Goal: Task Accomplishment & Management: Complete application form

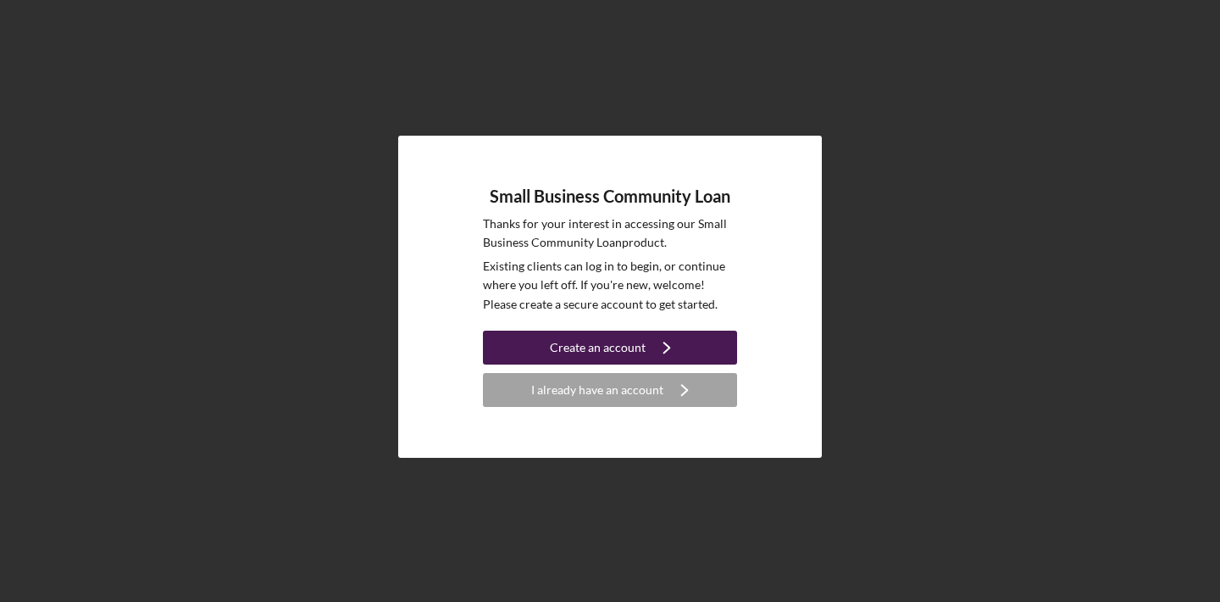
click at [584, 345] on div "Create an account" at bounding box center [598, 347] width 96 height 34
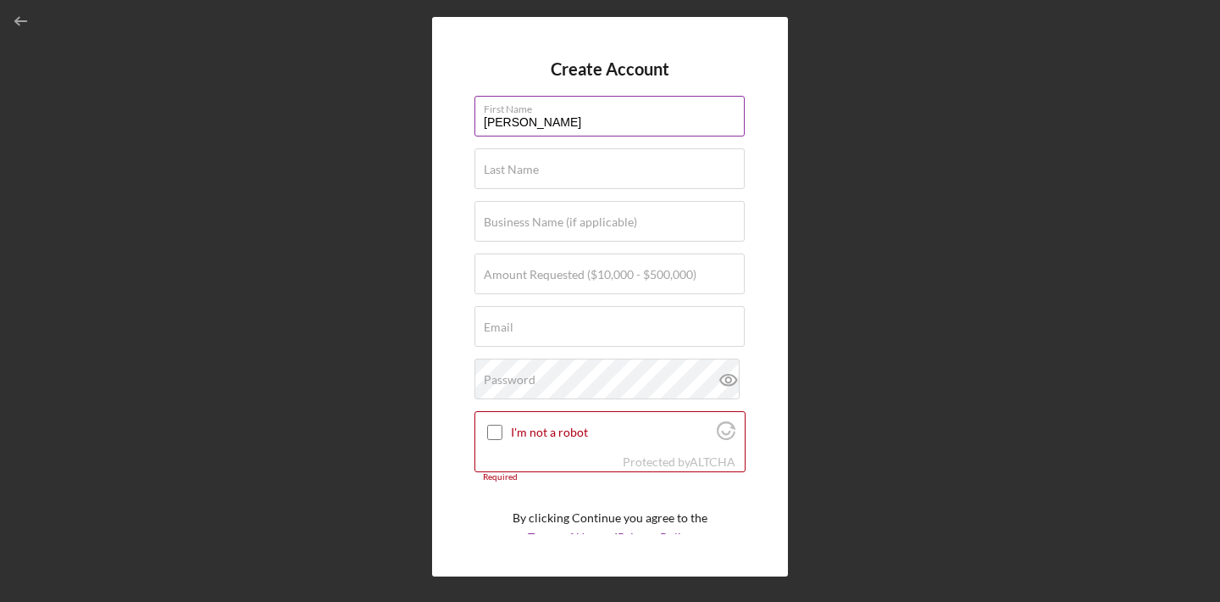
type input "[PERSON_NAME]"
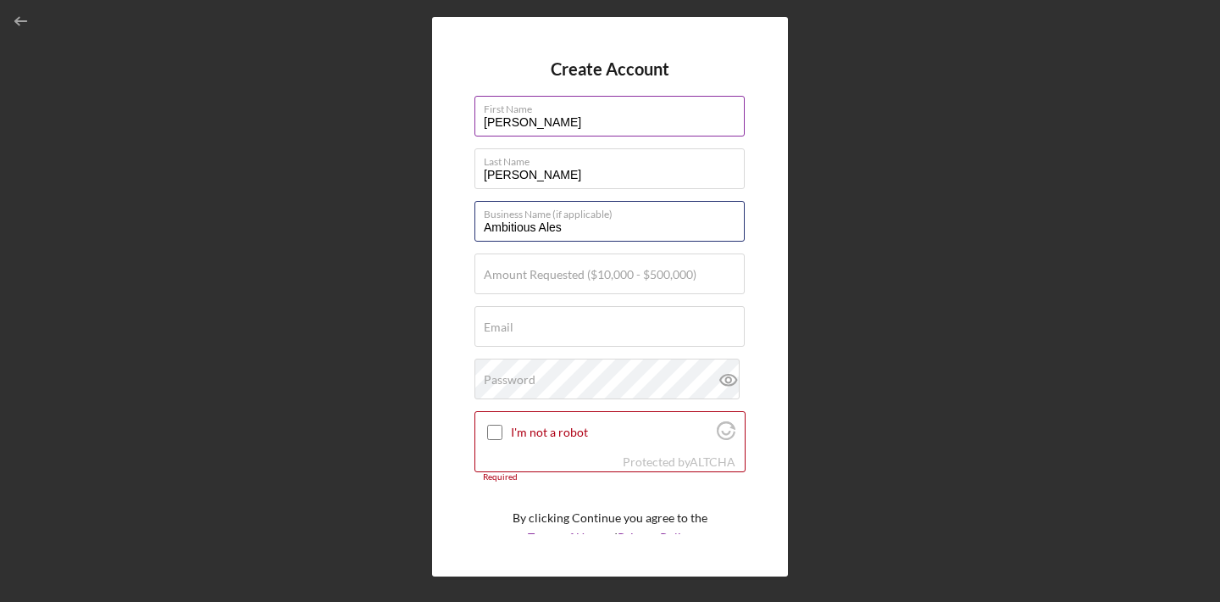
type input "Ambitious Ales"
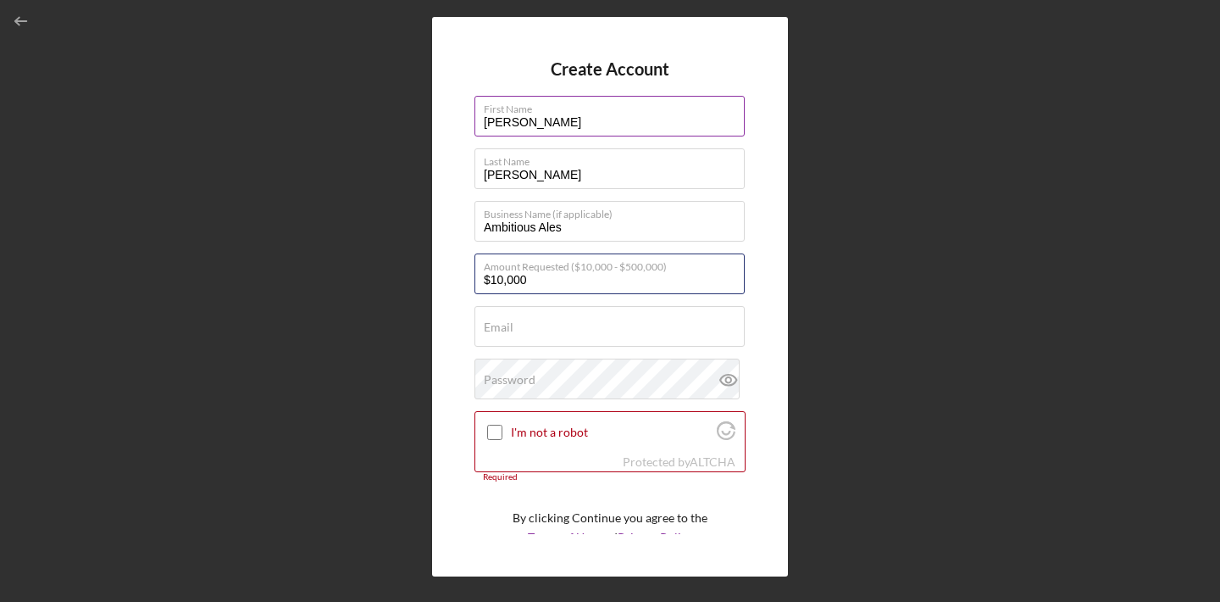
type input "$100,000"
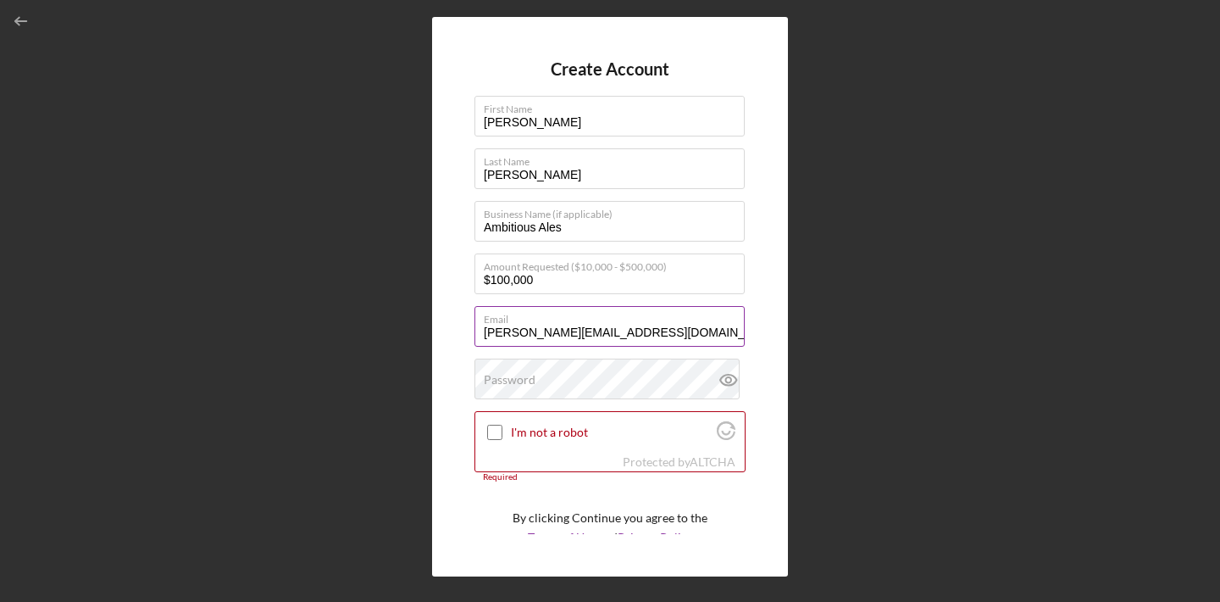
type input "[PERSON_NAME][EMAIL_ADDRESS][DOMAIN_NAME]"
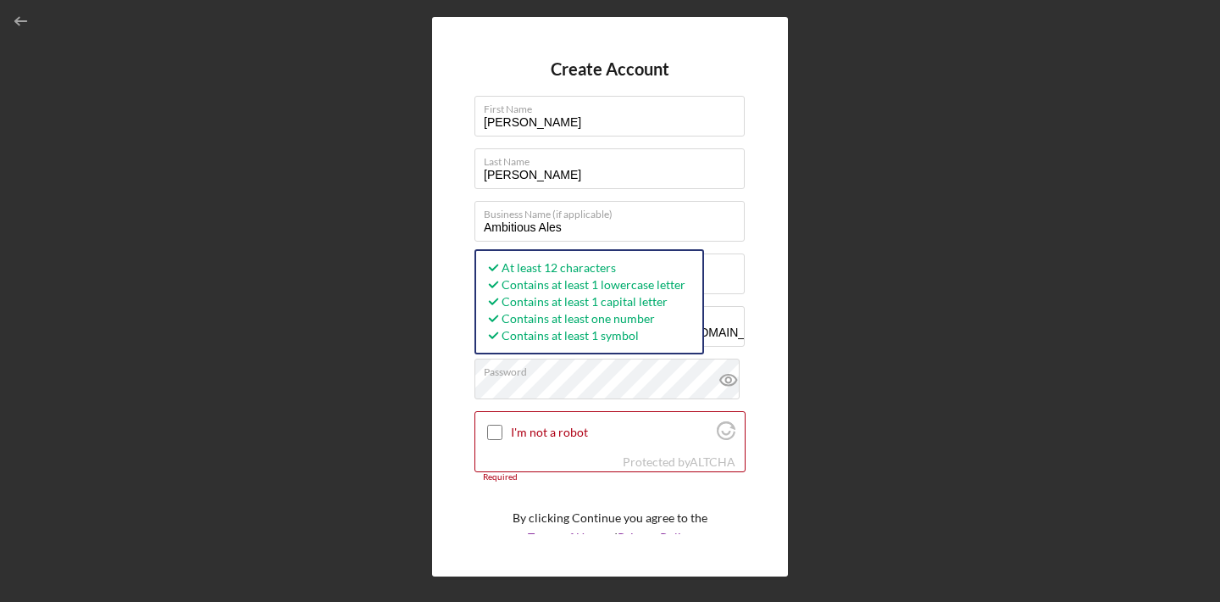
click at [441, 444] on div "Create Account First Name [PERSON_NAME] Last Name [PERSON_NAME] Business Name (…" at bounding box center [610, 296] width 356 height 559
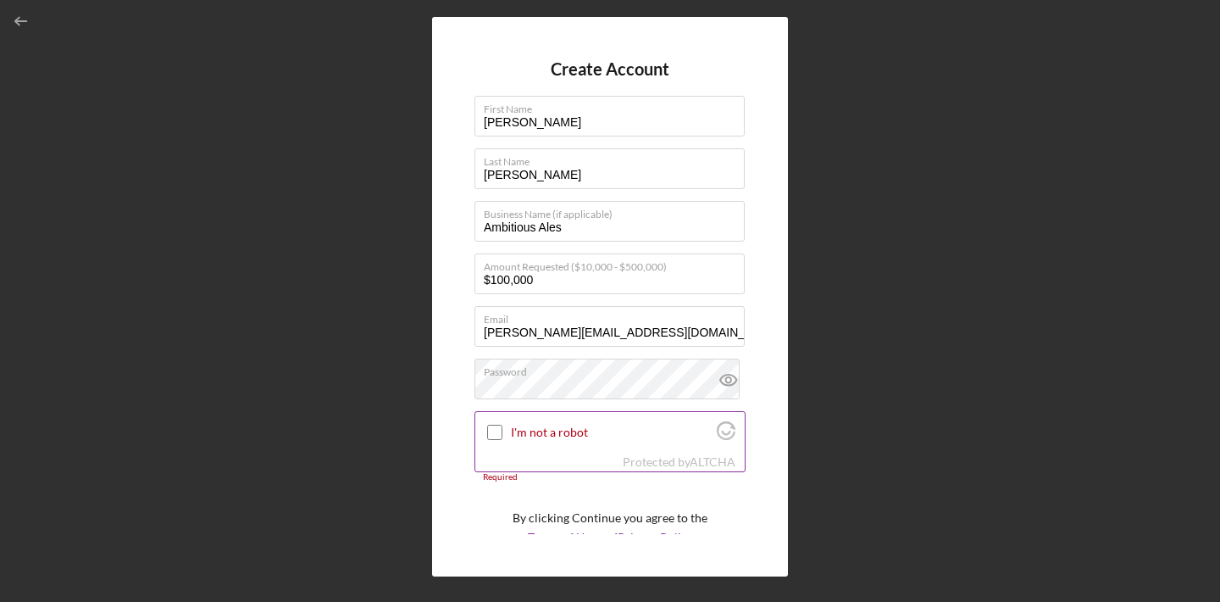
click at [493, 429] on input "I'm not a robot" at bounding box center [494, 431] width 15 height 15
checkbox input "true"
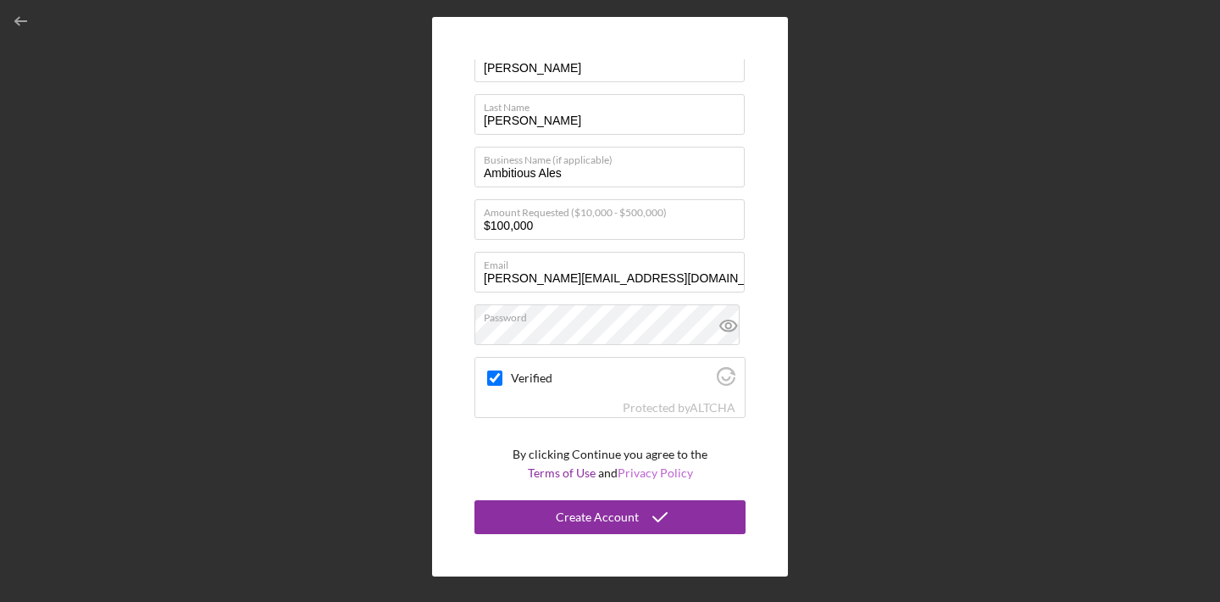
scroll to position [53, 0]
click at [611, 517] on div "Create Account" at bounding box center [597, 518] width 83 height 34
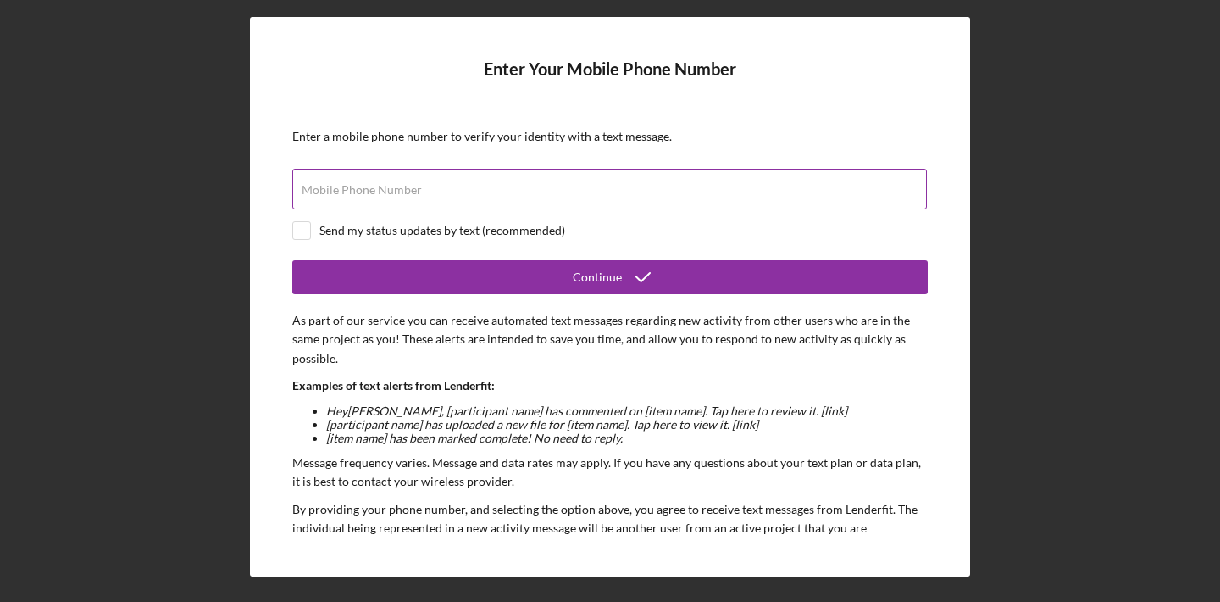
click at [491, 176] on div "Mobile Phone Number" at bounding box center [609, 190] width 635 height 42
type input "[PHONE_NUMBER]"
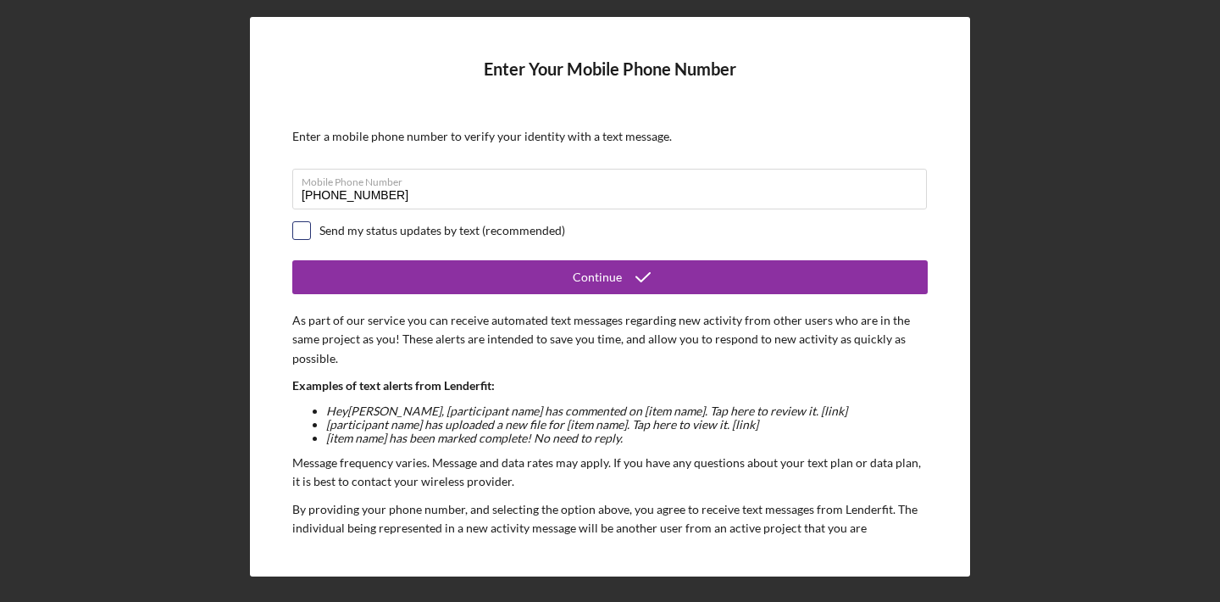
click at [304, 229] on input "checkbox" at bounding box center [301, 230] width 17 height 17
checkbox input "true"
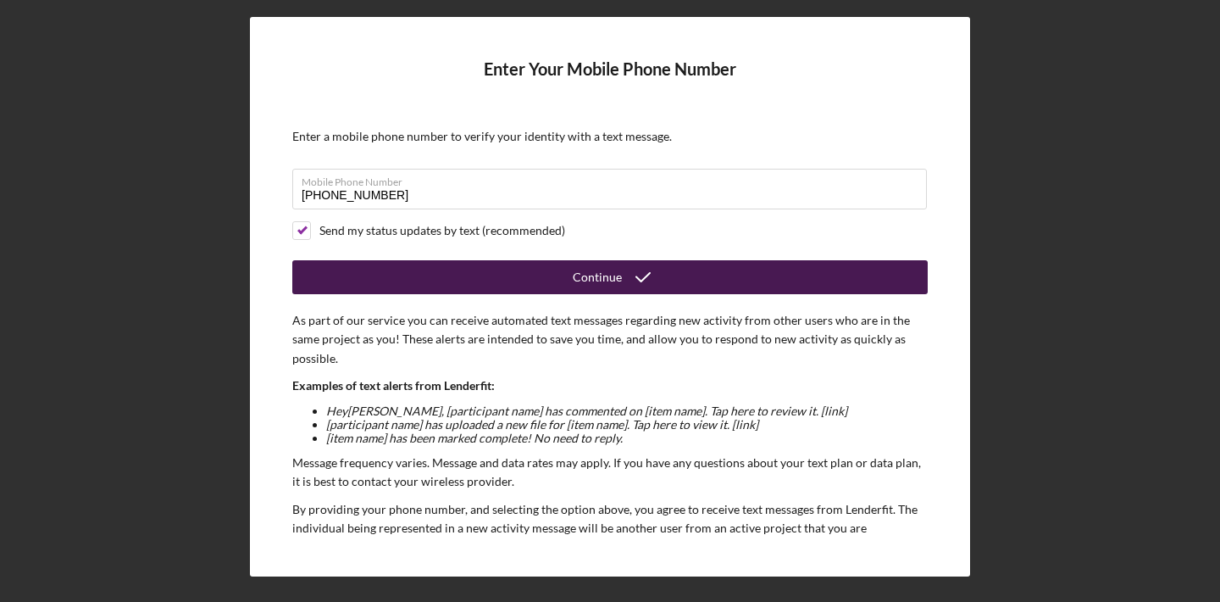
click at [420, 269] on button "Continue" at bounding box center [609, 277] width 635 height 34
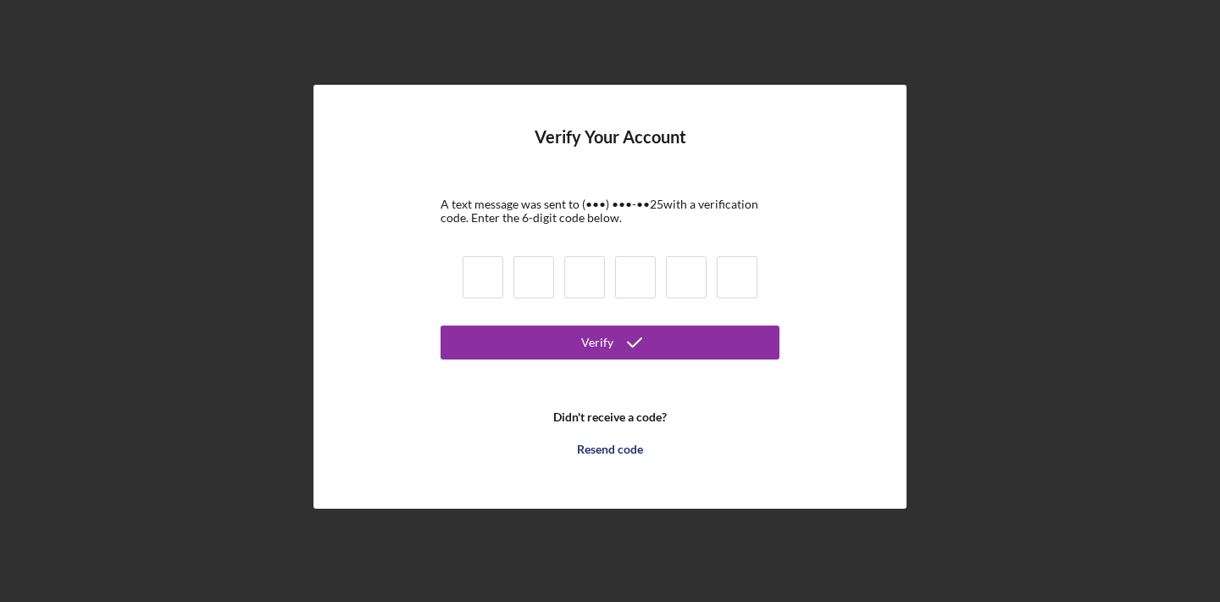
click at [486, 275] on input at bounding box center [483, 277] width 41 height 42
type input "6"
type input "9"
type input "1"
type input "2"
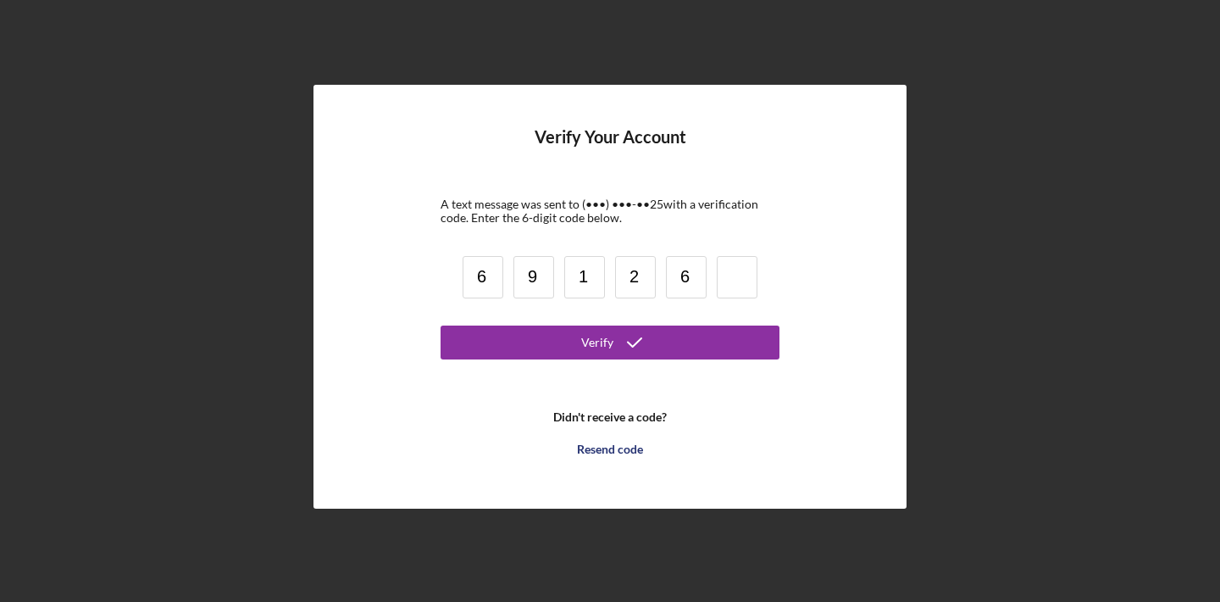
type input "6"
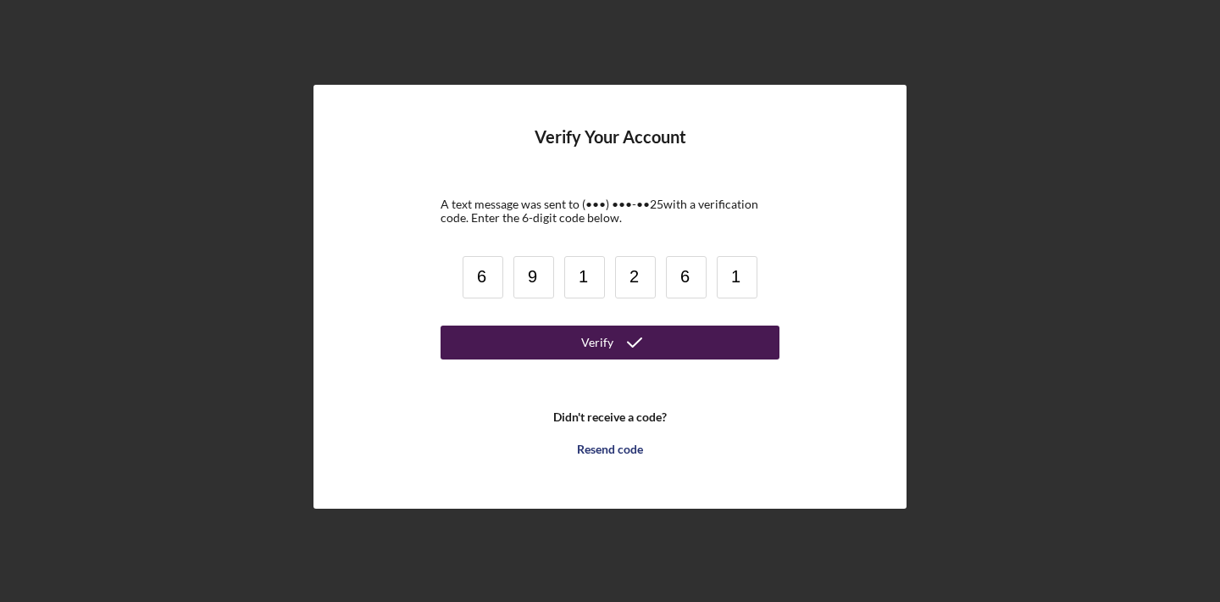
type input "1"
click at [587, 329] on div "Verify" at bounding box center [597, 342] width 32 height 34
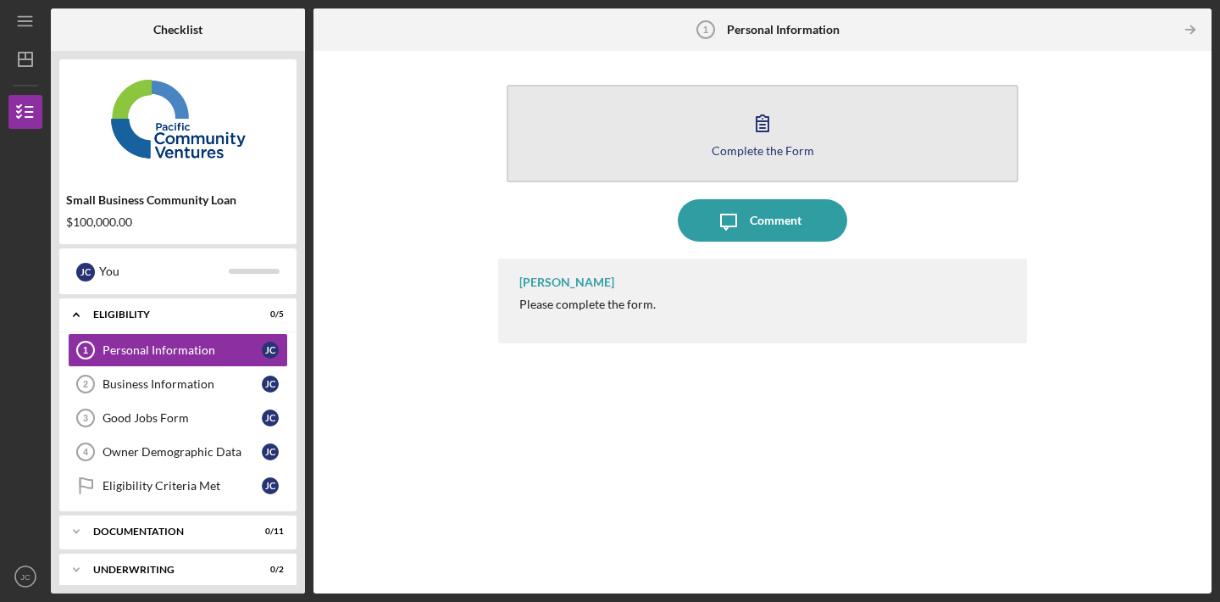
click at [764, 142] on icon "button" at bounding box center [762, 123] width 42 height 42
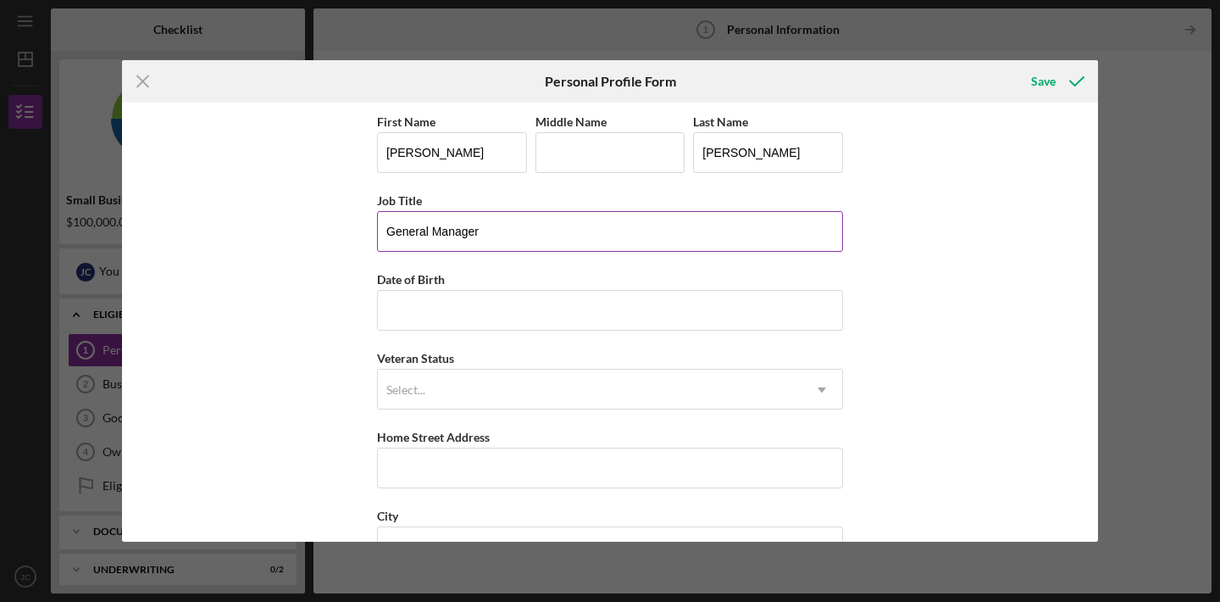
type input "General Manager"
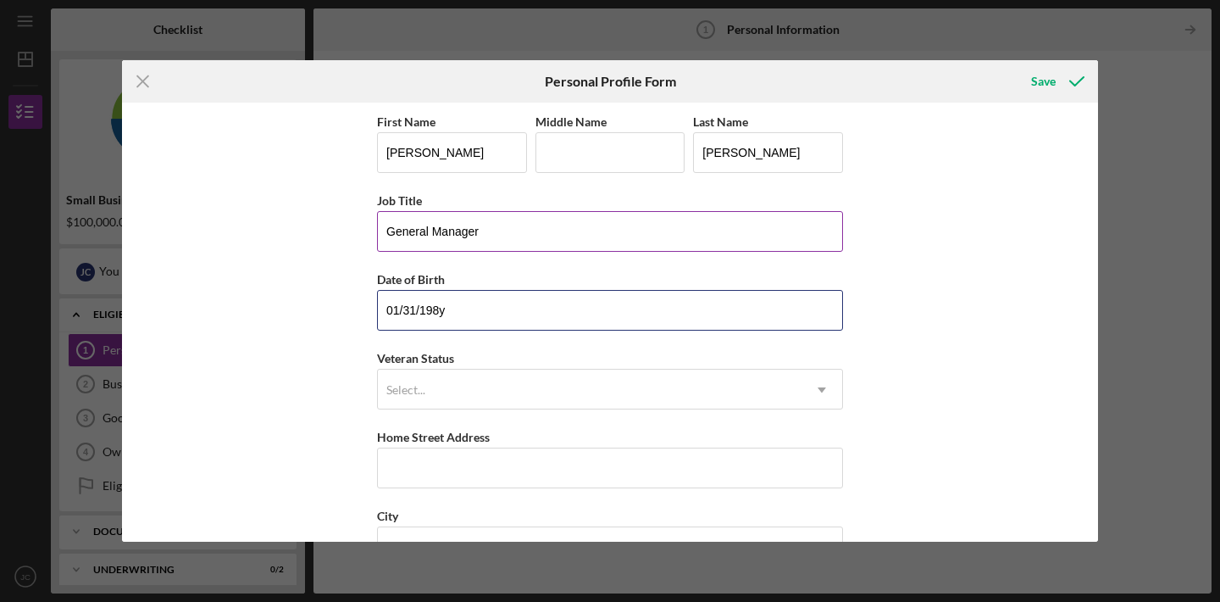
type input "[DATE]"
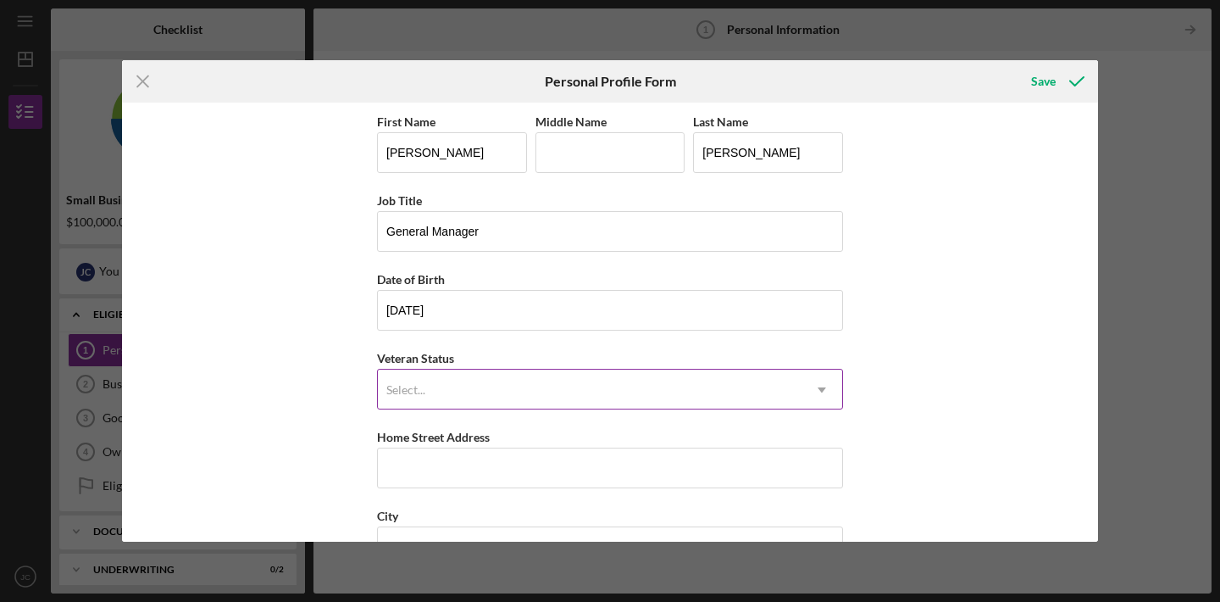
click at [552, 391] on div "Select..." at bounding box center [590, 389] width 424 height 39
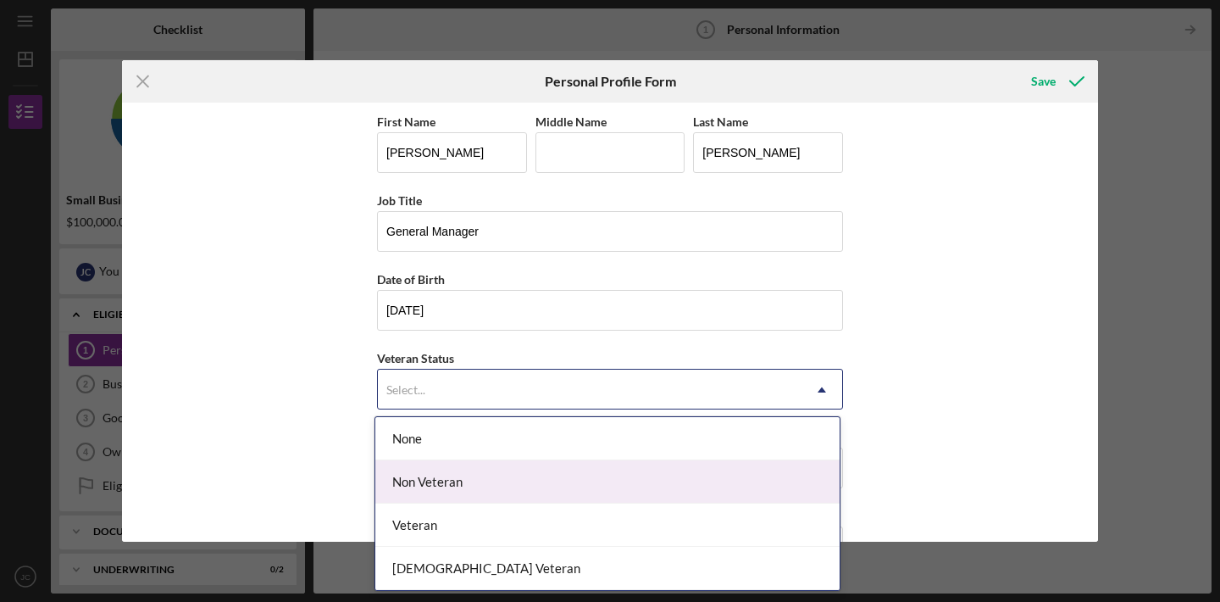
click at [534, 476] on div "Non Veteran" at bounding box center [607, 481] width 464 height 43
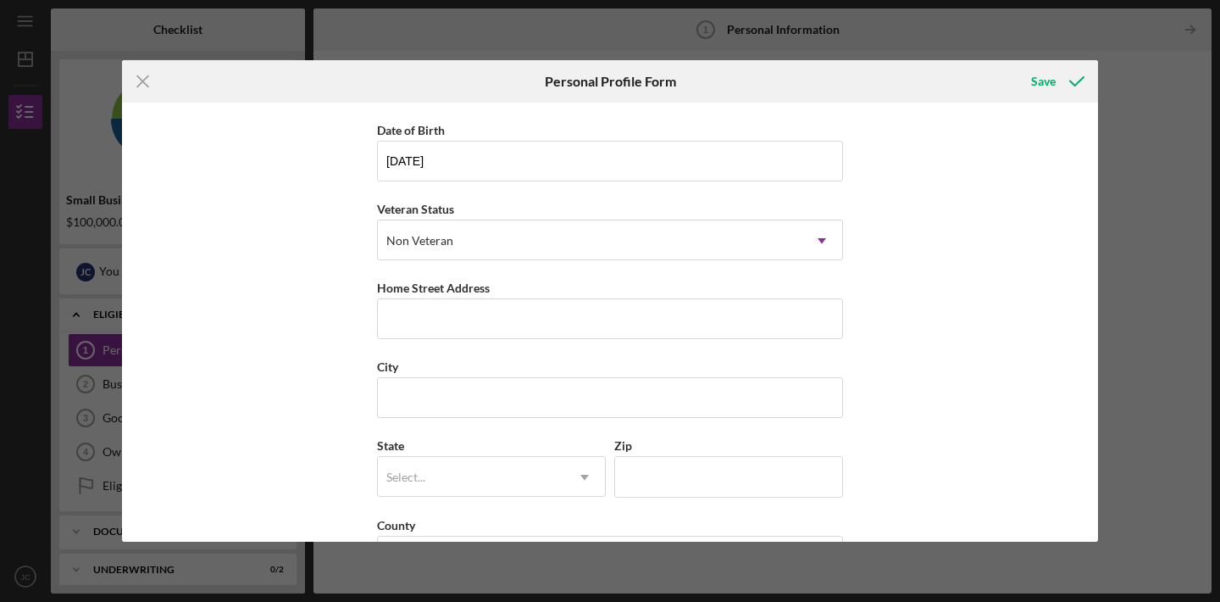
scroll to position [157, 0]
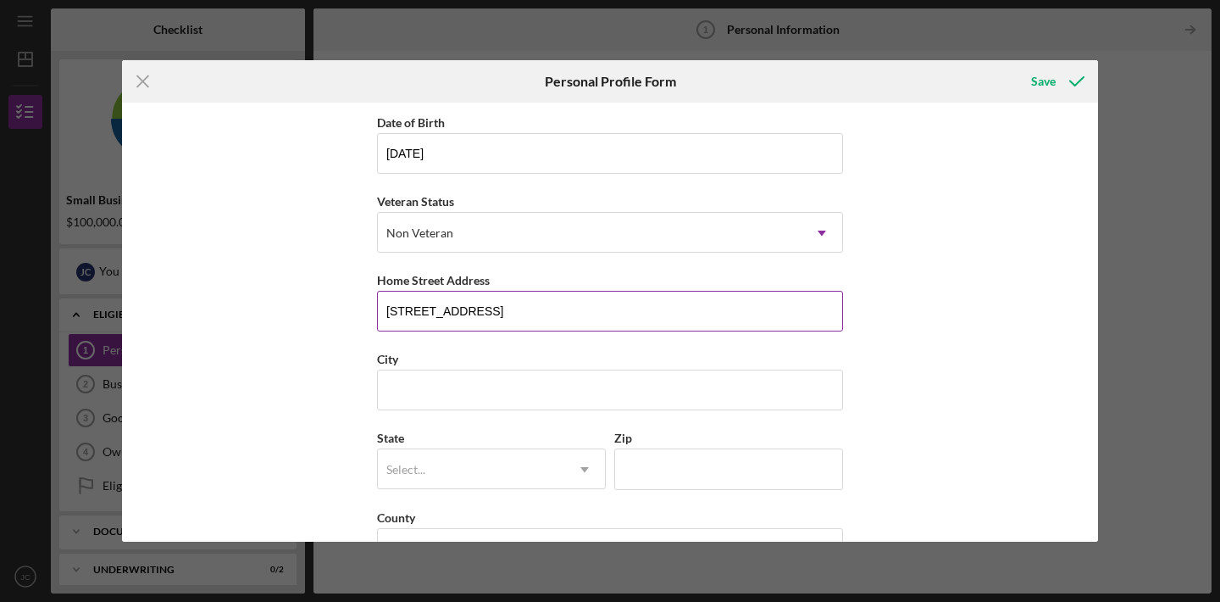
type input "[STREET_ADDRESS]"
type input "Costa Mesa"
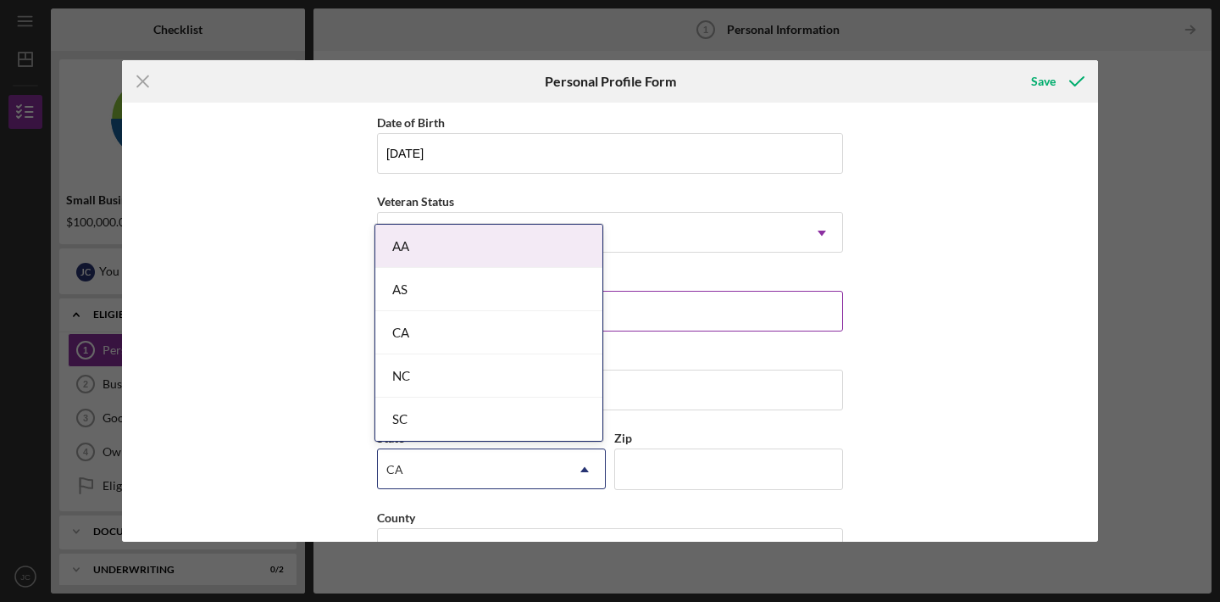
type input "CA"
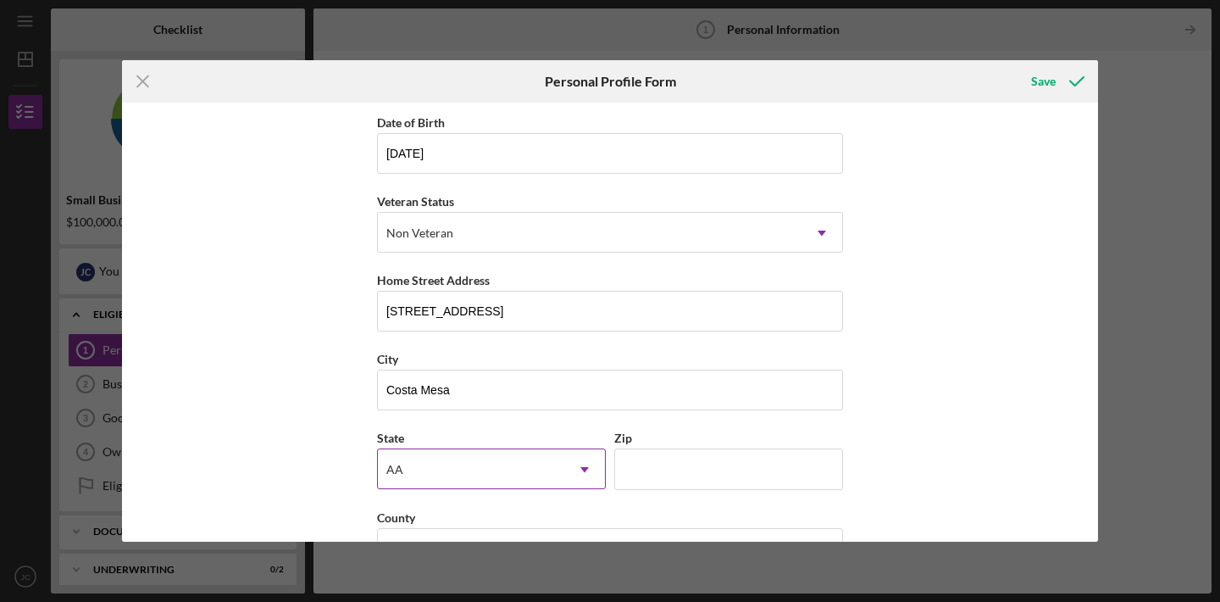
click at [535, 463] on div "AA" at bounding box center [471, 469] width 186 height 39
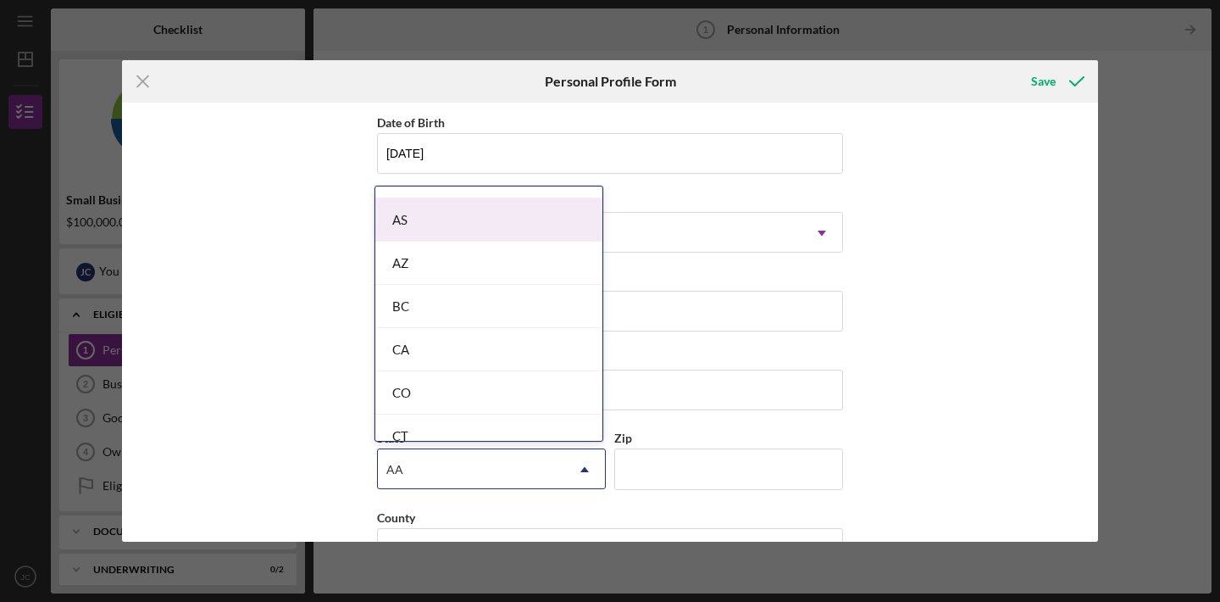
scroll to position [335, 0]
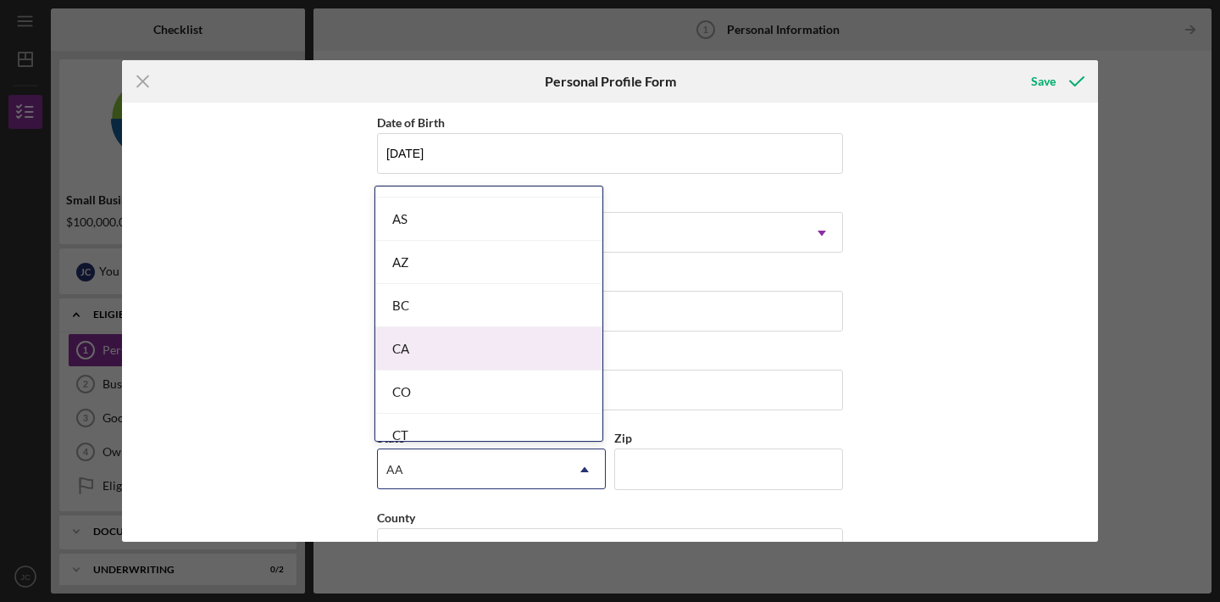
click at [497, 352] on div "CA" at bounding box center [488, 348] width 227 height 43
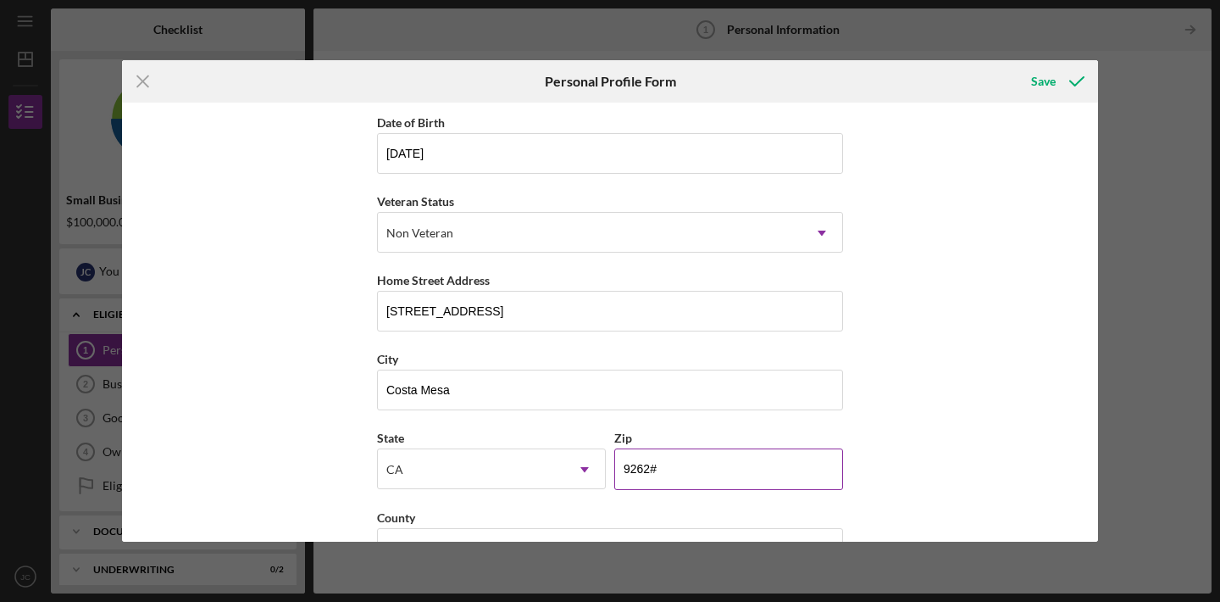
type input "92627"
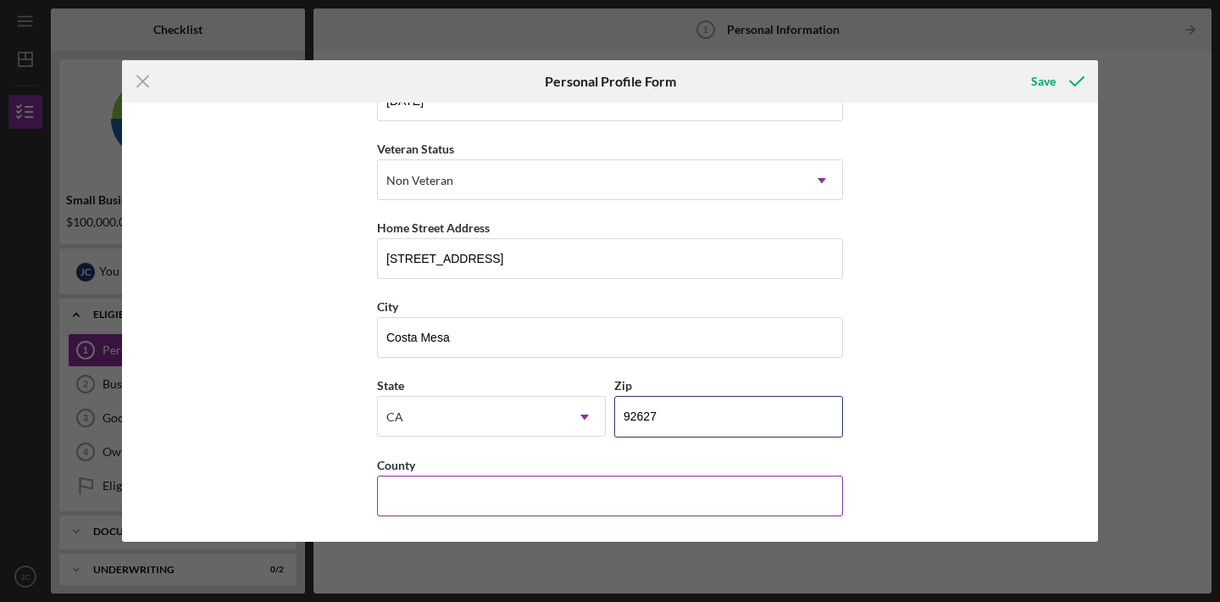
scroll to position [209, 0]
type input "Orange"
click at [869, 430] on div "First Name [PERSON_NAME] Middle Name Last Name [PERSON_NAME] Job Title General …" at bounding box center [610, 322] width 976 height 439
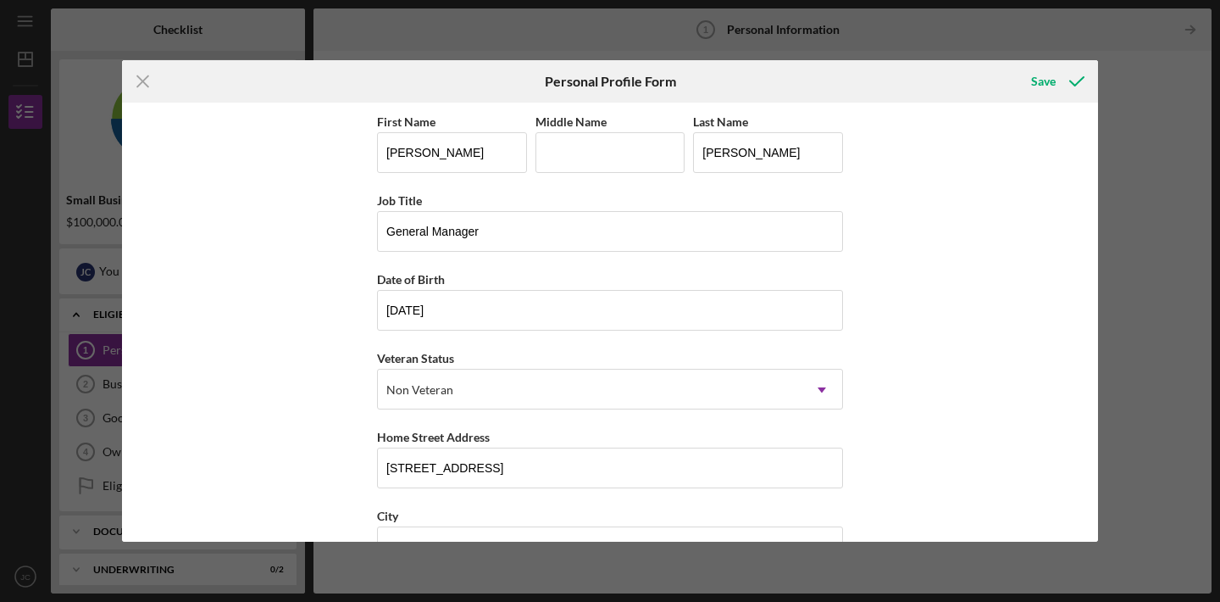
scroll to position [0, 0]
click at [1040, 84] on div "Save" at bounding box center [1043, 81] width 25 height 34
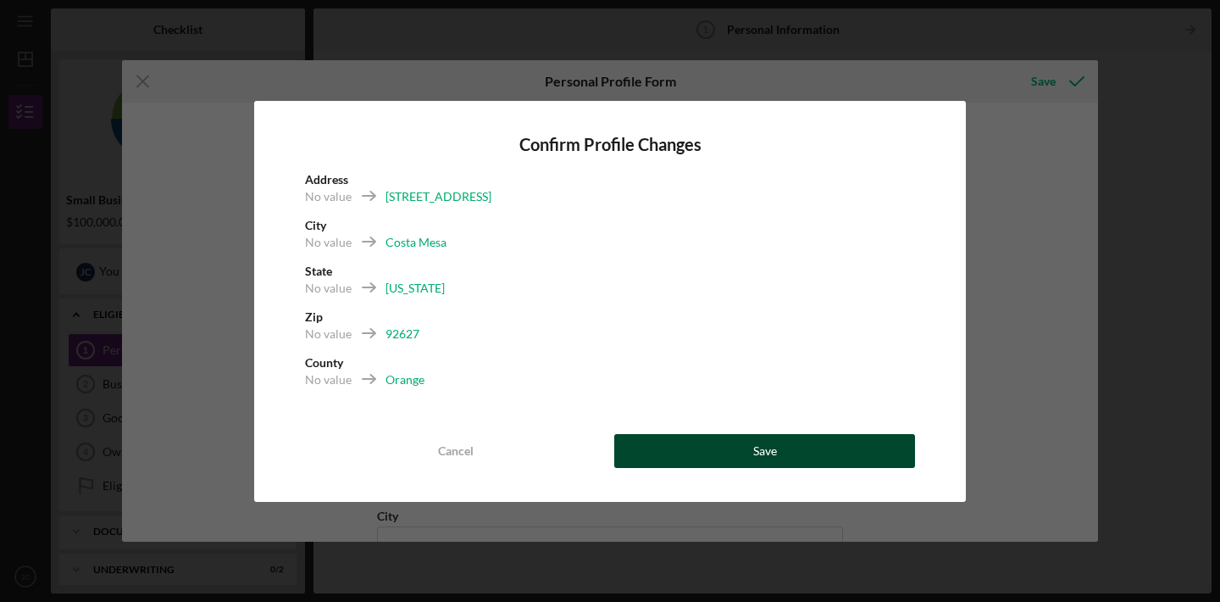
click at [757, 443] on div "Save" at bounding box center [765, 451] width 24 height 34
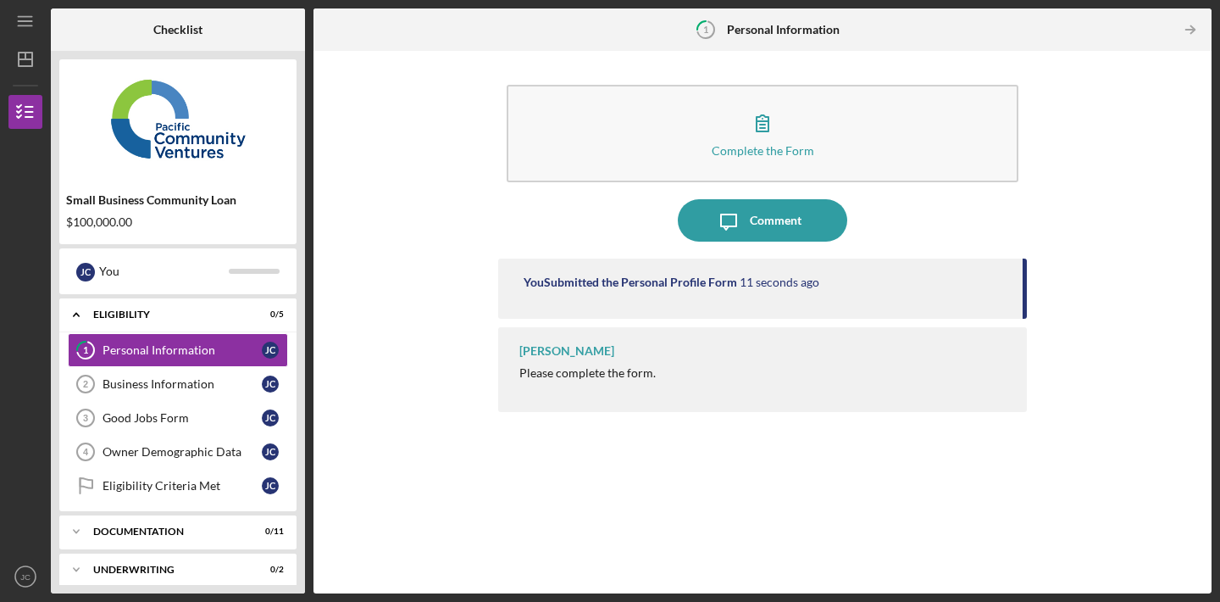
click at [564, 351] on div "[PERSON_NAME]" at bounding box center [566, 351] width 95 height 14
click at [224, 351] on div "Personal Information" at bounding box center [182, 350] width 159 height 14
click at [191, 386] on div "Business Information" at bounding box center [182, 384] width 159 height 14
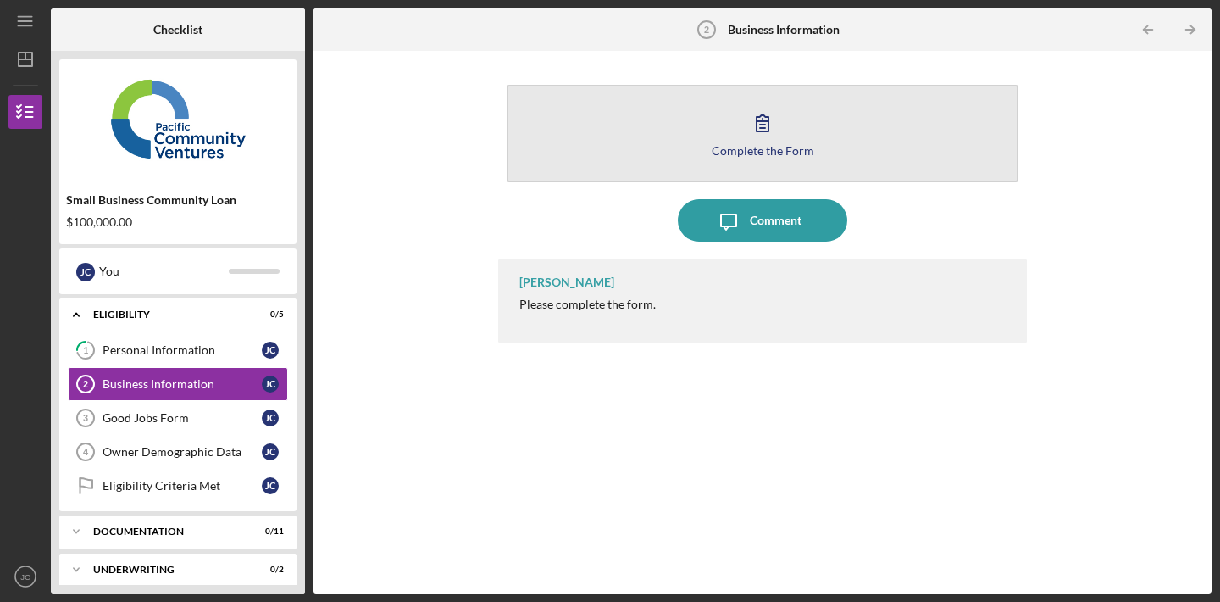
click at [772, 147] on div "Complete the Form" at bounding box center [763, 150] width 103 height 13
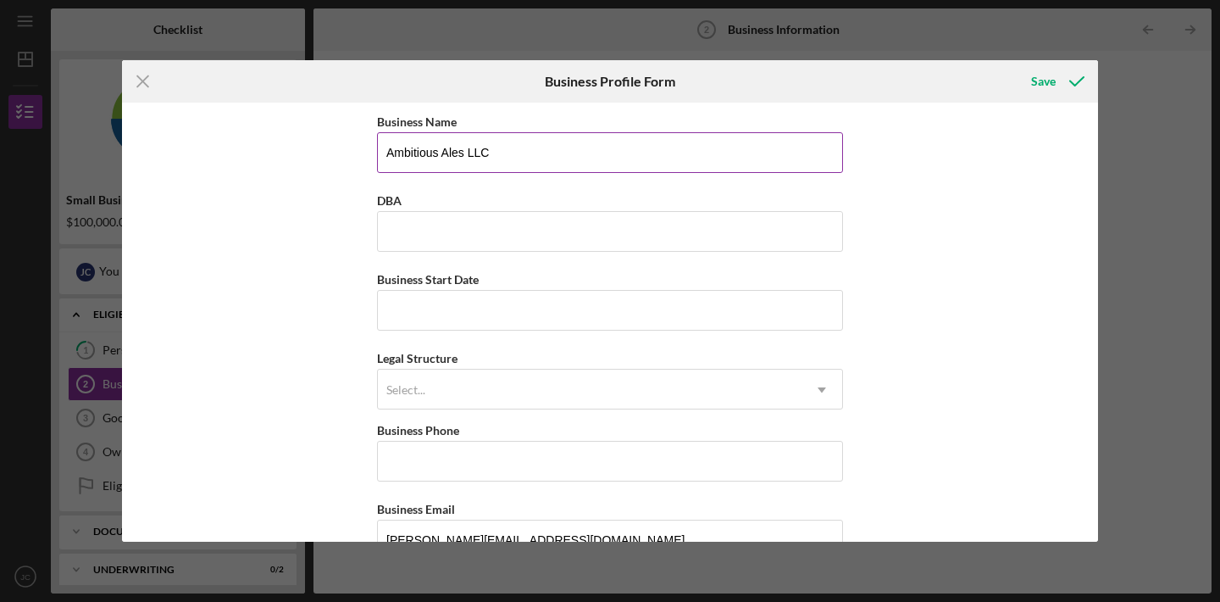
type input "Ambitious Ales LLC"
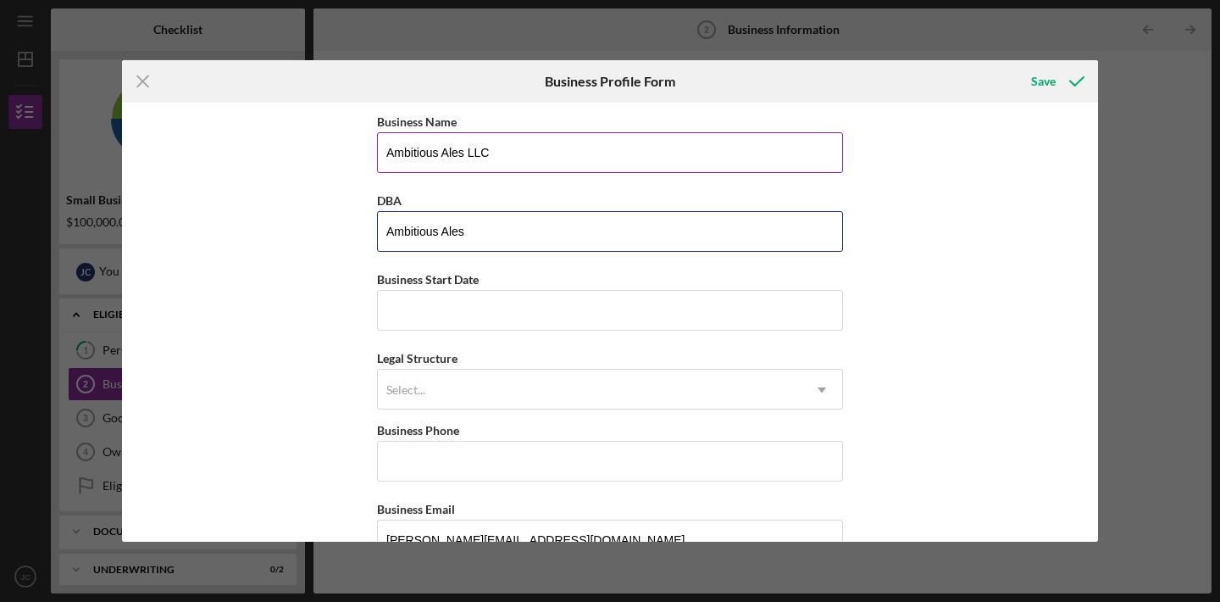
type input "Ambitious Ales"
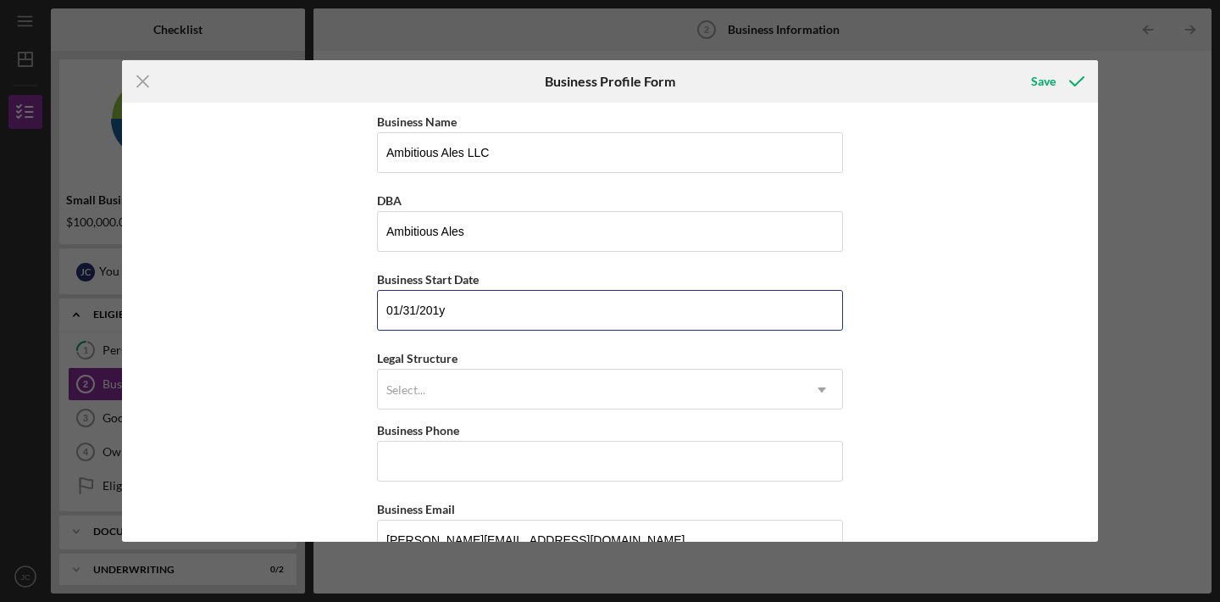
type input "[DATE]"
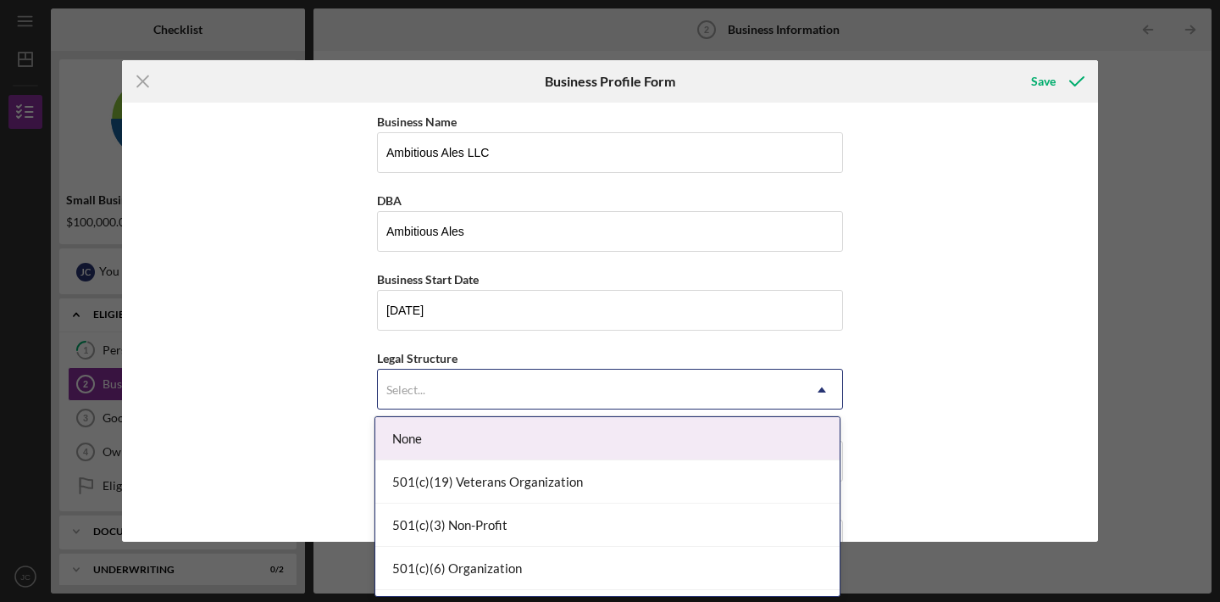
click at [628, 402] on div "Select..." at bounding box center [590, 389] width 424 height 39
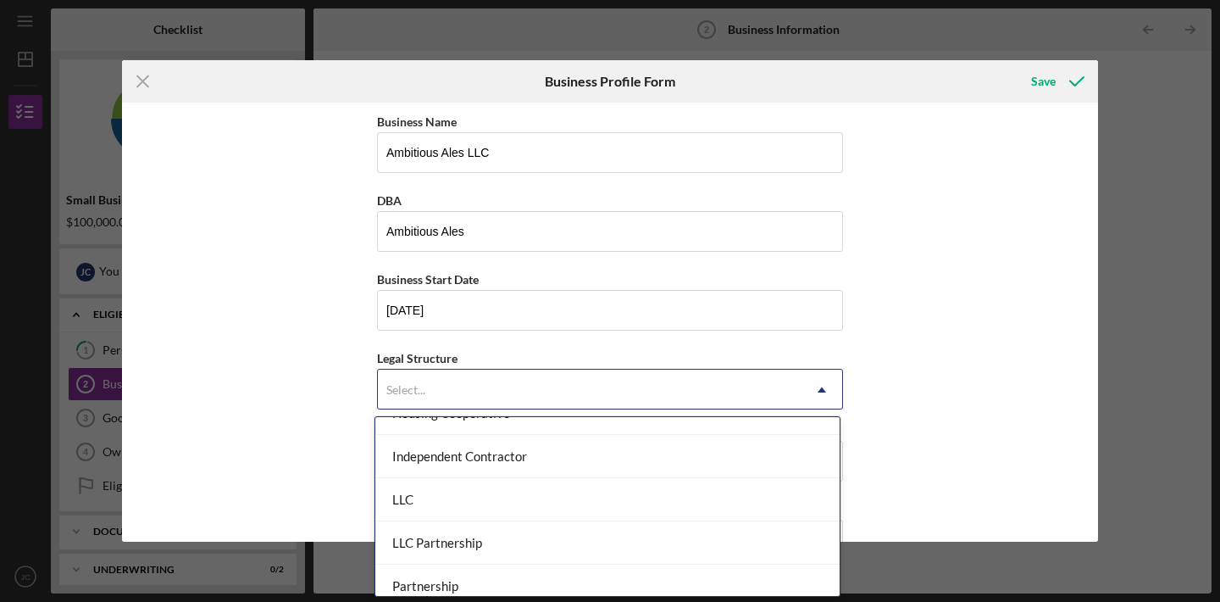
scroll to position [245, 0]
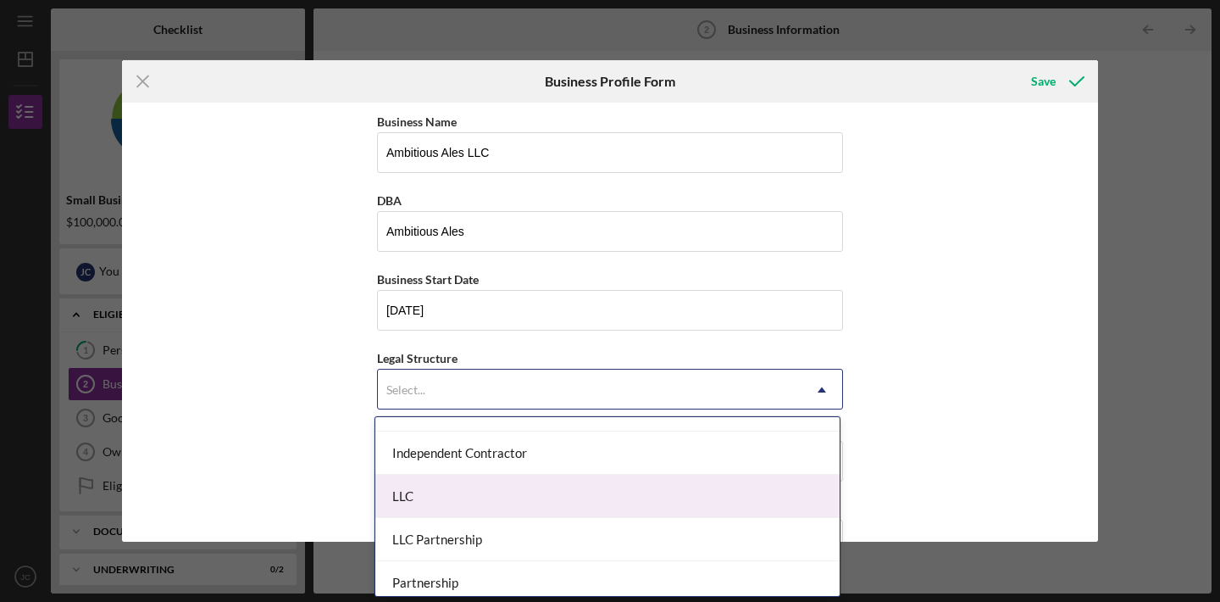
click at [580, 502] on div "LLC" at bounding box center [607, 495] width 464 height 43
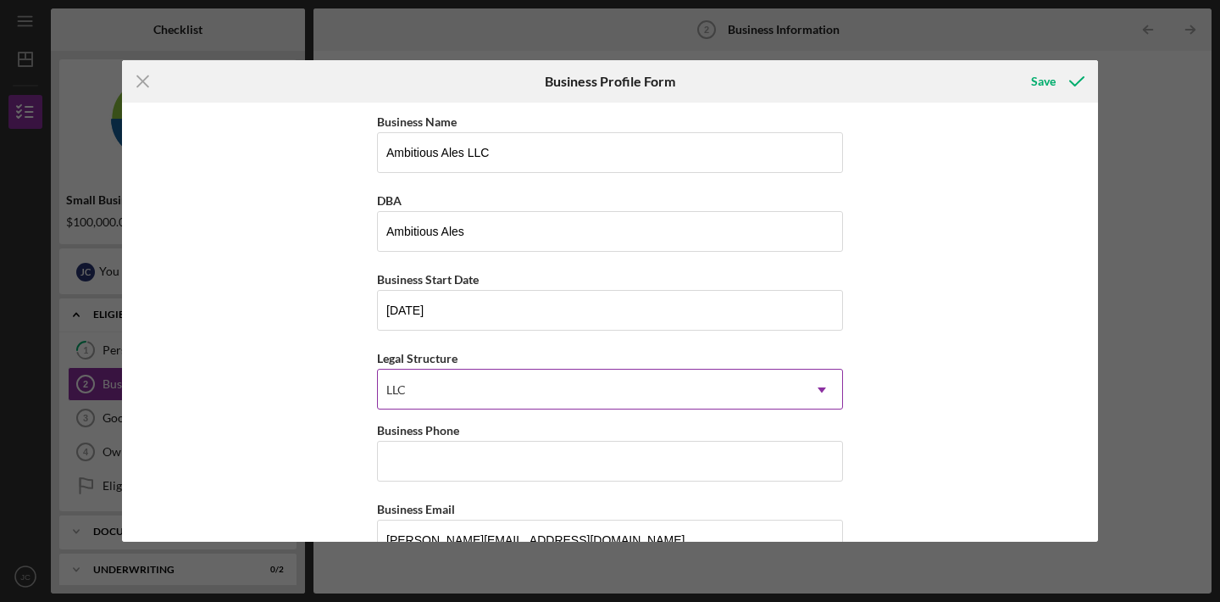
click at [540, 400] on div "LLC" at bounding box center [590, 389] width 424 height 39
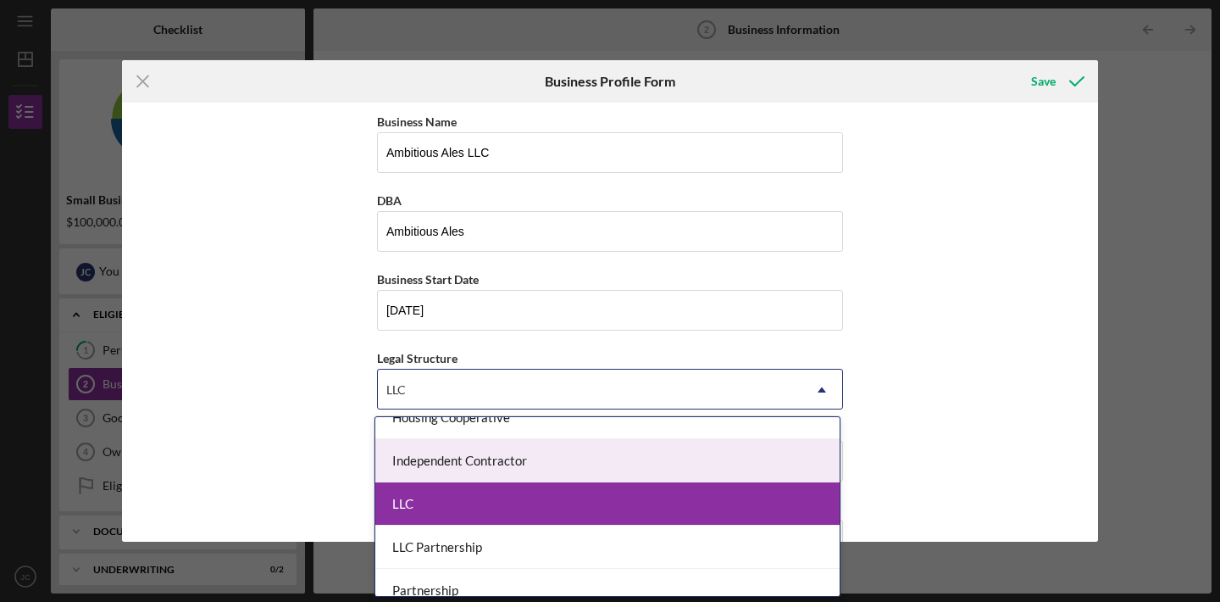
scroll to position [246, 0]
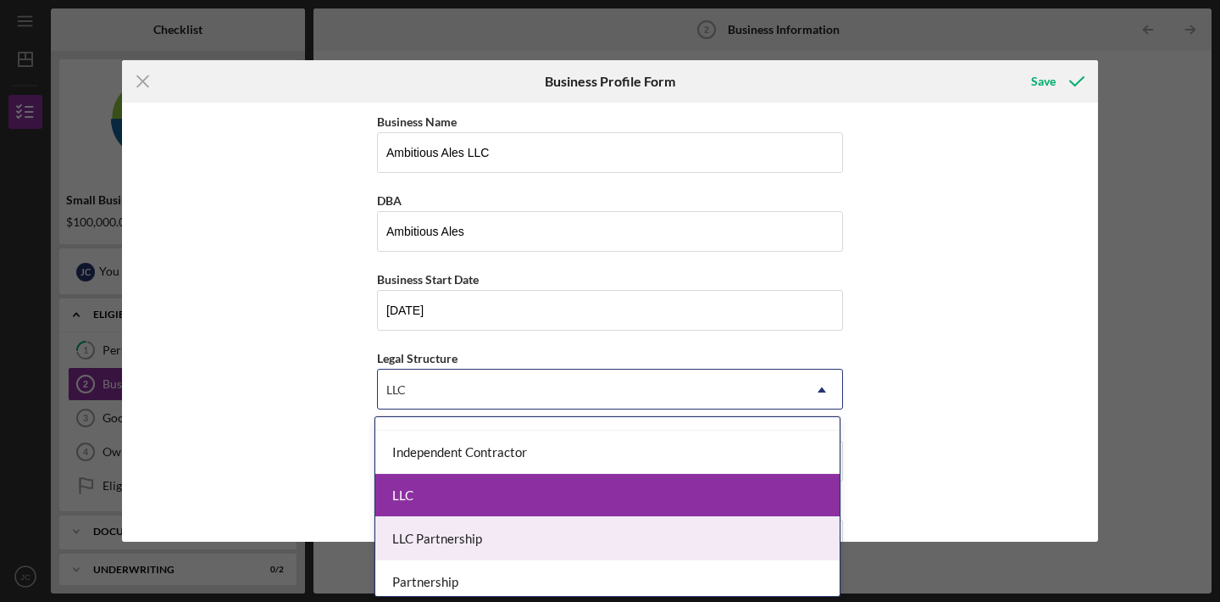
click at [537, 533] on div "LLC Partnership" at bounding box center [607, 538] width 464 height 43
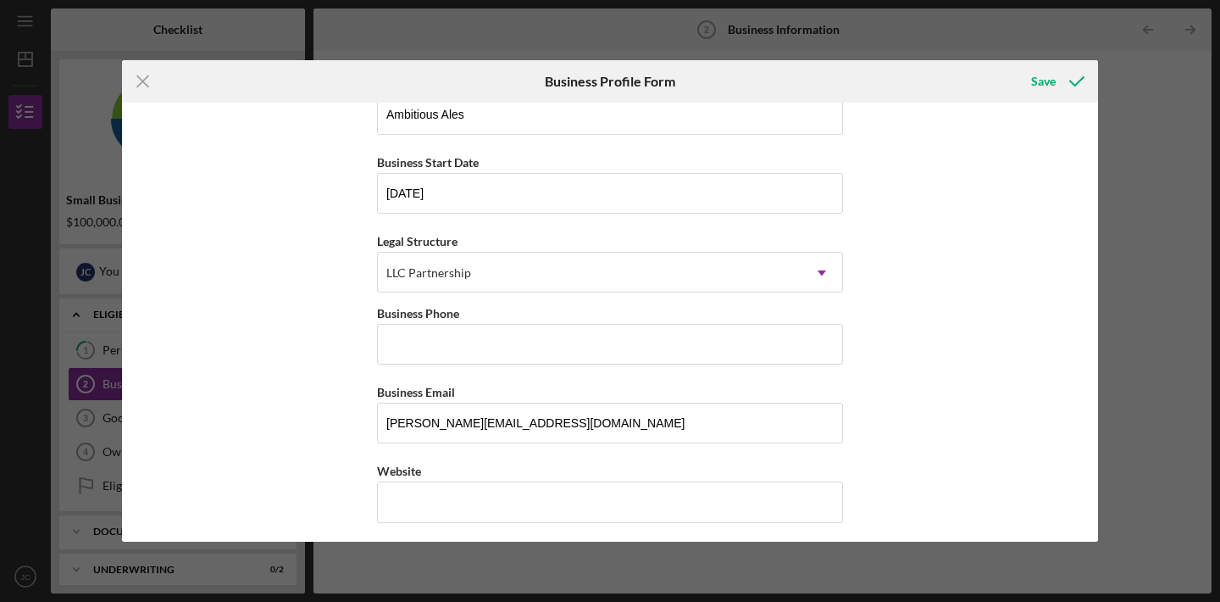
scroll to position [121, 0]
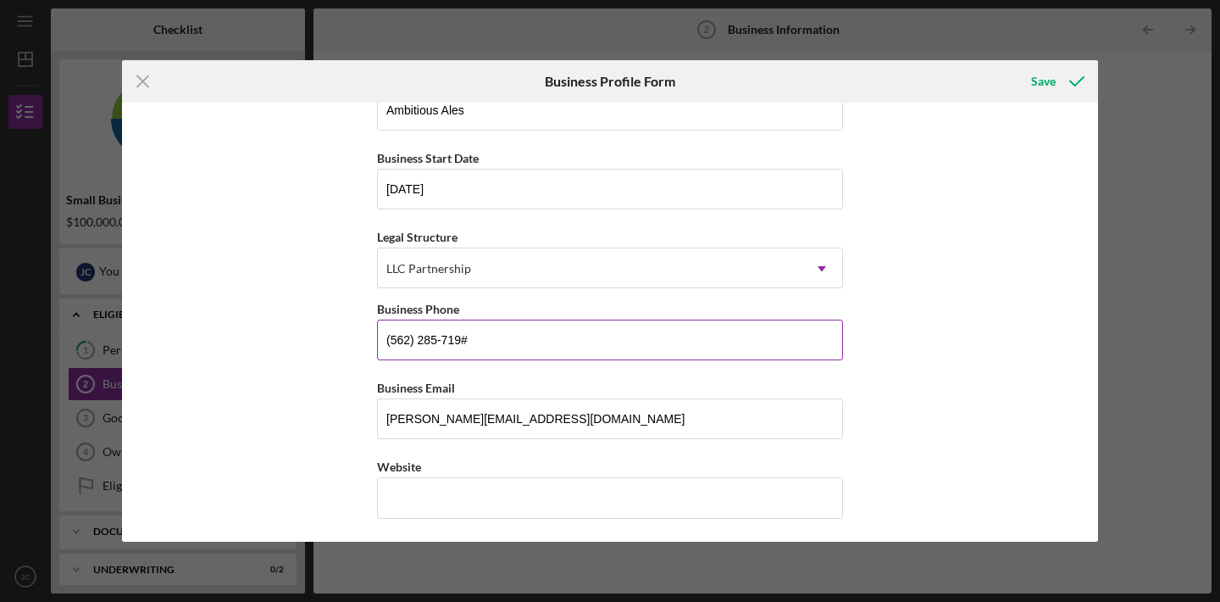
type input "[PHONE_NUMBER]"
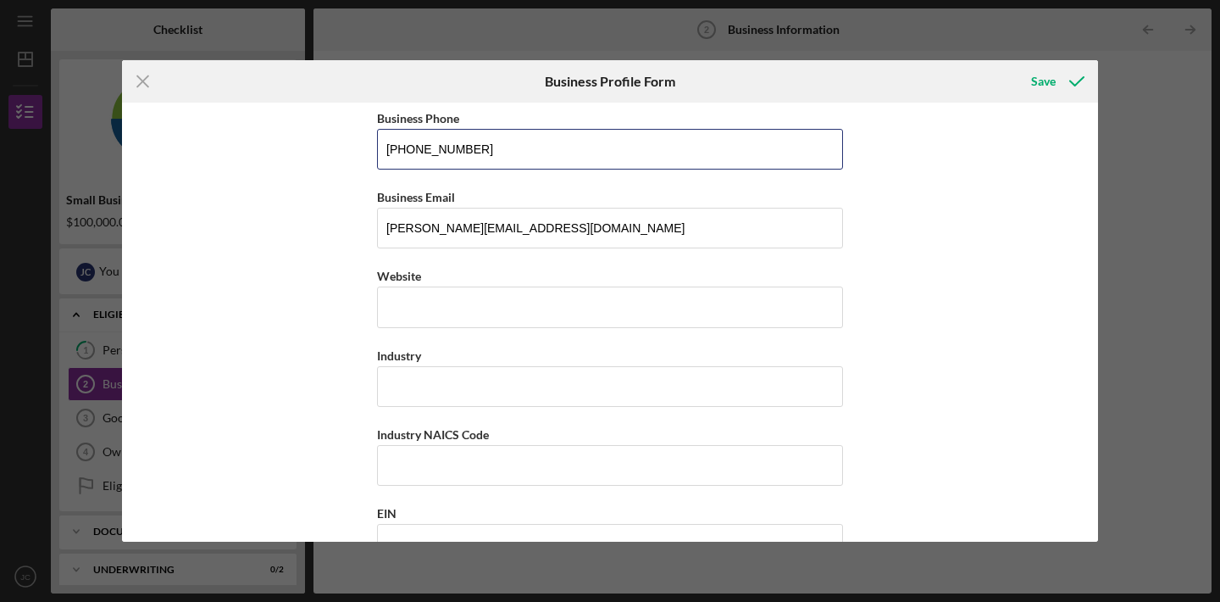
scroll to position [314, 0]
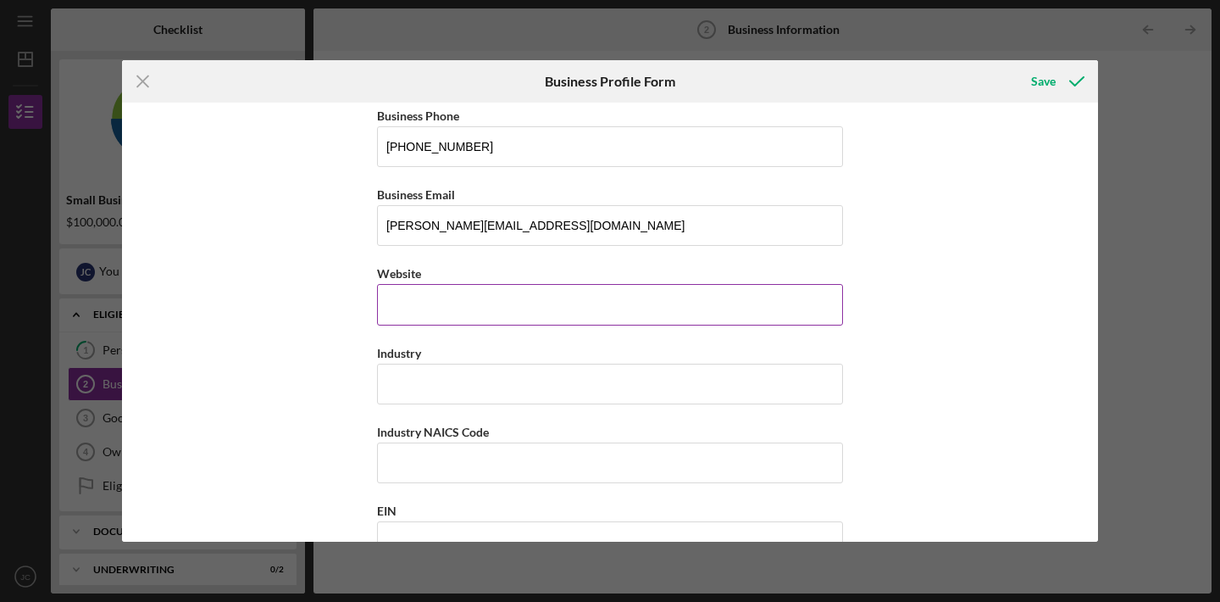
click at [493, 277] on div "Website" at bounding box center [610, 273] width 466 height 21
click at [483, 314] on input "Website" at bounding box center [610, 304] width 466 height 41
type input "[DOMAIN_NAME]"
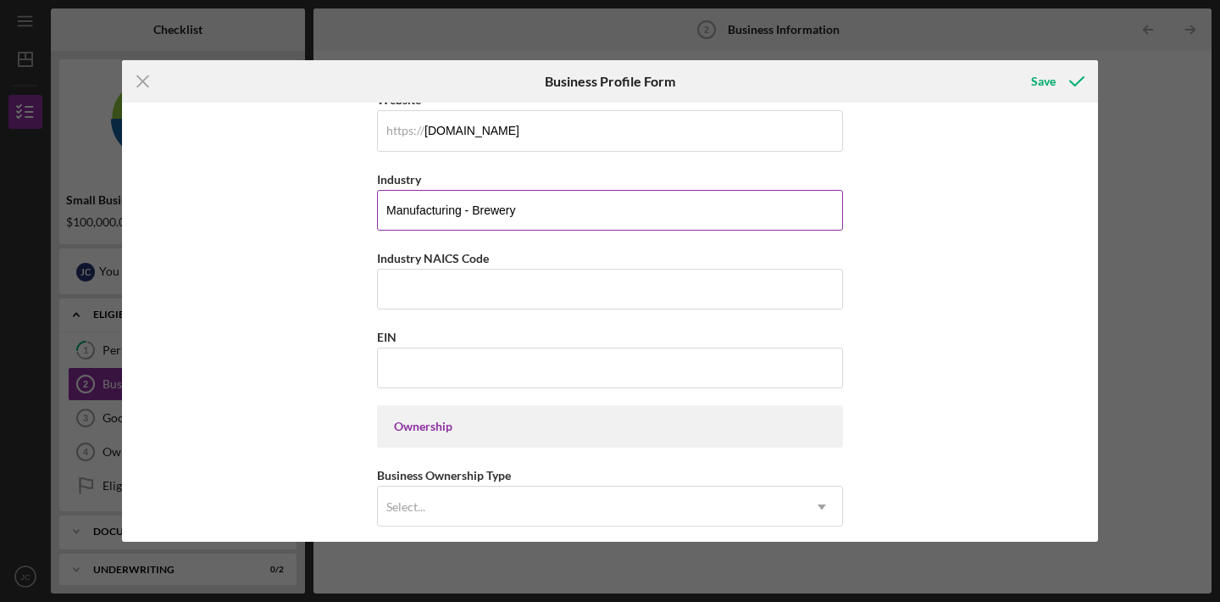
scroll to position [489, 0]
type input "Manufacturing - Brewery"
click at [485, 310] on div "Business Name Ambitious Ales LLC DBA Ambitious Ales Business Start Date [DATE] …" at bounding box center [610, 480] width 466 height 1716
click at [481, 299] on input "Industry NAICS Code" at bounding box center [610, 288] width 466 height 41
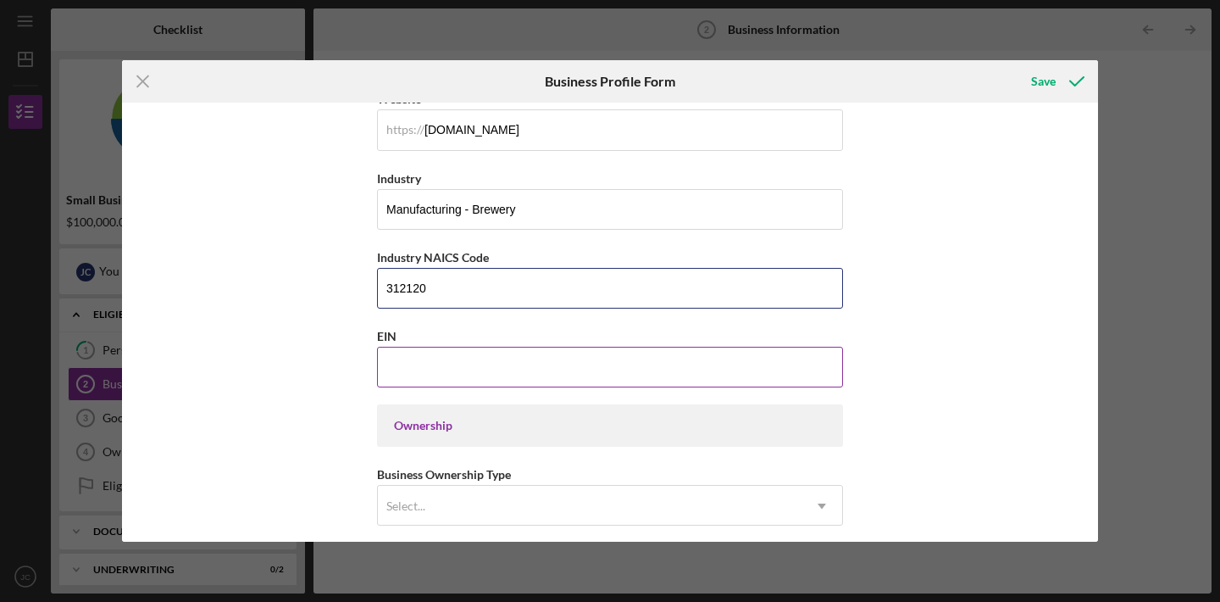
type input "312120"
click at [497, 371] on input "EIN" at bounding box center [610, 367] width 466 height 41
type input "[US_EMPLOYER_IDENTIFICATION_NUMBER]"
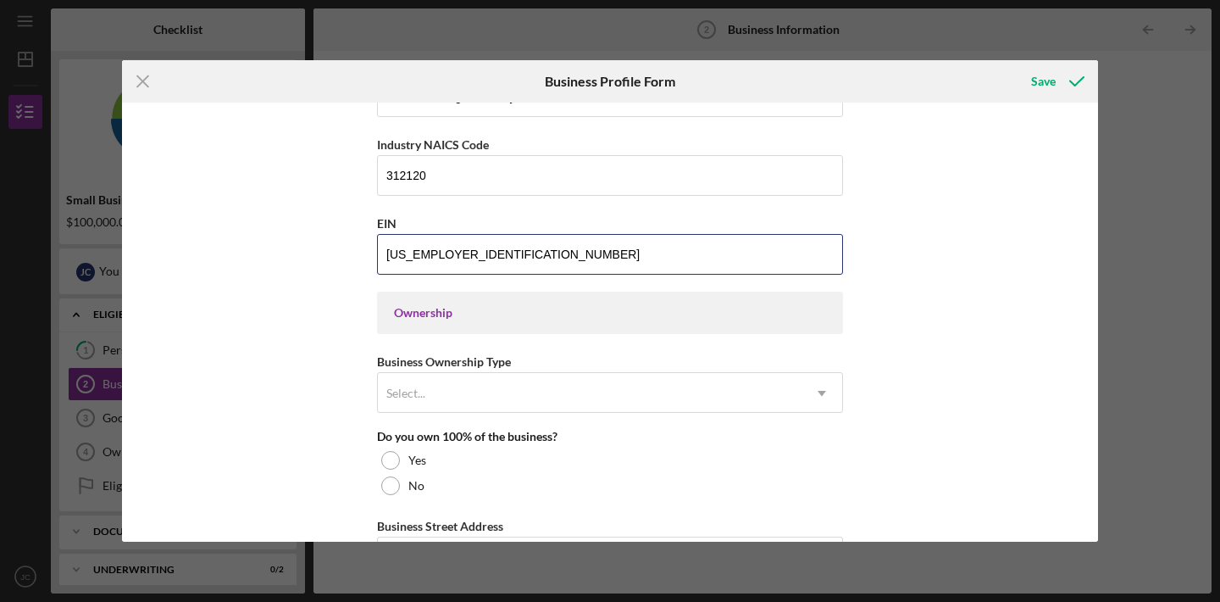
scroll to position [603, 0]
click at [516, 307] on div "Ownership" at bounding box center [610, 311] width 432 height 14
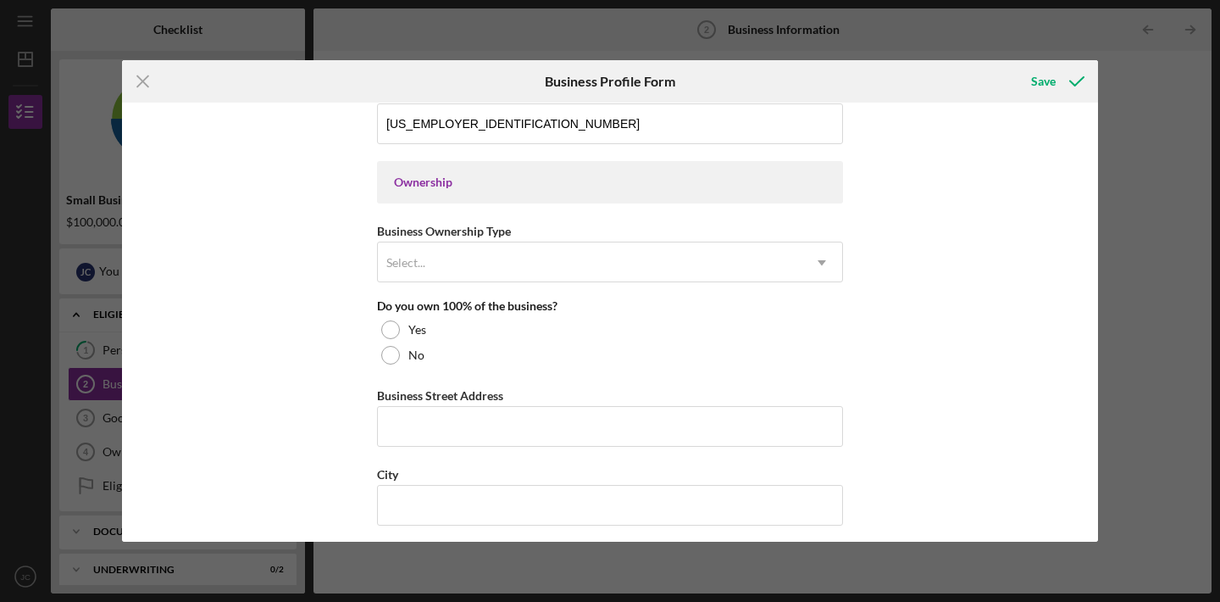
scroll to position [733, 0]
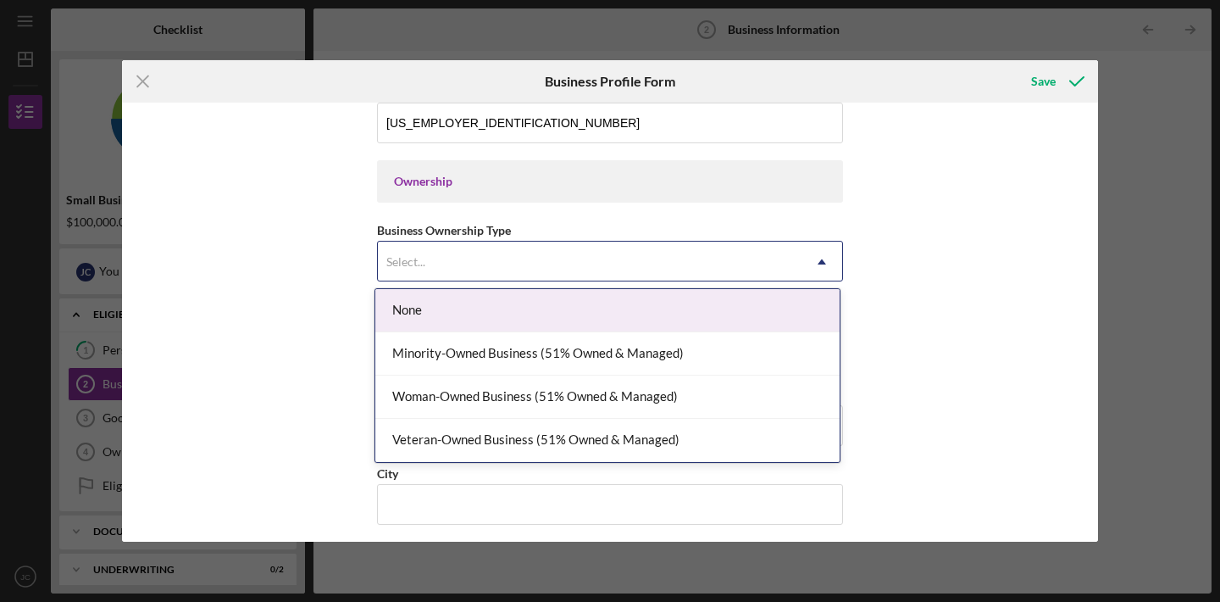
click at [467, 272] on div "Select..." at bounding box center [590, 261] width 424 height 39
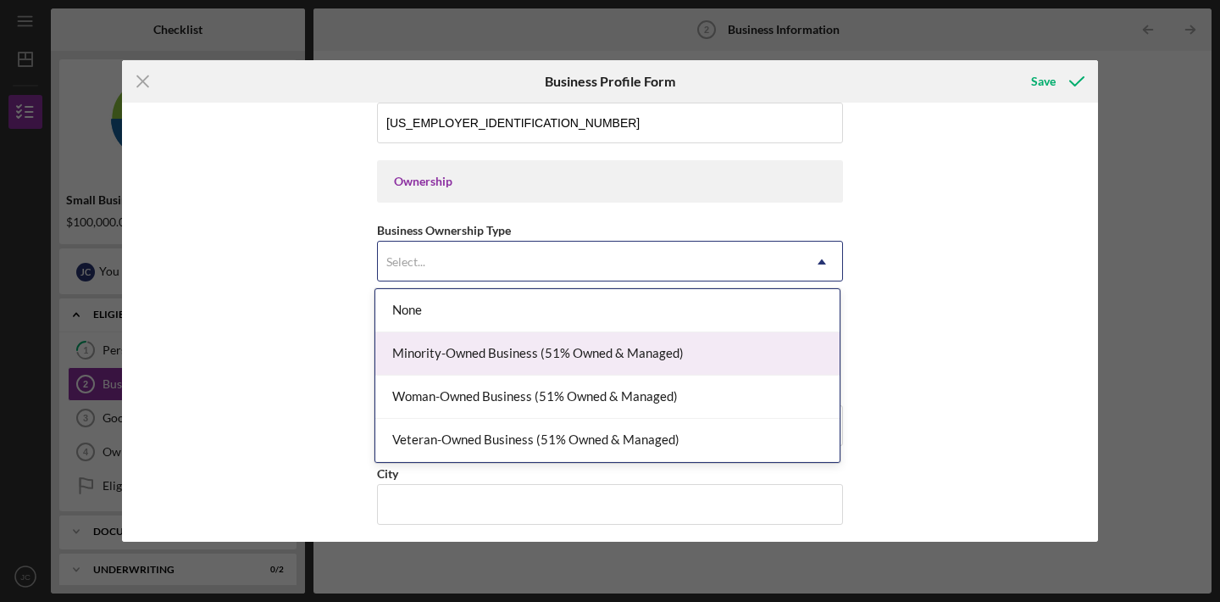
click at [522, 363] on div "Minority-Owned Business (51% Owned & Managed)" at bounding box center [607, 353] width 464 height 43
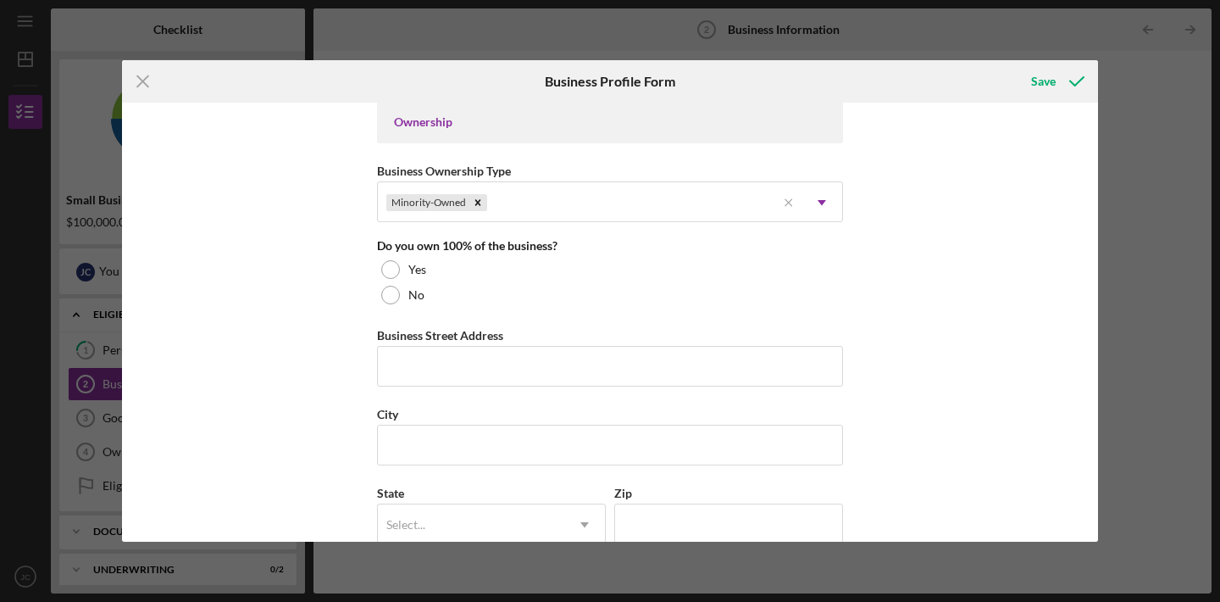
scroll to position [796, 0]
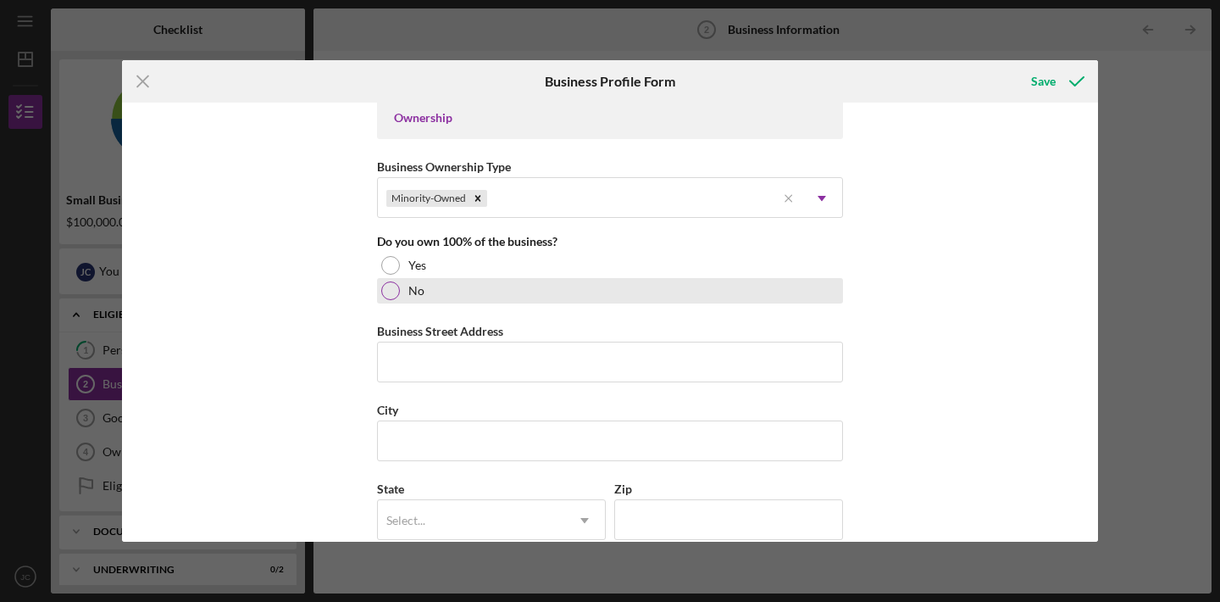
click at [391, 292] on div at bounding box center [390, 290] width 19 height 19
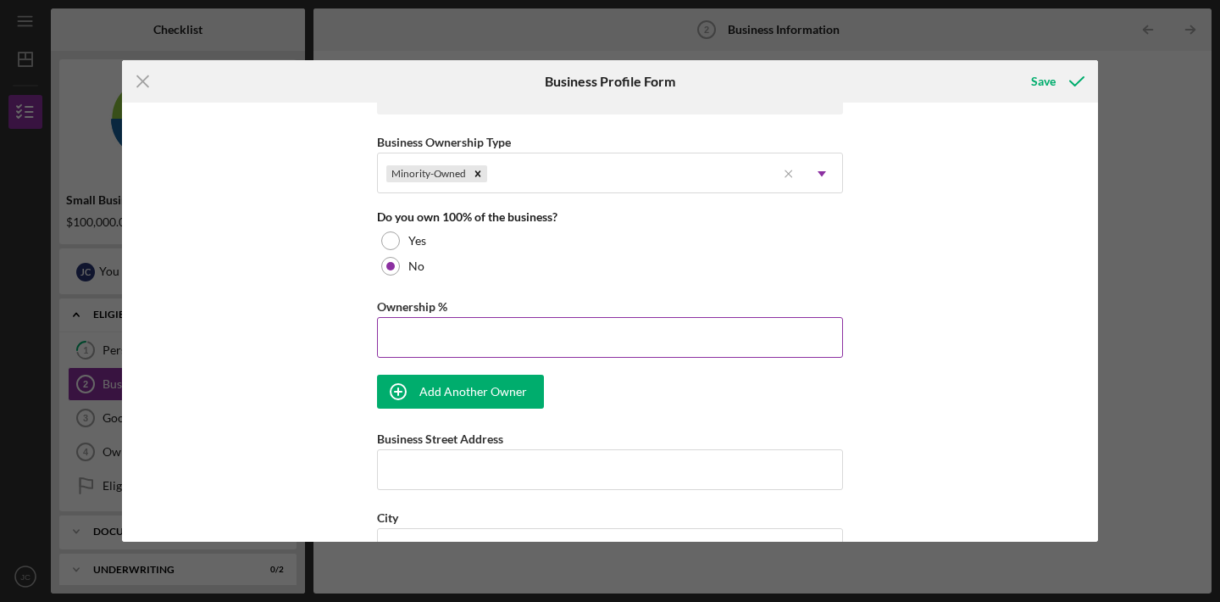
scroll to position [822, 0]
click at [477, 343] on input "Ownership %" at bounding box center [610, 336] width 466 height 41
type input "15.00%"
click at [479, 384] on div "Add Another Owner" at bounding box center [473, 391] width 108 height 34
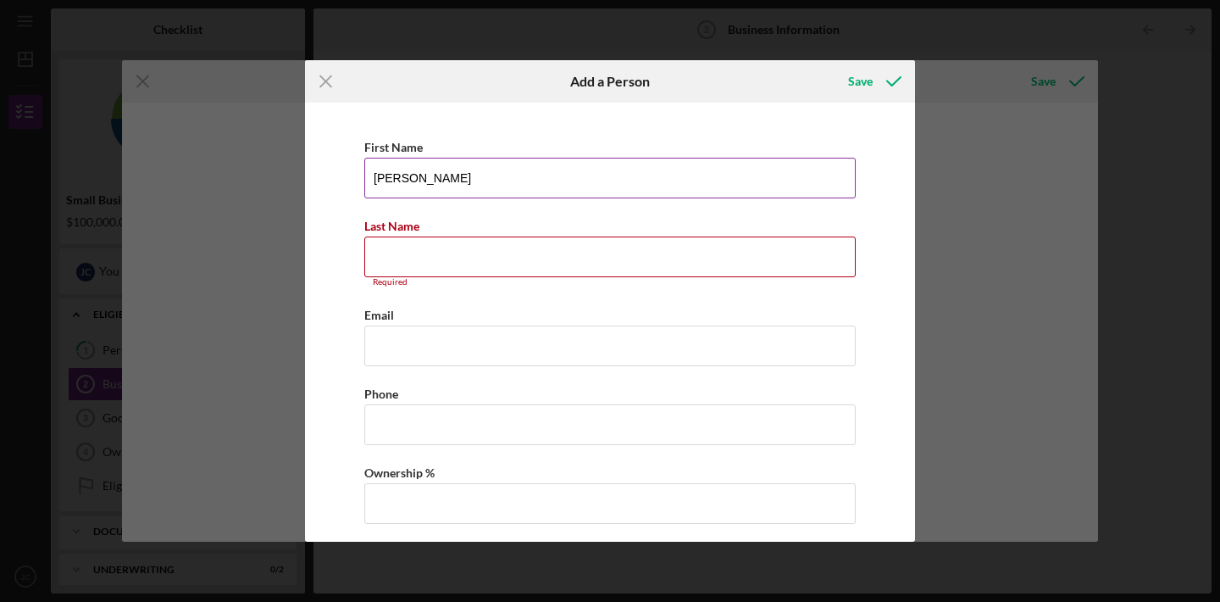
click at [485, 181] on input "[PERSON_NAME]" at bounding box center [609, 178] width 491 height 41
type input "[PERSON_NAME]"
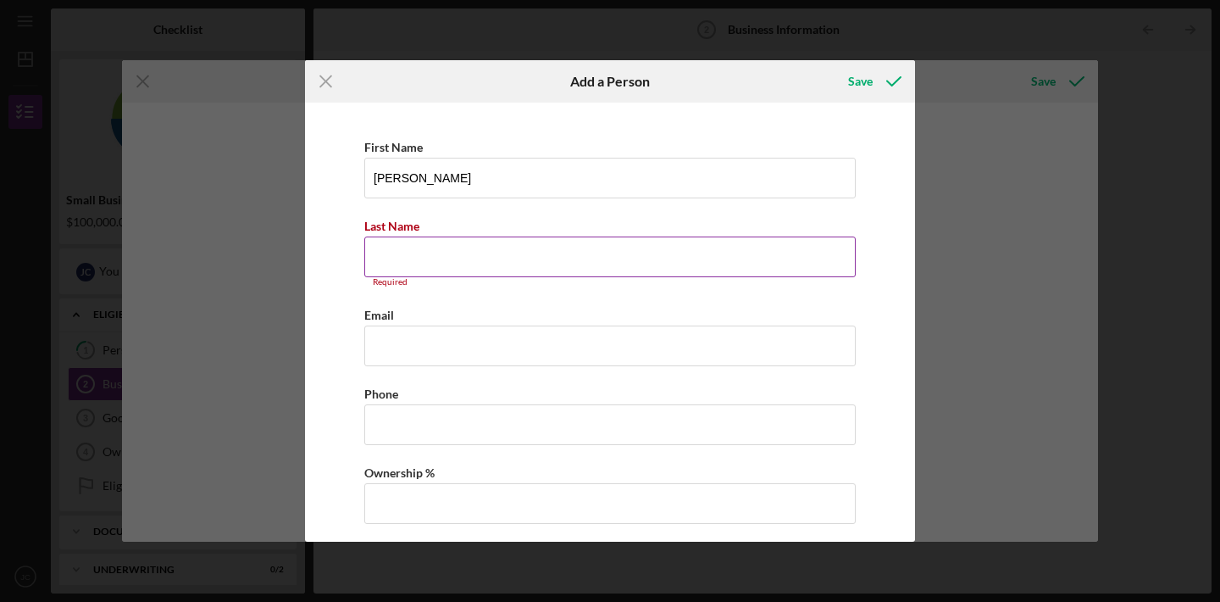
click at [482, 247] on input "Last Name" at bounding box center [609, 256] width 491 height 41
type input "c"
type input "Cuthburt"
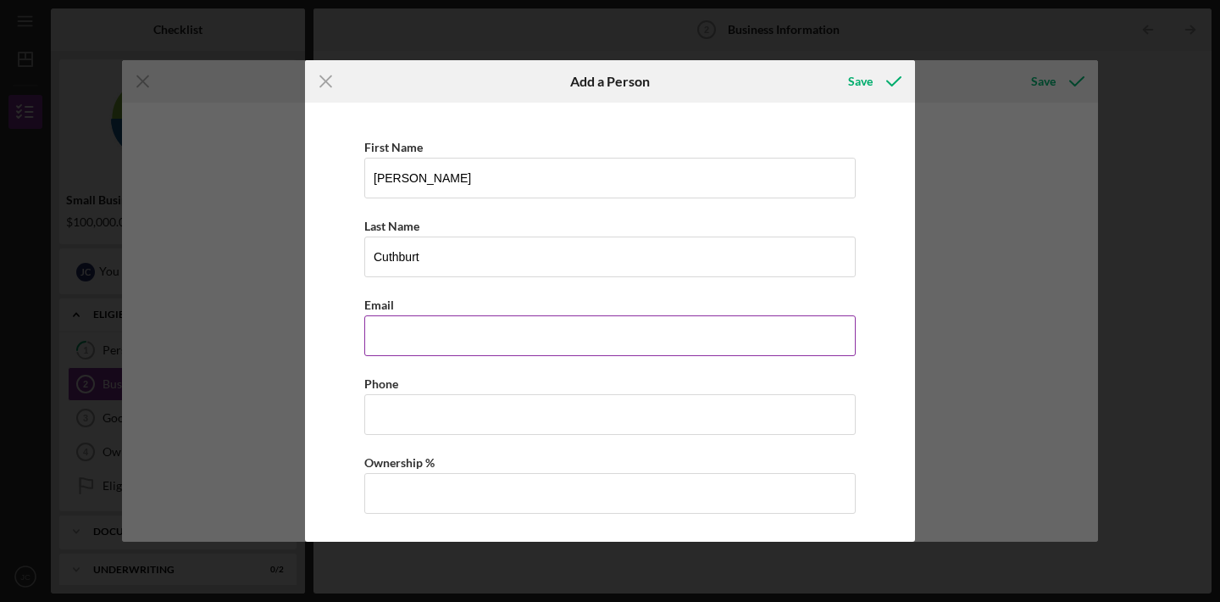
click at [485, 330] on input "Business Email" at bounding box center [609, 335] width 491 height 41
type input "[PERSON_NAME][EMAIL_ADDRESS][DOMAIN_NAME]"
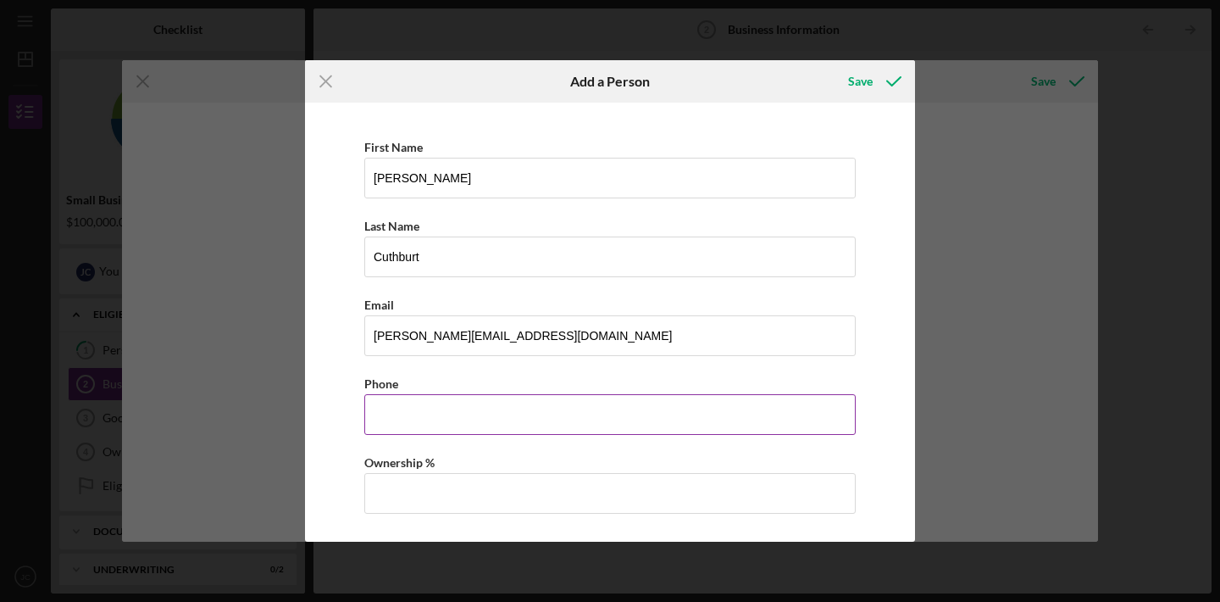
click at [475, 421] on input "Business Phone" at bounding box center [609, 414] width 491 height 41
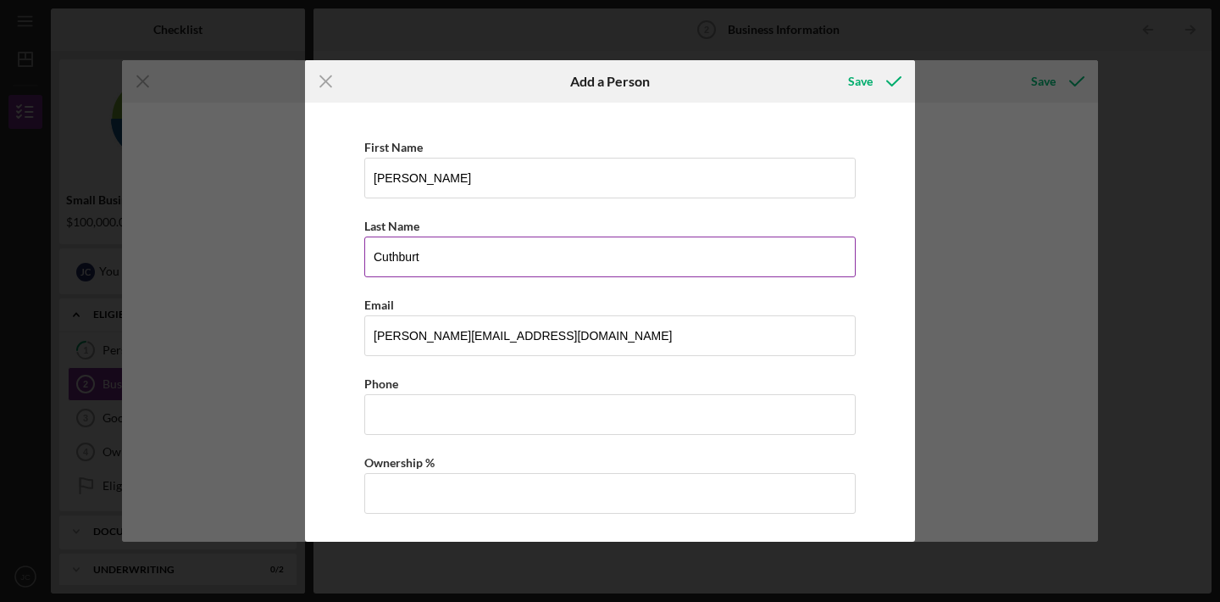
click at [413, 256] on input "Cuthburt" at bounding box center [609, 256] width 491 height 41
type input "[PERSON_NAME]"
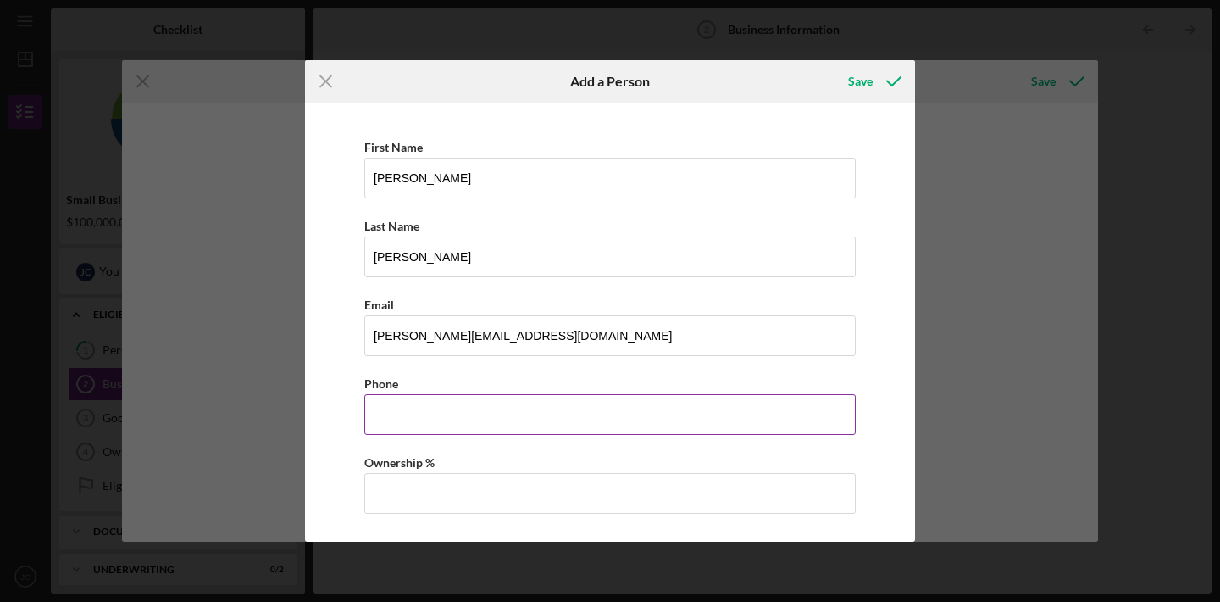
click at [439, 420] on input "Business Phone" at bounding box center [609, 414] width 491 height 41
type input "[PHONE_NUMBER]"
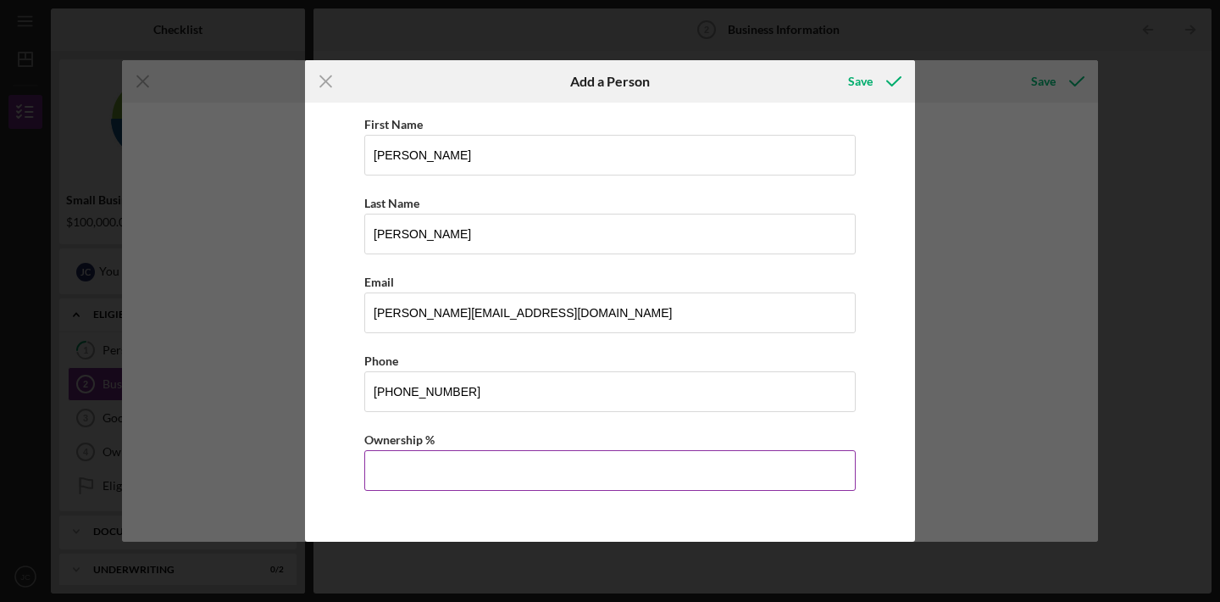
scroll to position [23, 0]
click at [530, 461] on input "Ownership %" at bounding box center [609, 470] width 491 height 41
type input "15.00%"
click at [868, 83] on div "Save" at bounding box center [860, 81] width 25 height 34
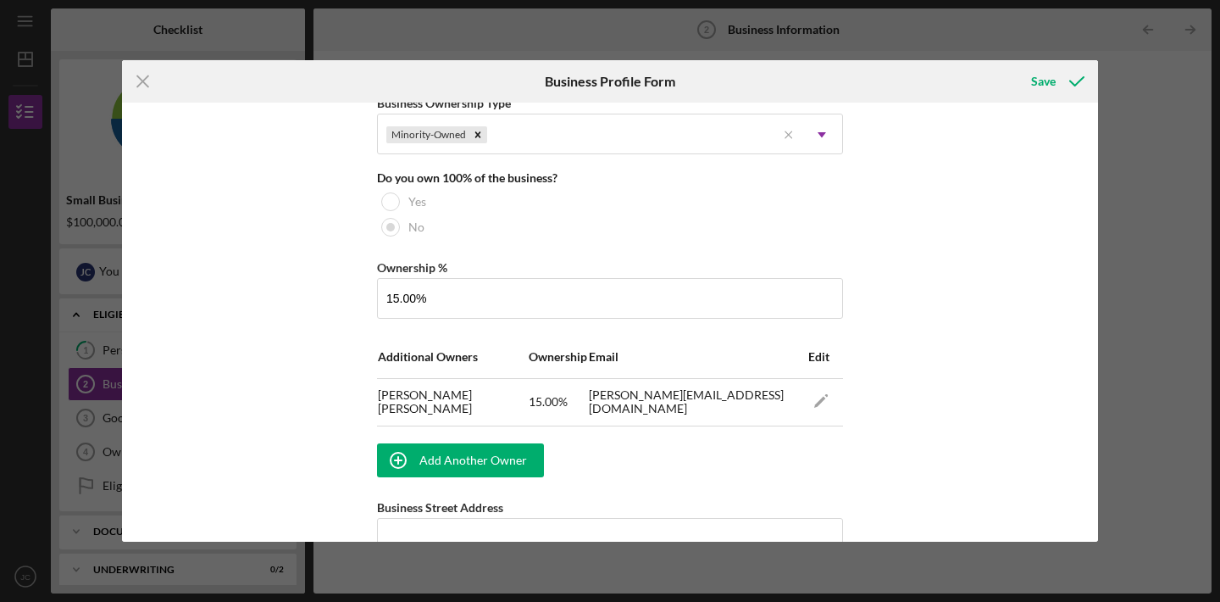
scroll to position [870, 0]
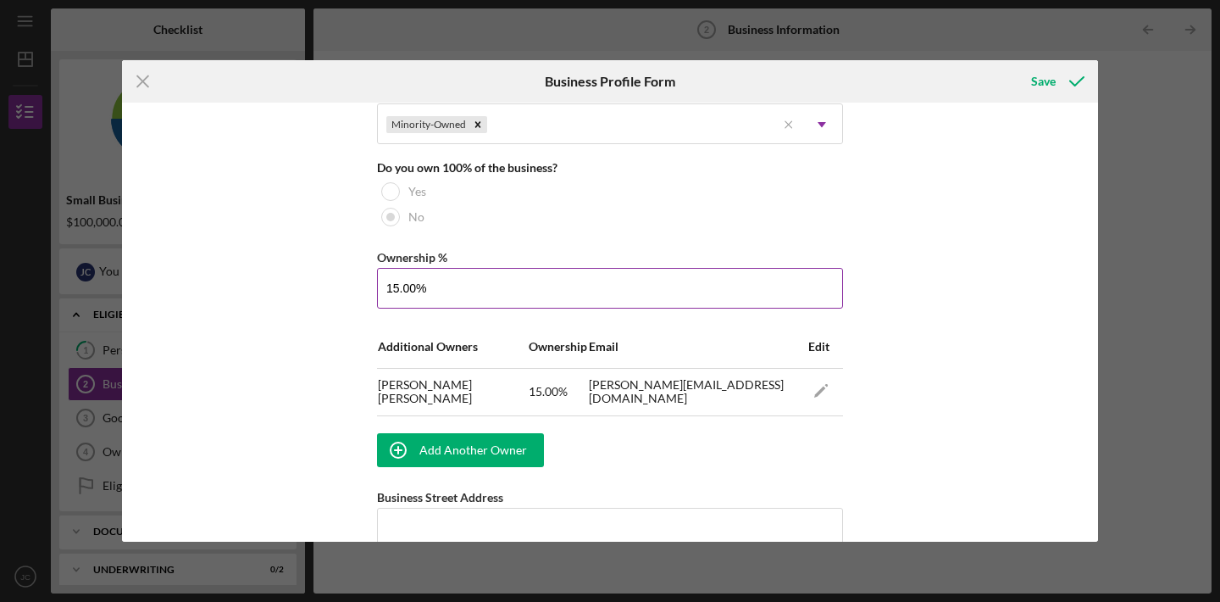
click at [393, 288] on input "15.00%" at bounding box center [610, 288] width 466 height 41
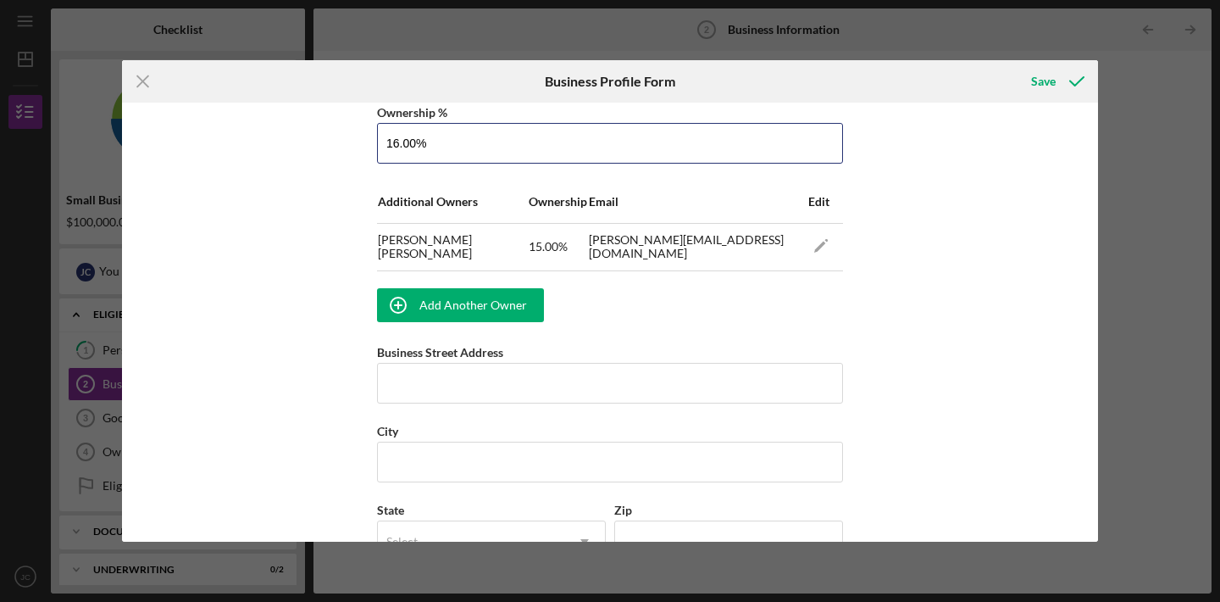
scroll to position [1016, 0]
type input "16.00%"
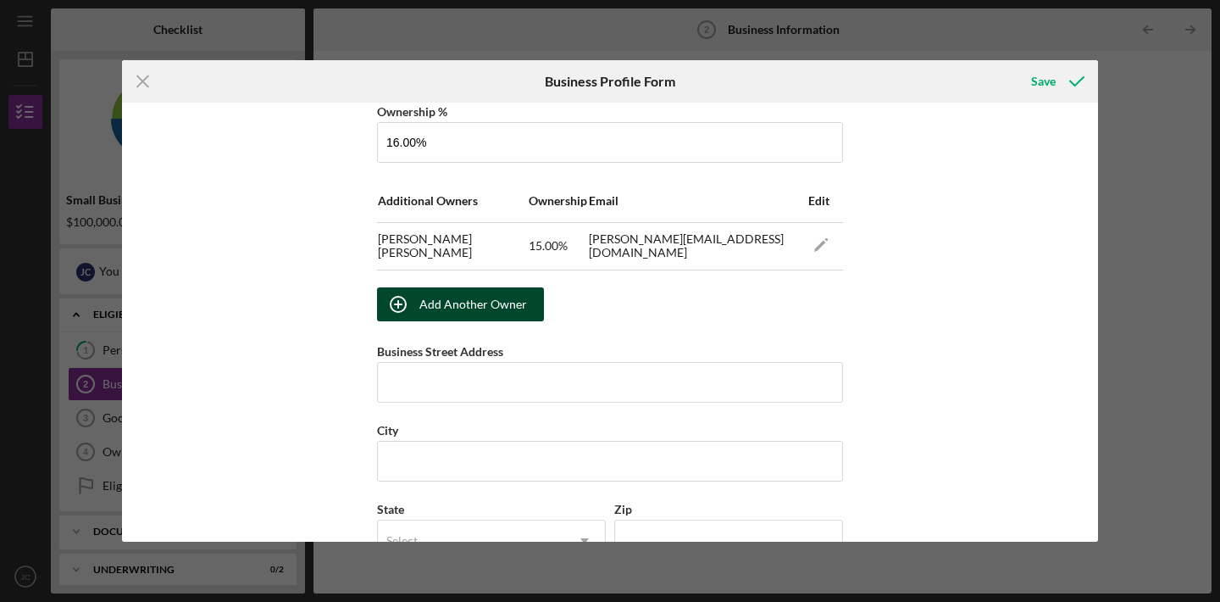
click at [473, 314] on div "Add Another Owner" at bounding box center [473, 304] width 108 height 34
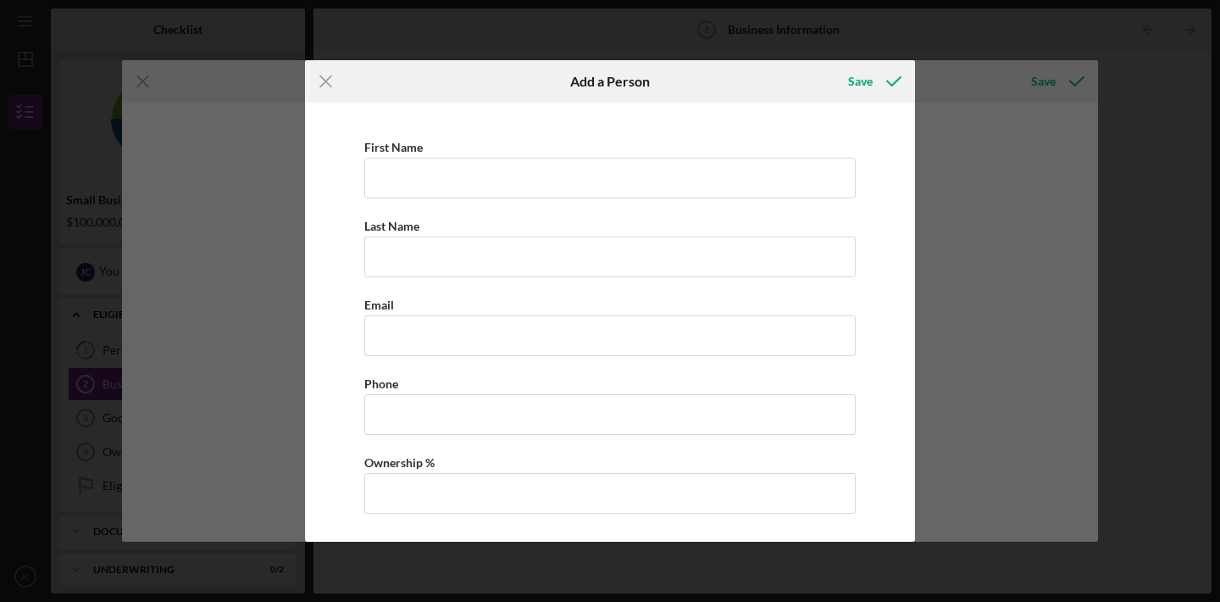
click at [446, 199] on div "First Name Last Name Email Phone Ownership %" at bounding box center [609, 333] width 593 height 445
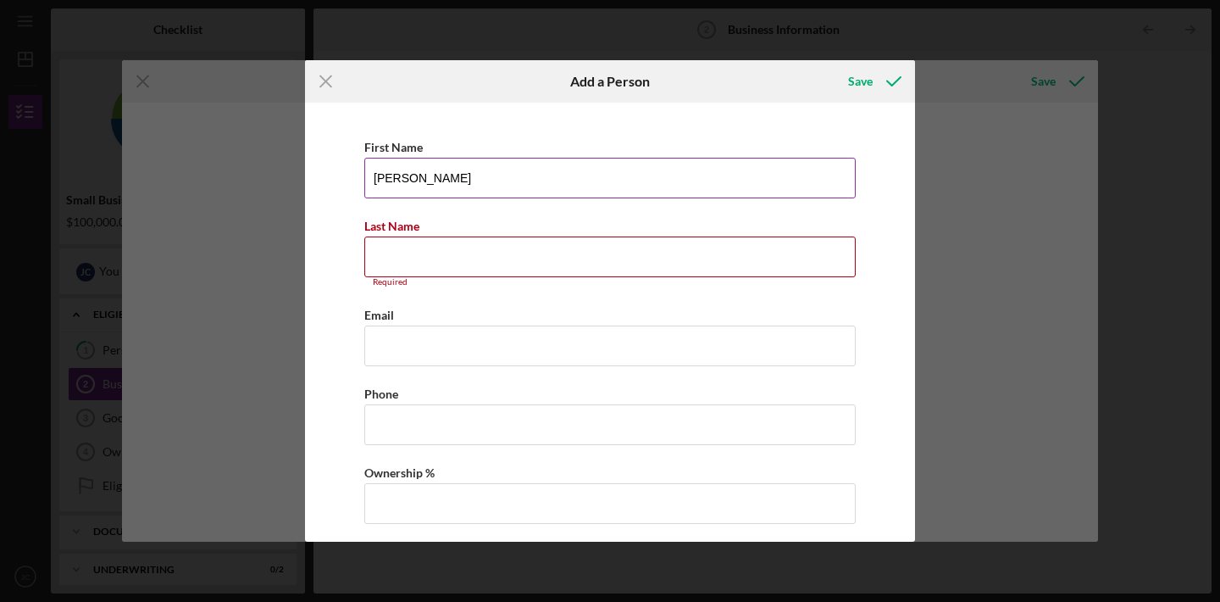
click at [458, 170] on input "[PERSON_NAME]" at bounding box center [609, 178] width 491 height 41
click at [459, 183] on input "[PERSON_NAME]" at bounding box center [609, 178] width 491 height 41
type input "[PERSON_NAME]"
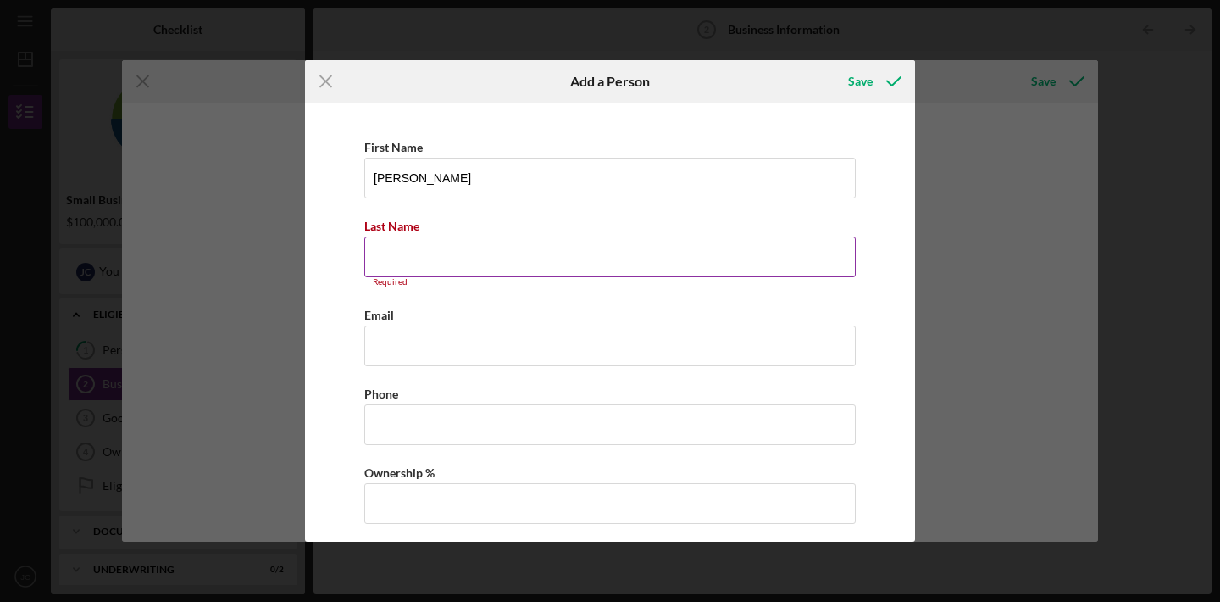
click at [467, 247] on input "Last Name" at bounding box center [609, 256] width 491 height 41
type input "[PERSON_NAME]"
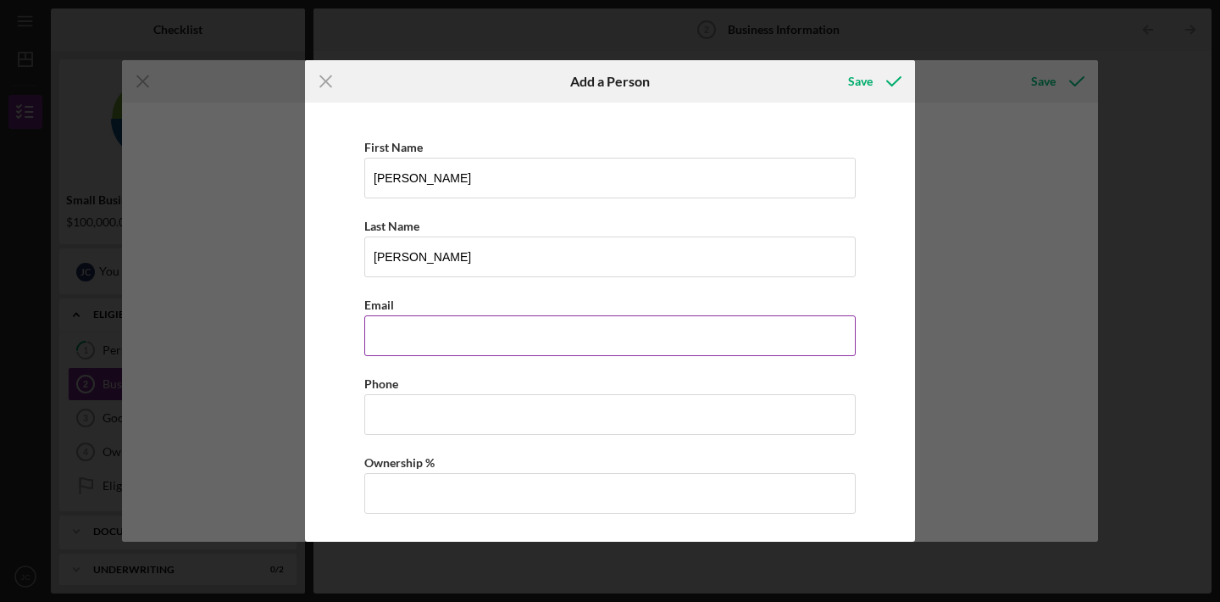
click at [448, 314] on div "Email" at bounding box center [609, 304] width 491 height 21
click at [446, 320] on input "Business Email" at bounding box center [609, 335] width 491 height 41
type input "[PERSON_NAME][EMAIL_ADDRESS][DOMAIN_NAME]"
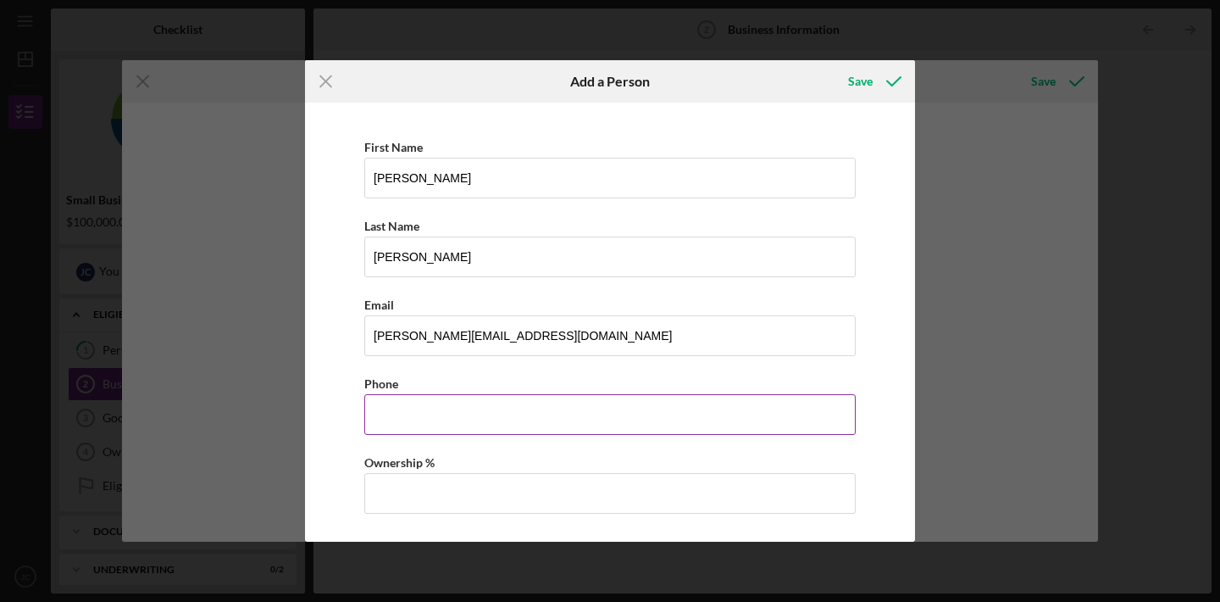
click at [447, 424] on input "Business Phone" at bounding box center [609, 414] width 491 height 41
click at [435, 486] on input "Ownership %" at bounding box center [609, 493] width 491 height 41
type input "16.00%"
click at [449, 413] on input "Business Phone" at bounding box center [609, 414] width 491 height 41
type input "[PHONE_NUMBER]"
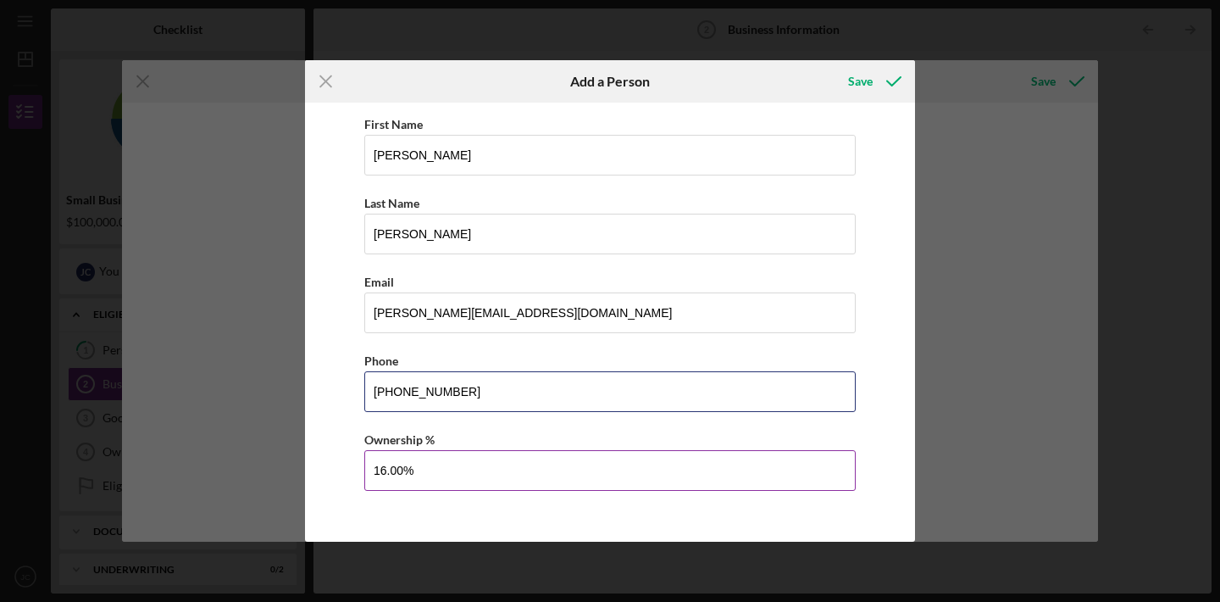
scroll to position [23, 0]
click at [861, 82] on div "Save" at bounding box center [860, 81] width 25 height 34
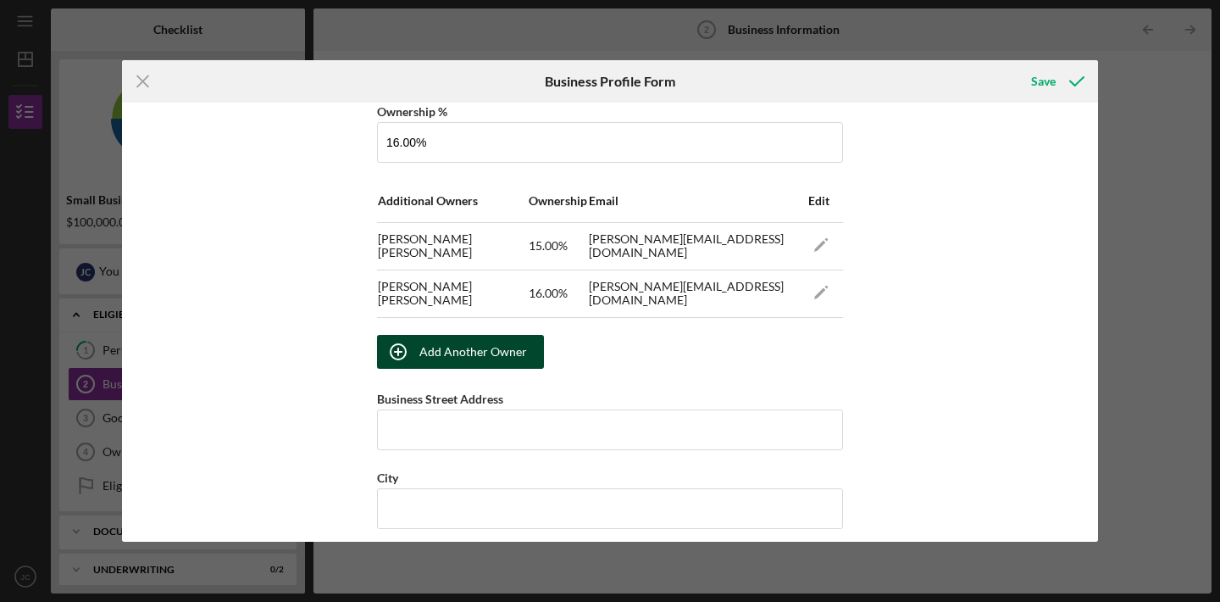
click at [513, 351] on div "Add Another Owner" at bounding box center [473, 352] width 108 height 34
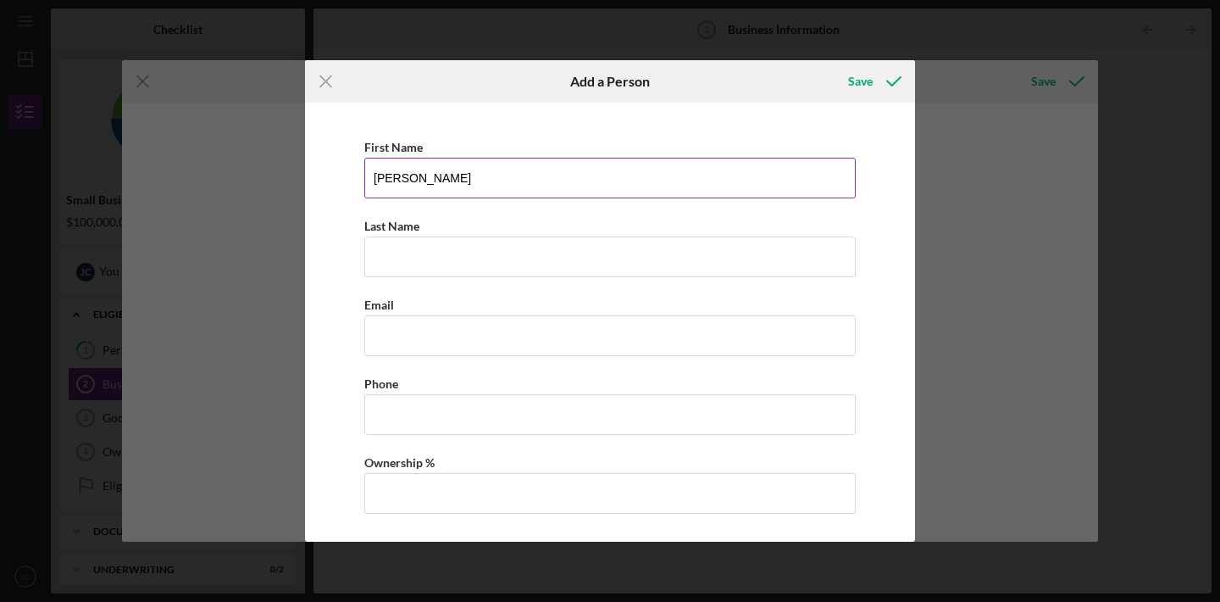
type input "[PERSON_NAME]"
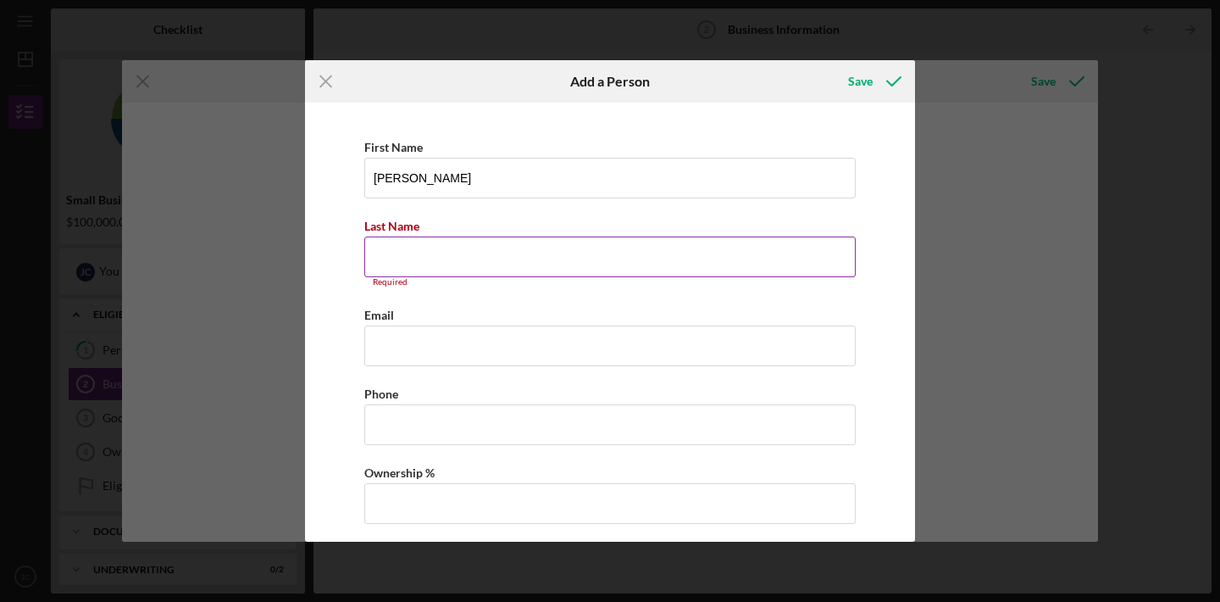
click at [465, 244] on input "Last Name" at bounding box center [609, 256] width 491 height 41
type input "De [PERSON_NAME]"
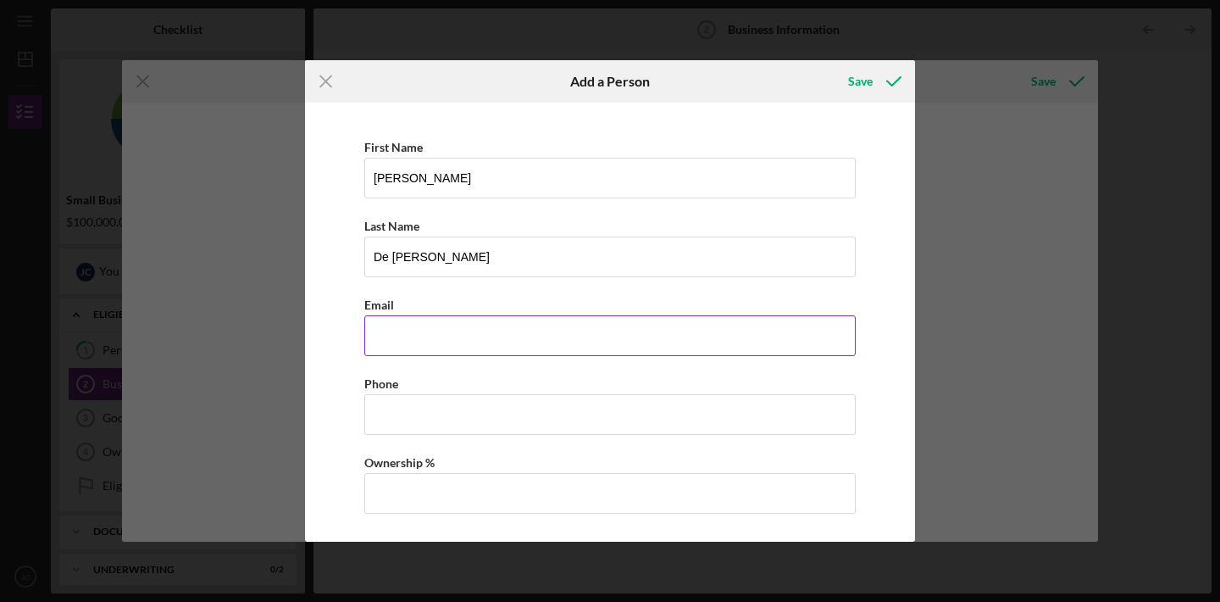
click at [439, 334] on input "Business Email" at bounding box center [609, 335] width 491 height 41
type input "[PERSON_NAME][EMAIL_ADDRESS][DOMAIN_NAME]"
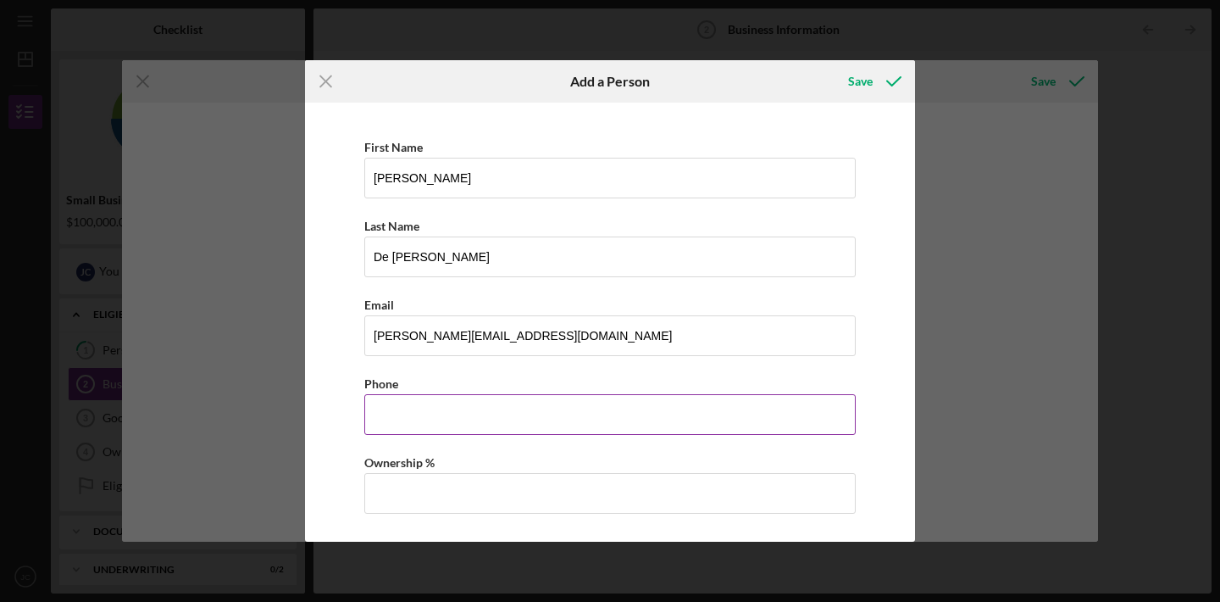
click at [427, 429] on input "Business Phone" at bounding box center [609, 414] width 491 height 41
type input "[PHONE_NUMBER]"
click at [429, 497] on input "Ownership %" at bounding box center [609, 493] width 491 height 41
type input "16.00%"
click at [871, 84] on div "Save" at bounding box center [860, 81] width 25 height 34
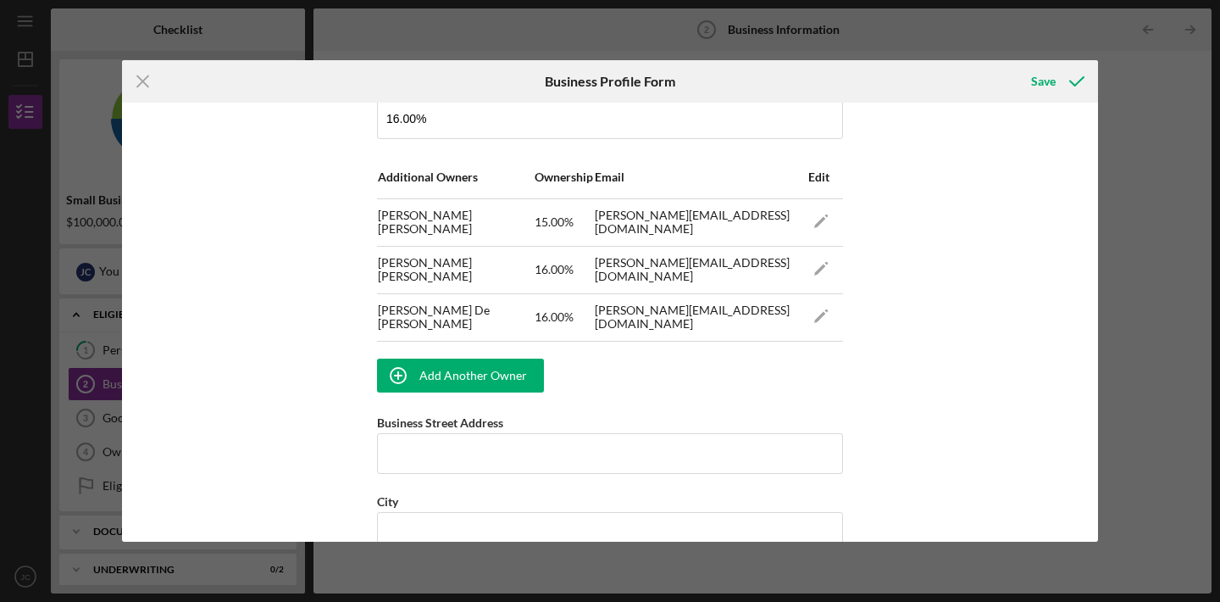
scroll to position [1074, 0]
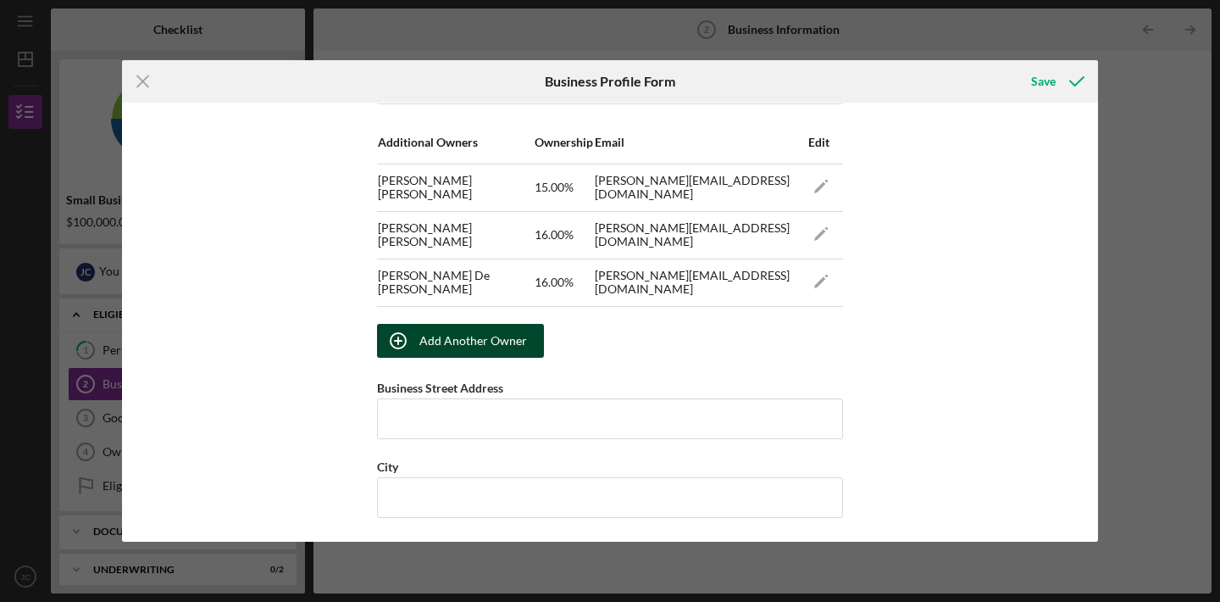
click at [487, 344] on div "Add Another Owner" at bounding box center [473, 341] width 108 height 34
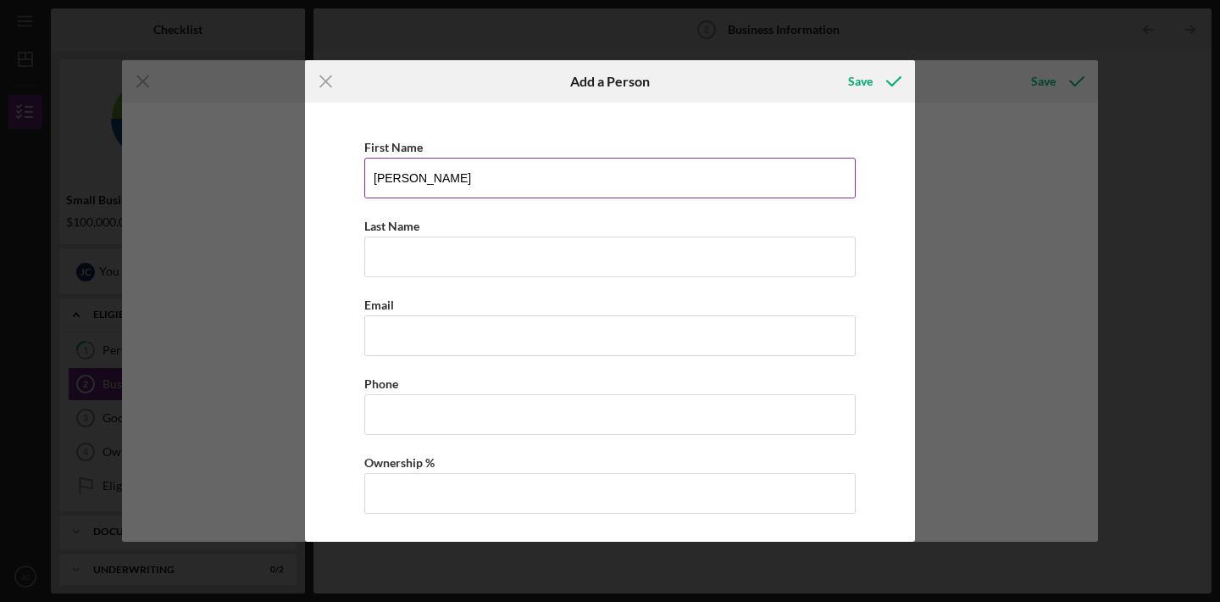
type input "[PERSON_NAME]"
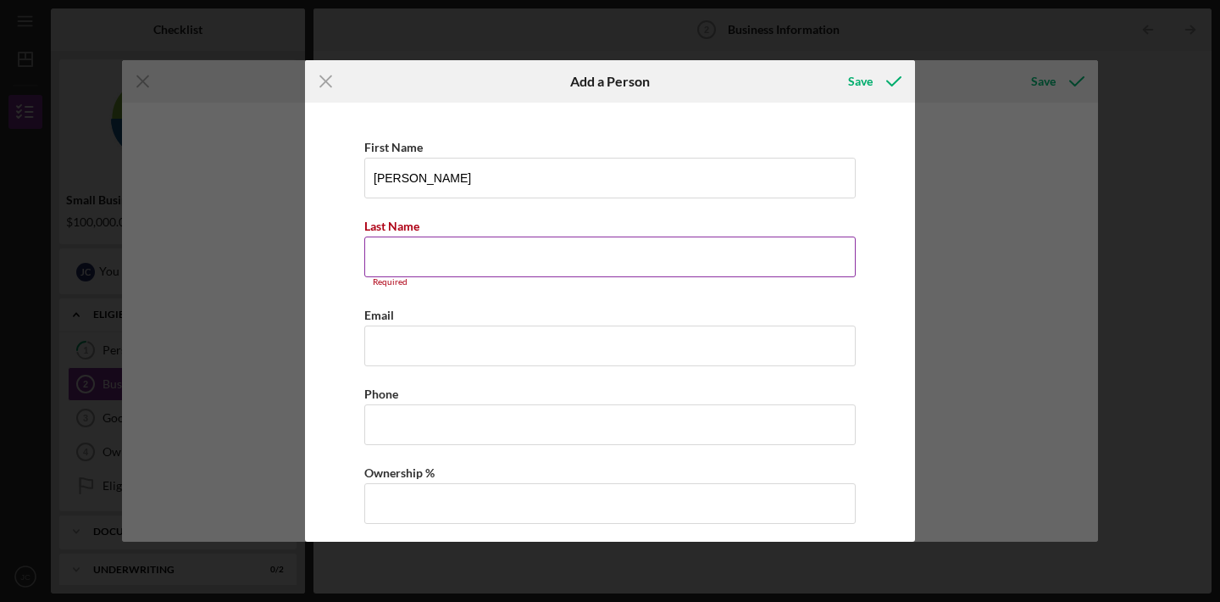
click at [422, 242] on input "Last Name" at bounding box center [609, 256] width 491 height 41
type input "[PERSON_NAME]"
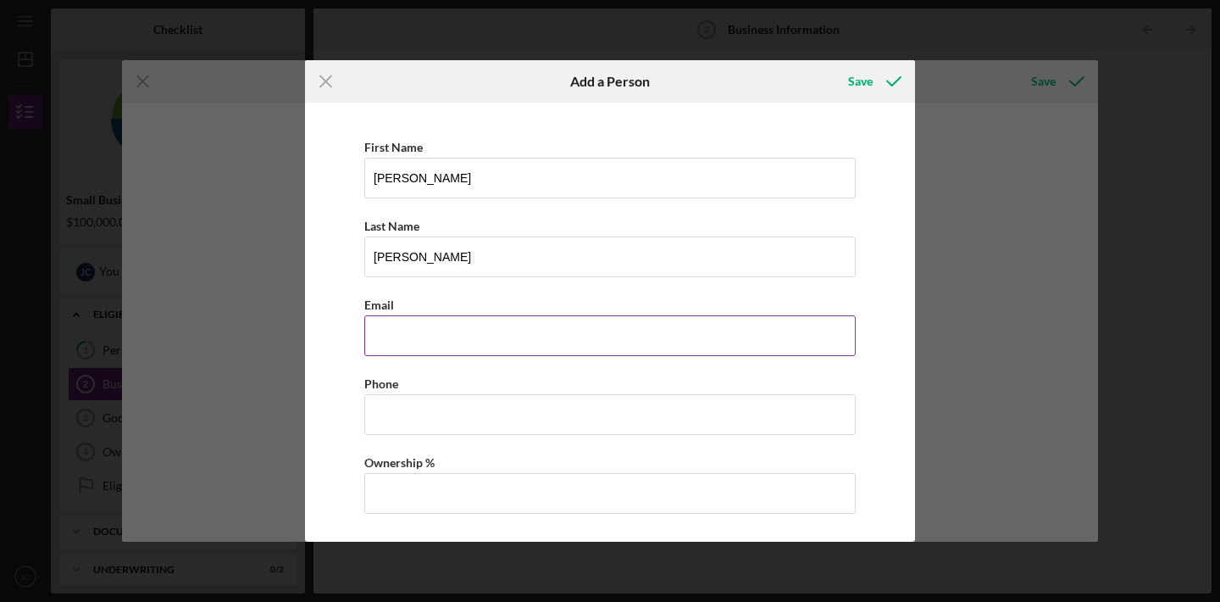
click at [413, 320] on input "Business Email" at bounding box center [609, 335] width 491 height 41
type input "[PERSON_NAME][EMAIL_ADDRESS][DOMAIN_NAME]"
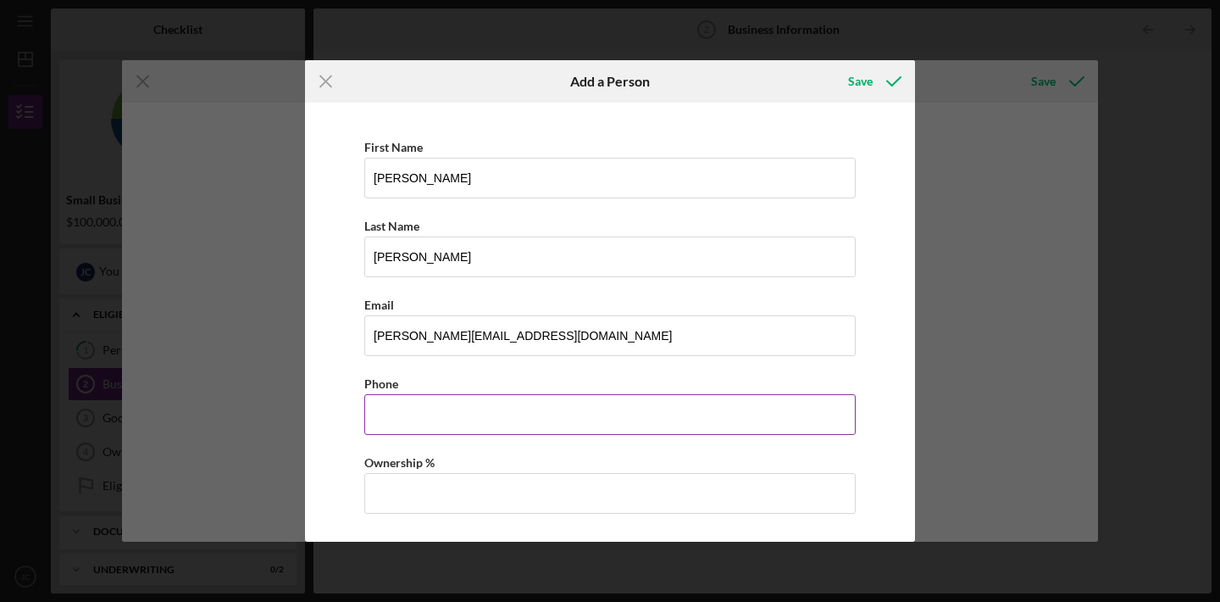
click at [397, 426] on input "Business Phone" at bounding box center [609, 414] width 491 height 41
type input "[PHONE_NUMBER]"
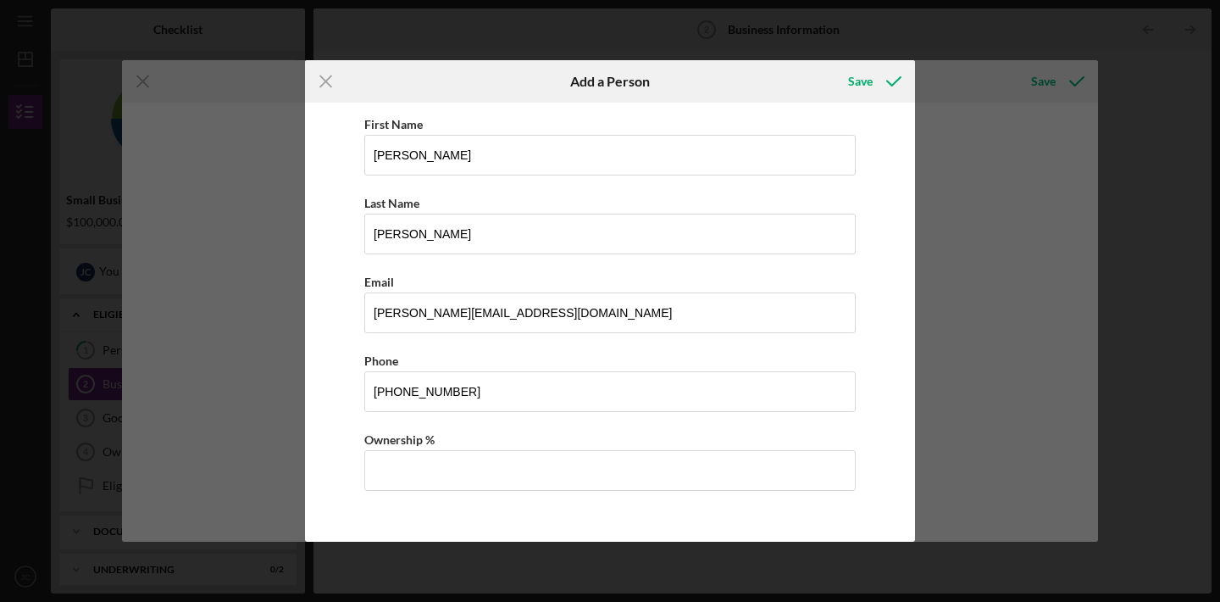
scroll to position [23, 0]
click at [535, 446] on div "Ownership %" at bounding box center [609, 439] width 491 height 21
click at [521, 455] on input "Ownership %" at bounding box center [609, 470] width 491 height 41
type input "5.00%"
click at [854, 82] on div "Save" at bounding box center [860, 81] width 25 height 34
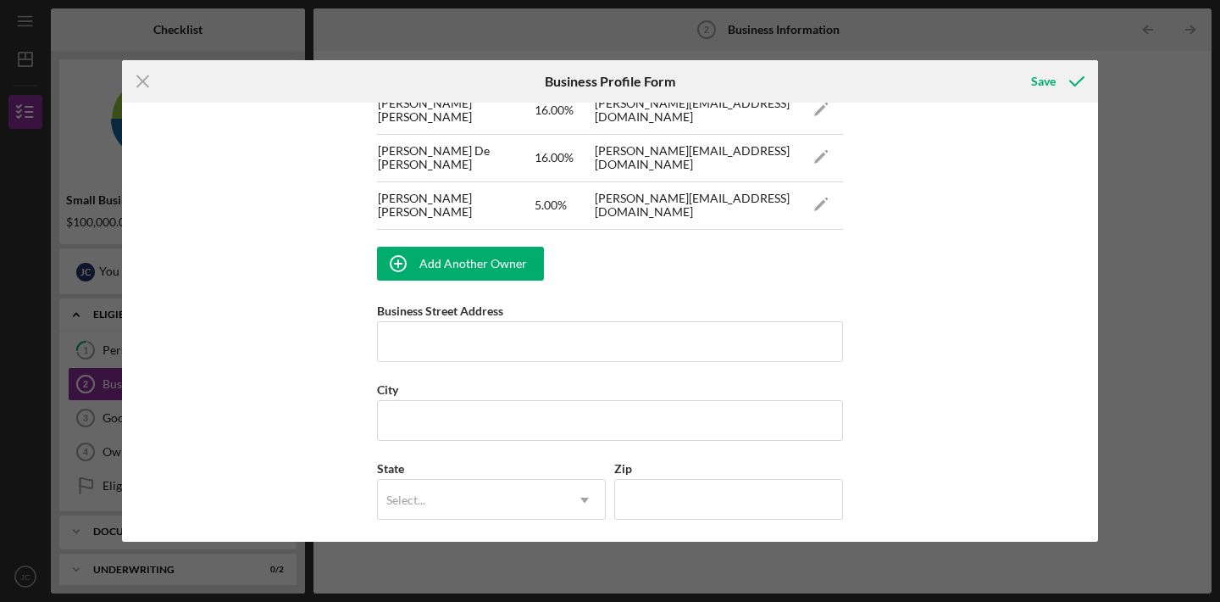
scroll to position [1241, 0]
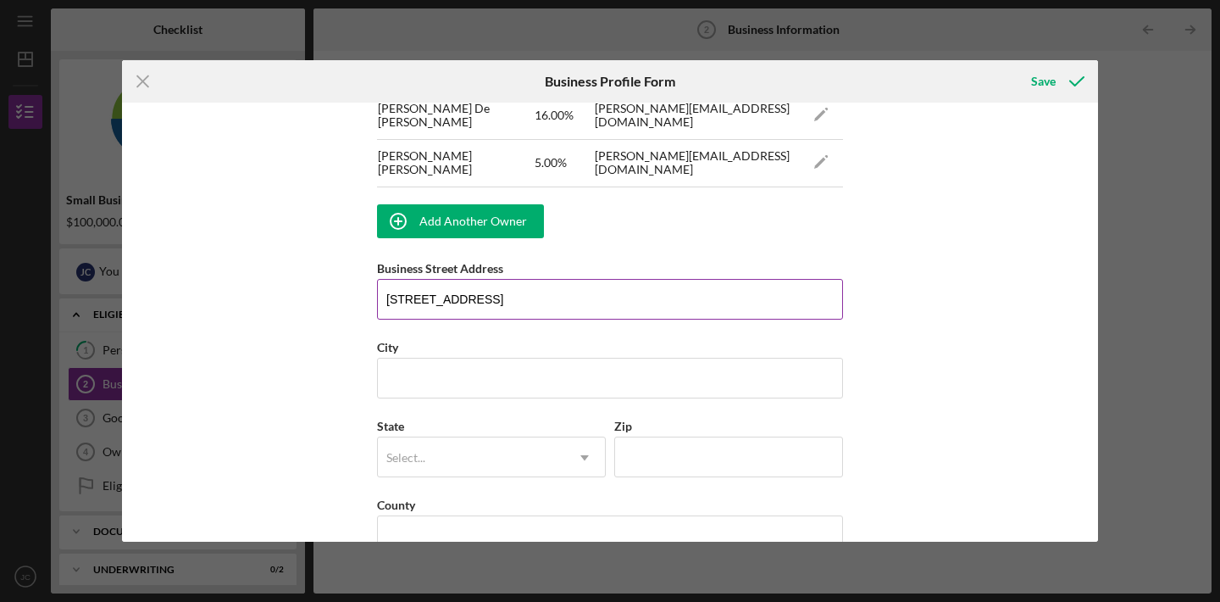
type input "[STREET_ADDRESS]"
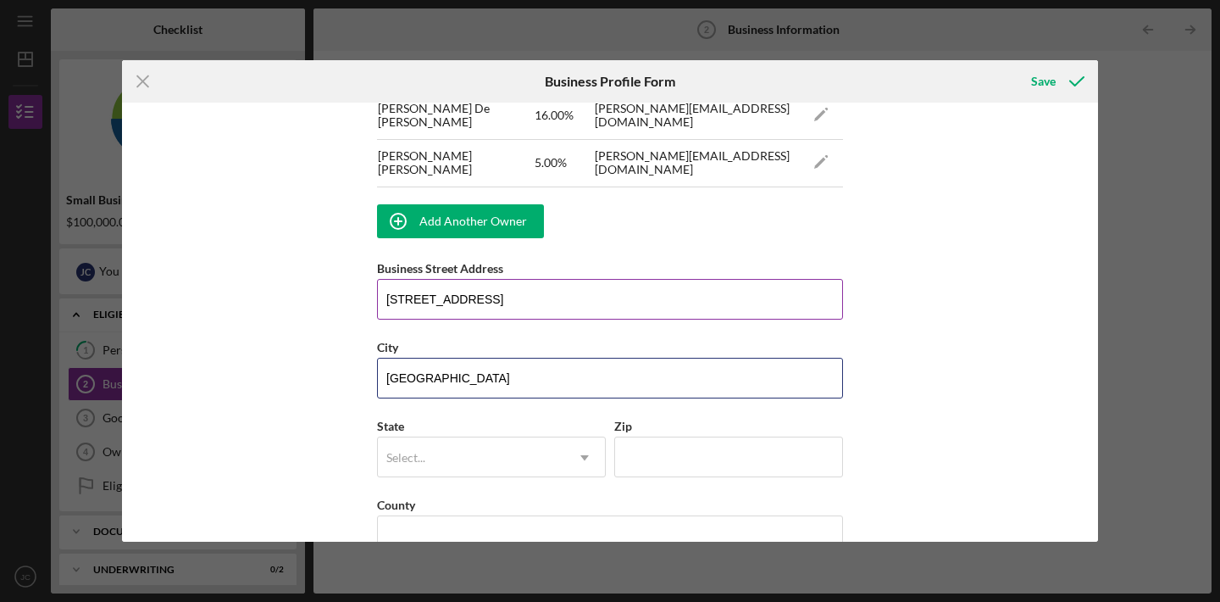
type input "[GEOGRAPHIC_DATA]"
type input "C"
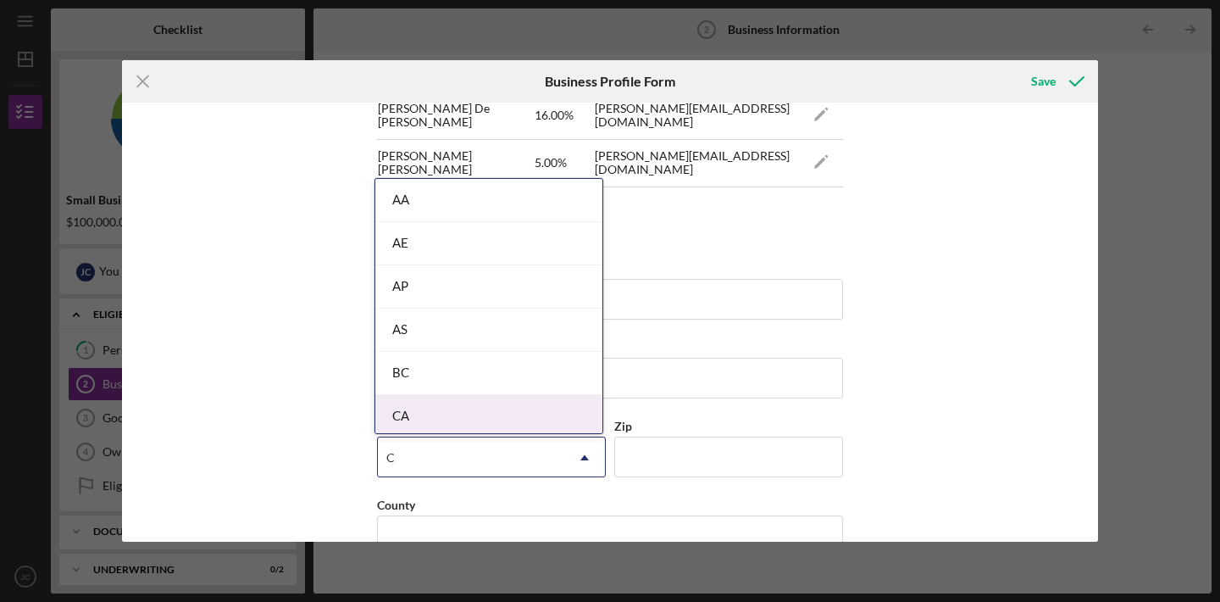
click at [482, 406] on div "CA" at bounding box center [488, 416] width 227 height 43
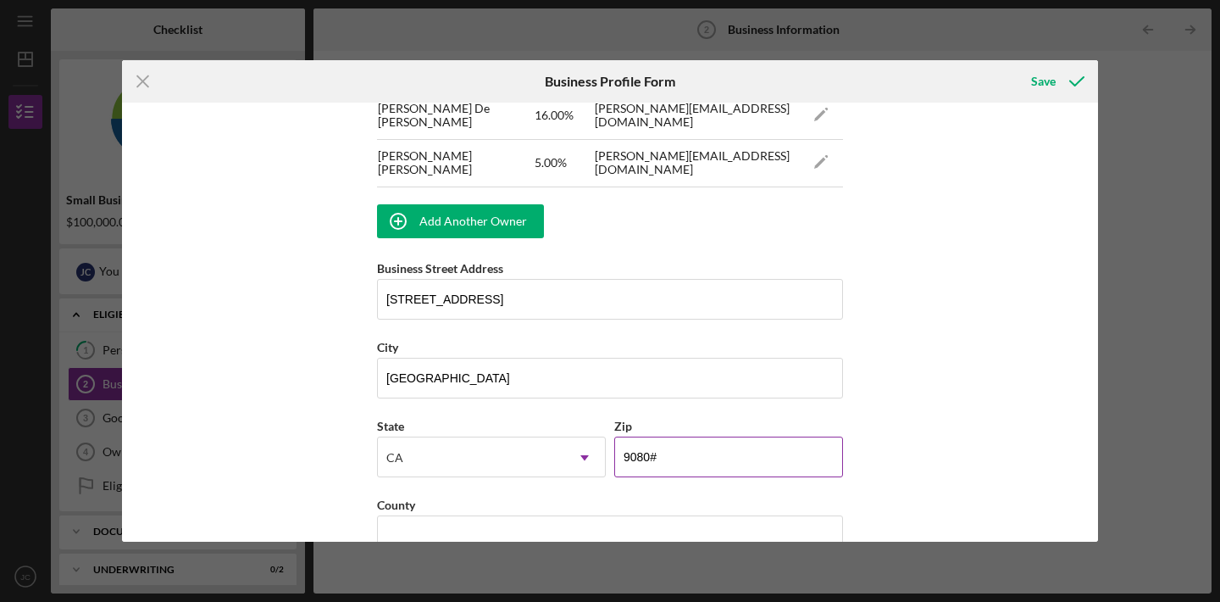
type input "90807"
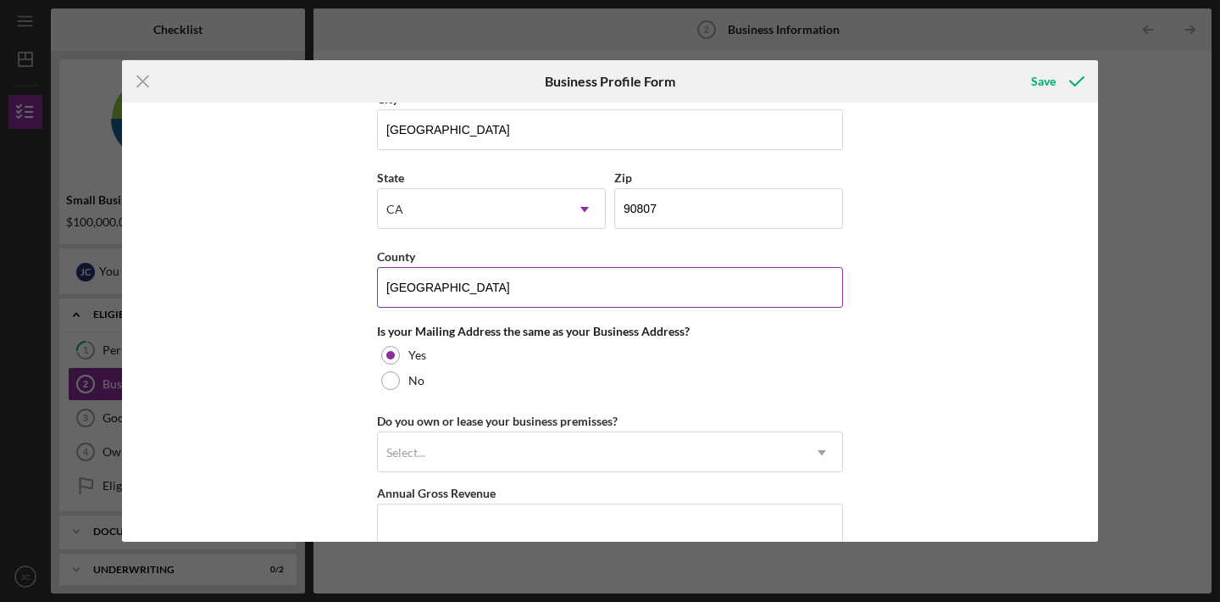
scroll to position [1510, 0]
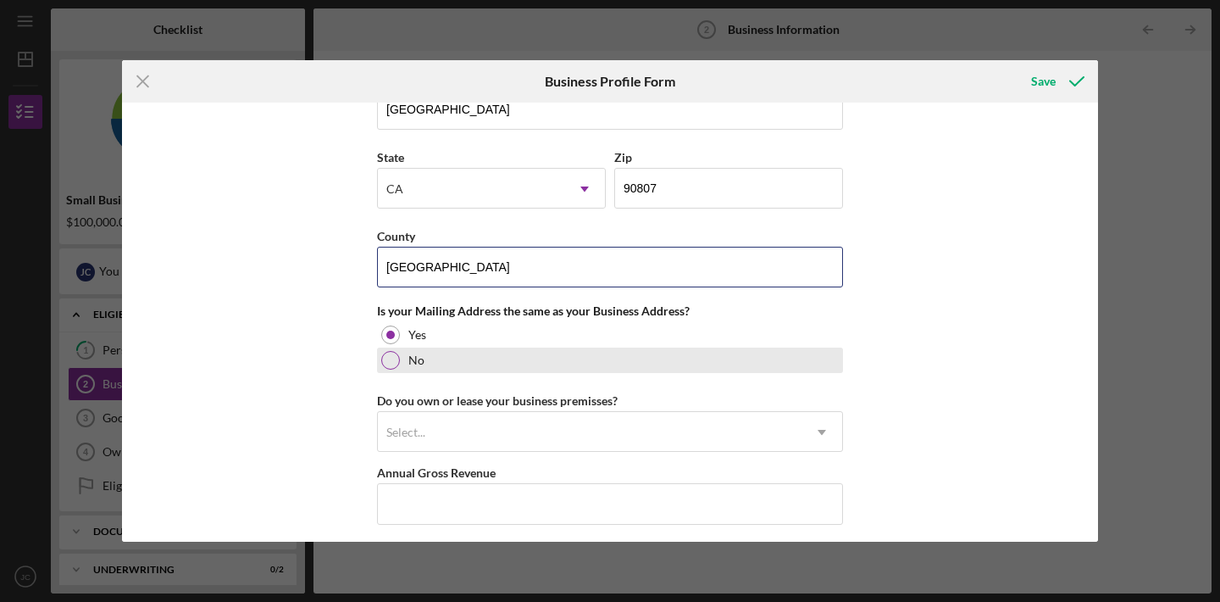
type input "[GEOGRAPHIC_DATA]"
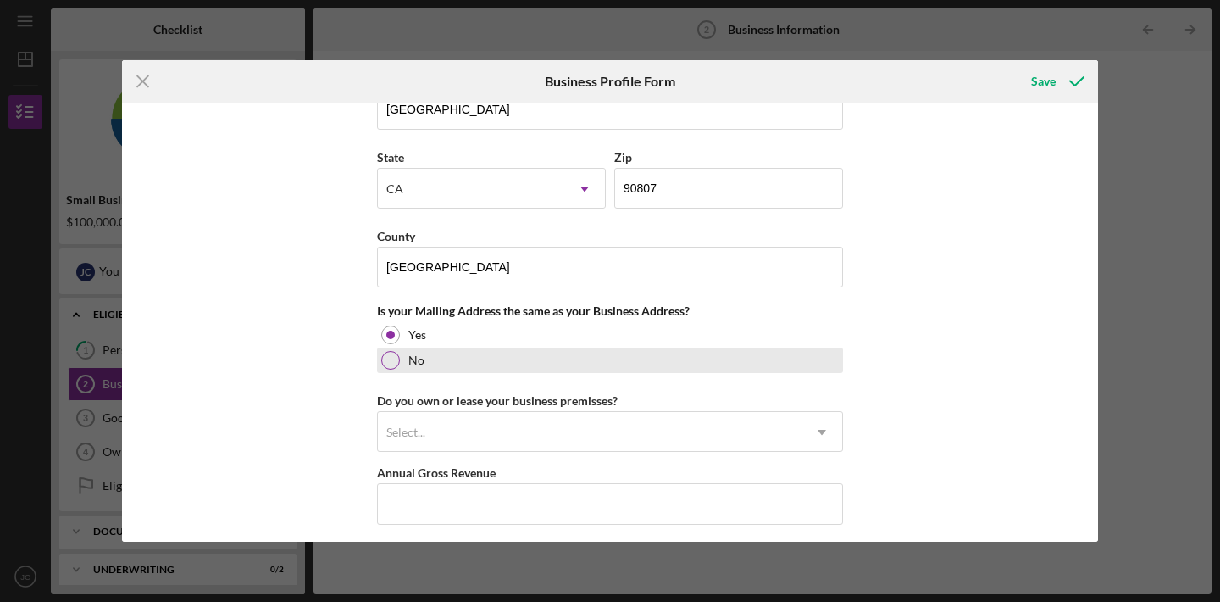
click at [389, 363] on div at bounding box center [390, 360] width 19 height 19
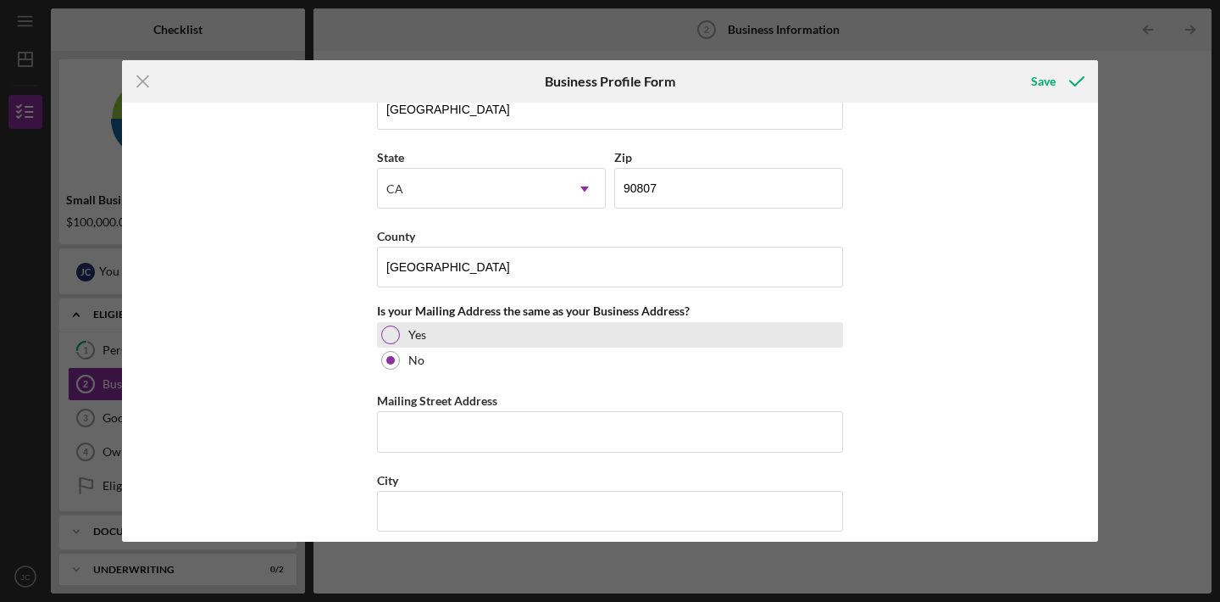
click at [392, 331] on div at bounding box center [390, 334] width 19 height 19
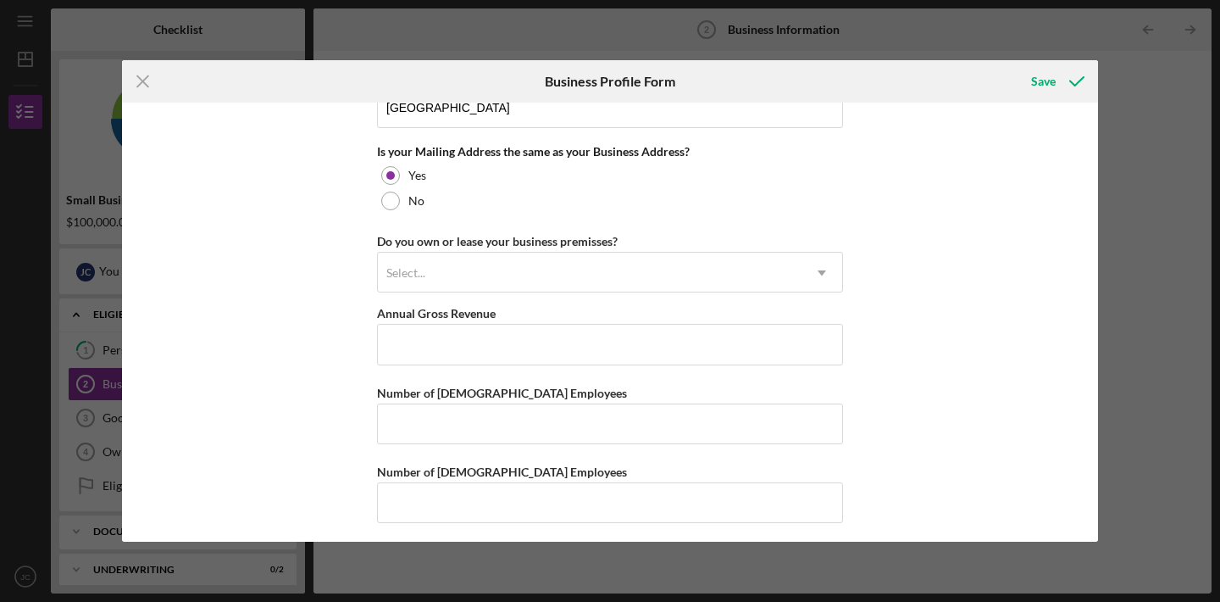
scroll to position [1671, 0]
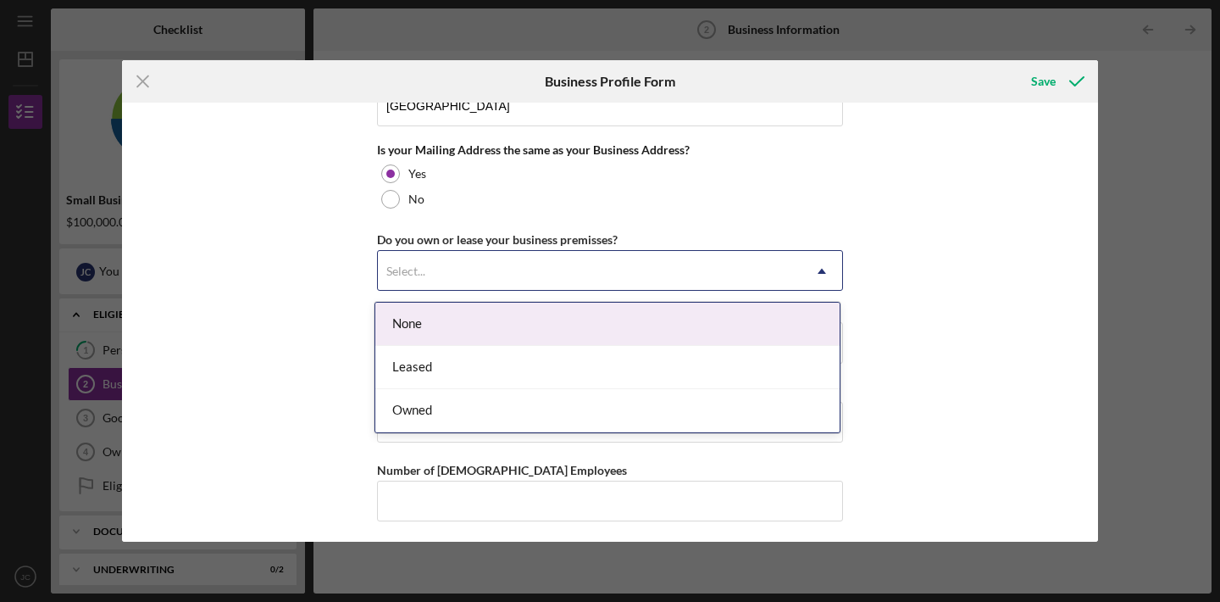
click at [484, 275] on div "Select..." at bounding box center [590, 271] width 424 height 39
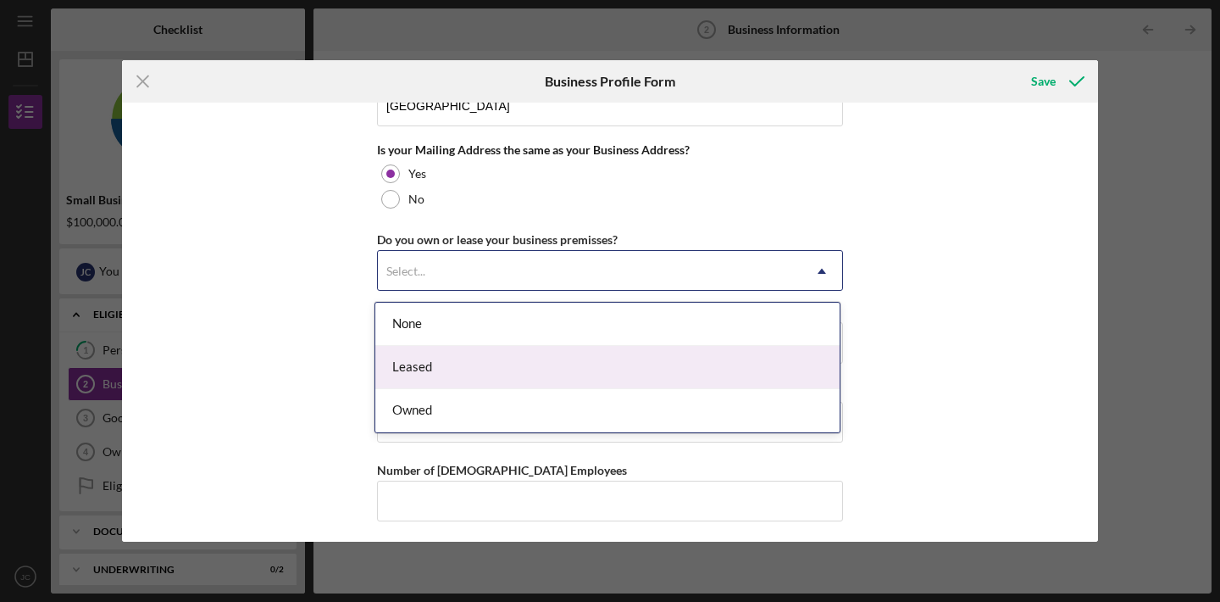
click at [476, 362] on div "Leased" at bounding box center [607, 367] width 464 height 43
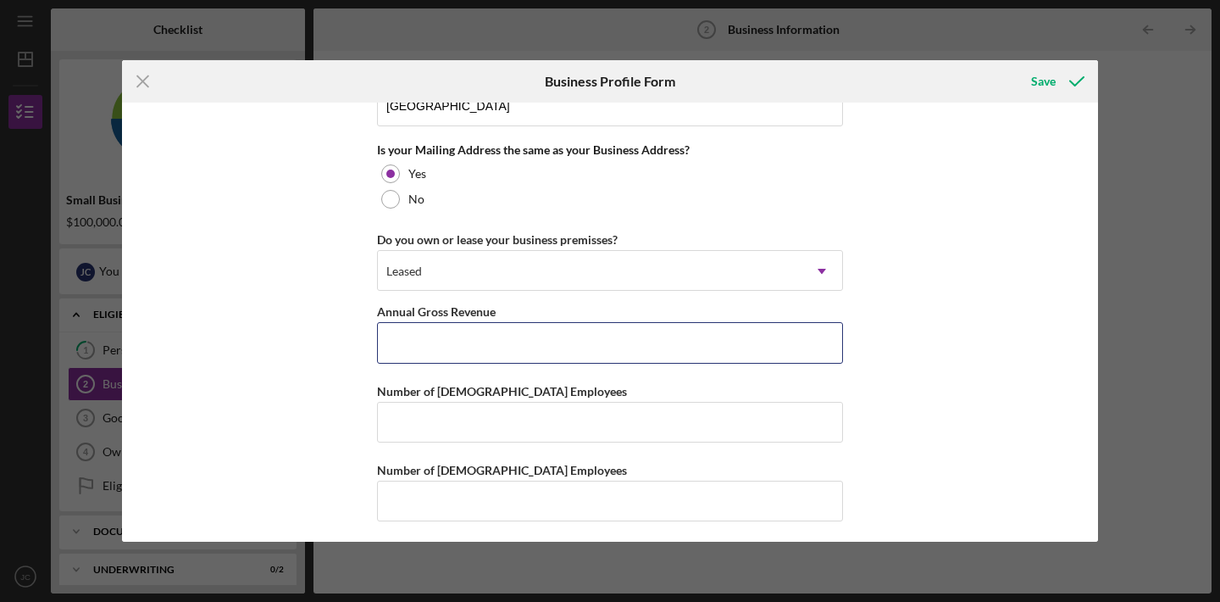
click at [476, 362] on input "Annual Gross Revenue" at bounding box center [610, 342] width 466 height 41
click at [433, 346] on input "Annual Gross Revenue" at bounding box center [610, 342] width 466 height 41
type input "$1,220,000"
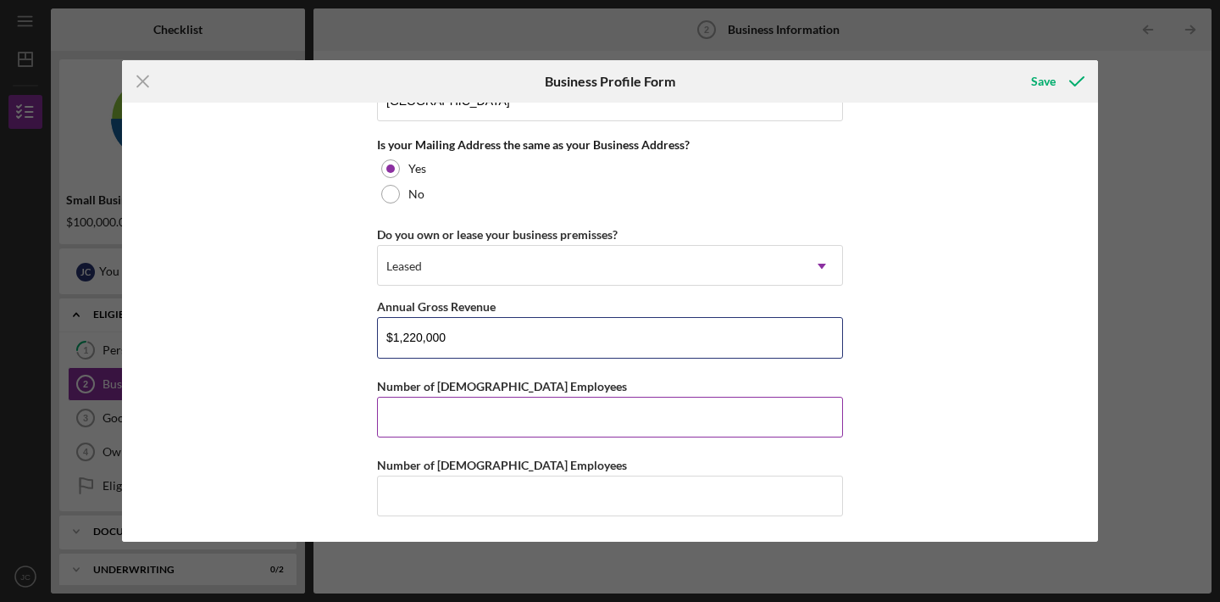
scroll to position [1679, 0]
click at [535, 410] on input "Number of [DEMOGRAPHIC_DATA] Employees" at bounding box center [610, 417] width 466 height 41
type input "4"
type input "8"
click at [960, 399] on div "Business Name Ambitious Ales LLC DBA Ambitious Ales Business Start Date [DATE] …" at bounding box center [610, 322] width 976 height 439
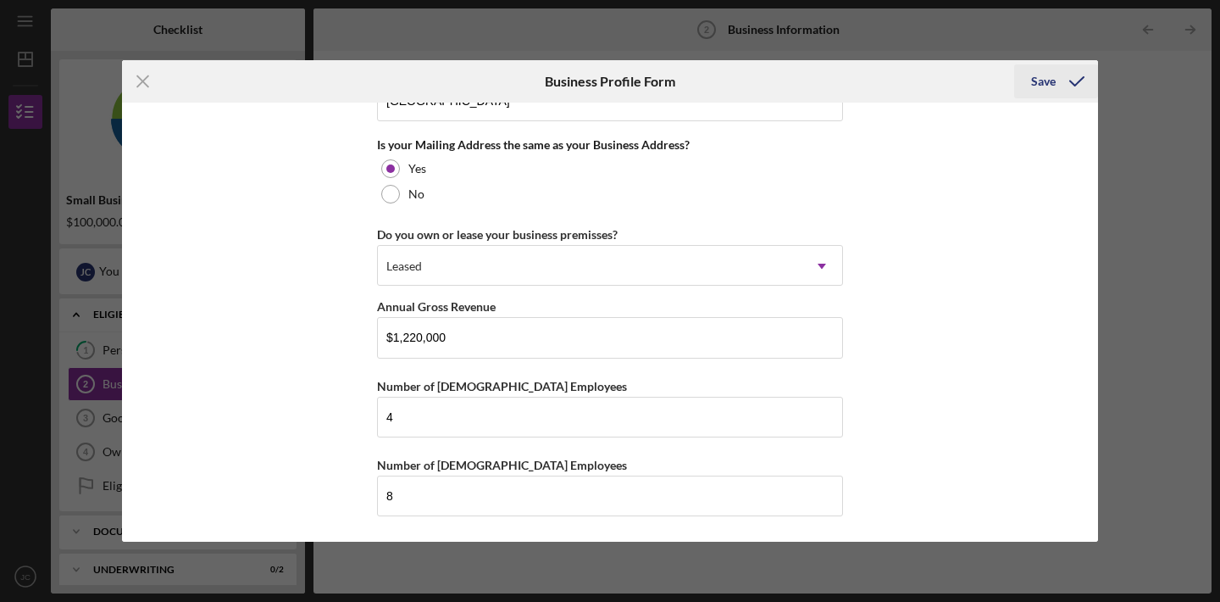
click at [1039, 87] on div "Save" at bounding box center [1043, 81] width 25 height 34
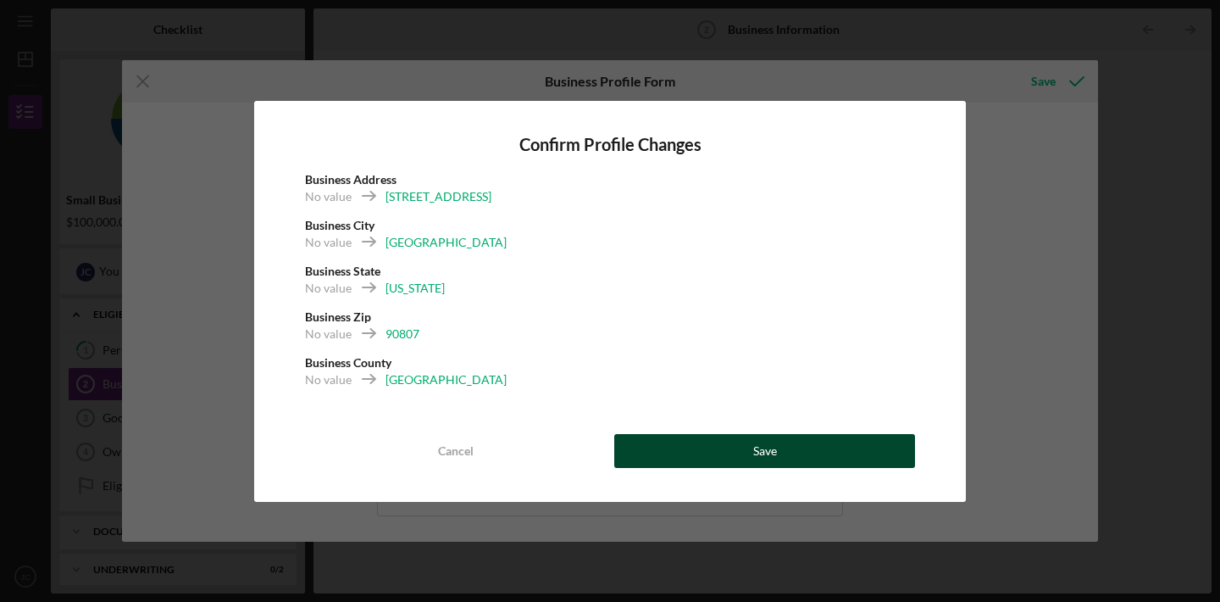
click at [752, 446] on button "Save" at bounding box center [764, 451] width 301 height 34
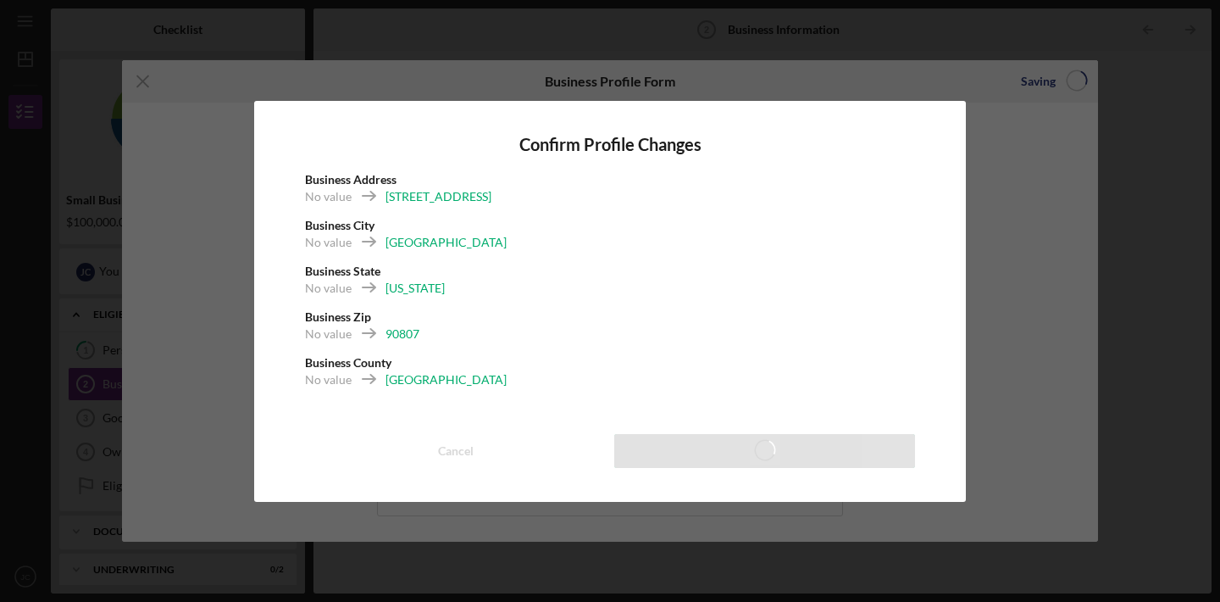
scroll to position [1294, 0]
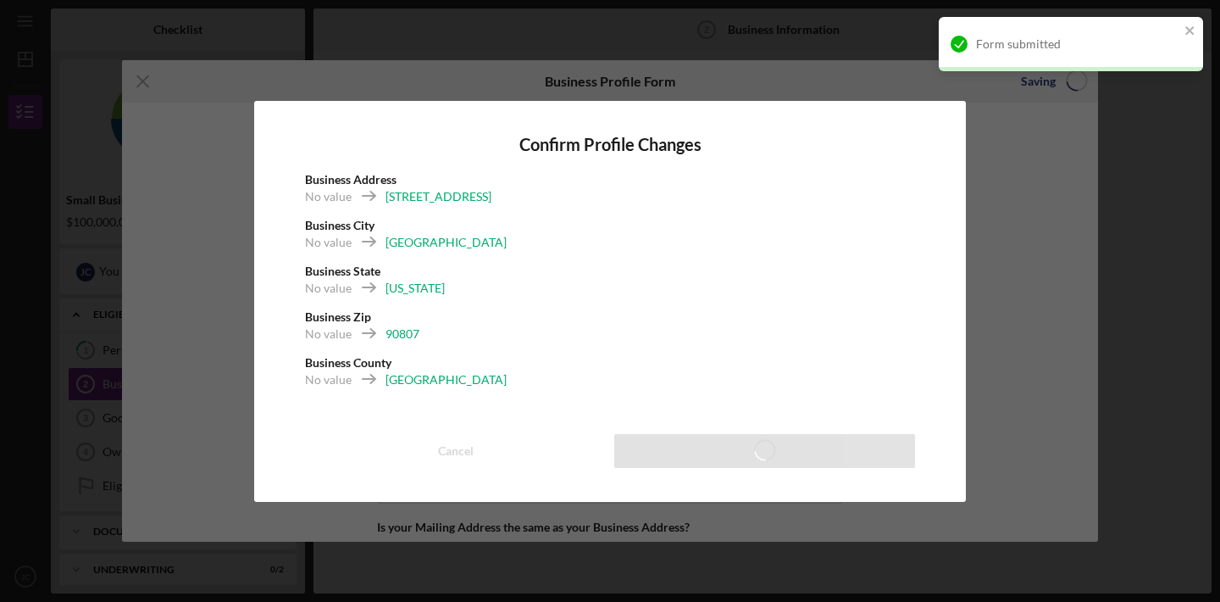
type input "16.00%"
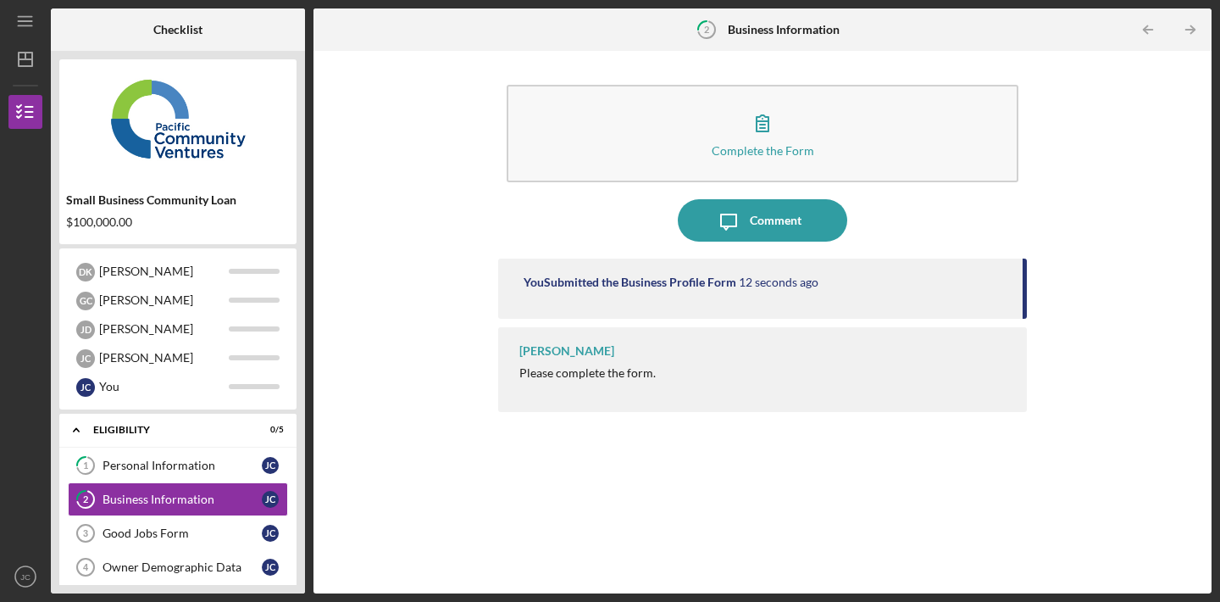
click at [565, 353] on div "[PERSON_NAME]" at bounding box center [566, 351] width 95 height 14
click at [556, 375] on div "Please complete the form." at bounding box center [587, 373] width 136 height 14
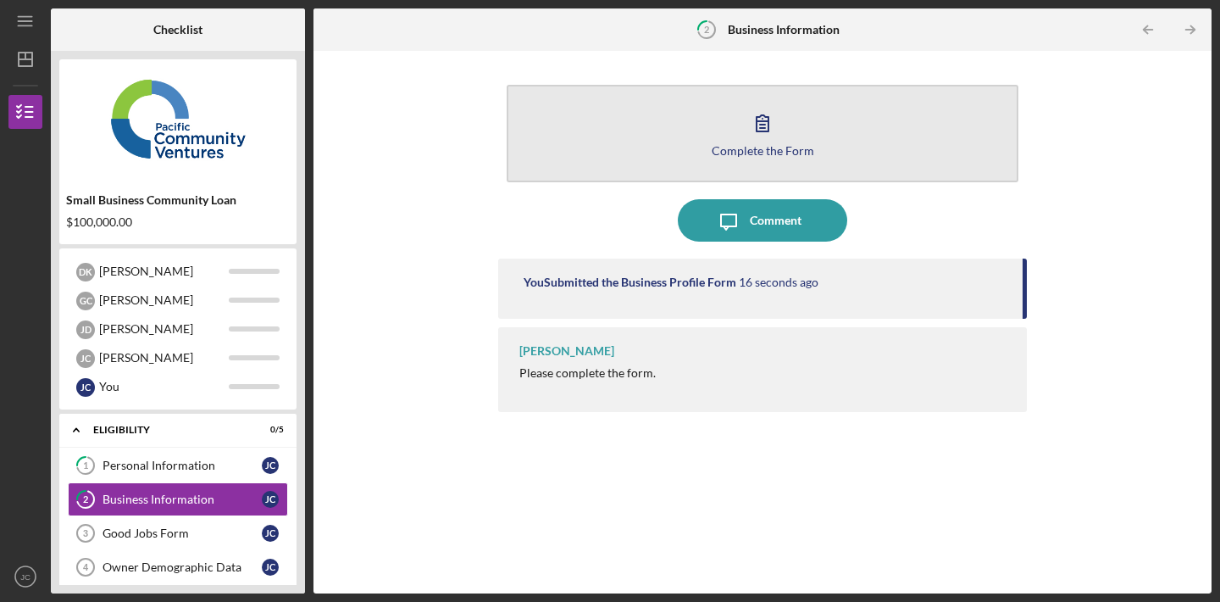
click at [768, 161] on button "Complete the Form Form" at bounding box center [763, 133] width 512 height 97
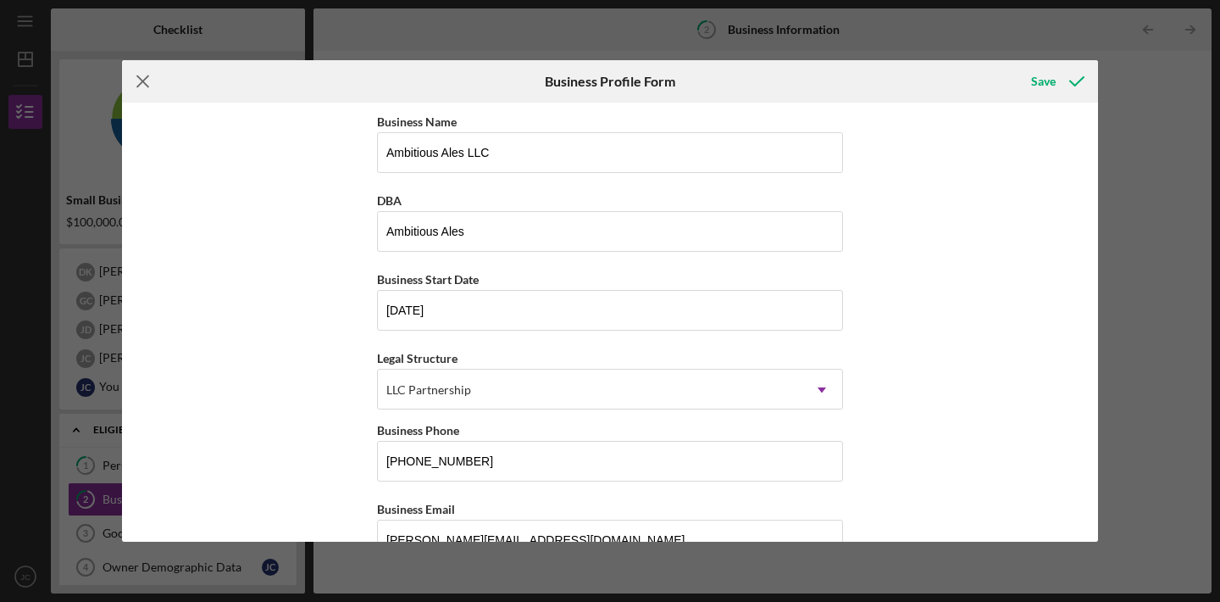
click at [141, 80] on line at bounding box center [142, 81] width 11 height 11
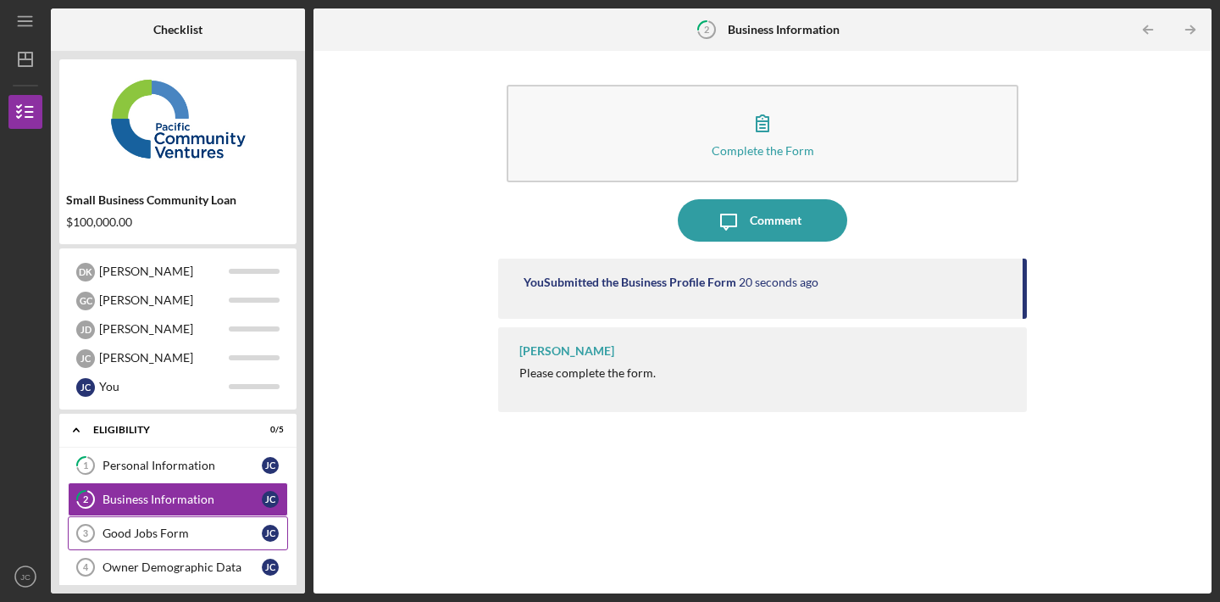
click at [165, 532] on div "Good Jobs Form" at bounding box center [182, 533] width 159 height 14
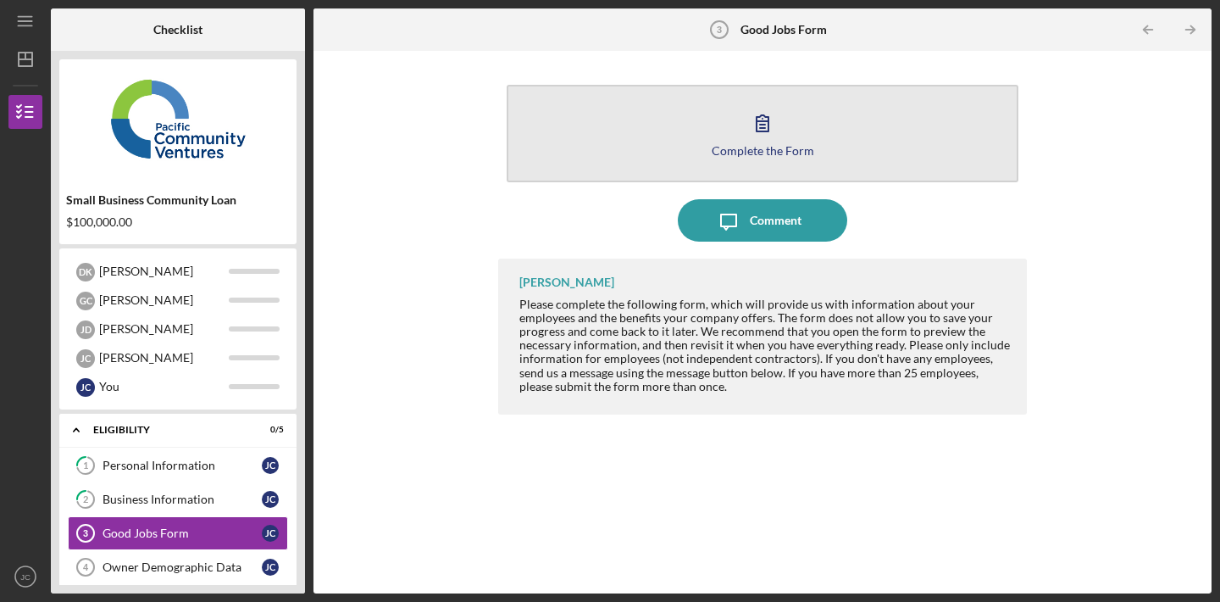
click at [763, 119] on icon "button" at bounding box center [762, 123] width 42 height 42
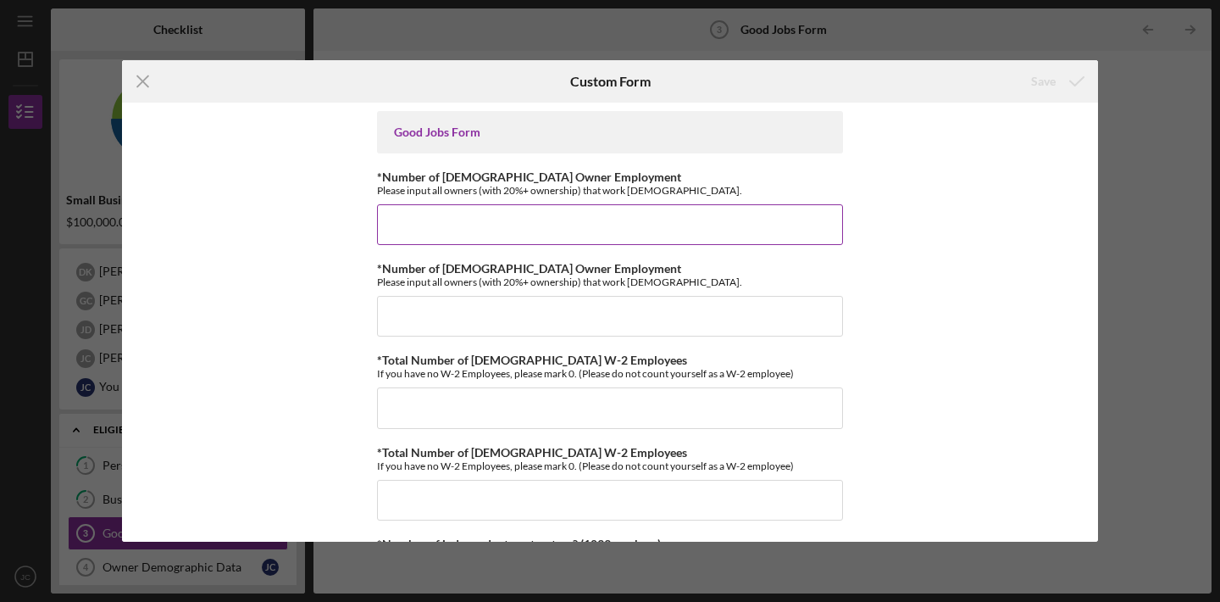
click at [727, 219] on input "*Number of [DEMOGRAPHIC_DATA] Owner Employment" at bounding box center [610, 224] width 466 height 41
type input "0"
click at [580, 314] on input "*Number of [DEMOGRAPHIC_DATA] Owner Employment" at bounding box center [610, 316] width 466 height 41
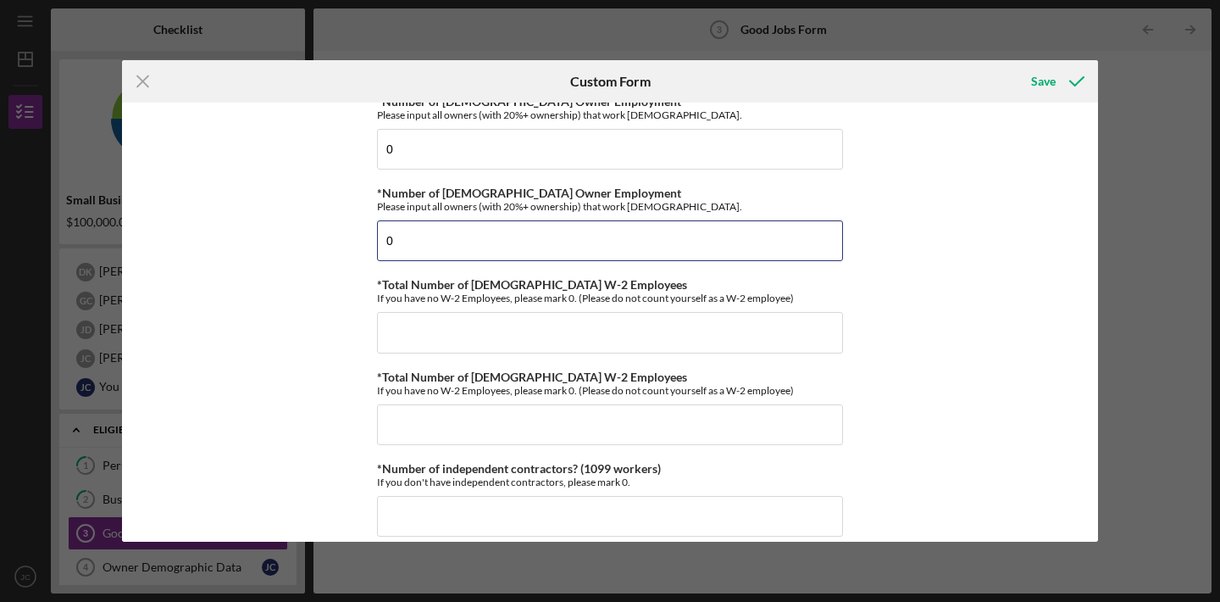
scroll to position [80, 0]
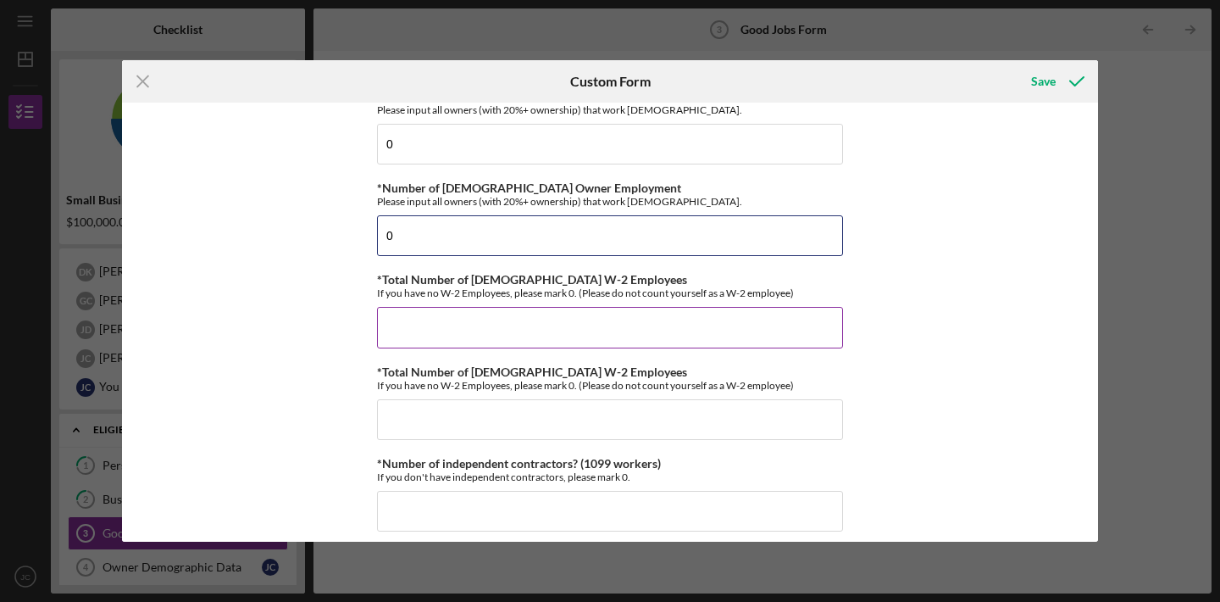
type input "0"
click at [676, 331] on input "*Total Number of [DEMOGRAPHIC_DATA] W-2 Employees" at bounding box center [610, 327] width 466 height 41
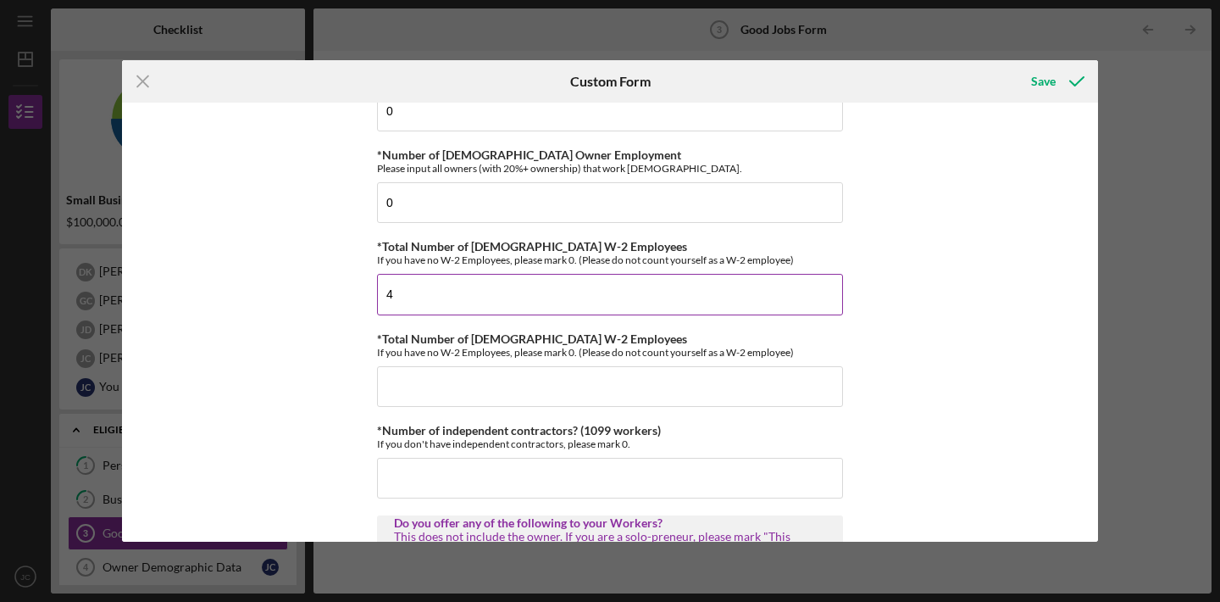
scroll to position [135, 0]
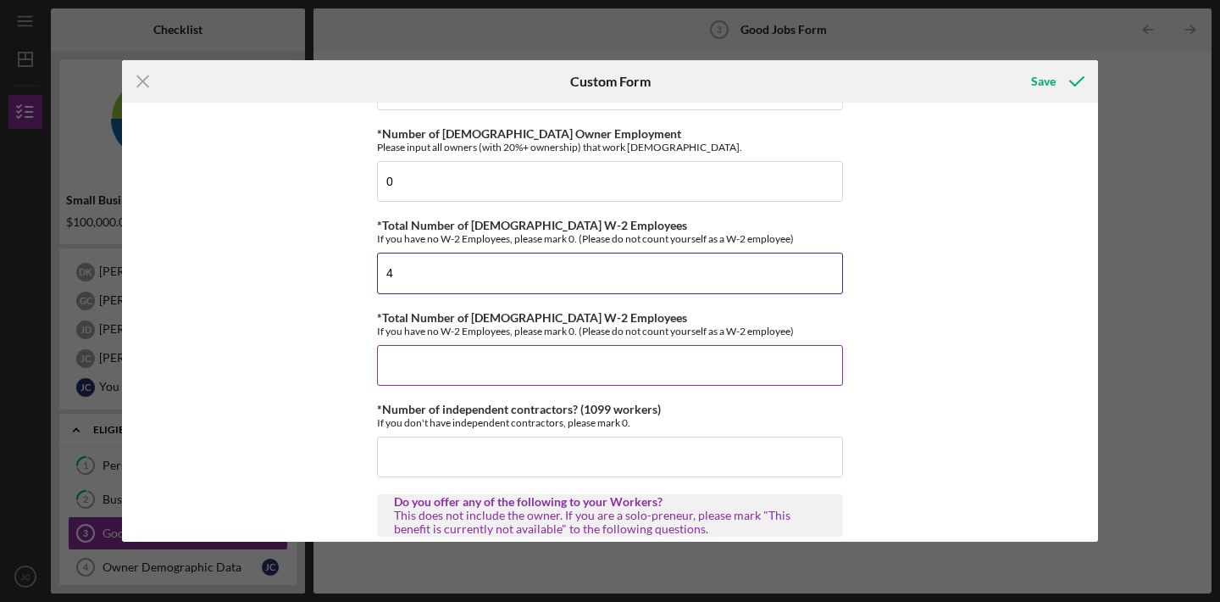
type input "4"
click at [590, 372] on input "*Total Number of [DEMOGRAPHIC_DATA] W-2 Employees" at bounding box center [610, 365] width 466 height 41
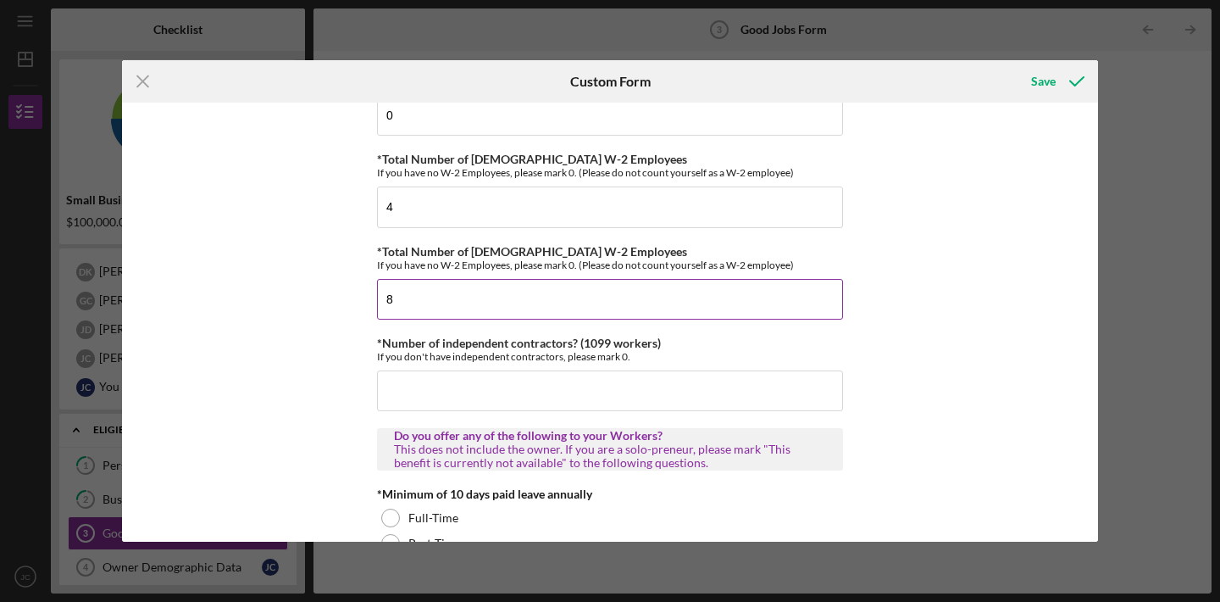
scroll to position [241, 0]
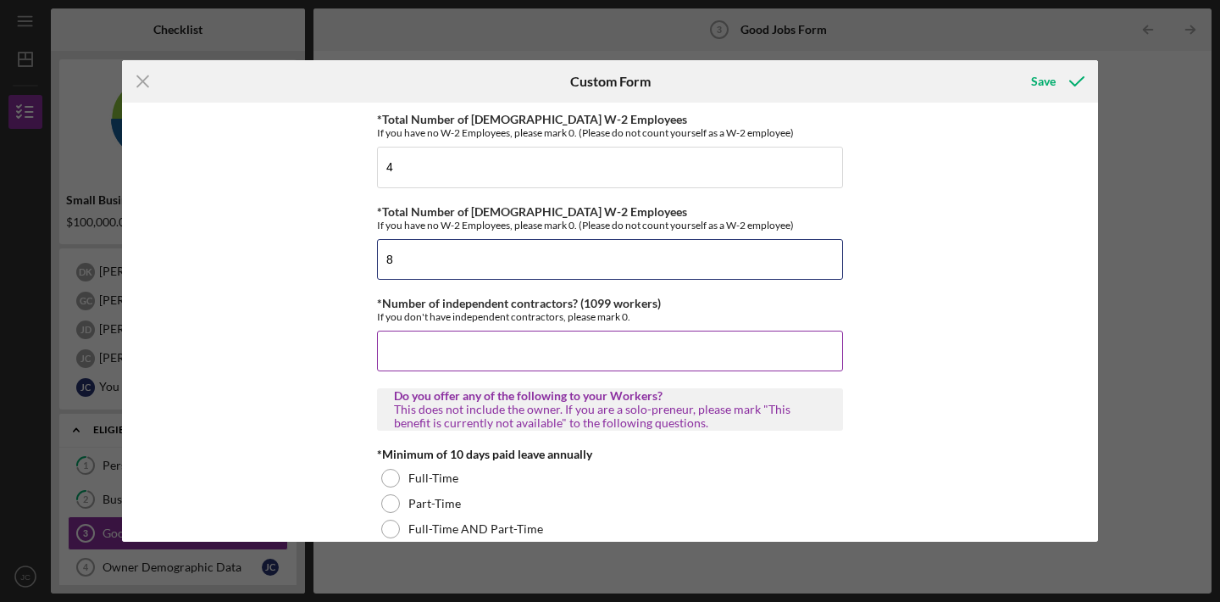
type input "8"
click at [552, 353] on input "*Number of independent contractors? (1099 workers)" at bounding box center [610, 350] width 466 height 41
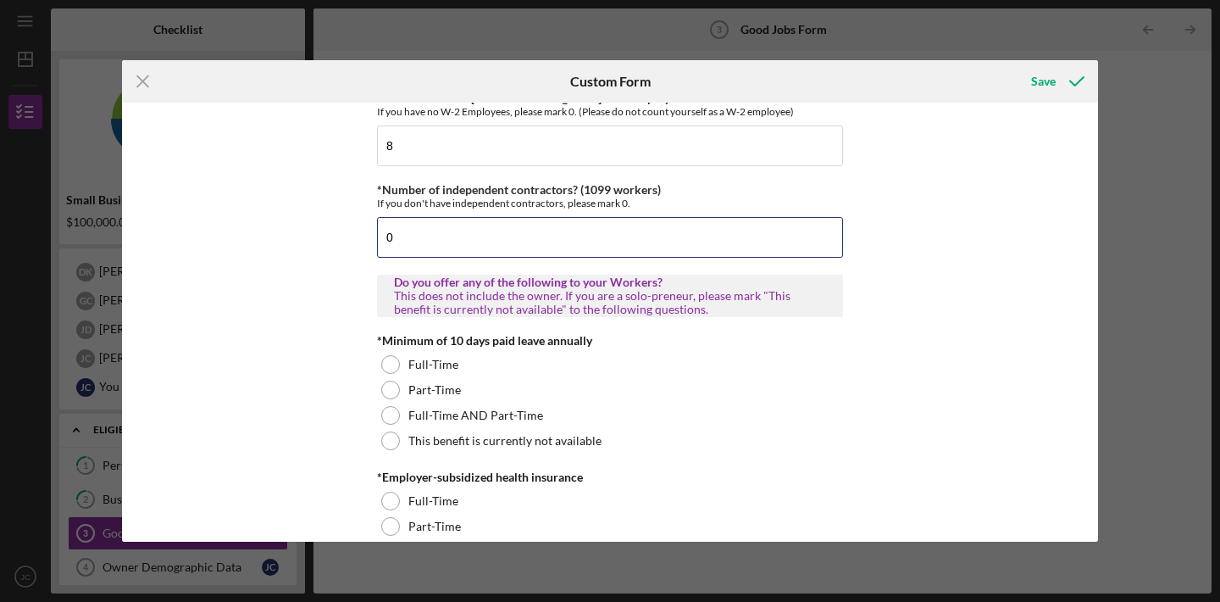
scroll to position [419, 0]
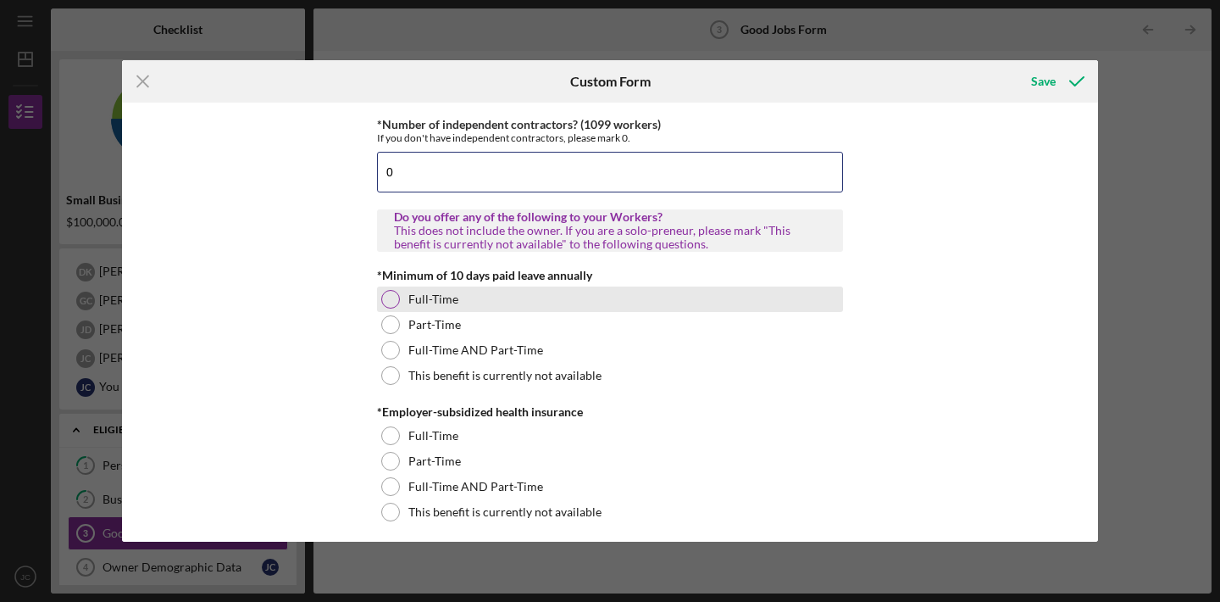
type input "0"
click at [390, 302] on div at bounding box center [390, 299] width 19 height 19
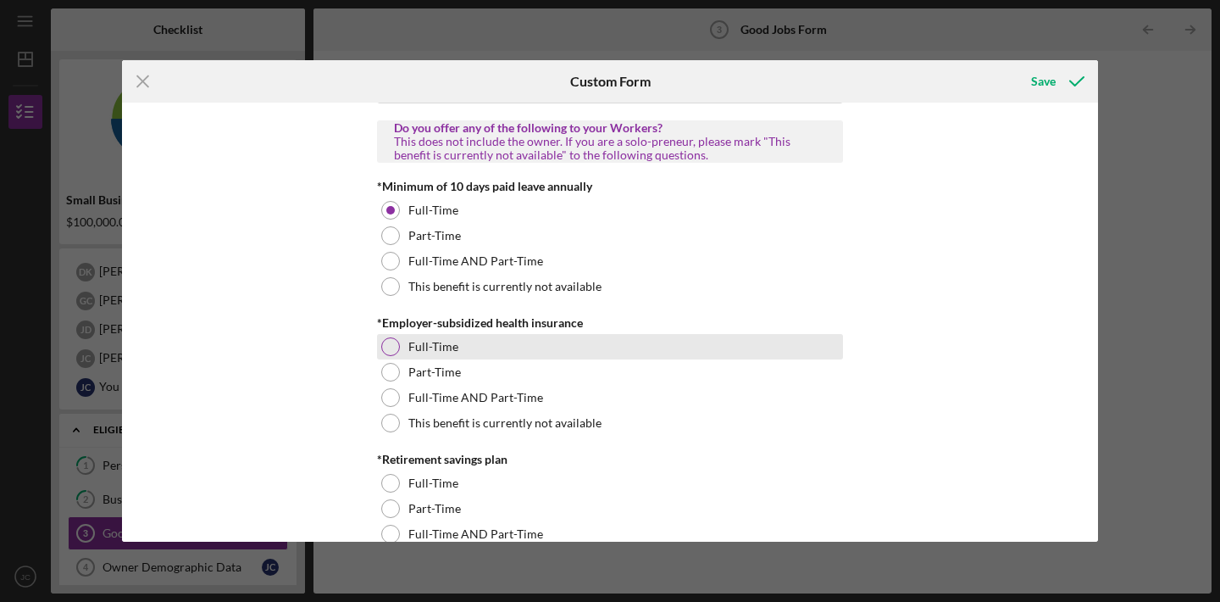
click at [390, 347] on div at bounding box center [390, 346] width 19 height 19
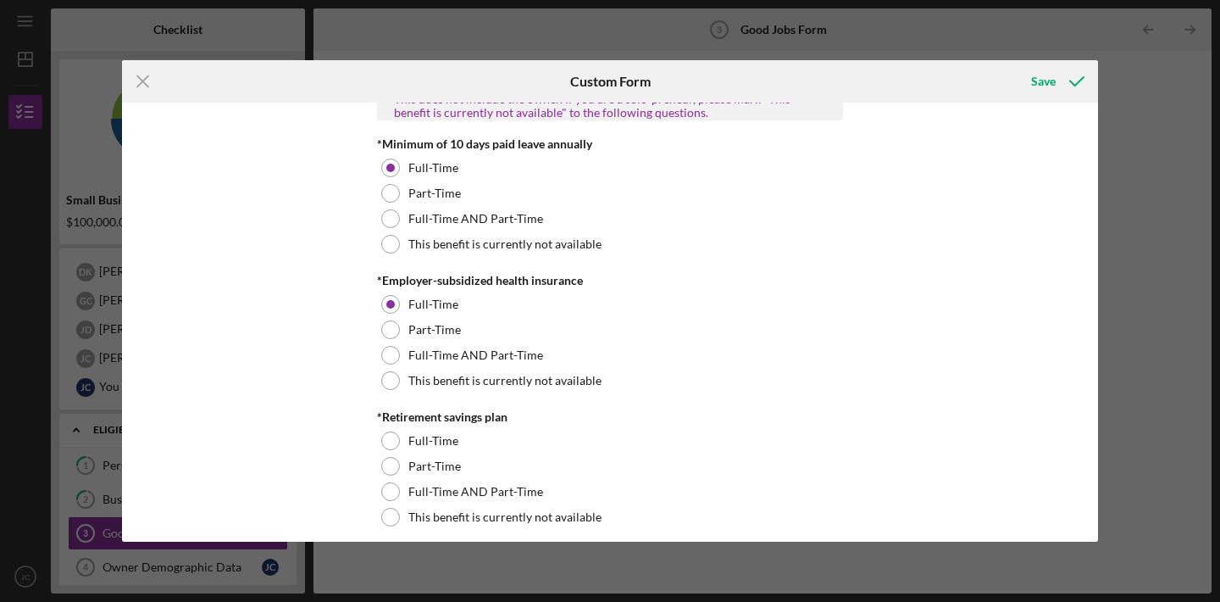
scroll to position [531, 0]
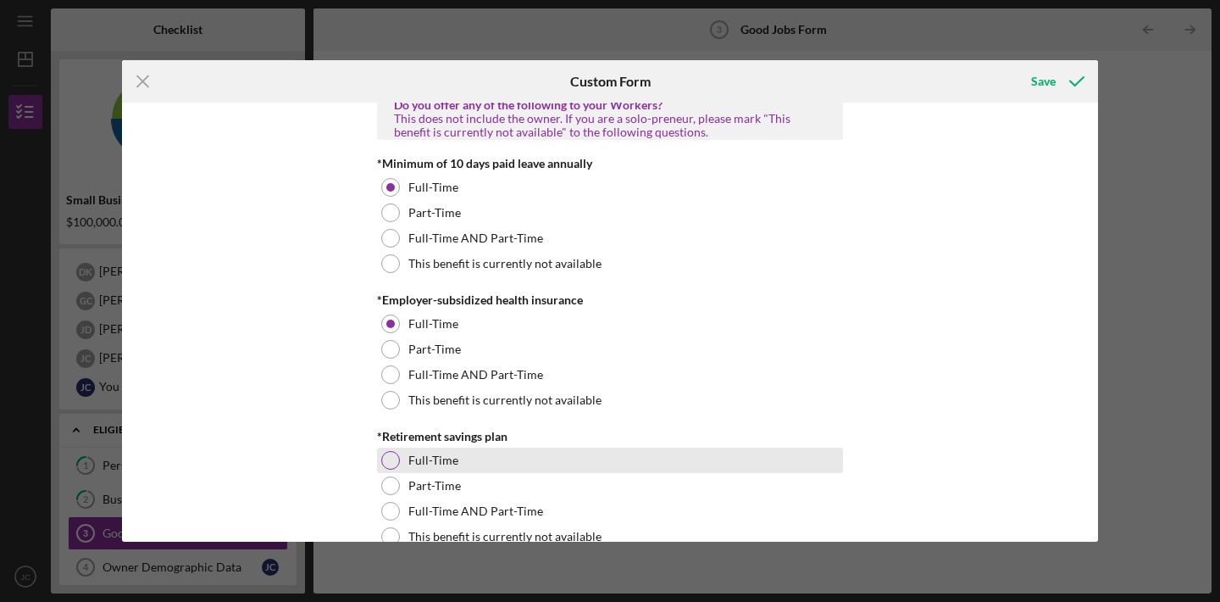
click at [386, 459] on div at bounding box center [390, 460] width 19 height 19
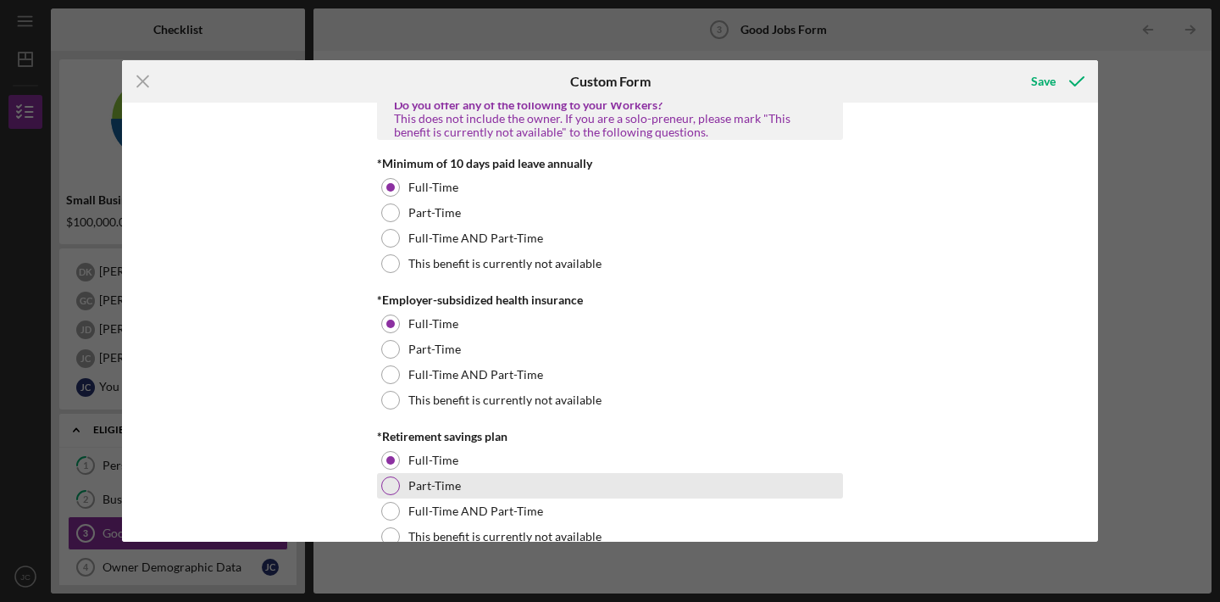
click at [391, 485] on div at bounding box center [390, 485] width 19 height 19
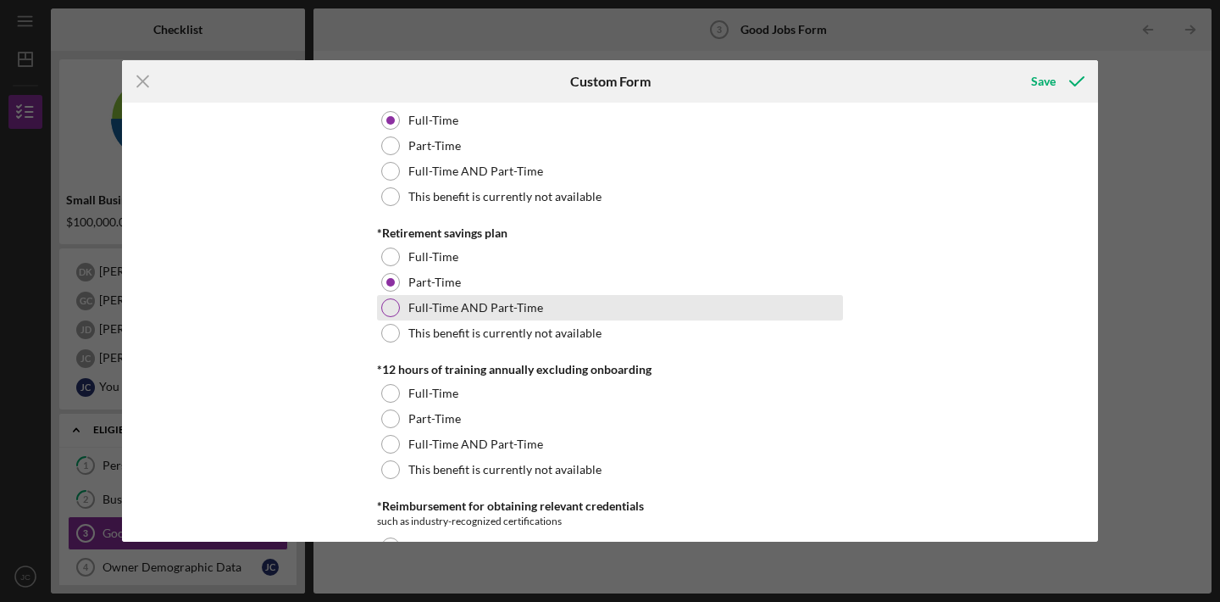
scroll to position [730, 0]
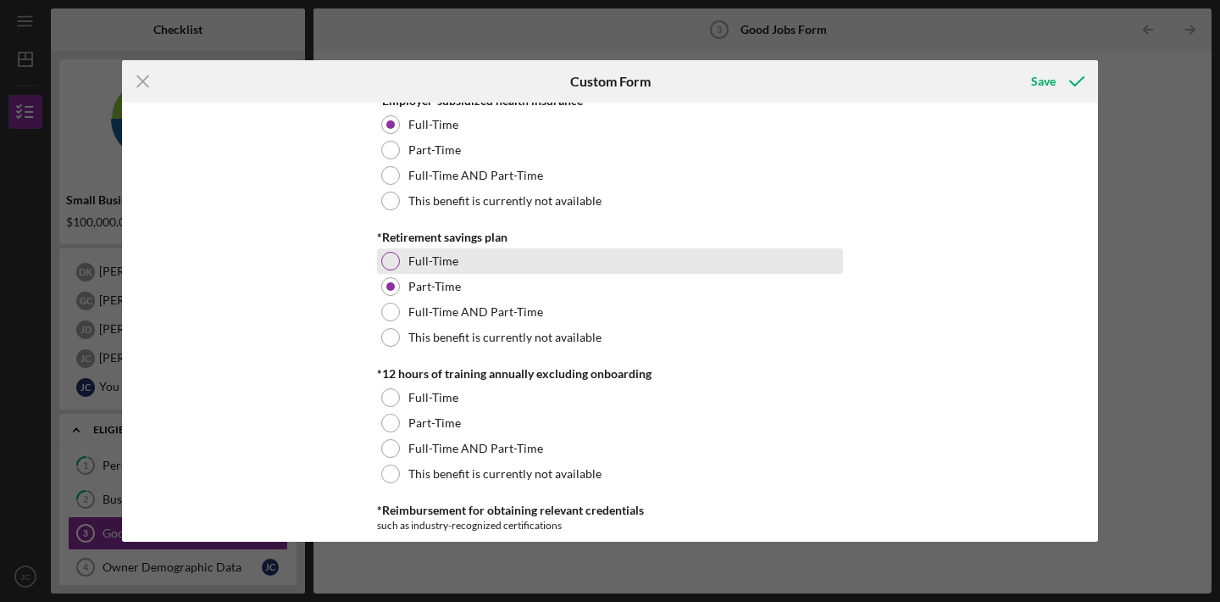
click at [393, 254] on div at bounding box center [390, 261] width 19 height 19
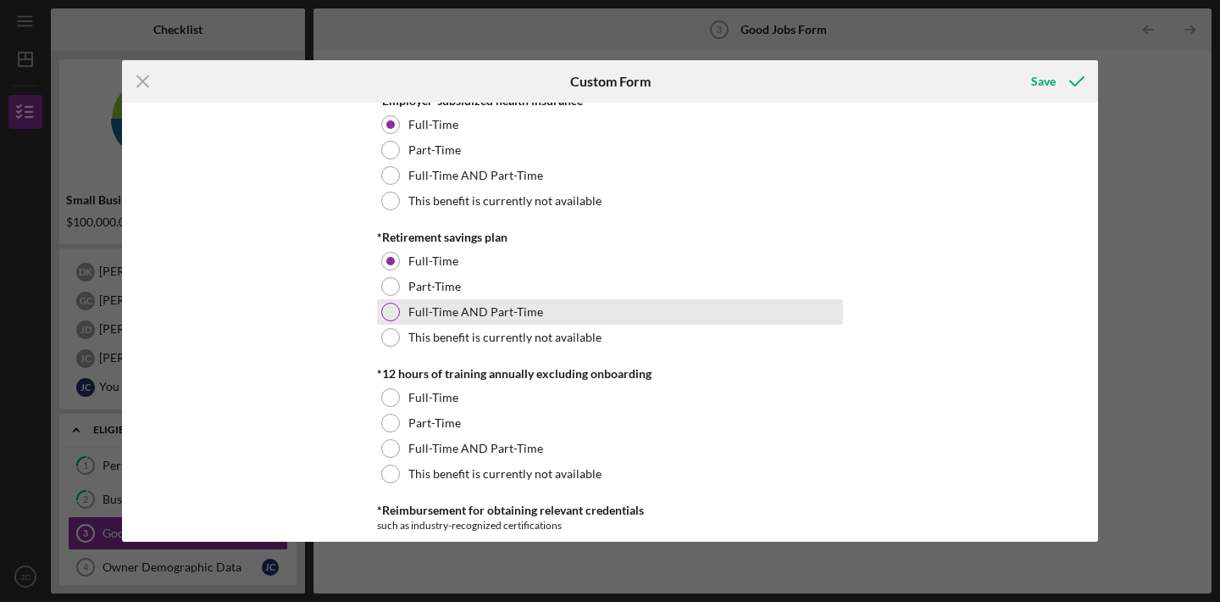
click at [391, 312] on div at bounding box center [390, 311] width 19 height 19
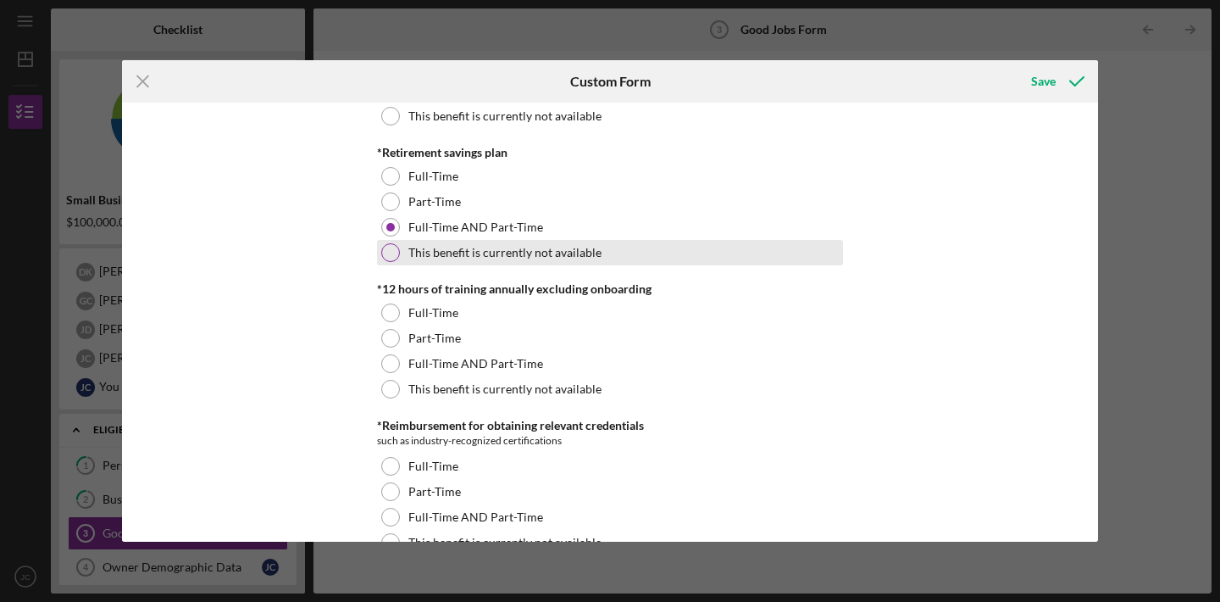
scroll to position [818, 0]
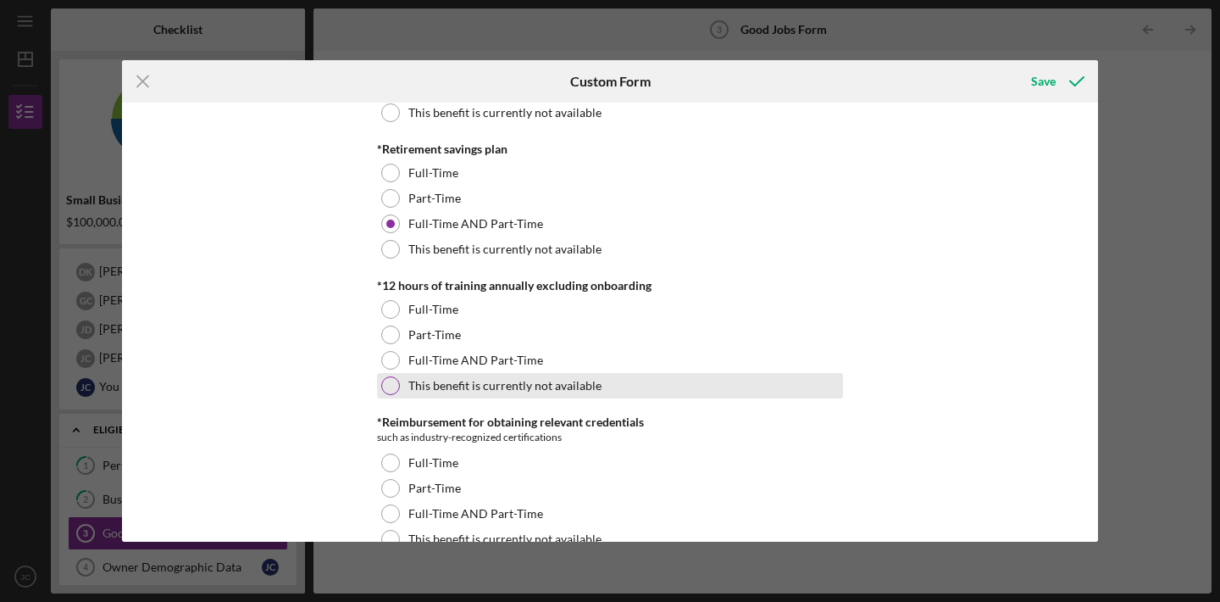
click at [385, 381] on div at bounding box center [390, 385] width 19 height 19
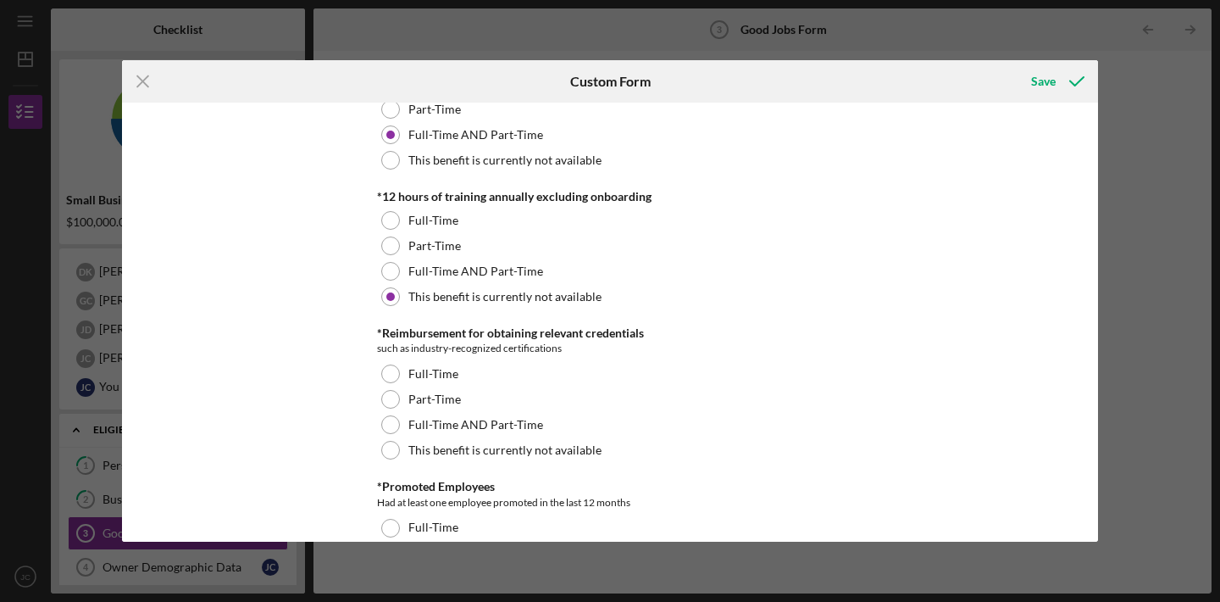
scroll to position [910, 0]
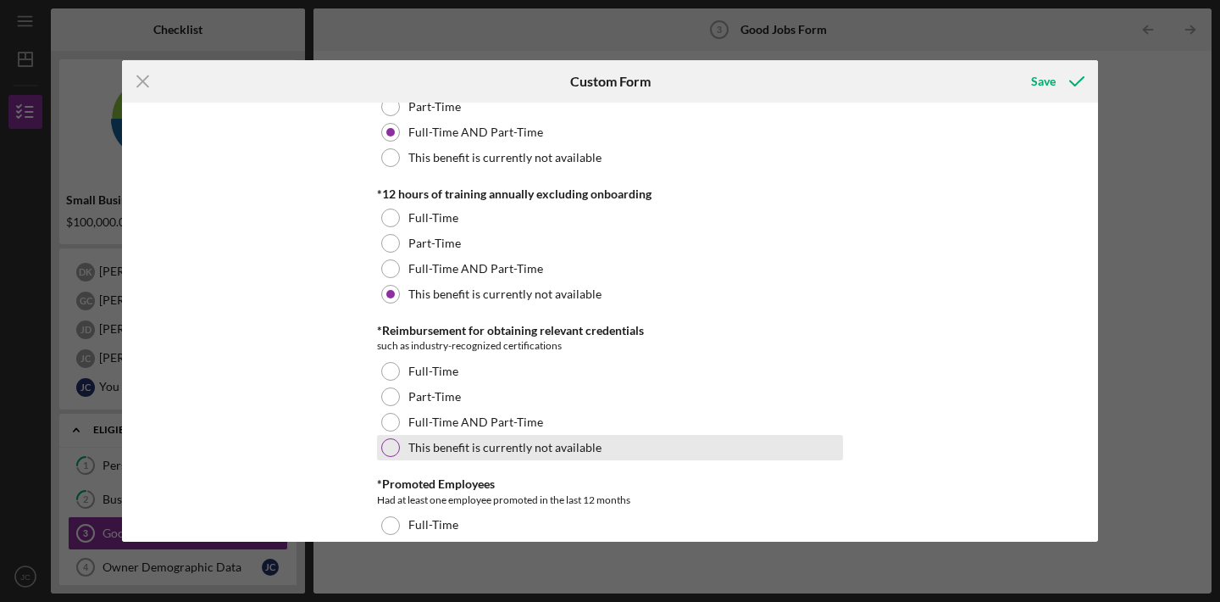
click at [386, 450] on div at bounding box center [390, 447] width 19 height 19
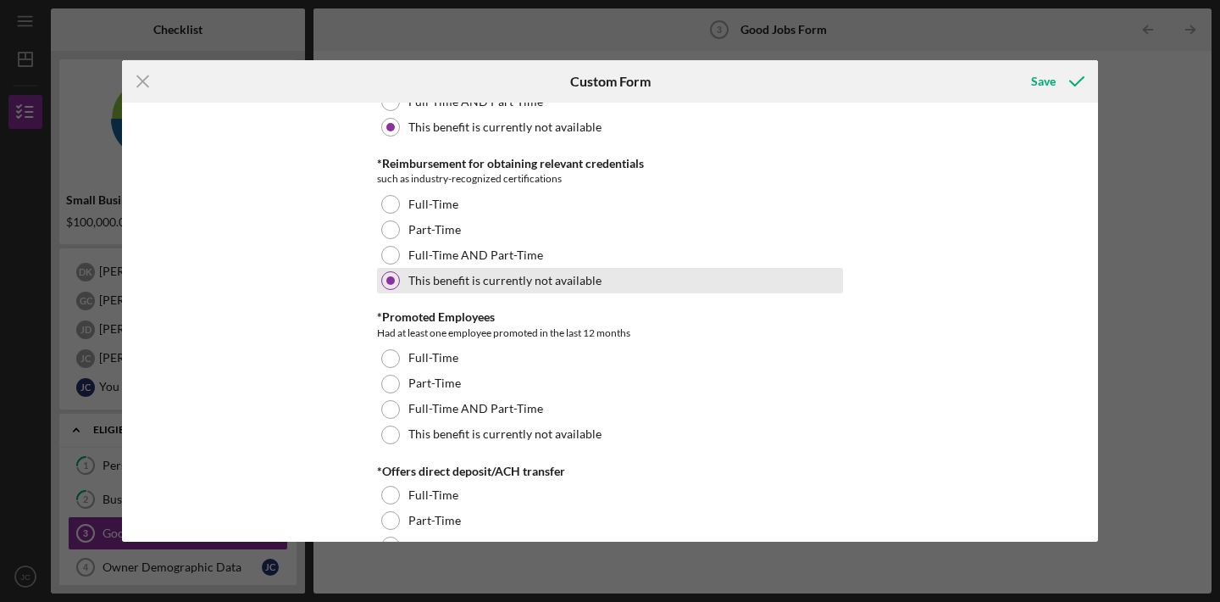
scroll to position [1095, 0]
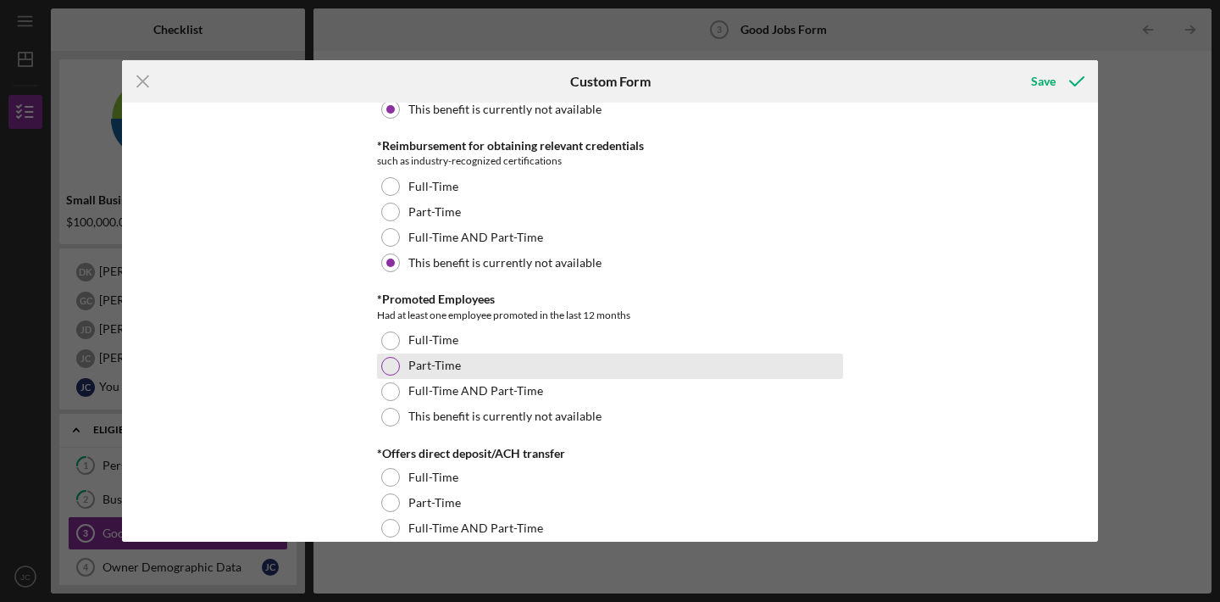
click at [391, 363] on div at bounding box center [390, 366] width 19 height 19
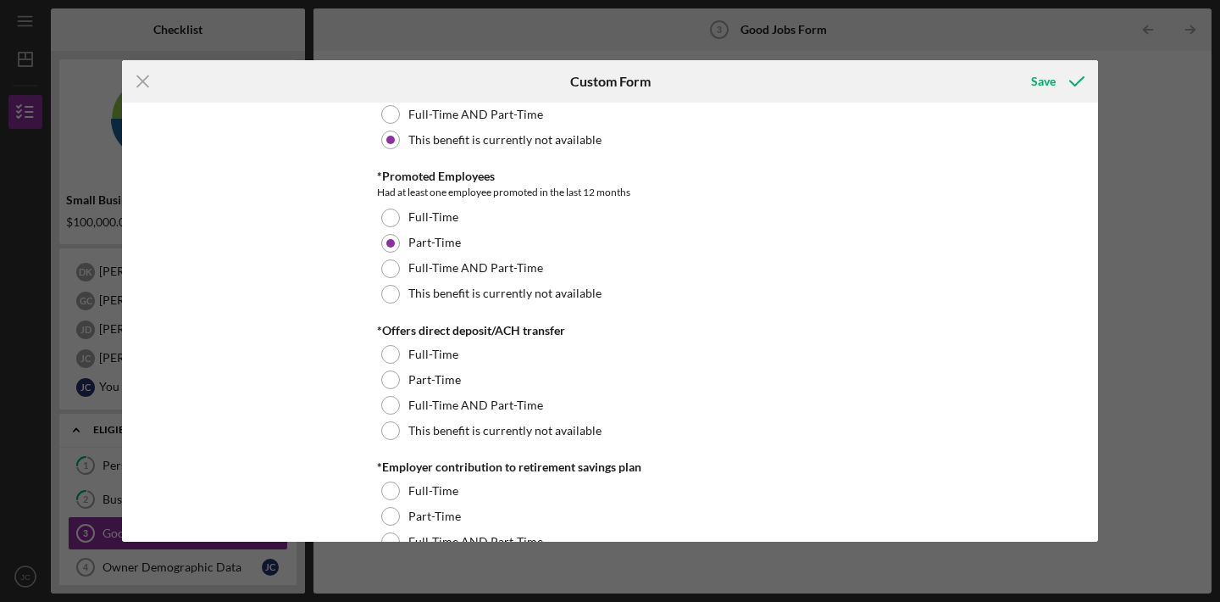
scroll to position [1229, 0]
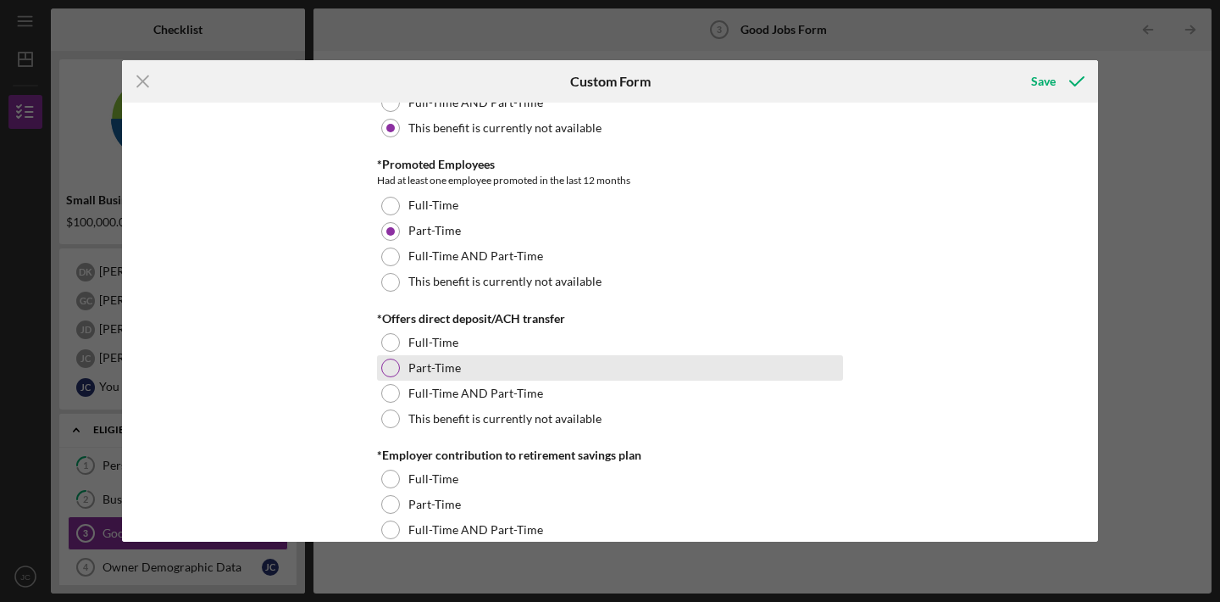
click at [390, 369] on div at bounding box center [390, 367] width 19 height 19
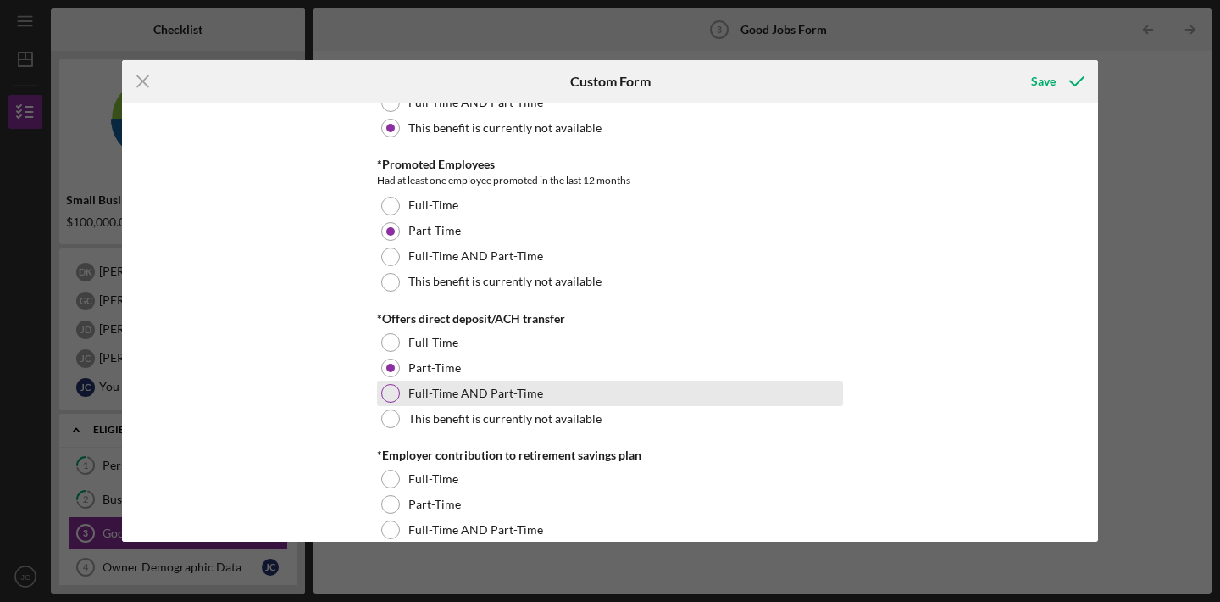
click at [390, 396] on div at bounding box center [390, 393] width 19 height 19
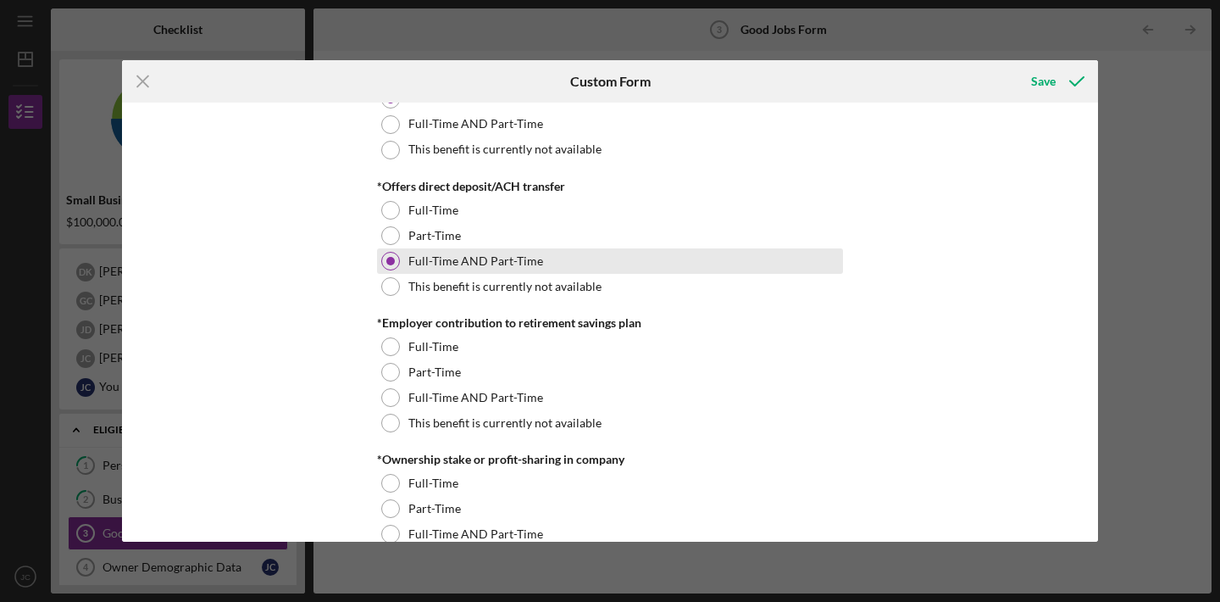
scroll to position [1373, 0]
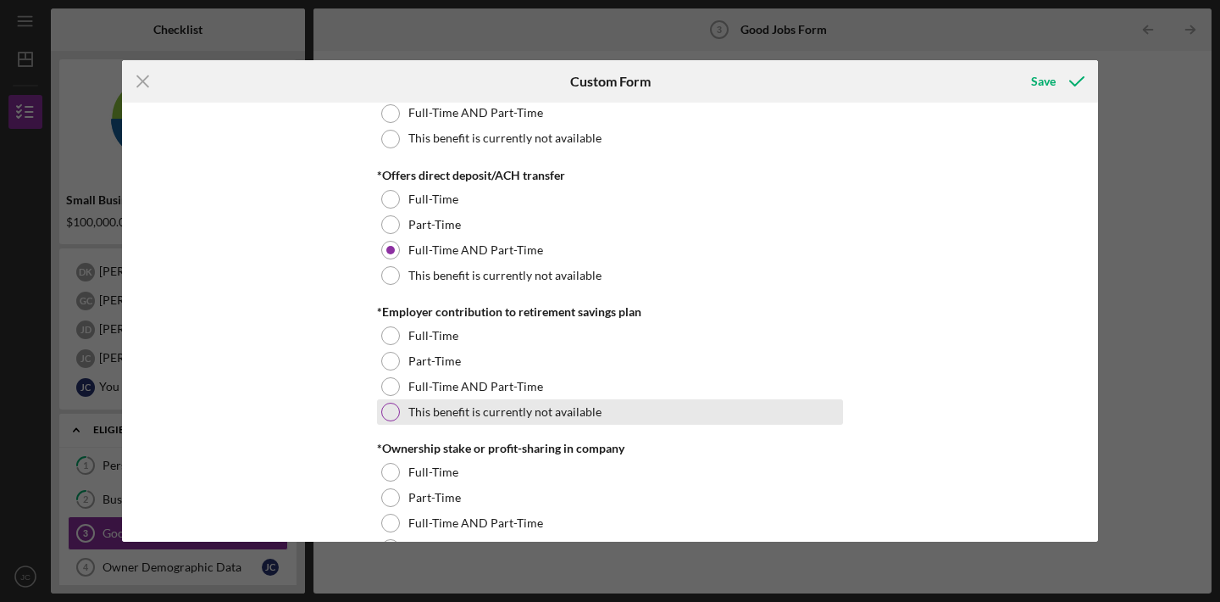
click at [395, 413] on div at bounding box center [390, 411] width 19 height 19
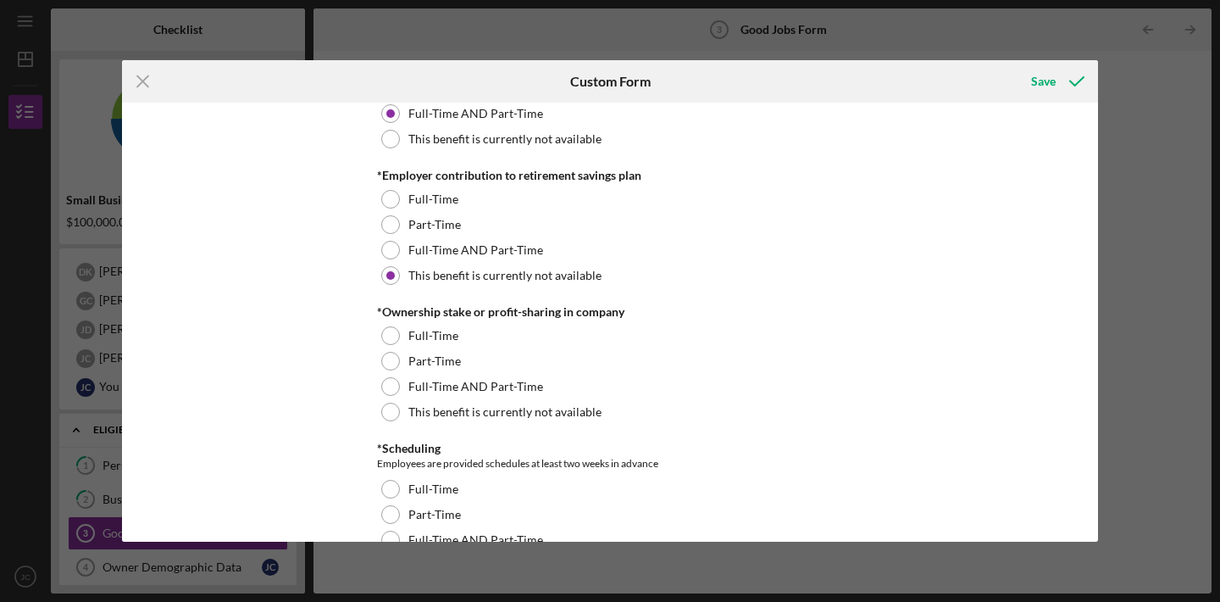
scroll to position [1513, 0]
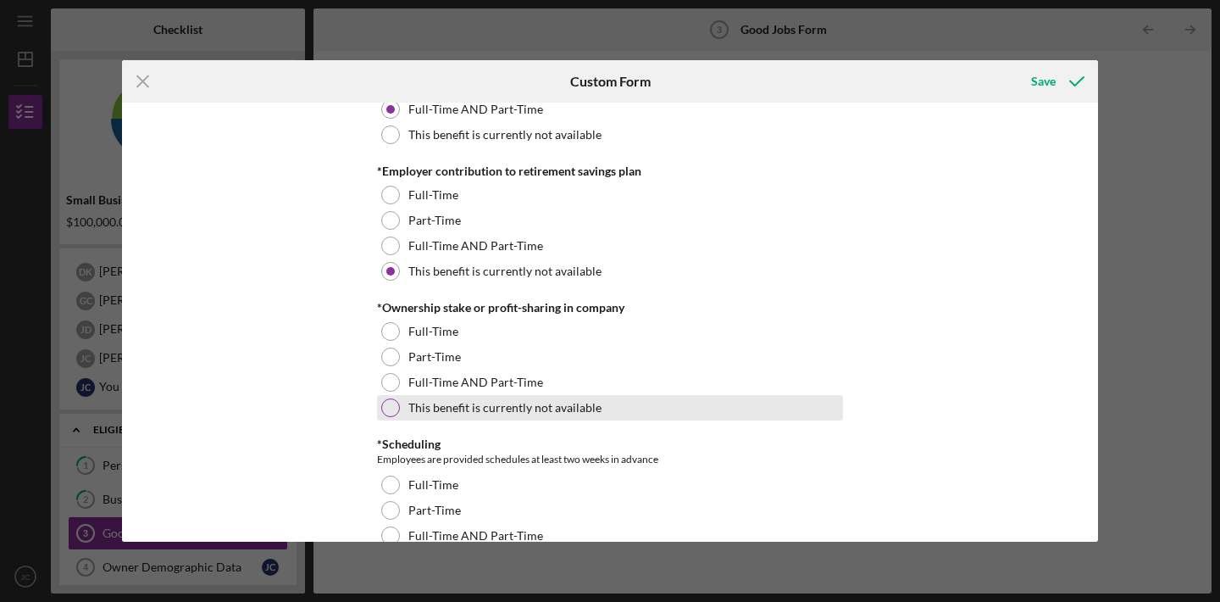
click at [392, 406] on div at bounding box center [390, 407] width 19 height 19
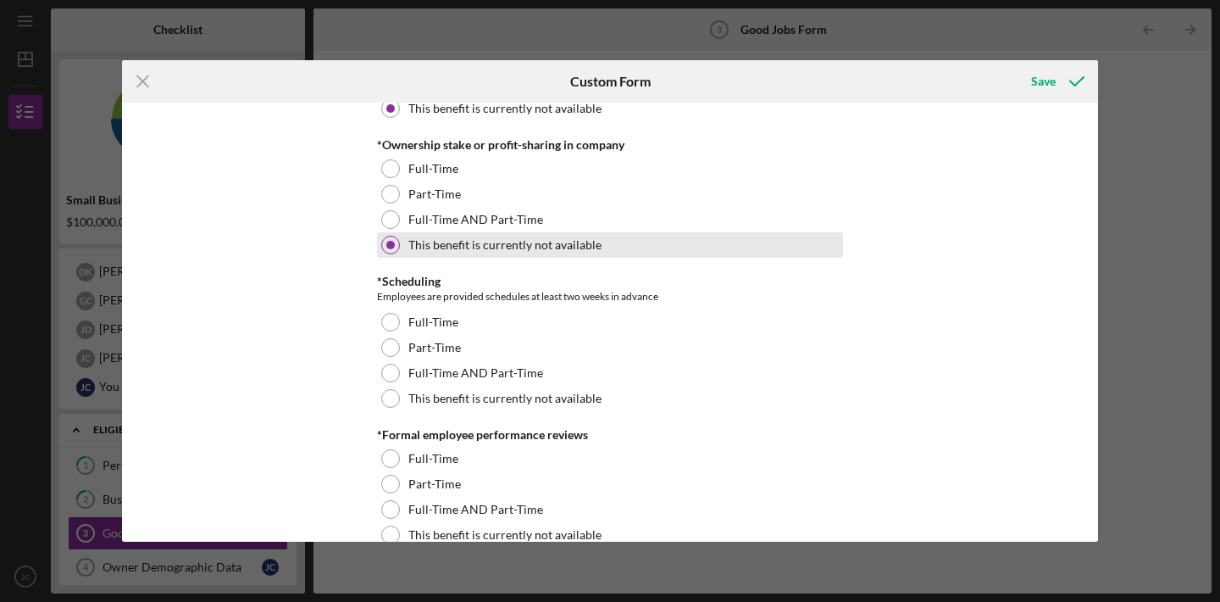
scroll to position [1679, 0]
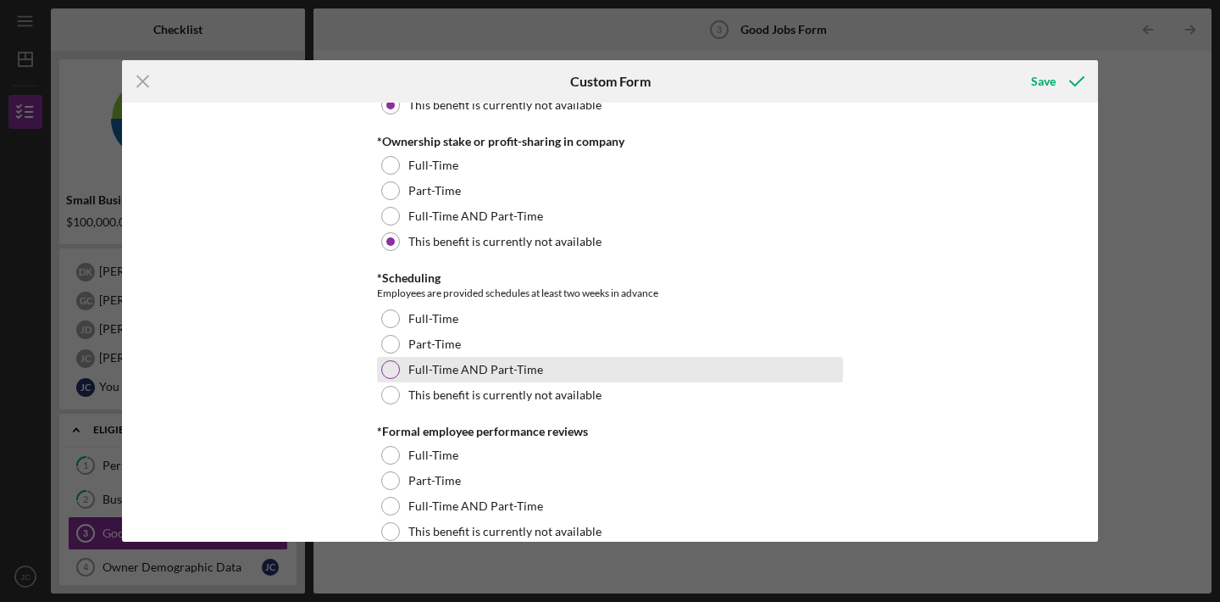
click at [389, 369] on div at bounding box center [390, 369] width 19 height 19
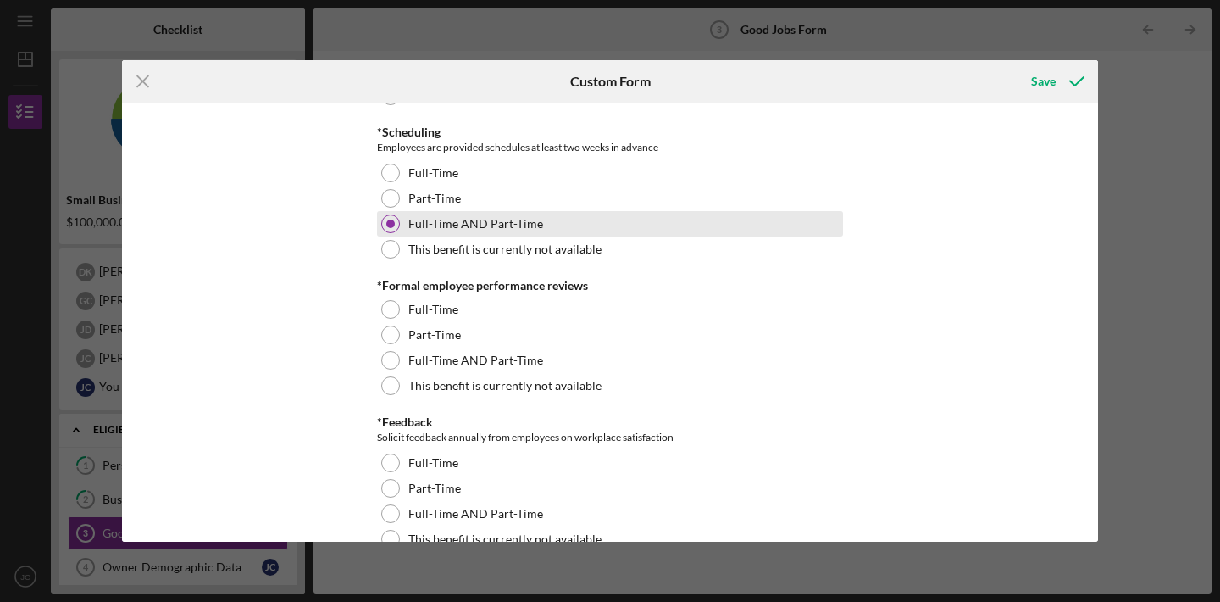
scroll to position [1832, 0]
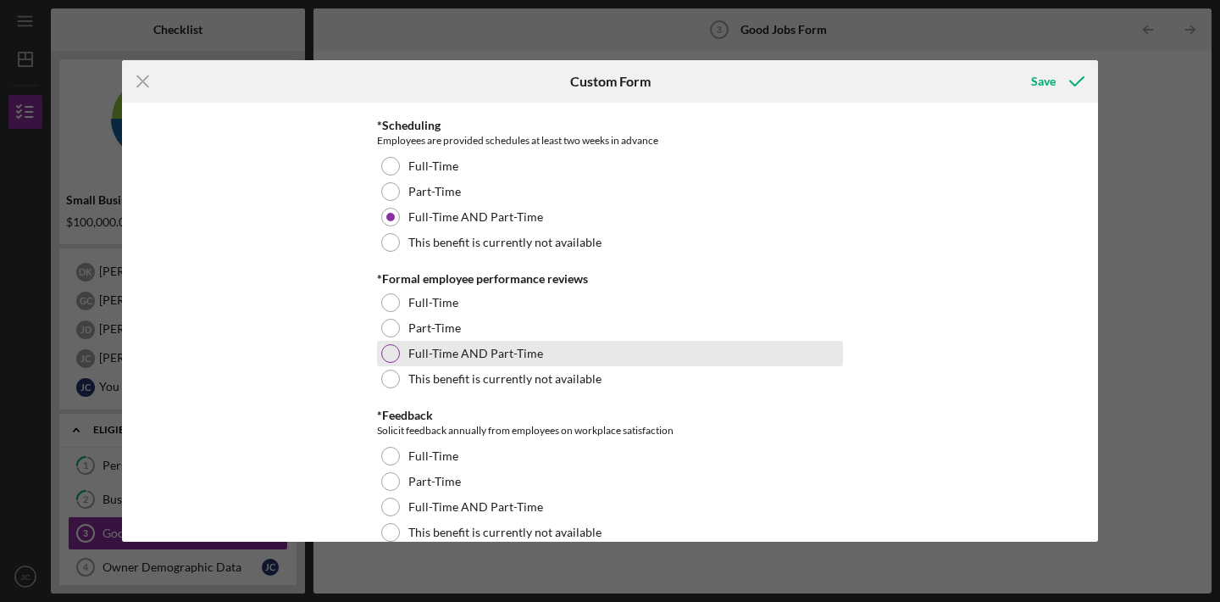
click at [385, 352] on div at bounding box center [390, 353] width 19 height 19
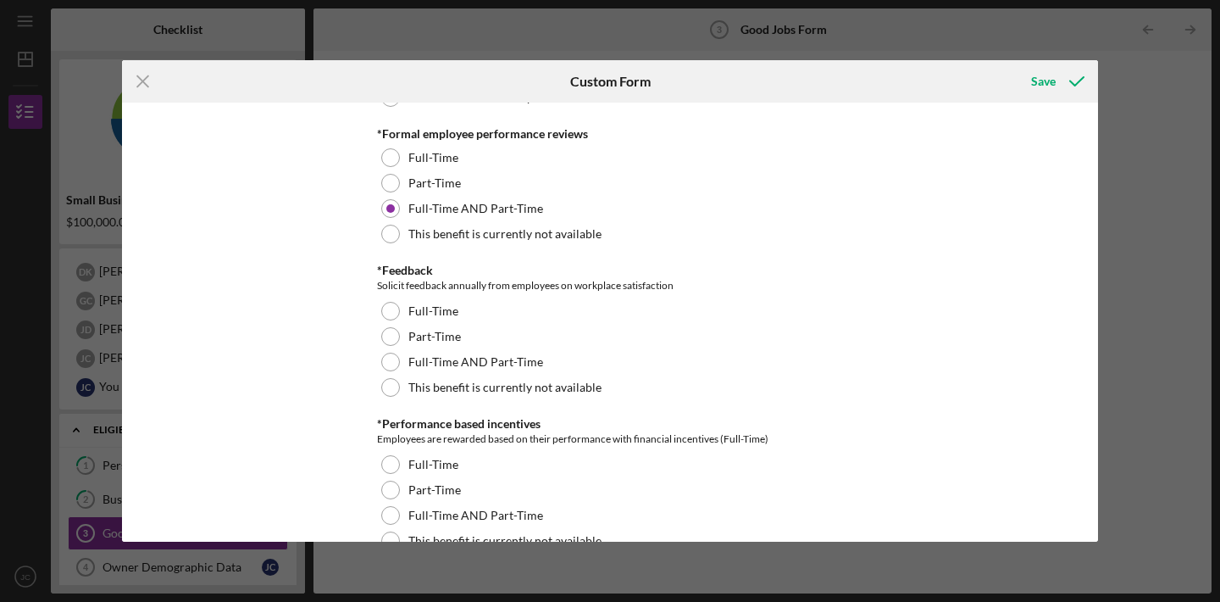
scroll to position [1986, 0]
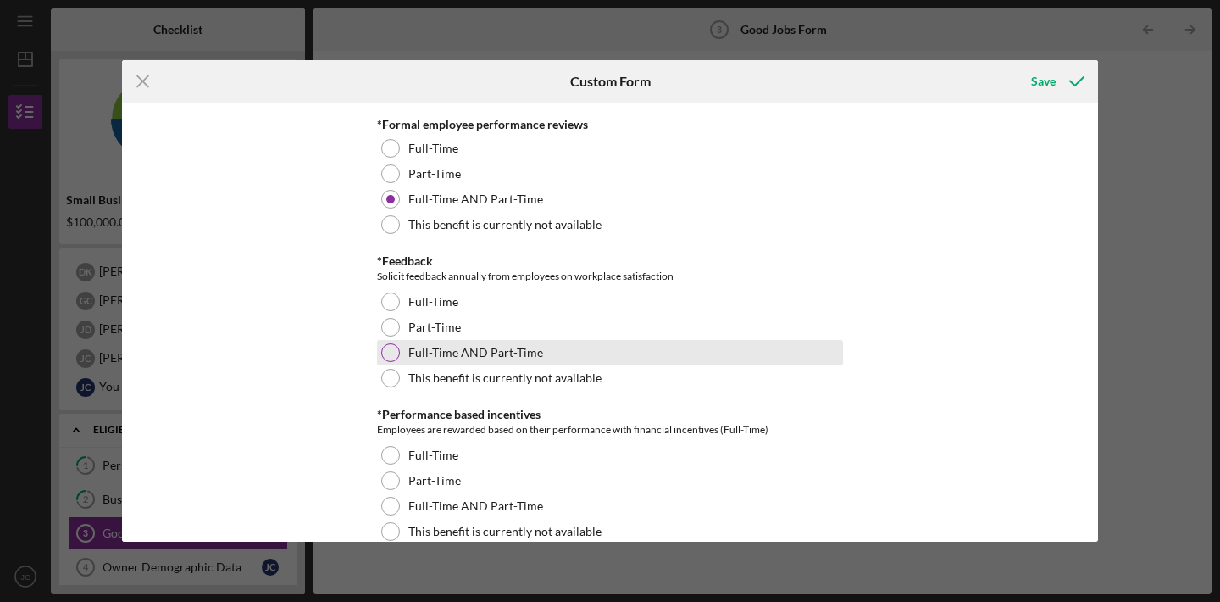
click at [390, 352] on div at bounding box center [390, 352] width 19 height 19
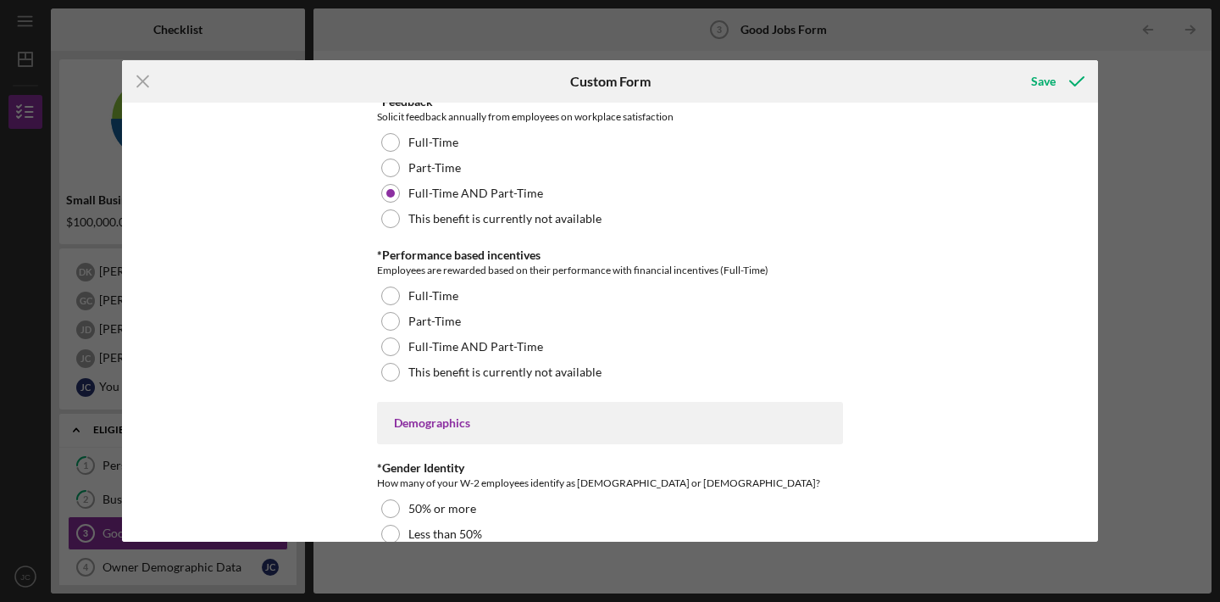
scroll to position [2150, 0]
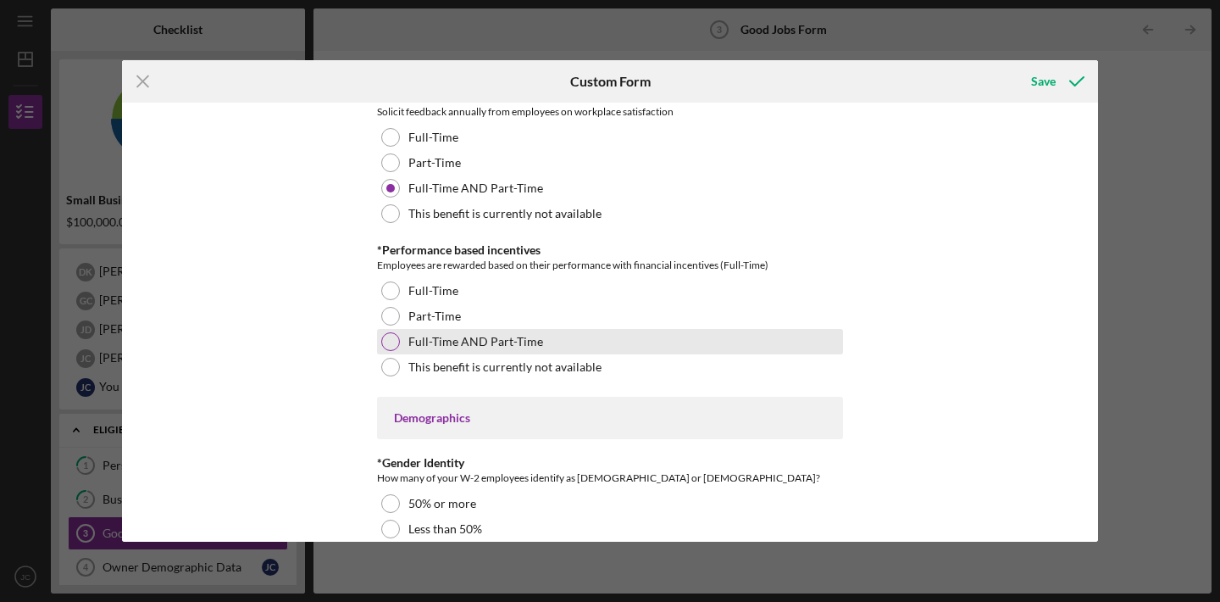
click at [378, 341] on div "Full-Time AND Part-Time" at bounding box center [610, 341] width 466 height 25
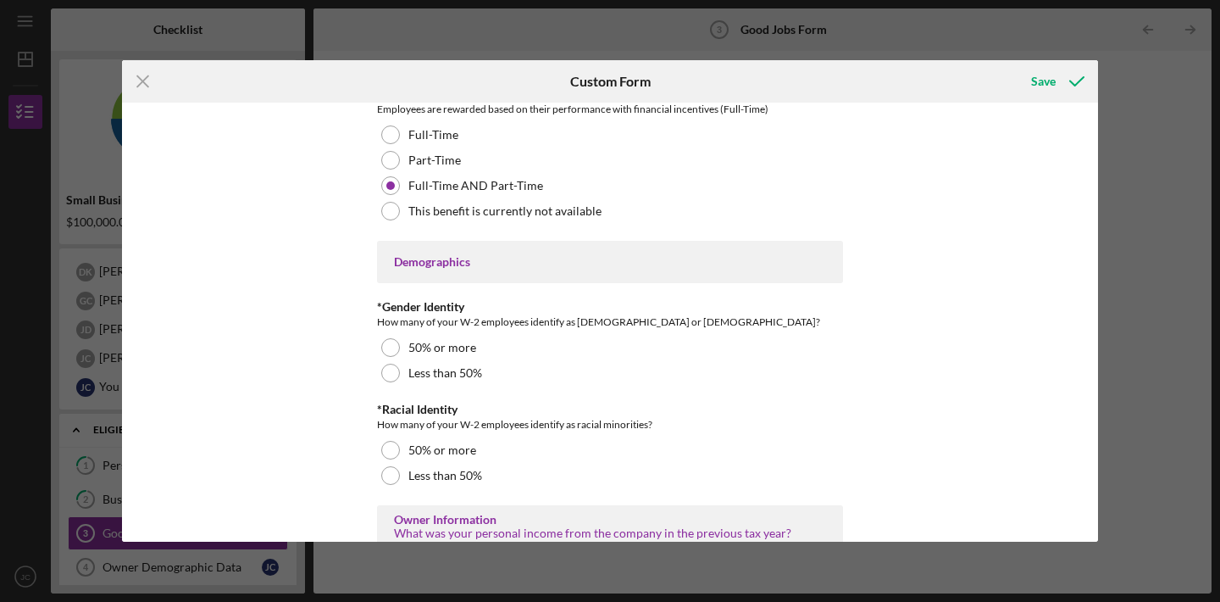
scroll to position [2354, 0]
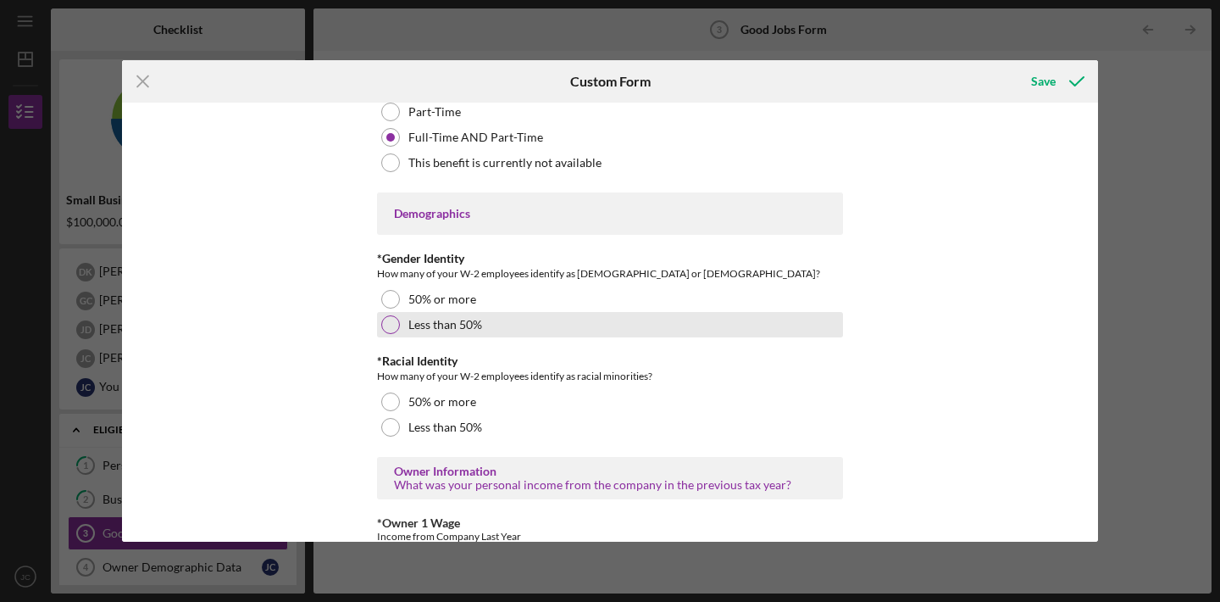
click at [418, 325] on label "Less than 50%" at bounding box center [445, 325] width 74 height 14
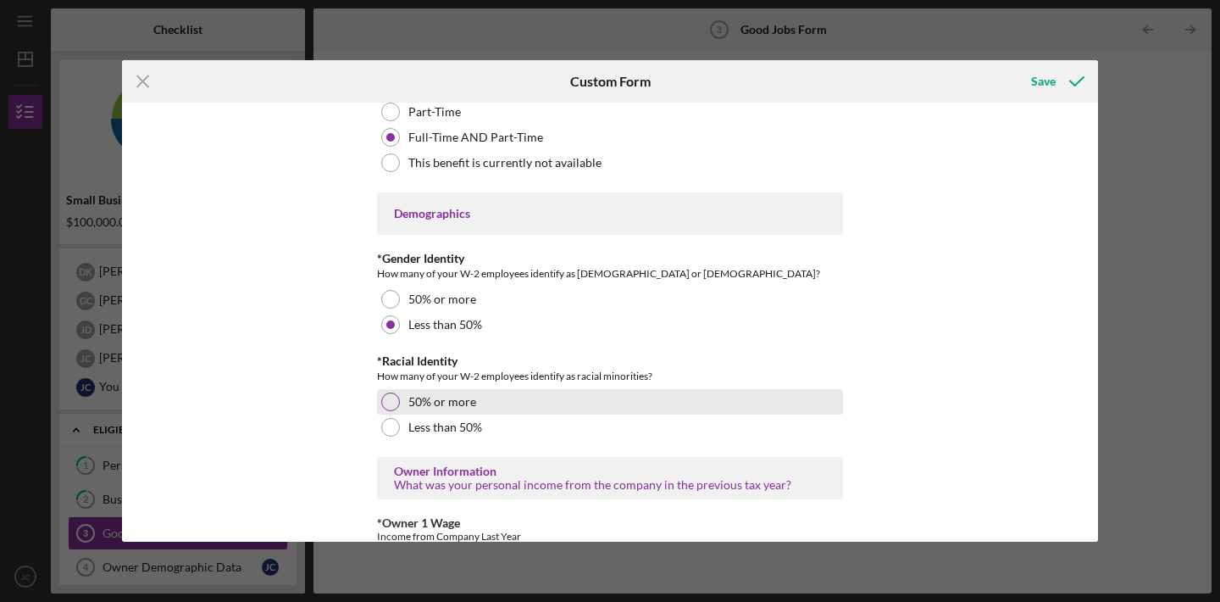
scroll to position [2435, 0]
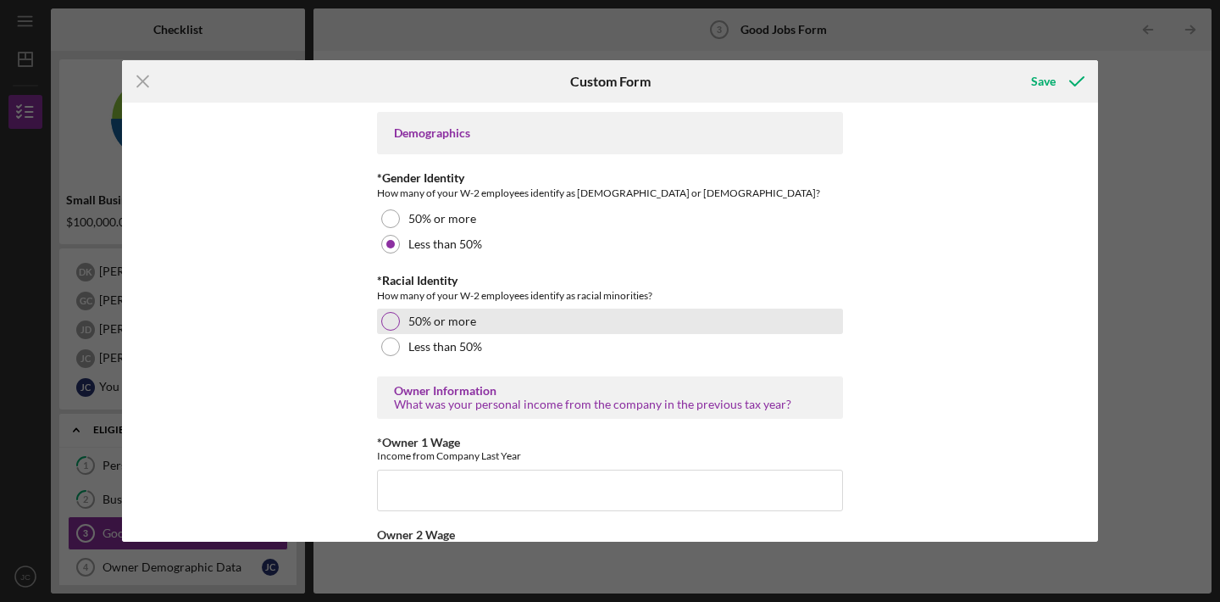
click at [383, 316] on div at bounding box center [390, 321] width 19 height 19
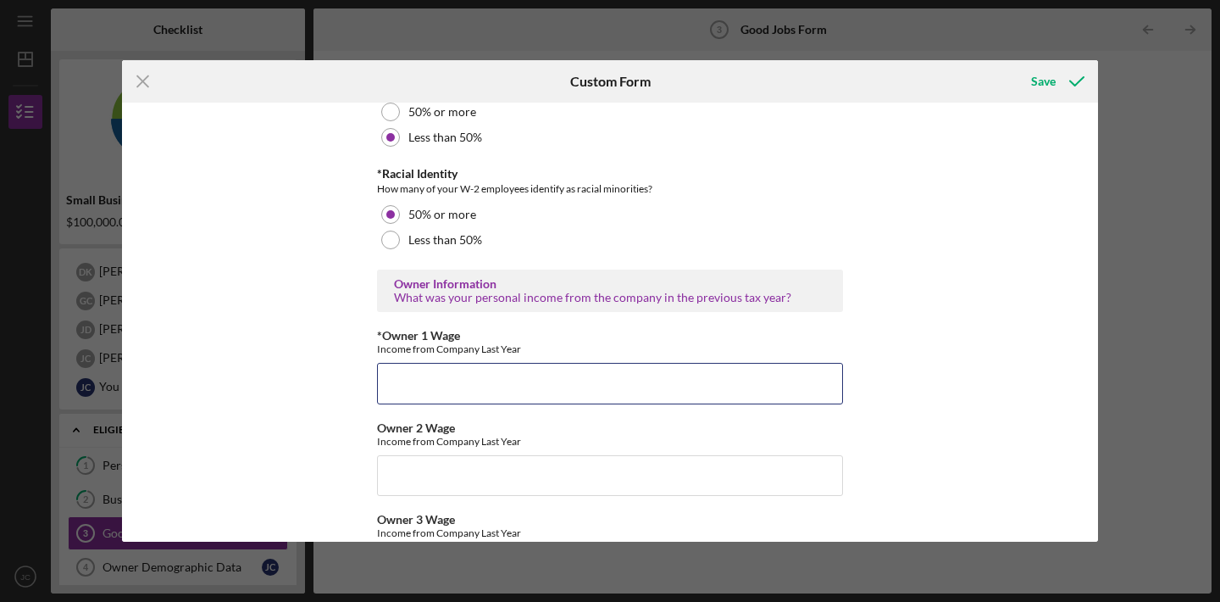
scroll to position [2526, 0]
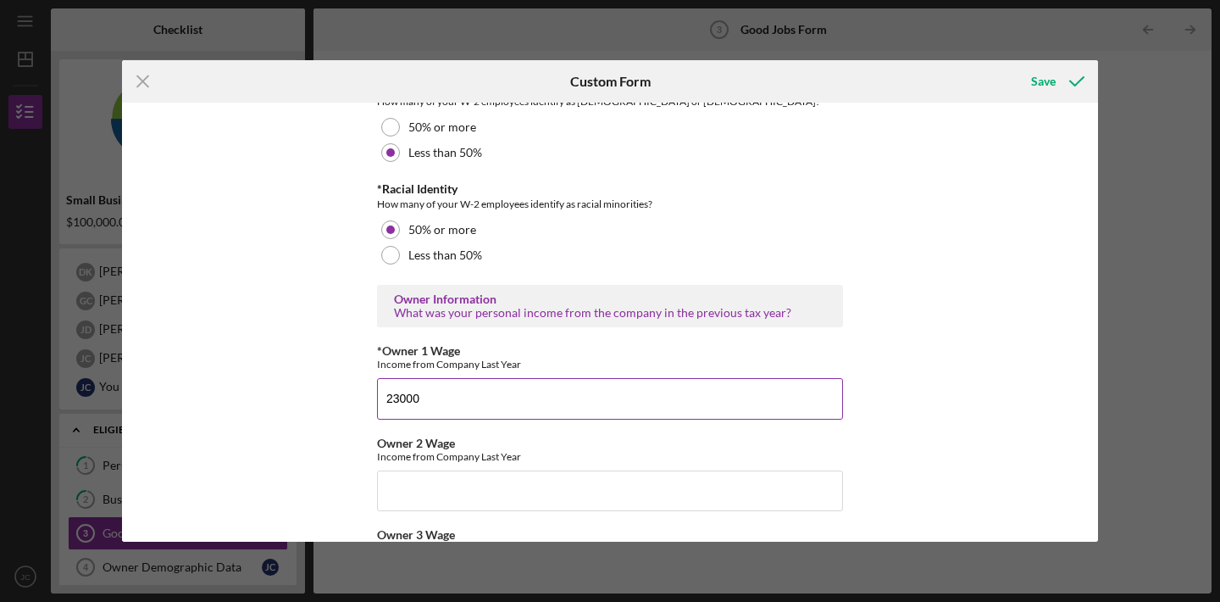
click at [397, 400] on input "23000" at bounding box center [610, 398] width 466 height 41
type input "23,000"
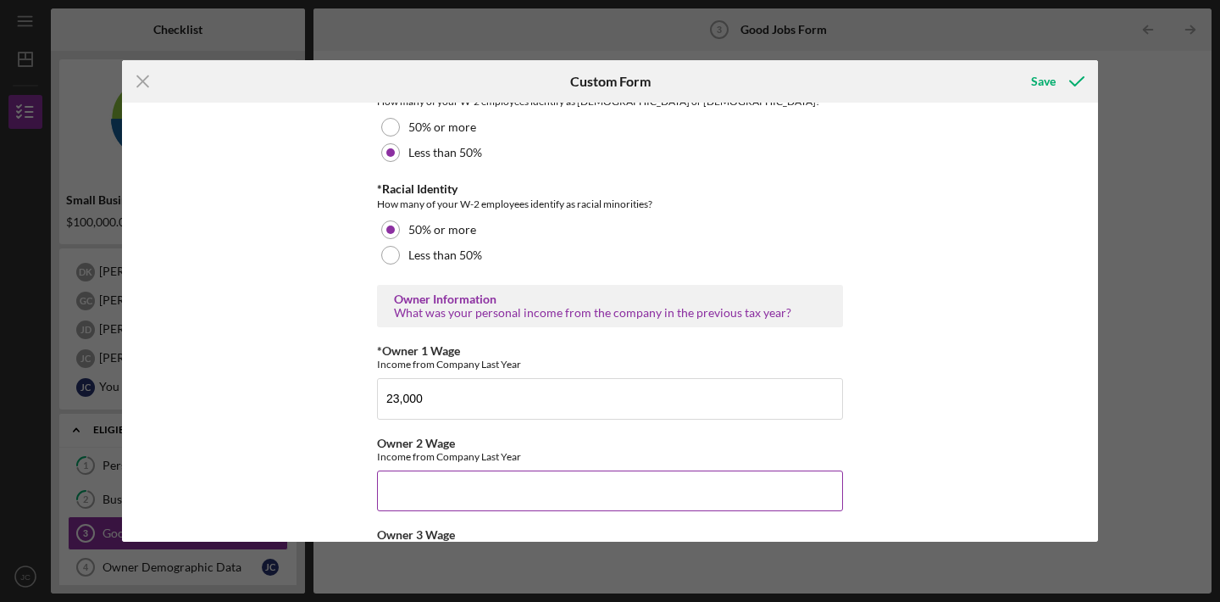
click at [534, 502] on input "Owner 2 Wage" at bounding box center [610, 490] width 466 height 41
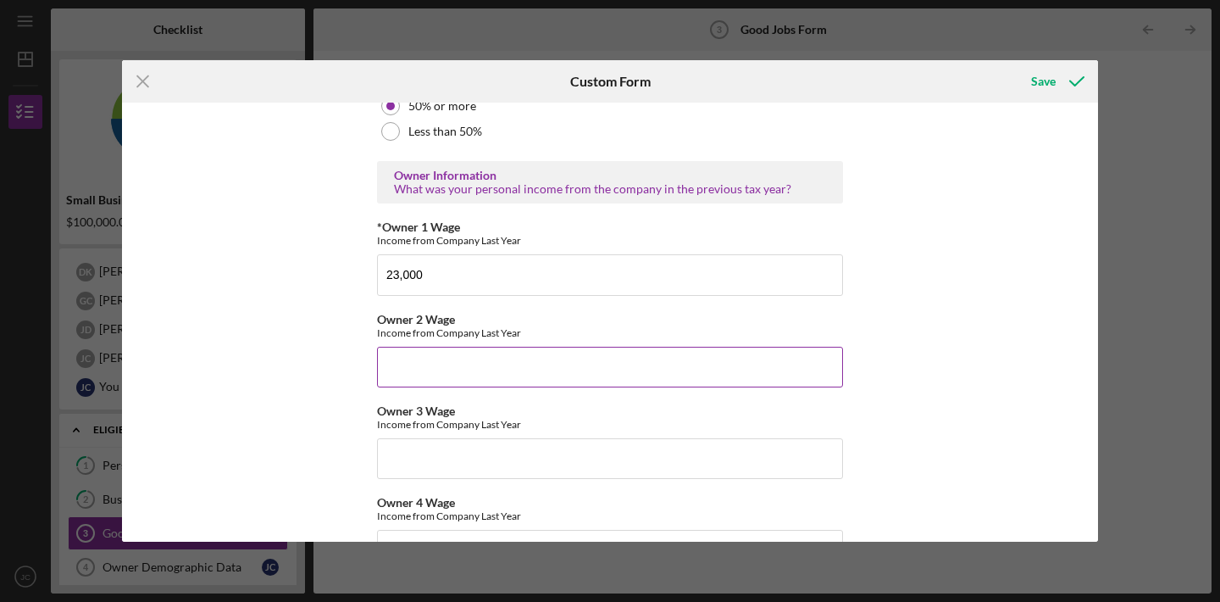
scroll to position [2654, 0]
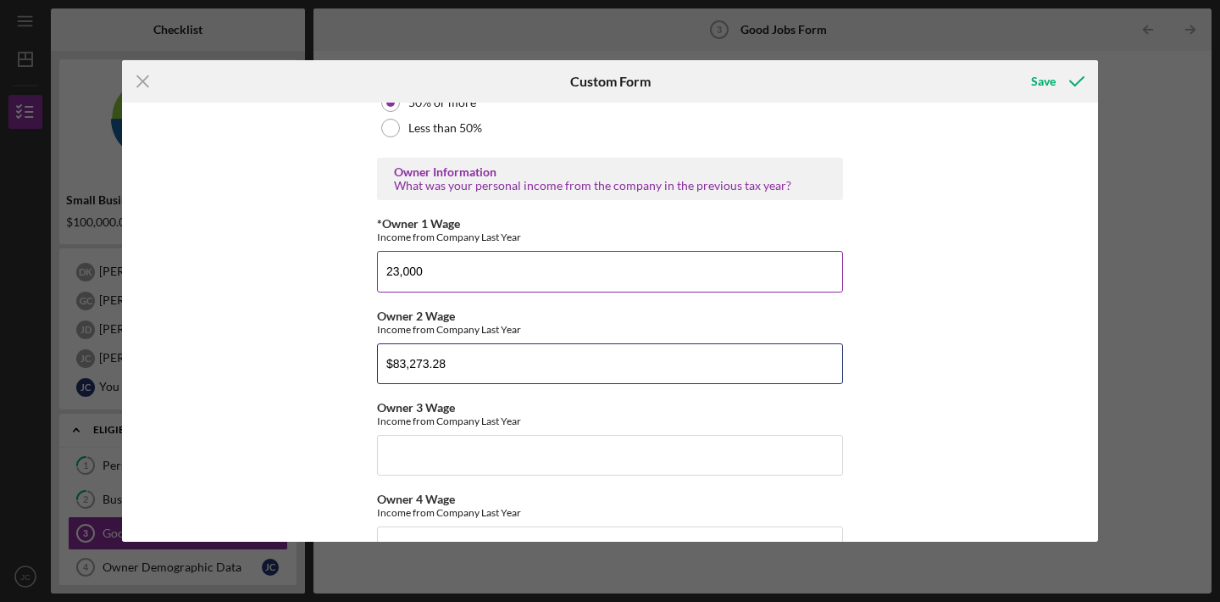
type input "$83,273.28"
click at [470, 267] on input "23,000" at bounding box center [610, 271] width 466 height 41
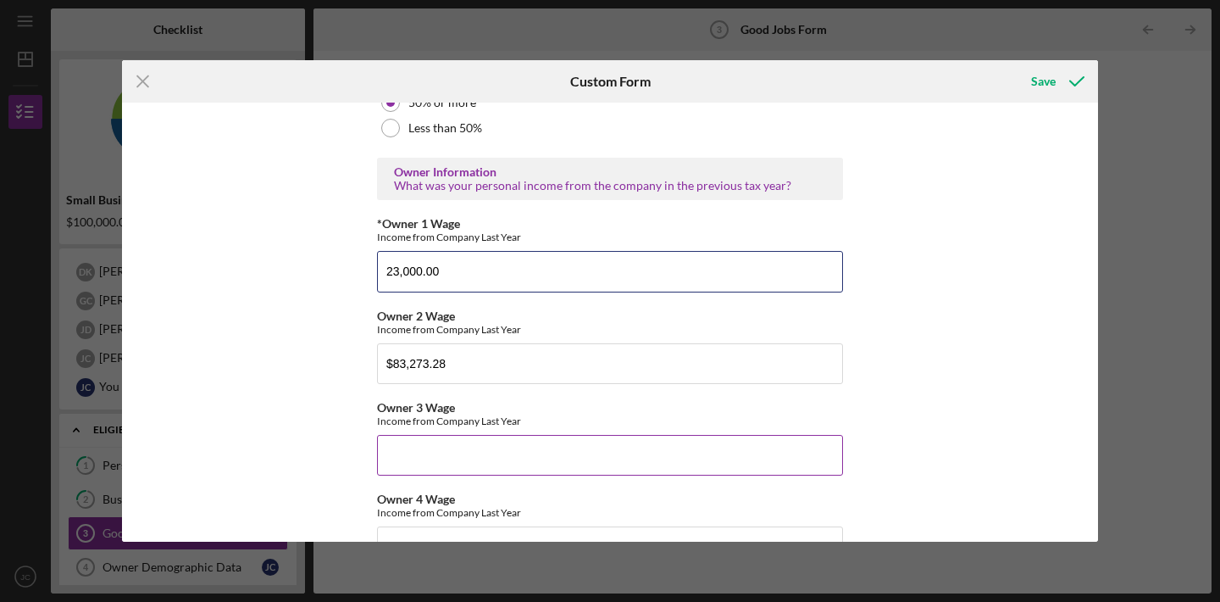
type input "23,000.00"
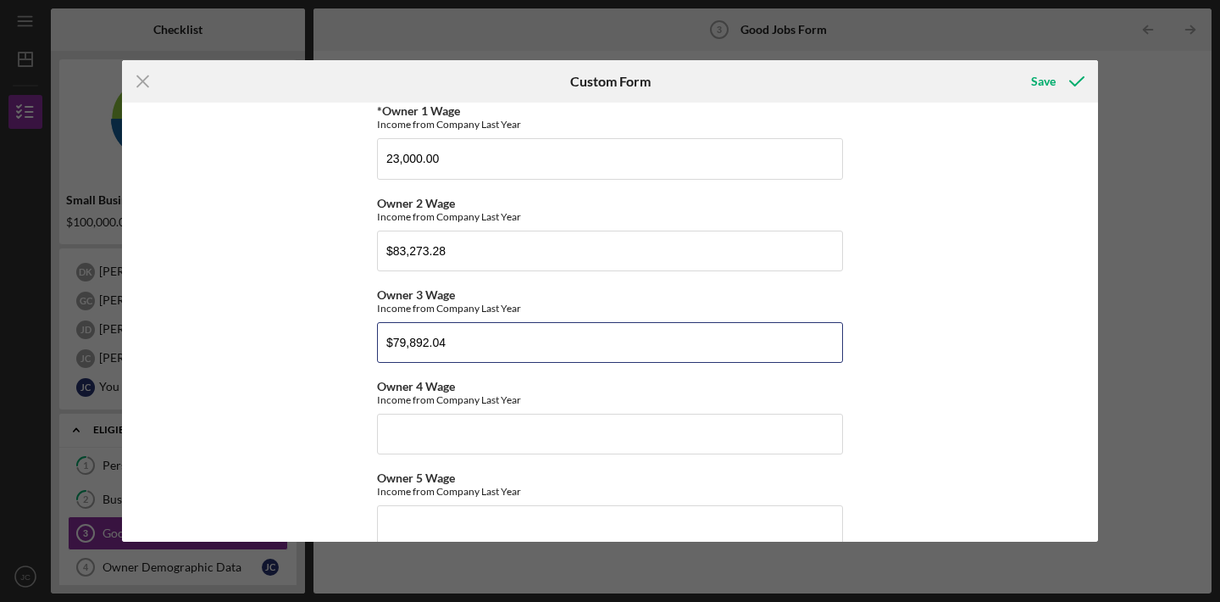
scroll to position [2771, 0]
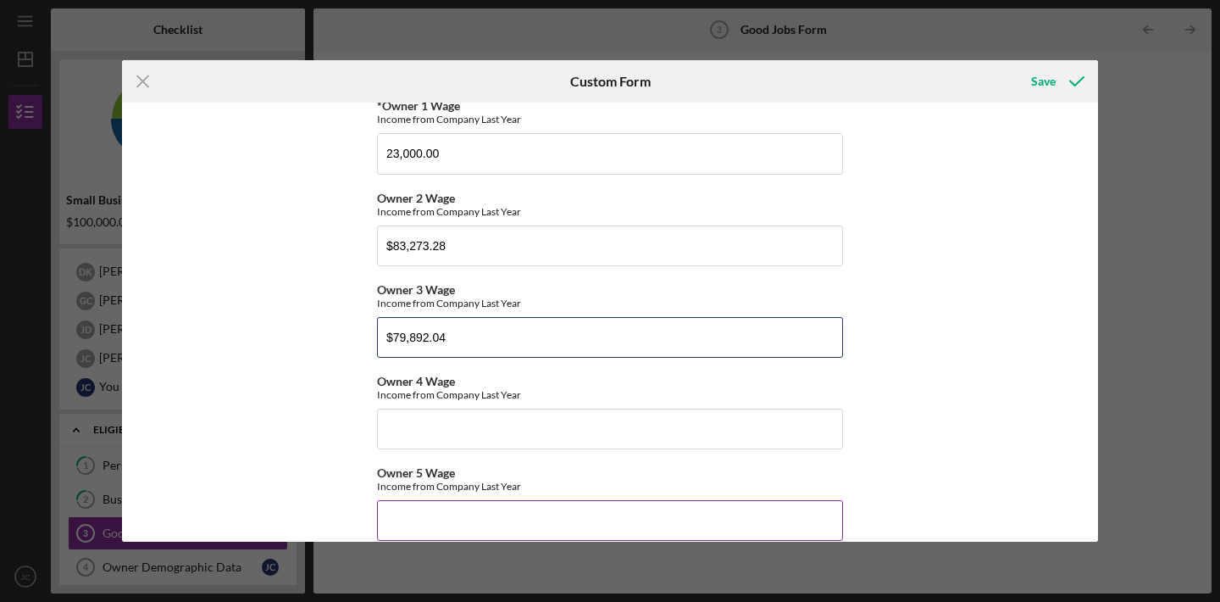
type input "$79,892.04"
click at [616, 480] on div "Income from Company Last Year" at bounding box center [610, 486] width 466 height 13
click at [420, 519] on input "$2,900.00" at bounding box center [610, 520] width 466 height 41
type input "$29,000.00"
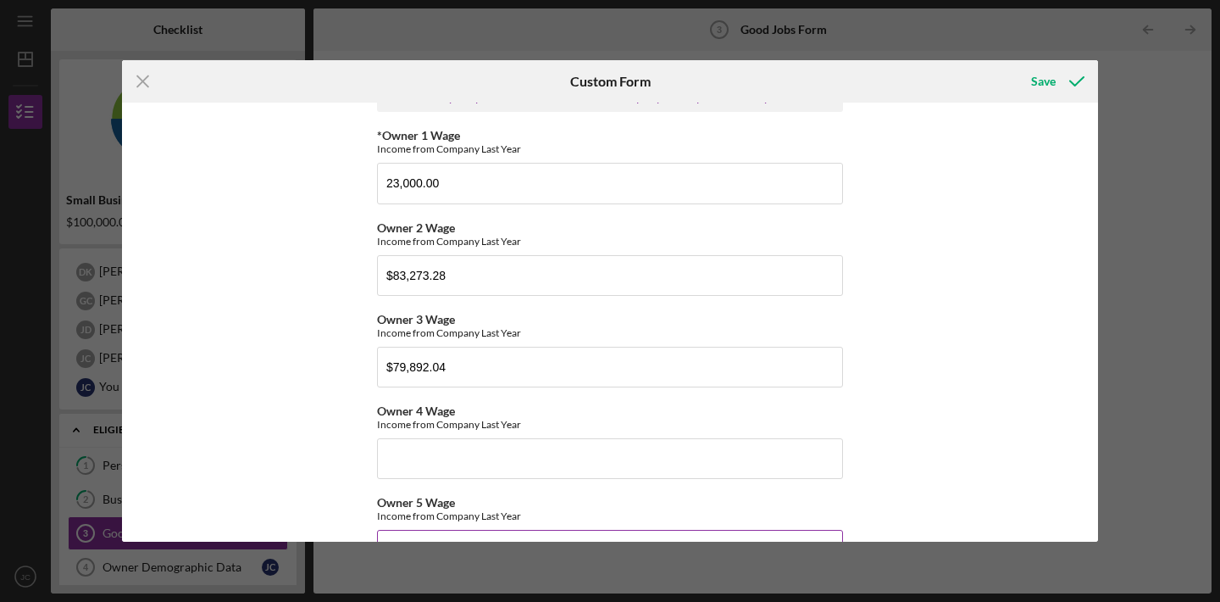
scroll to position [2740, 0]
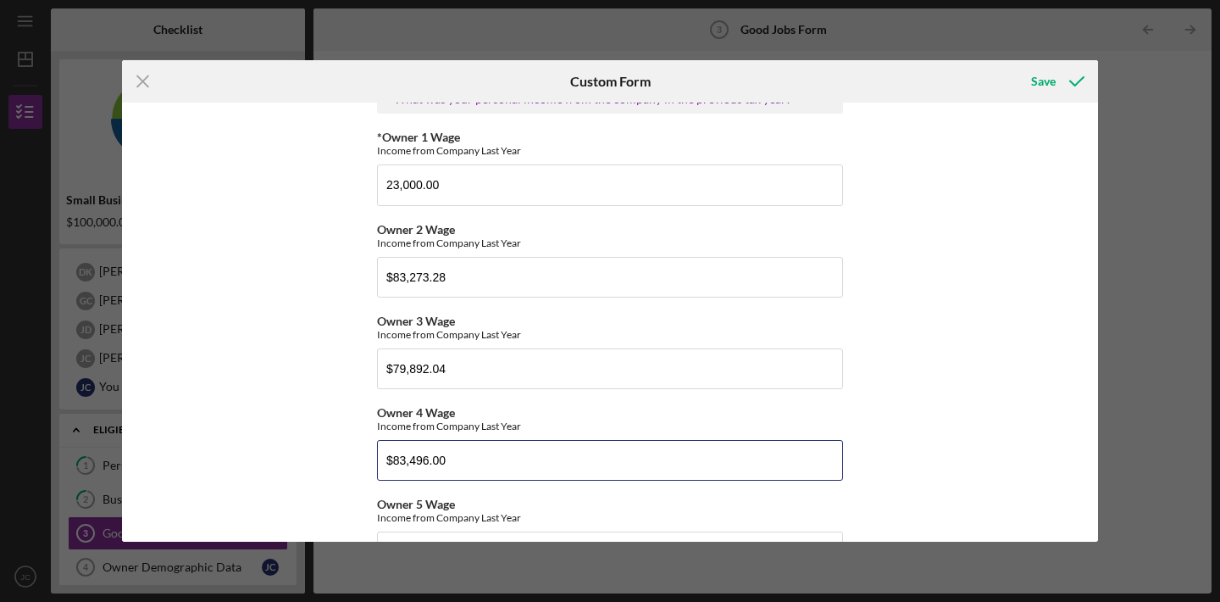
type input "$83,496.00"
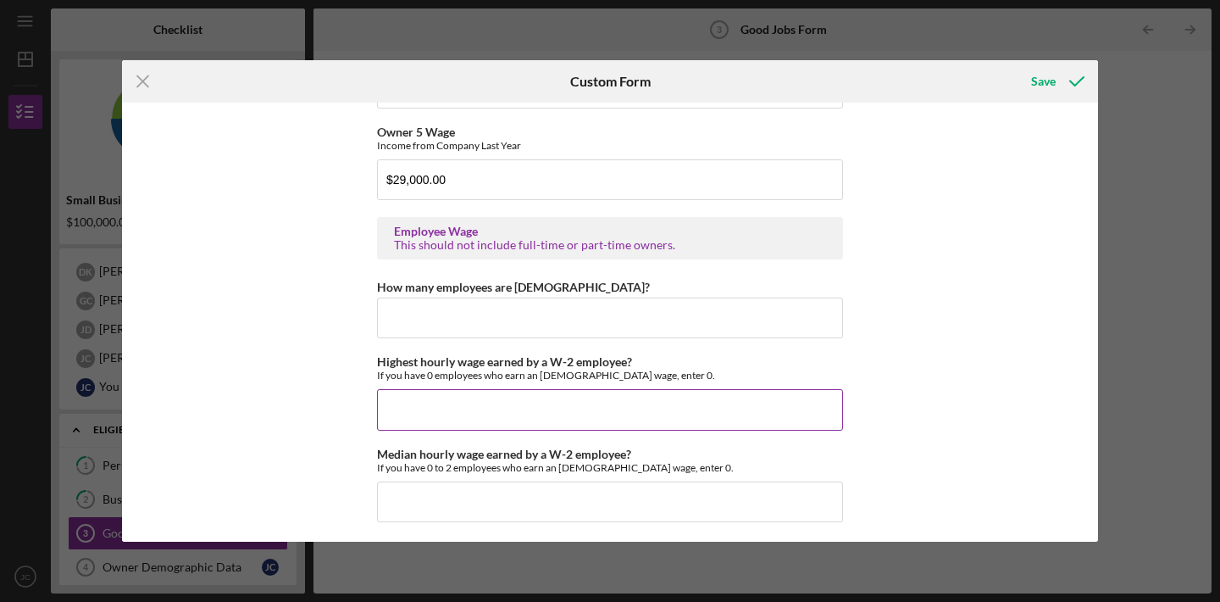
scroll to position [3114, 0]
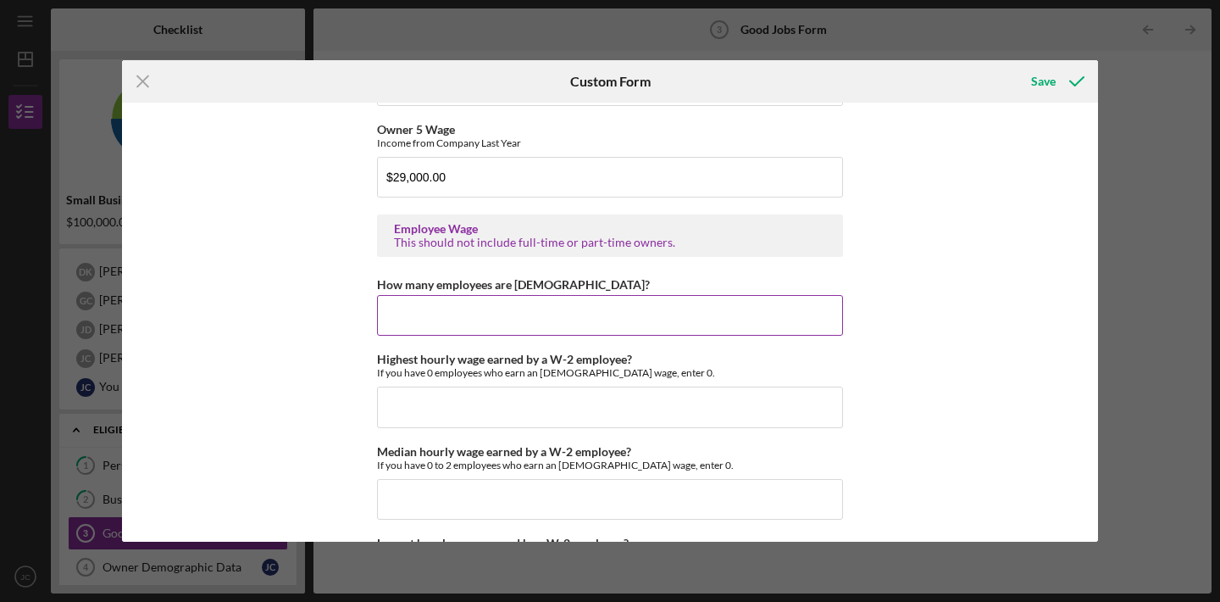
click at [558, 319] on input "How many employees are [DEMOGRAPHIC_DATA]?" at bounding box center [610, 315] width 466 height 41
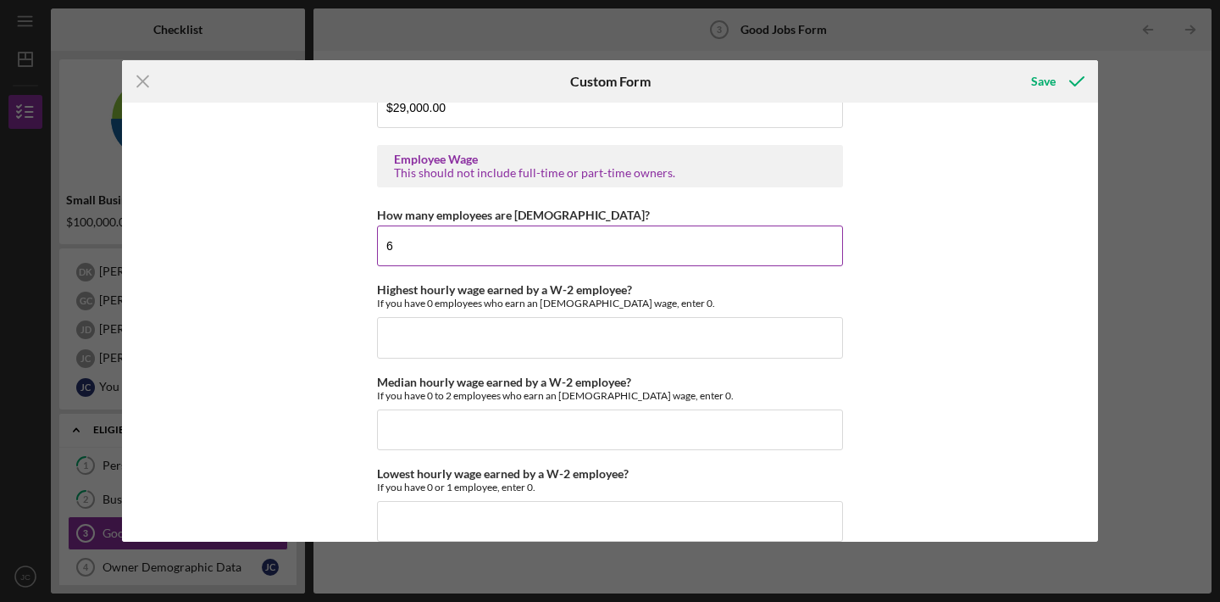
scroll to position [3186, 0]
type input "6"
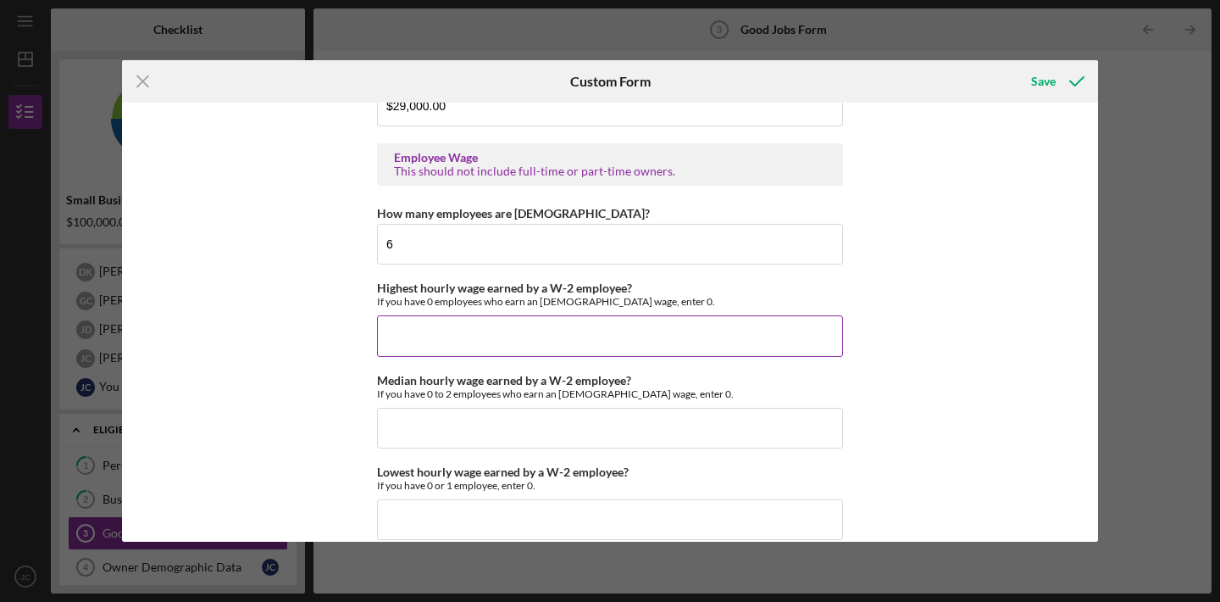
click at [515, 339] on input "Highest hourly wage earned by a W-2 employee?" at bounding box center [610, 335] width 466 height 41
type input "$20.00"
click at [447, 424] on input "Median hourly wage earned by a W-2 employee?" at bounding box center [610, 428] width 466 height 41
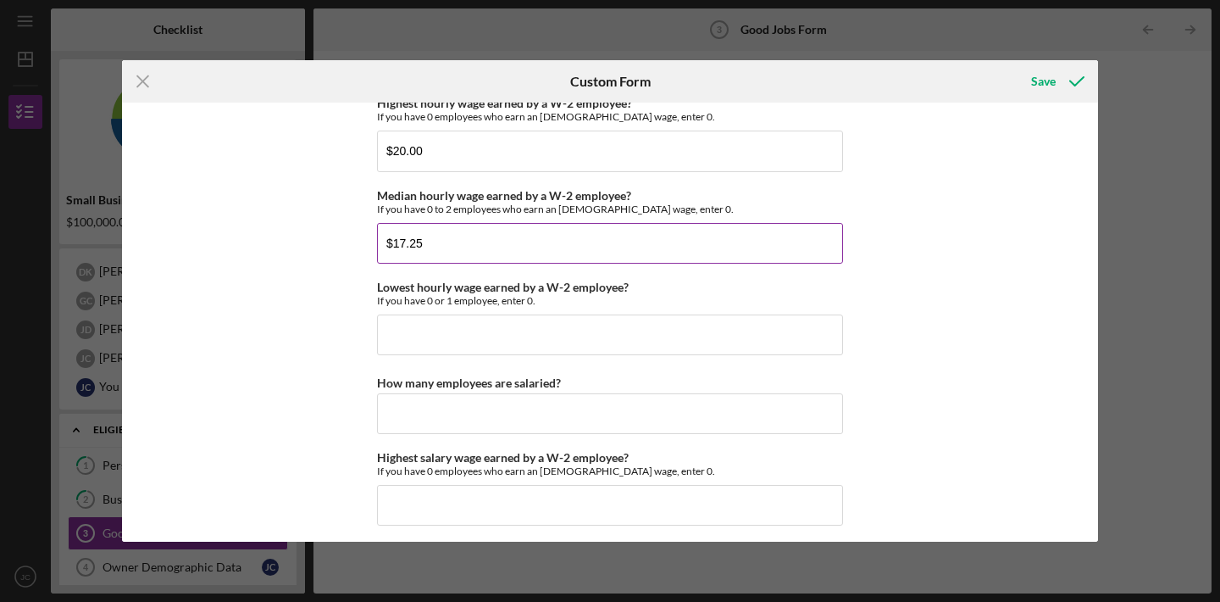
scroll to position [3375, 0]
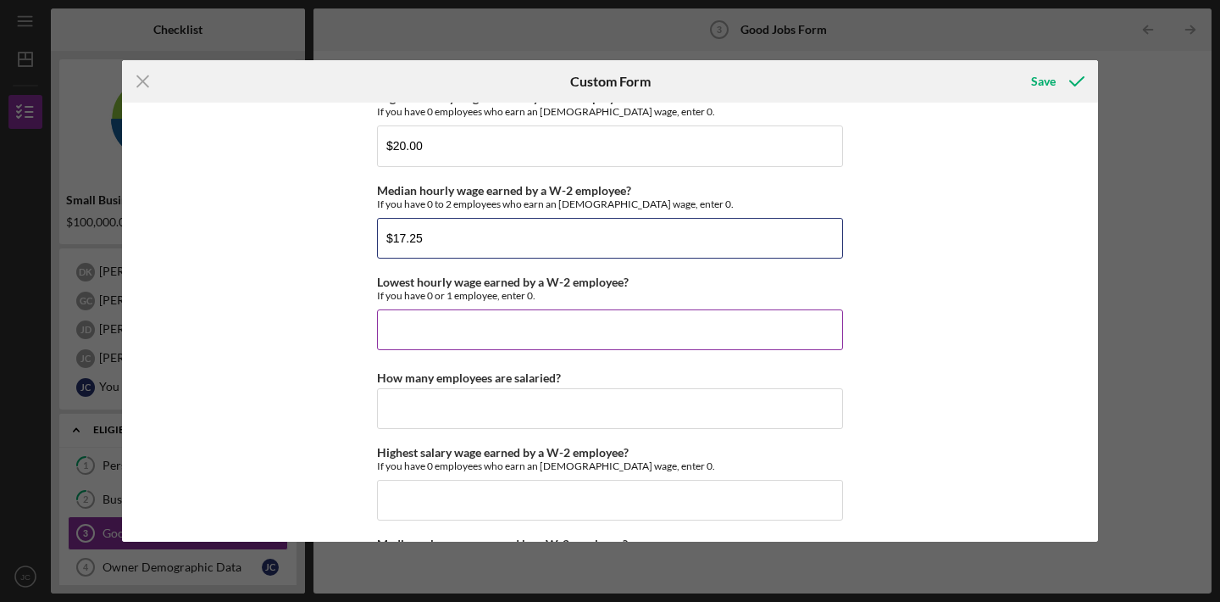
type input "$17.25"
click at [473, 336] on input "Lowest hourly wage earned by a W-2 employee?" at bounding box center [610, 329] width 466 height 41
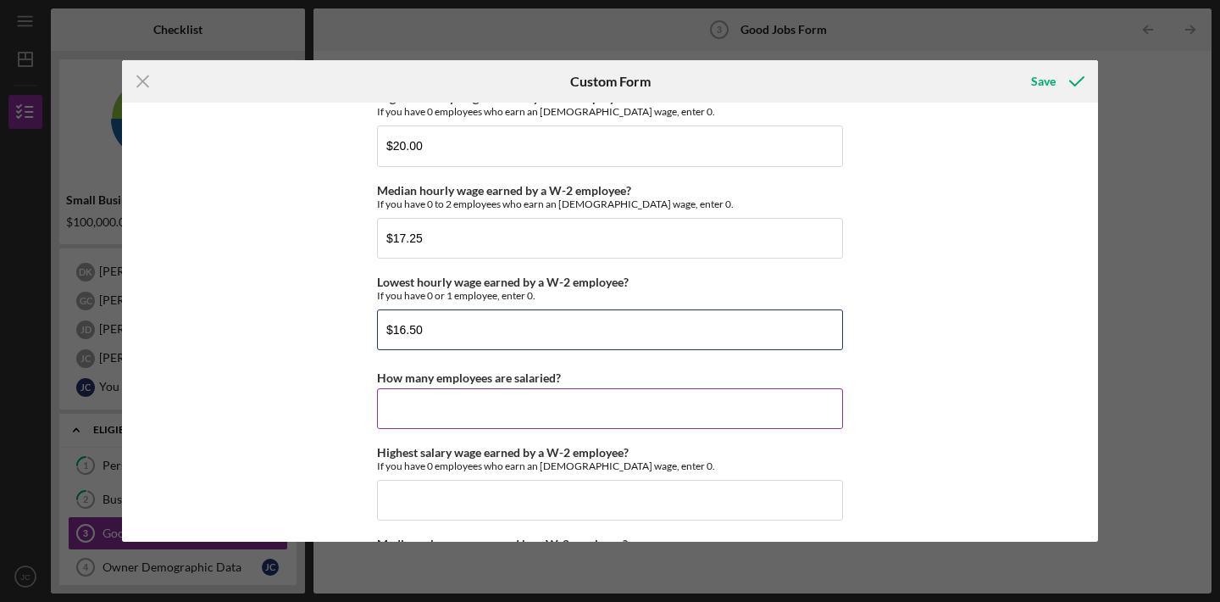
type input "$16.50"
click at [534, 410] on input "How many employees are salaried?" at bounding box center [610, 408] width 466 height 41
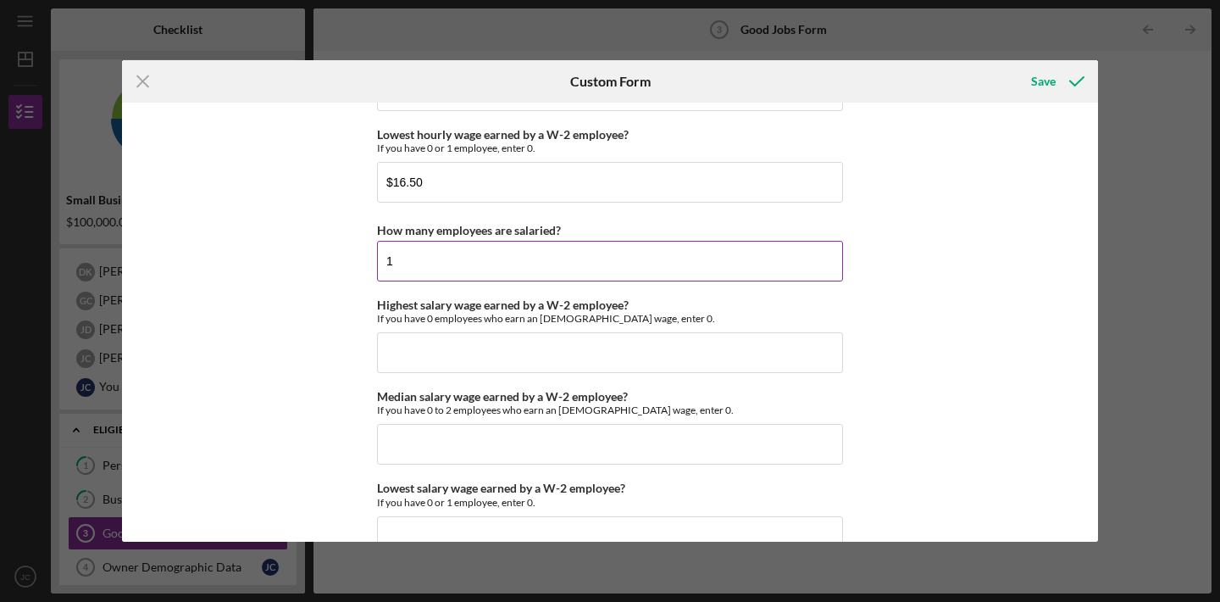
scroll to position [3525, 0]
type input "1"
click at [511, 356] on input "Highest salary wage earned by a W-2 employee?" at bounding box center [610, 350] width 466 height 41
type input "$75,400"
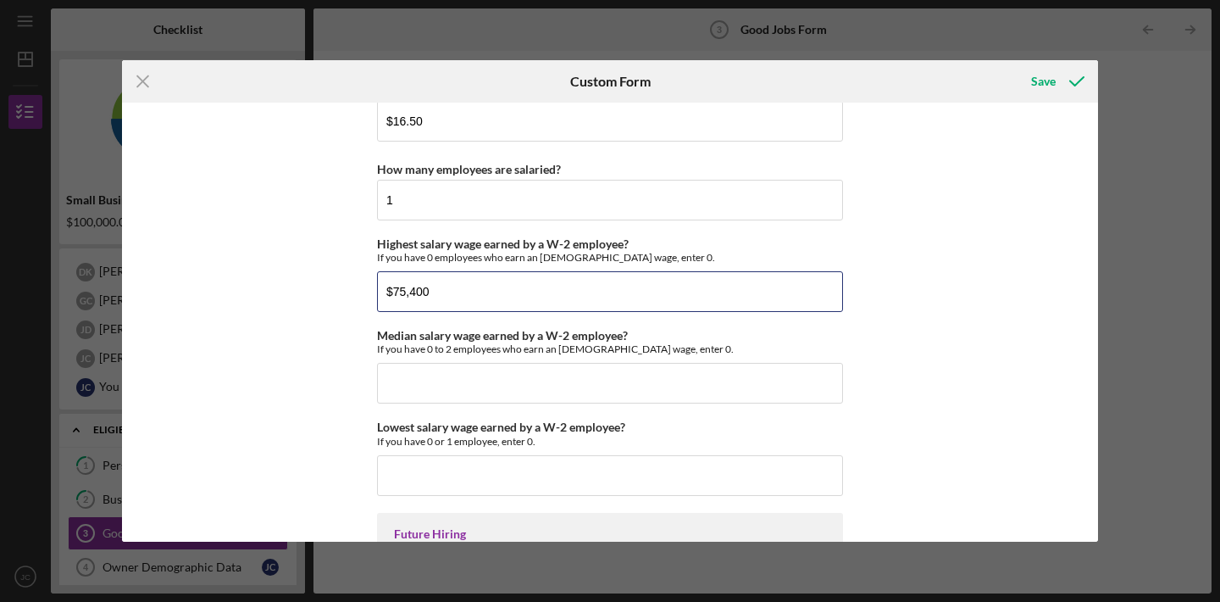
scroll to position [3600, 0]
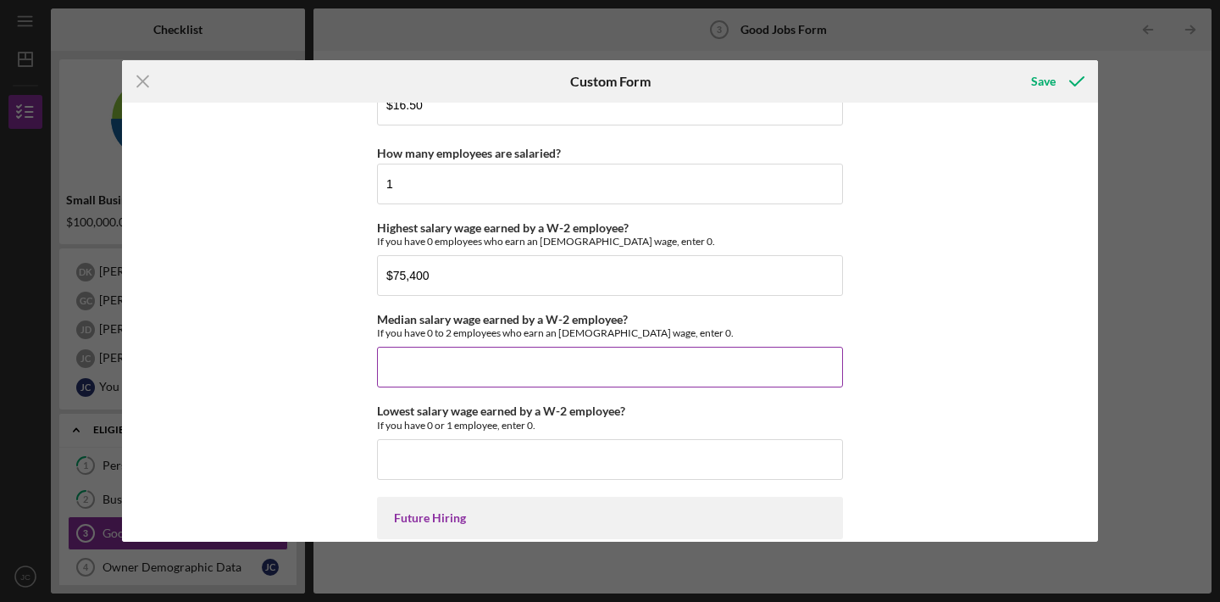
click at [526, 368] on input "Median salary wage earned by a W-2 employee?" at bounding box center [610, 367] width 466 height 41
type input "$75,400"
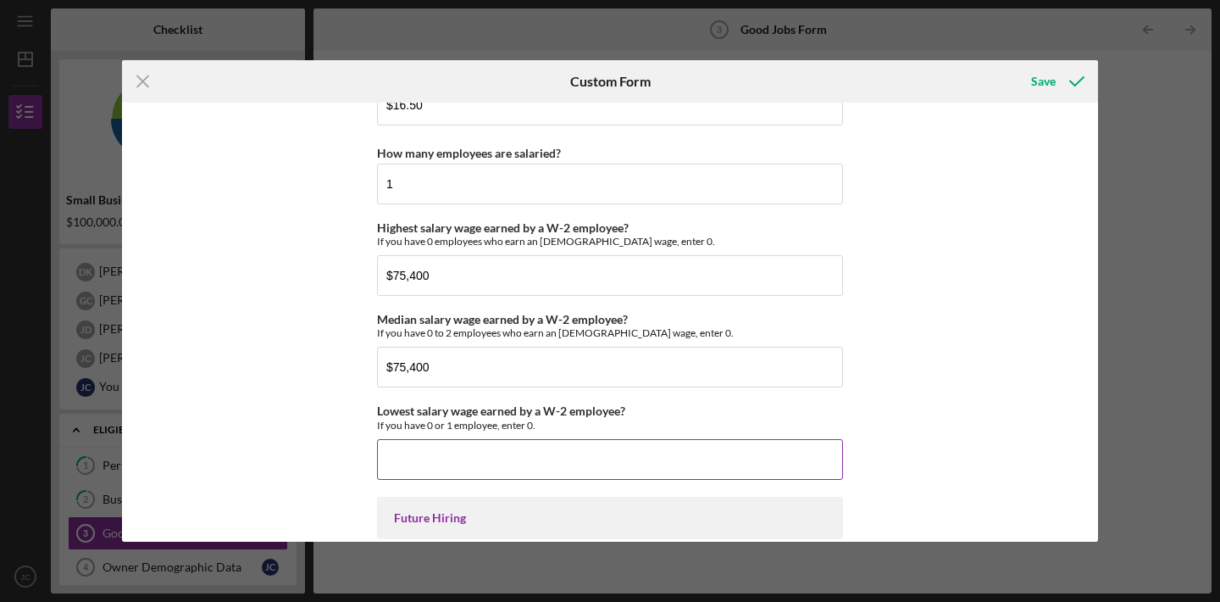
click at [534, 463] on input "Lowest salary wage earned by a W-2 employee?" at bounding box center [610, 459] width 466 height 41
type input "$75,400"
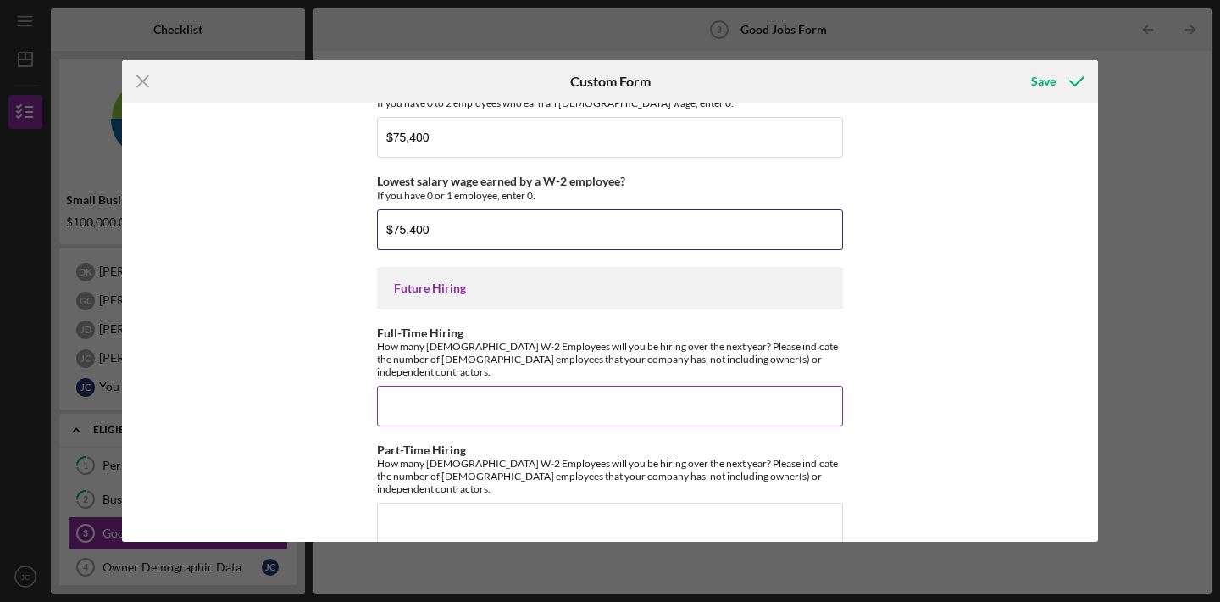
scroll to position [3829, 0]
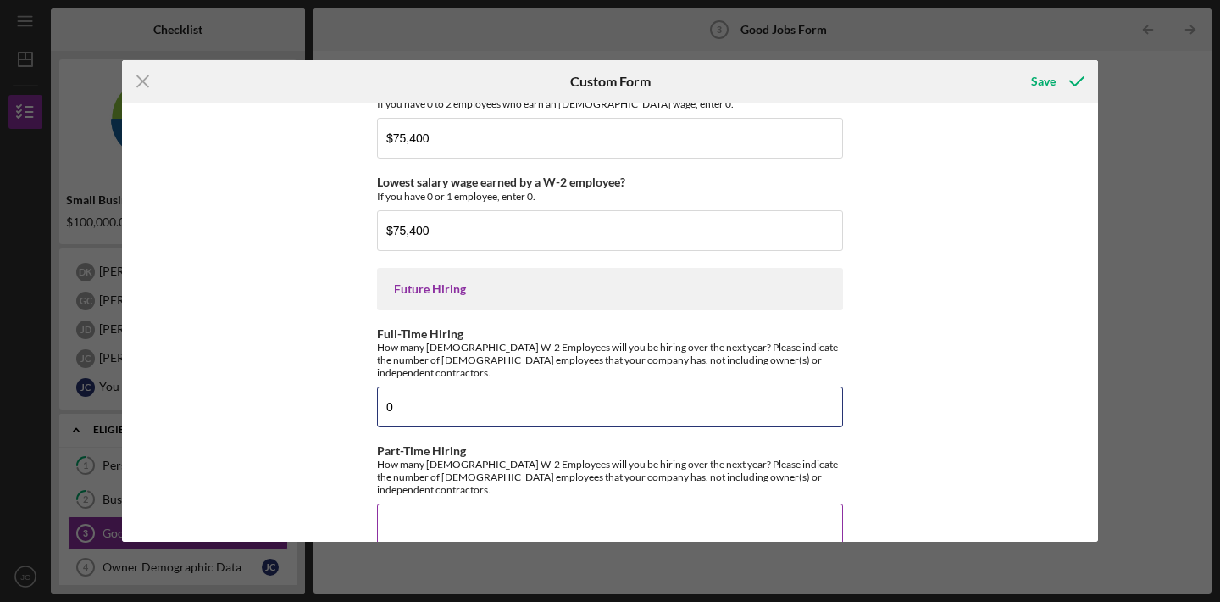
type input "0"
type input "6"
click at [1048, 86] on div "Save" at bounding box center [1043, 81] width 25 height 34
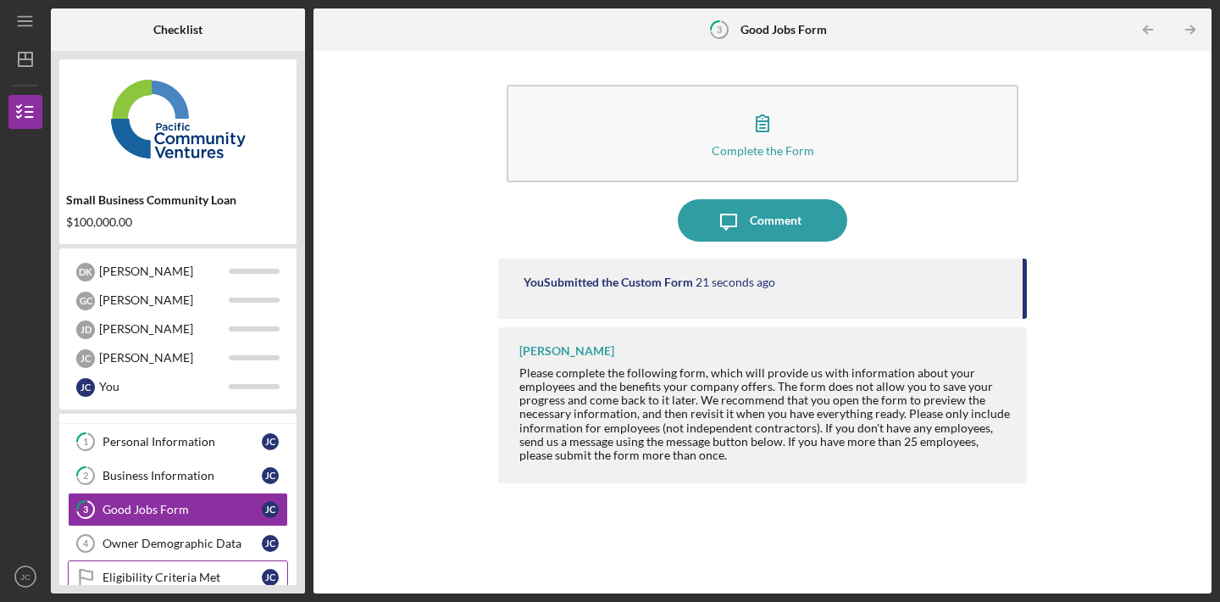
scroll to position [22, 0]
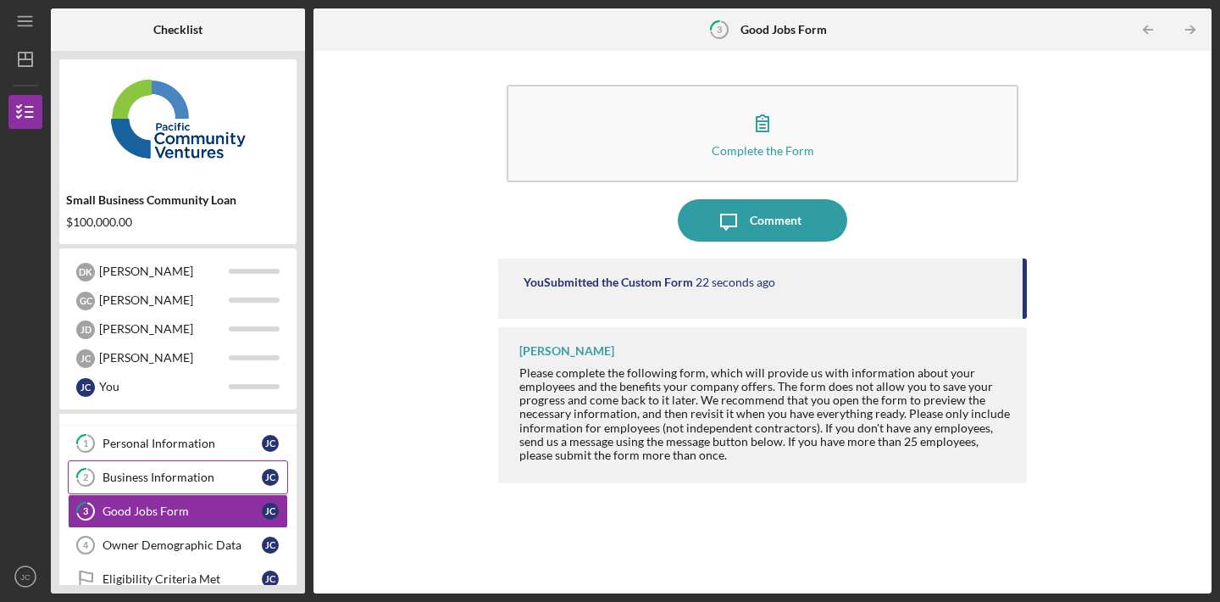
click at [158, 488] on link "2 Business Information [PERSON_NAME]" at bounding box center [178, 477] width 220 height 34
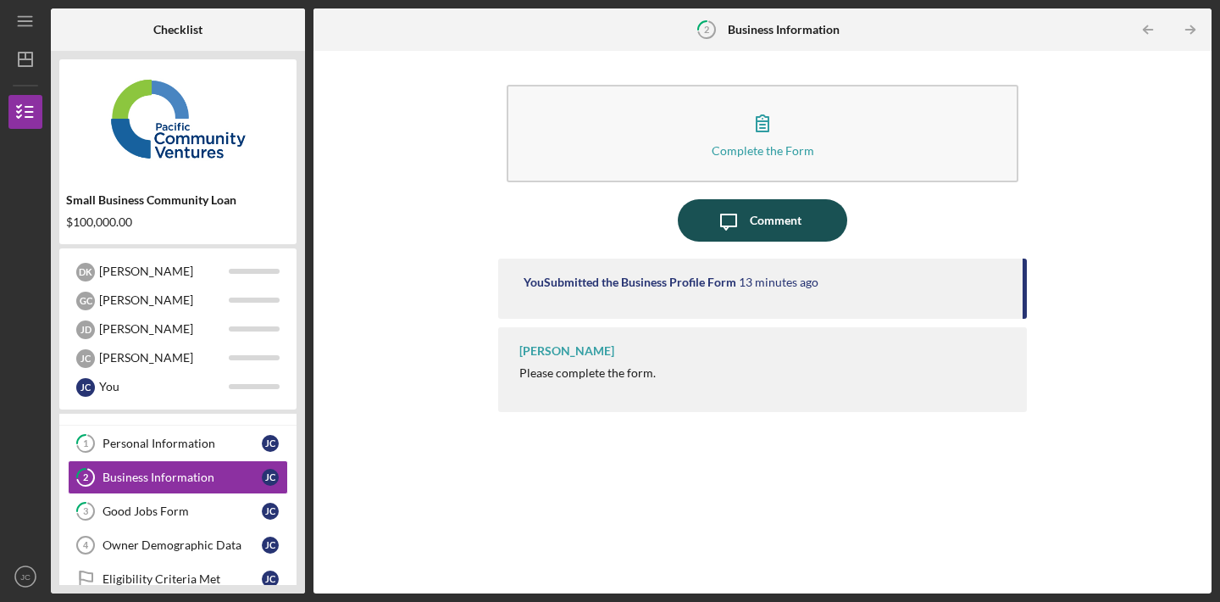
click at [801, 221] on button "Icon/Message Comment" at bounding box center [762, 220] width 169 height 42
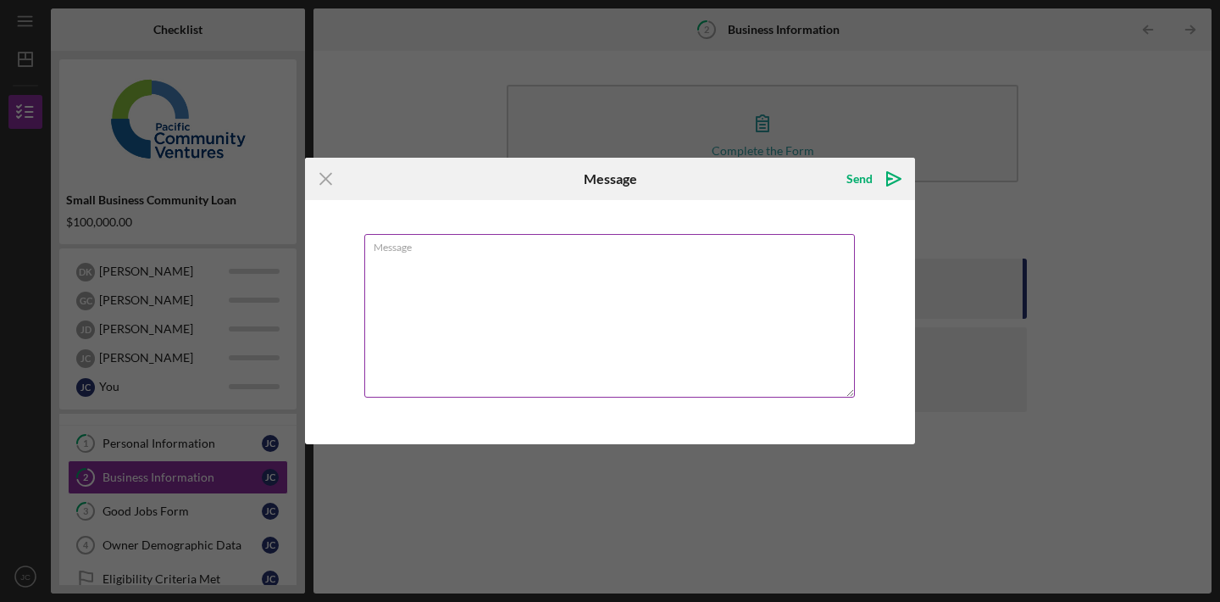
click at [611, 297] on textarea "Message" at bounding box center [609, 316] width 491 height 164
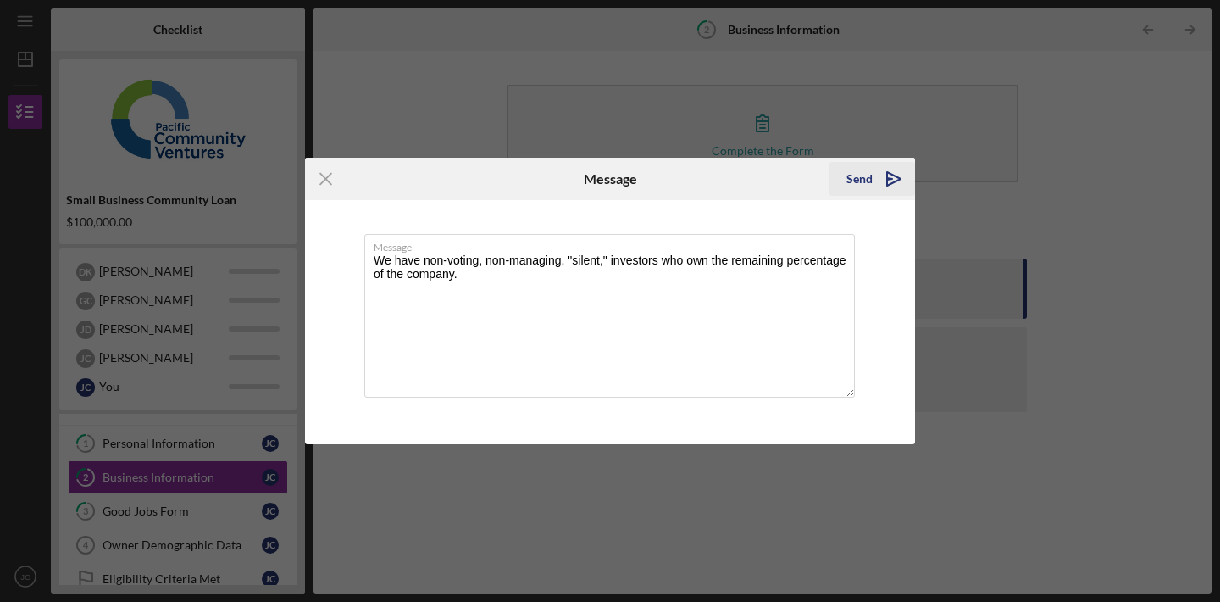
type textarea "We have non-voting, non-managing, "silent," investors who own the remaining per…"
click at [892, 178] on icon "Icon/icon-invite-send" at bounding box center [894, 179] width 42 height 42
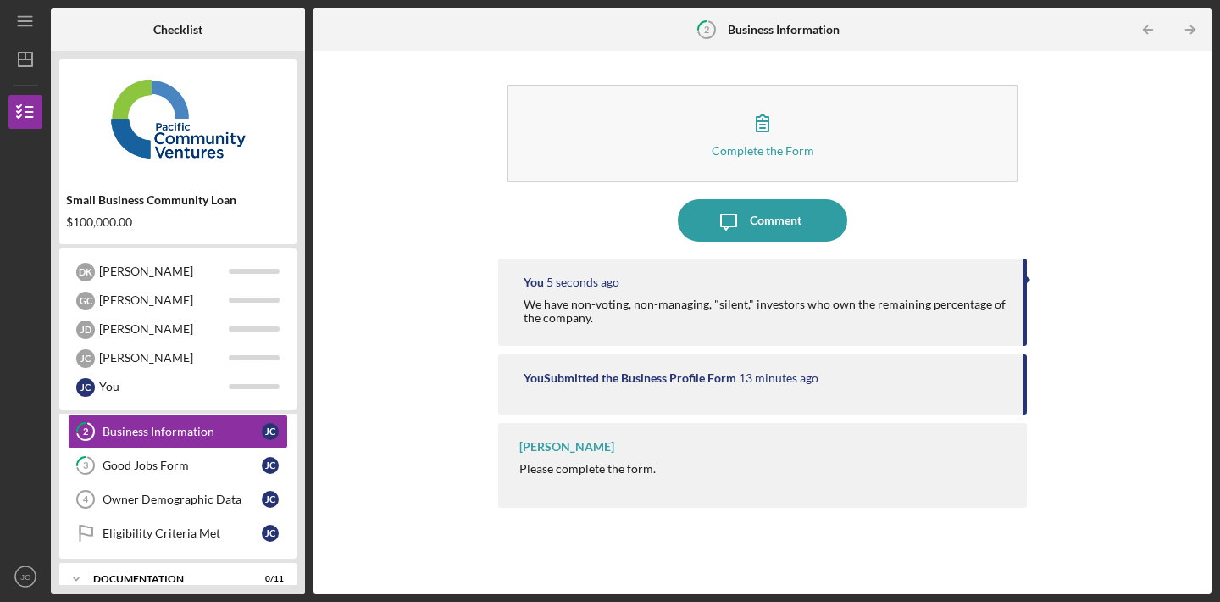
scroll to position [54, 0]
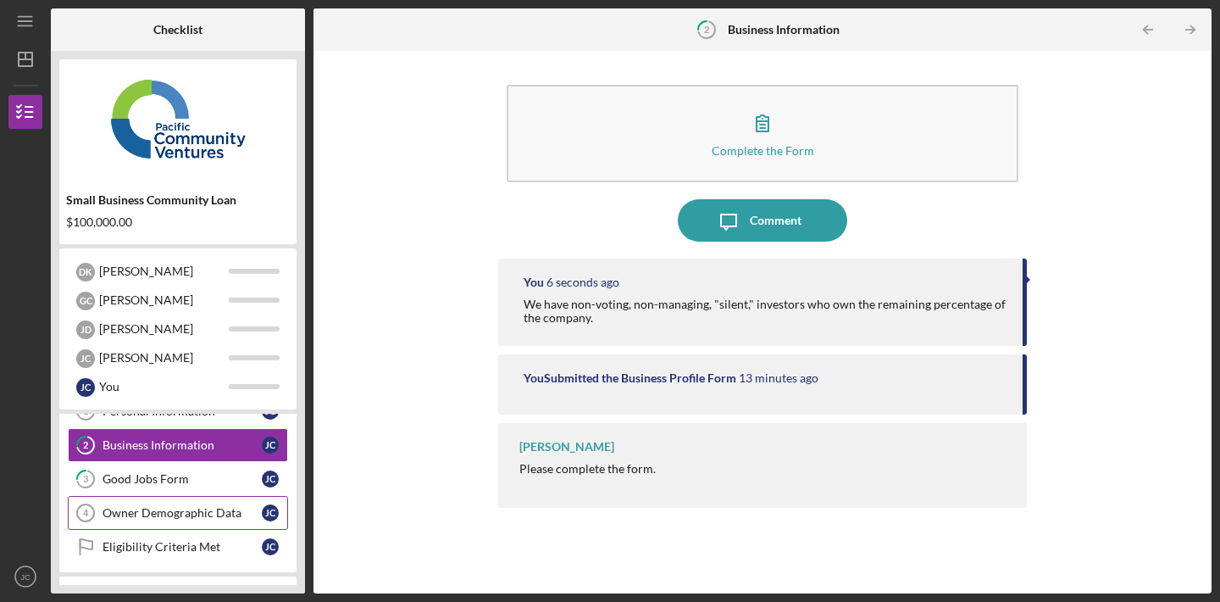
click at [176, 516] on div "Owner Demographic Data" at bounding box center [182, 513] width 159 height 14
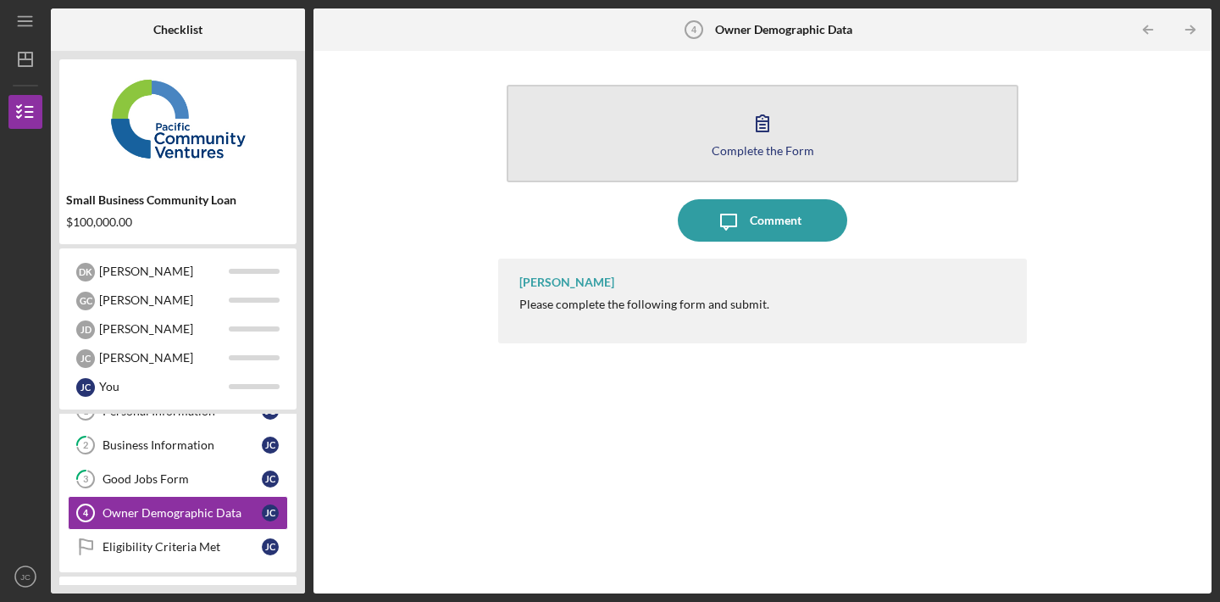
click at [779, 148] on div "Complete the Form" at bounding box center [763, 150] width 103 height 13
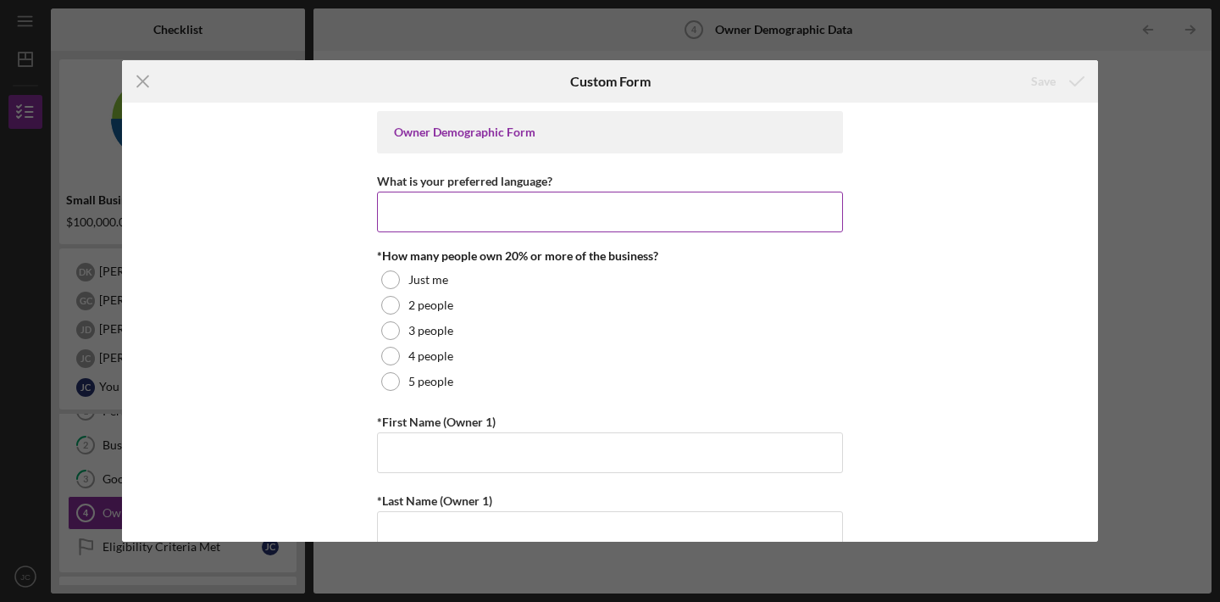
click at [548, 216] on input "What is your preferred language?" at bounding box center [610, 211] width 466 height 41
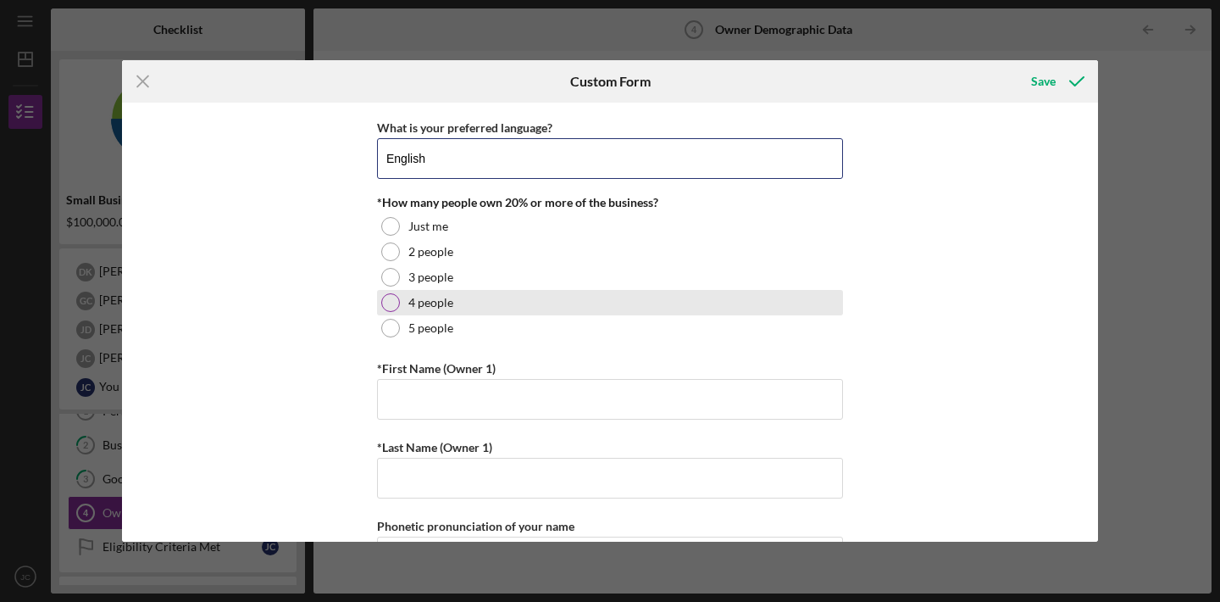
scroll to position [54, 0]
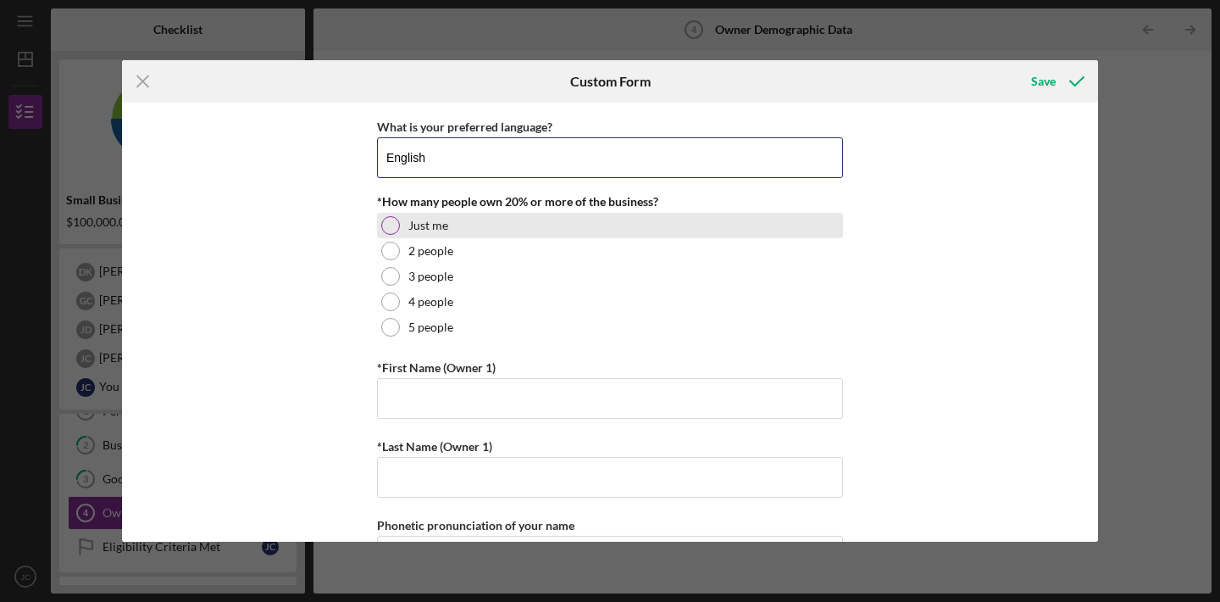
type input "English"
click at [391, 225] on div at bounding box center [390, 225] width 19 height 19
click at [391, 225] on div at bounding box center [390, 225] width 8 height 8
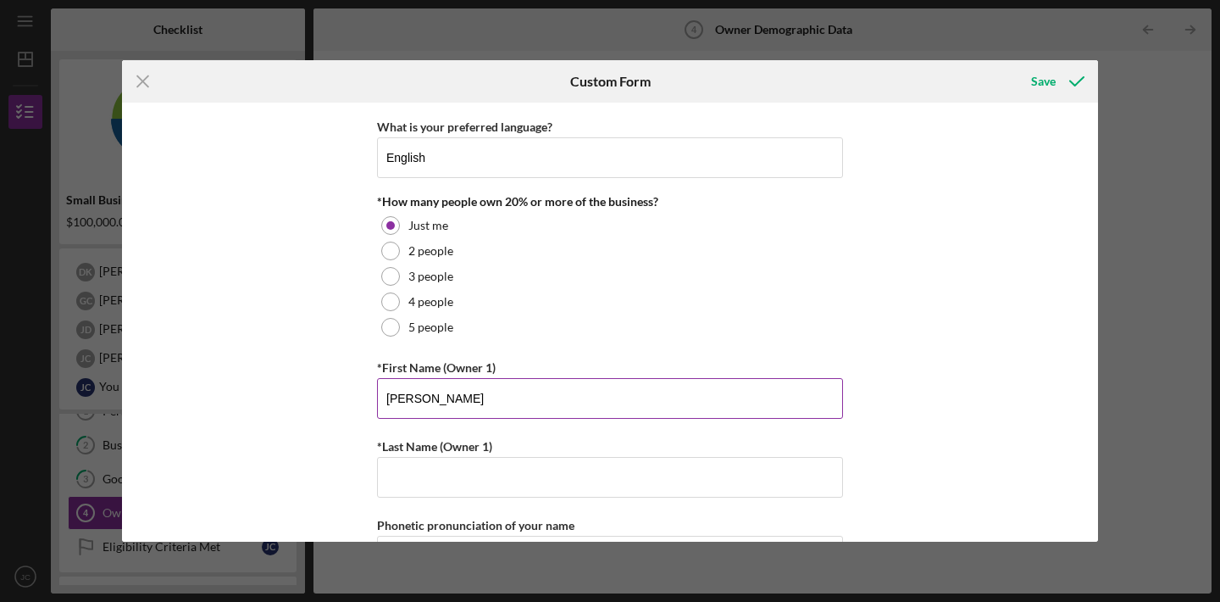
type input "[PERSON_NAME]"
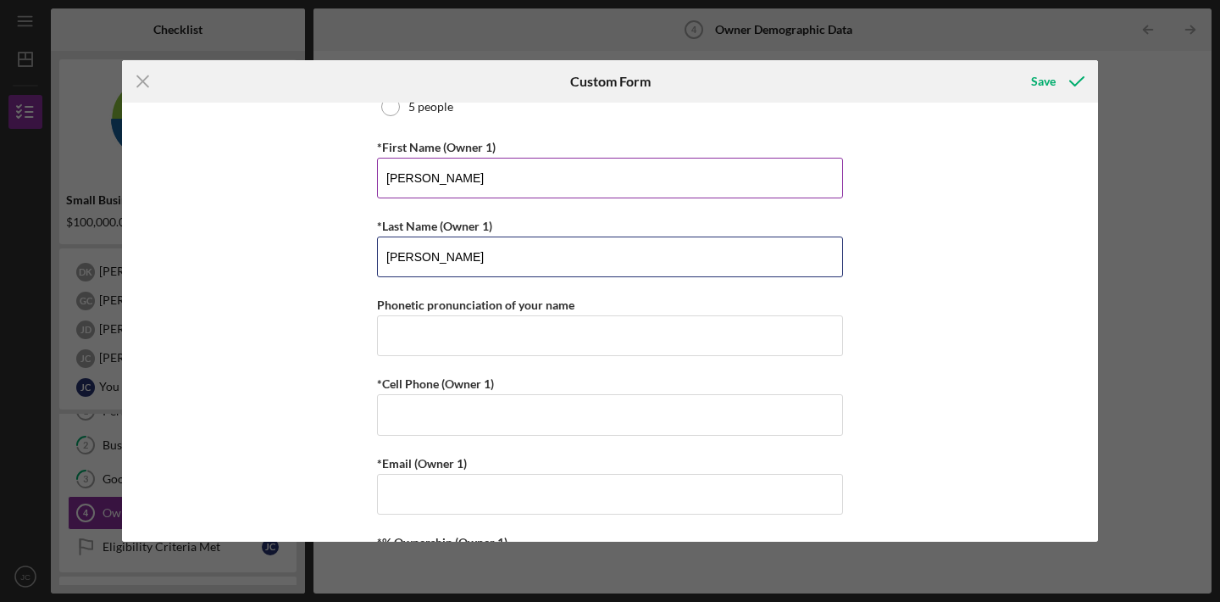
scroll to position [275, 0]
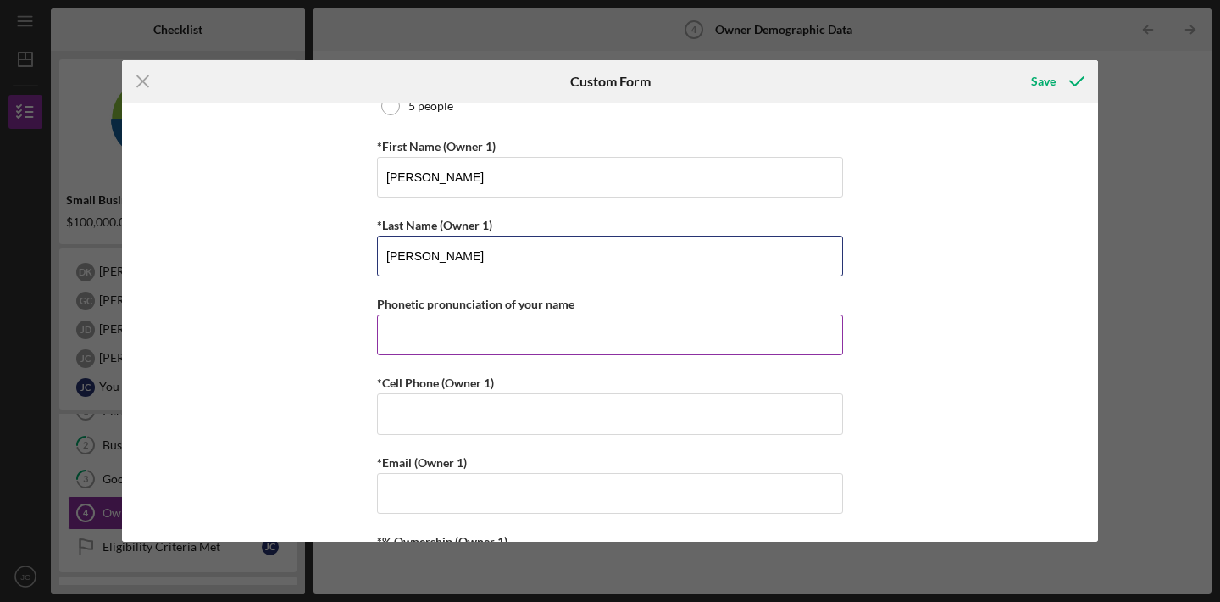
type input "[PERSON_NAME]"
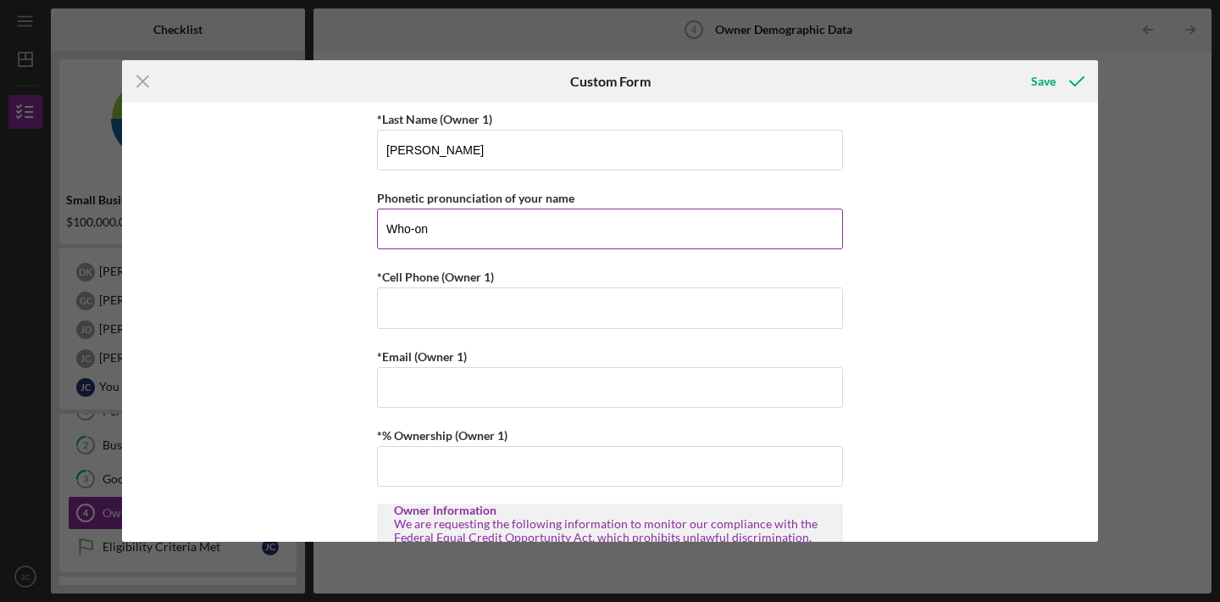
scroll to position [382, 0]
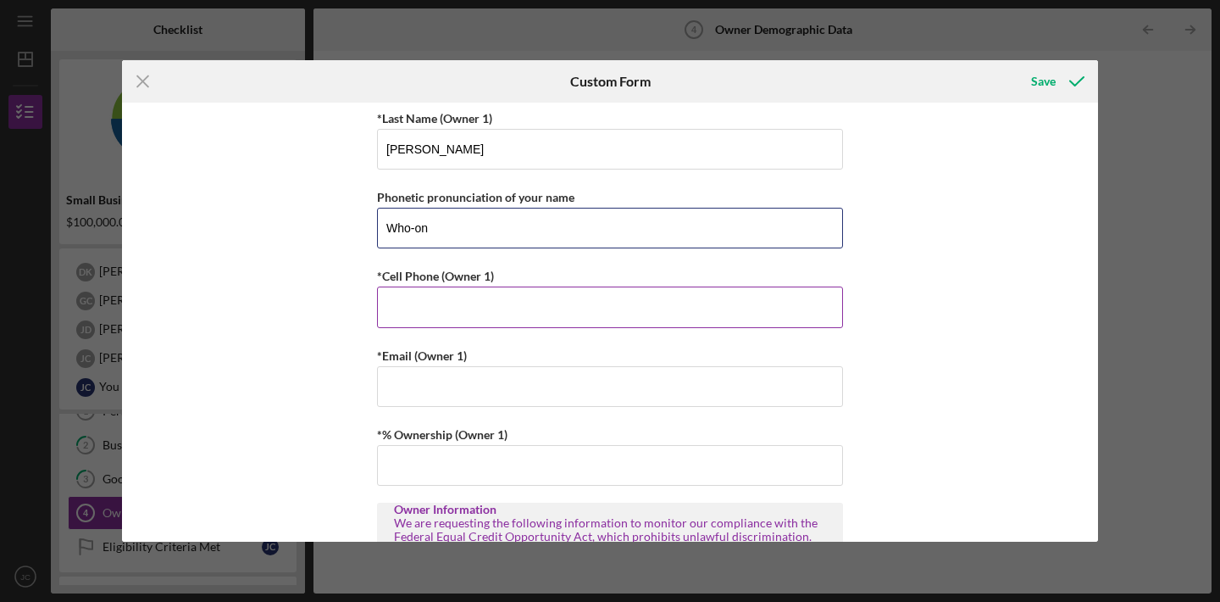
type input "Who-on"
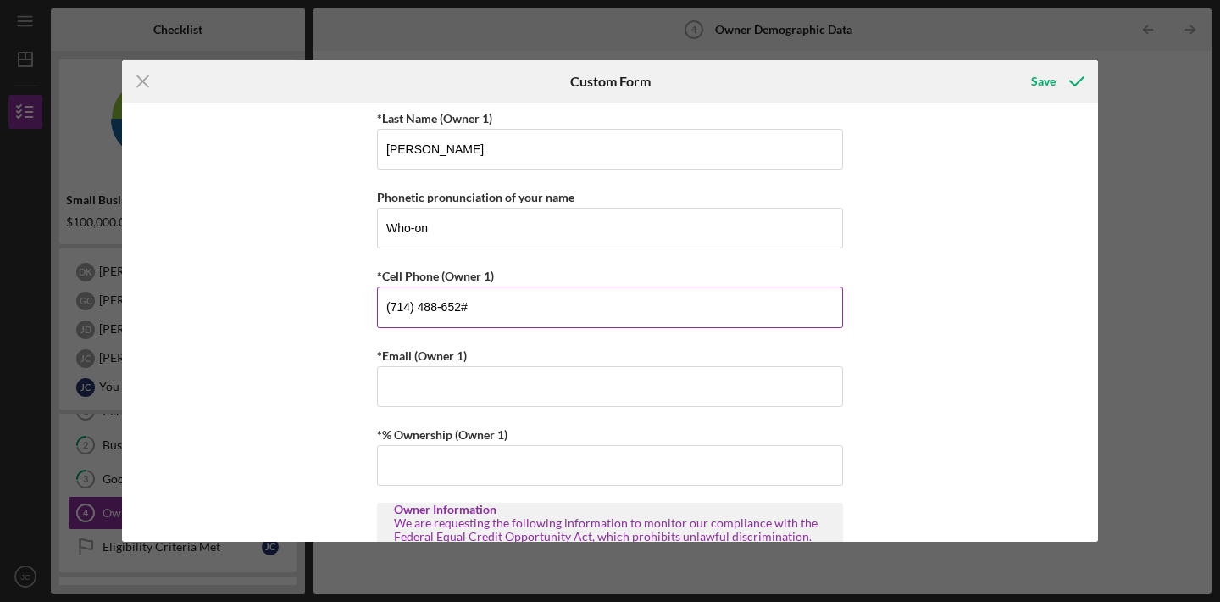
type input "[PHONE_NUMBER]"
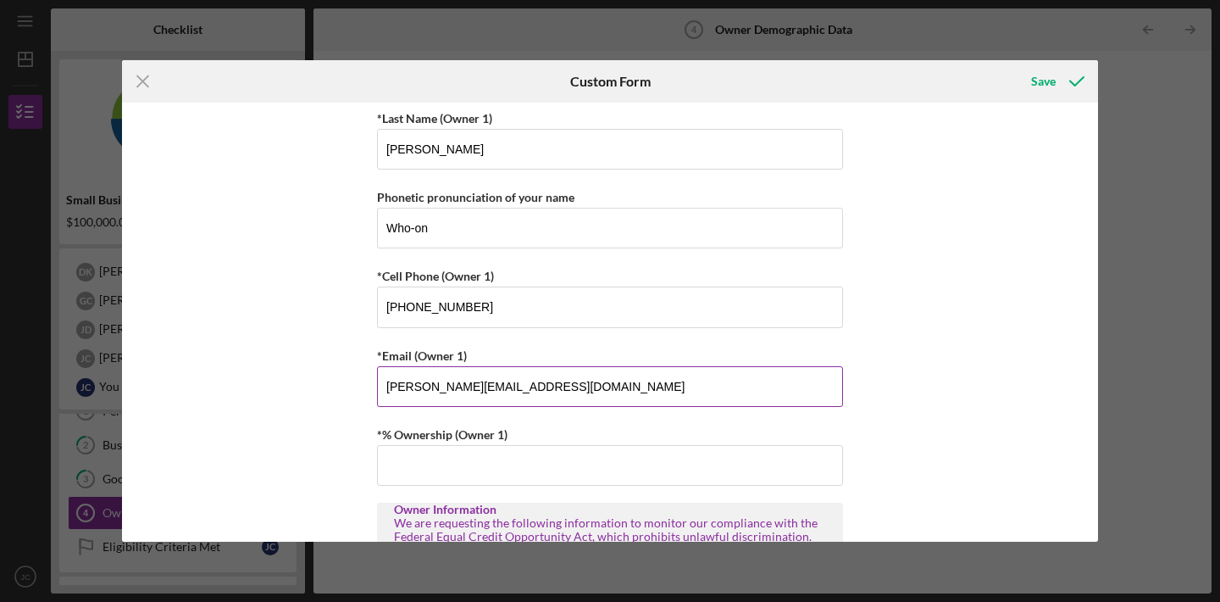
type input "[PERSON_NAME][EMAIL_ADDRESS][DOMAIN_NAME]"
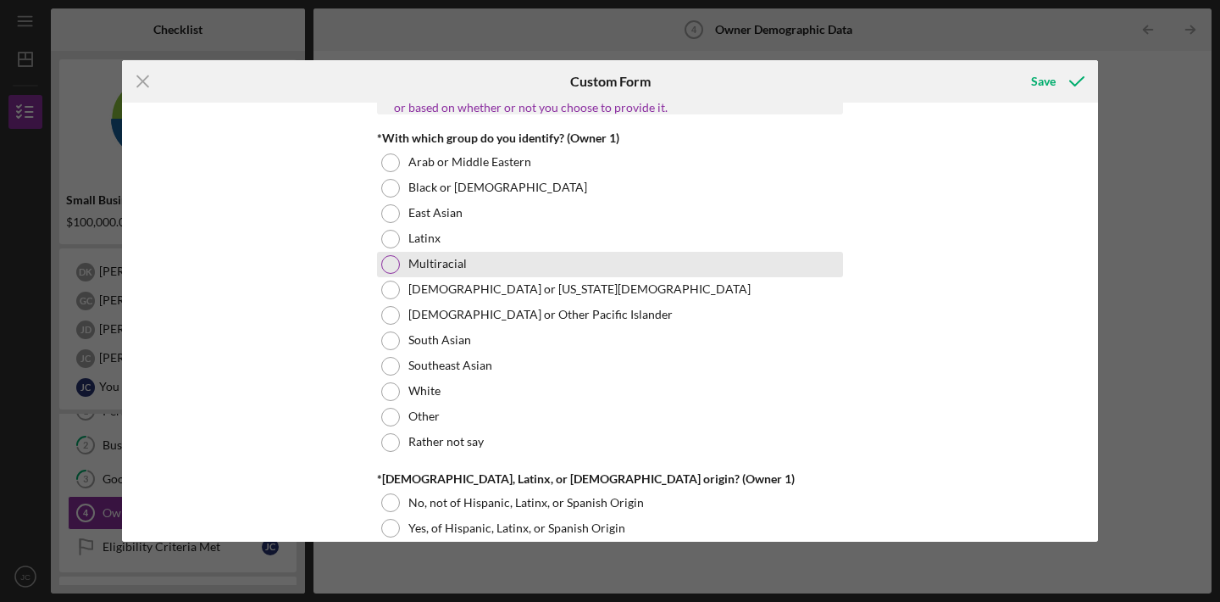
scroll to position [874, 0]
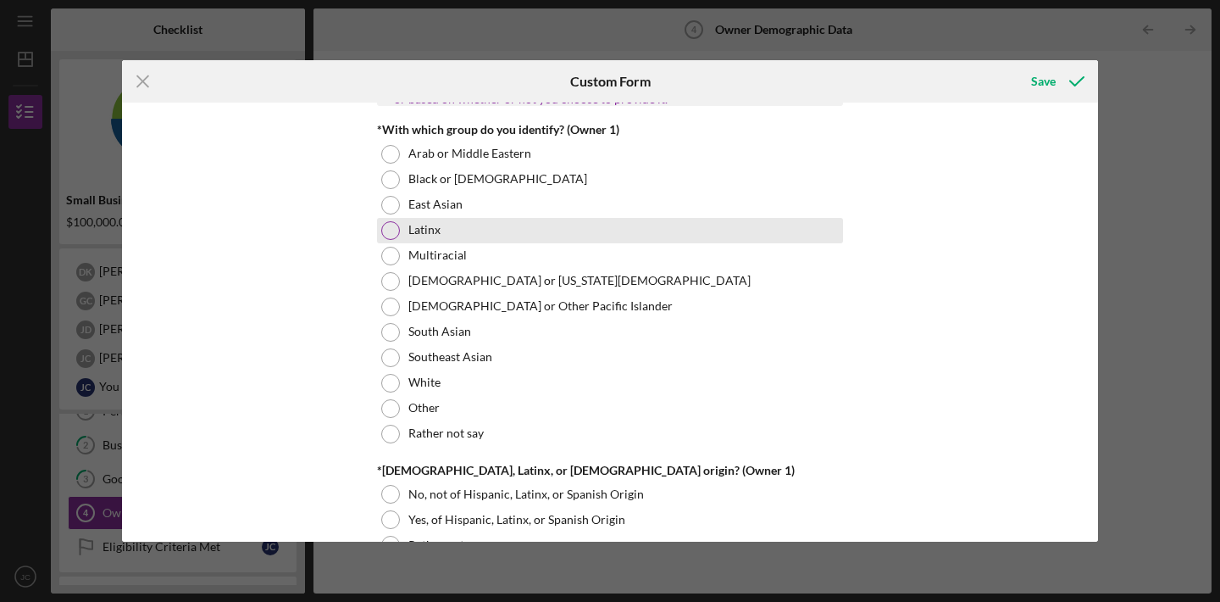
type input "16.00000%"
click at [393, 233] on div at bounding box center [390, 230] width 19 height 19
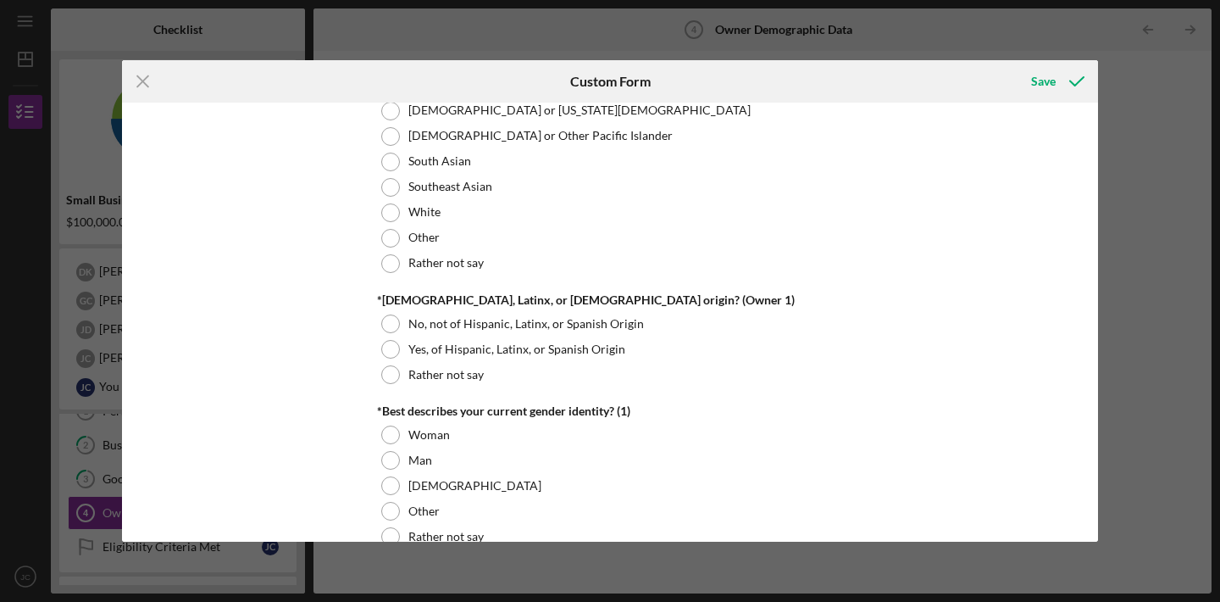
scroll to position [1058, 0]
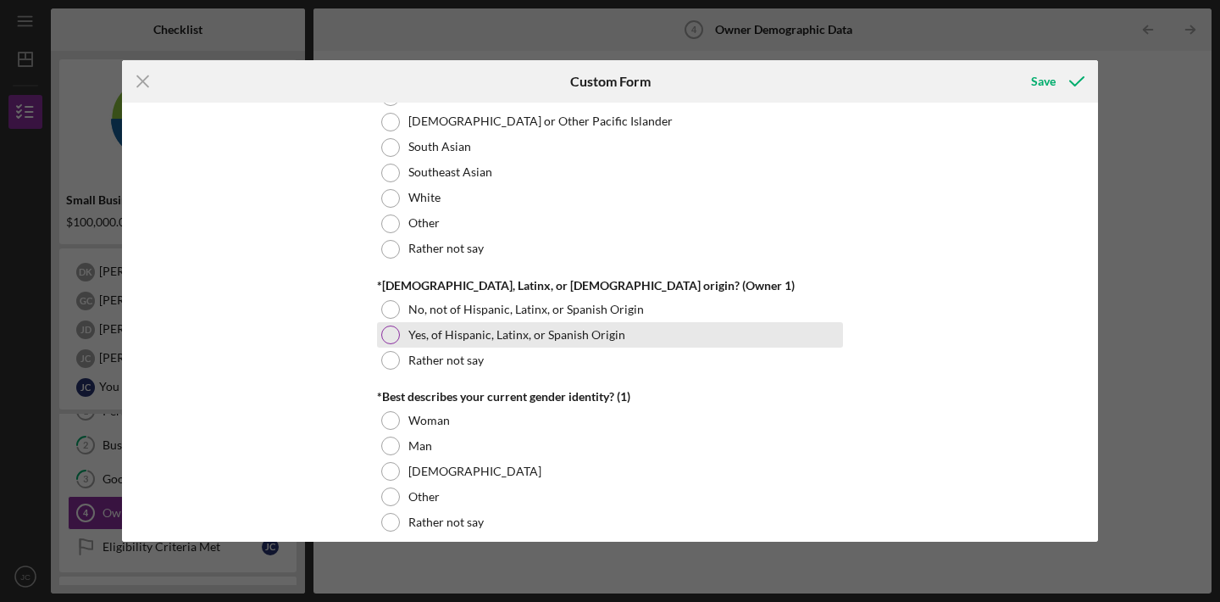
click at [393, 334] on div at bounding box center [390, 334] width 19 height 19
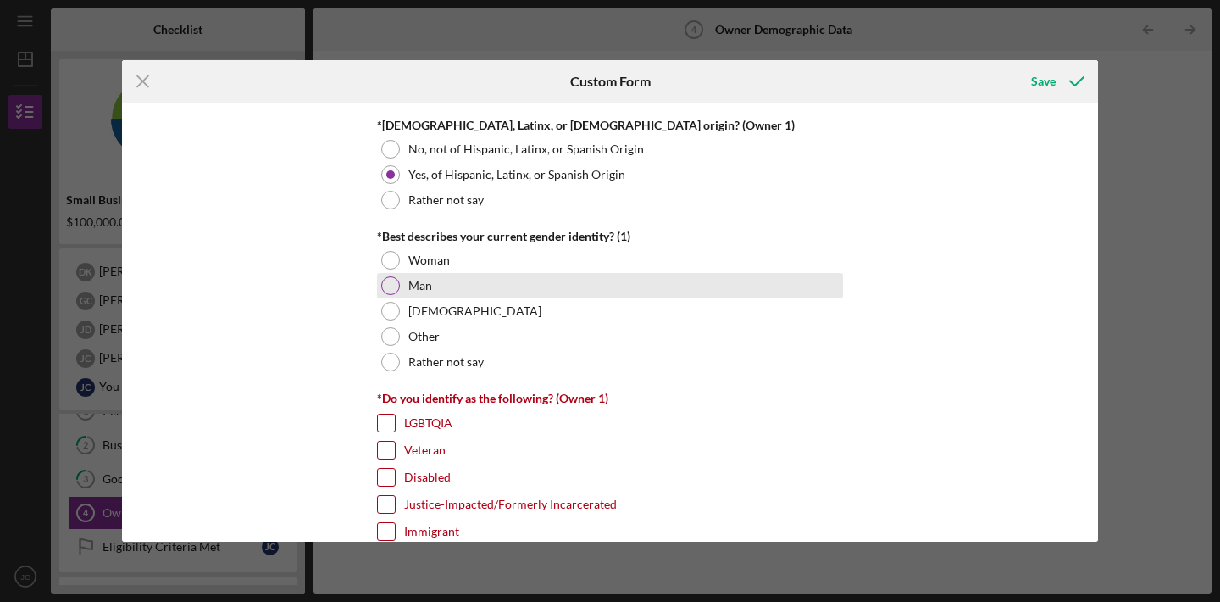
click at [388, 277] on div at bounding box center [390, 285] width 19 height 19
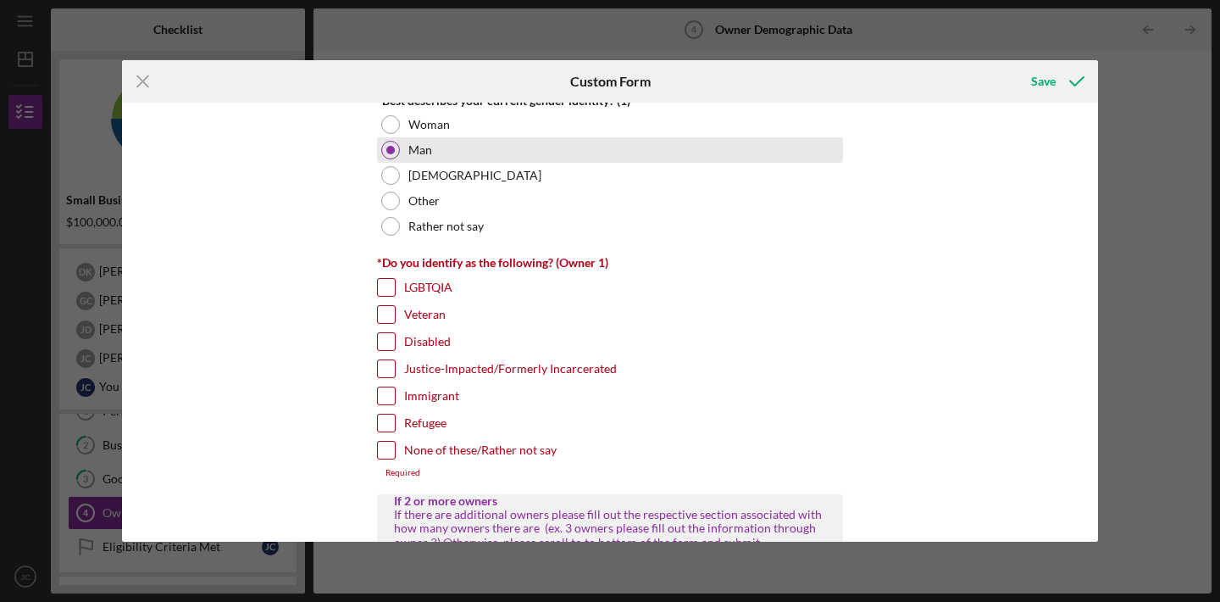
scroll to position [1356, 0]
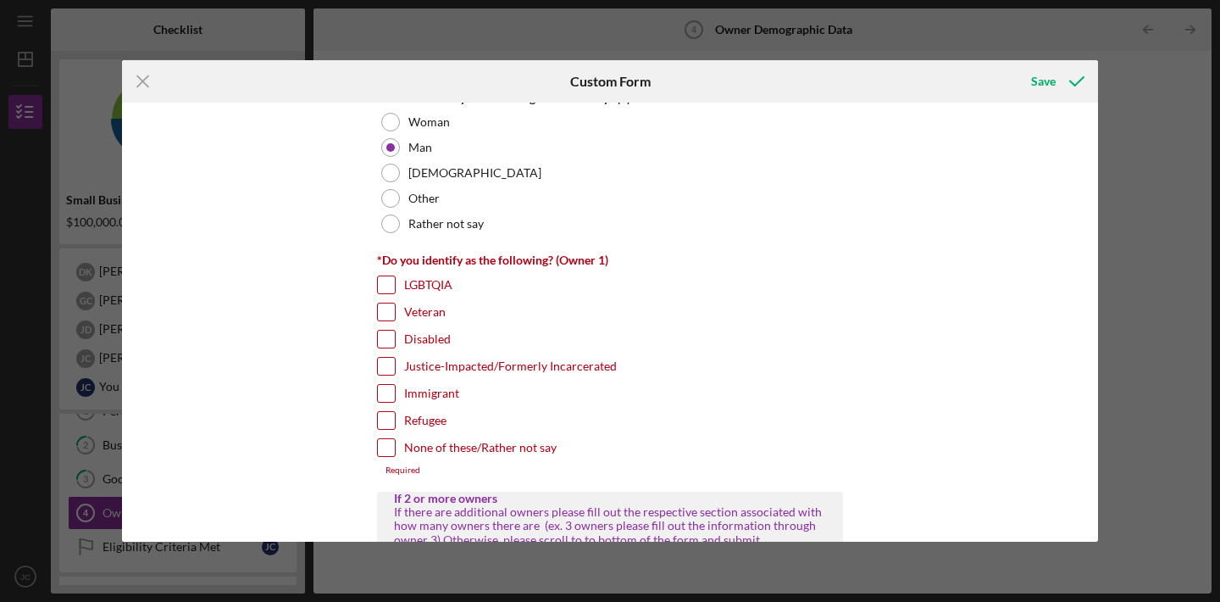
click at [385, 402] on div "Immigrant" at bounding box center [610, 397] width 466 height 27
click at [384, 393] on input "Immigrant" at bounding box center [386, 393] width 17 height 17
checkbox input "true"
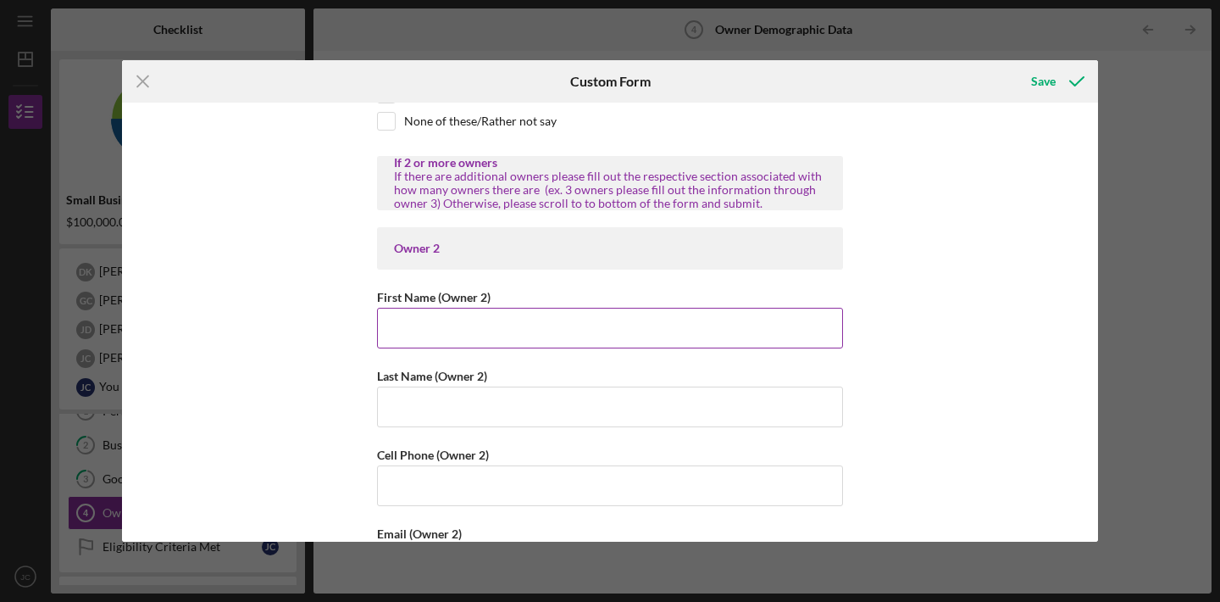
scroll to position [1690, 0]
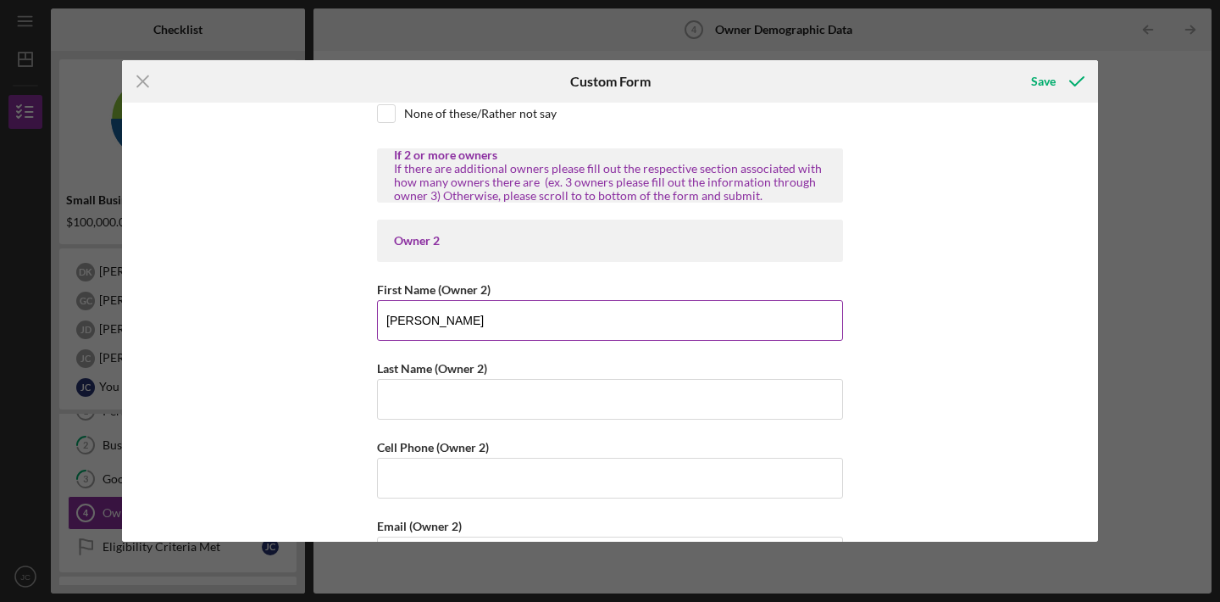
type input "[PERSON_NAME]"
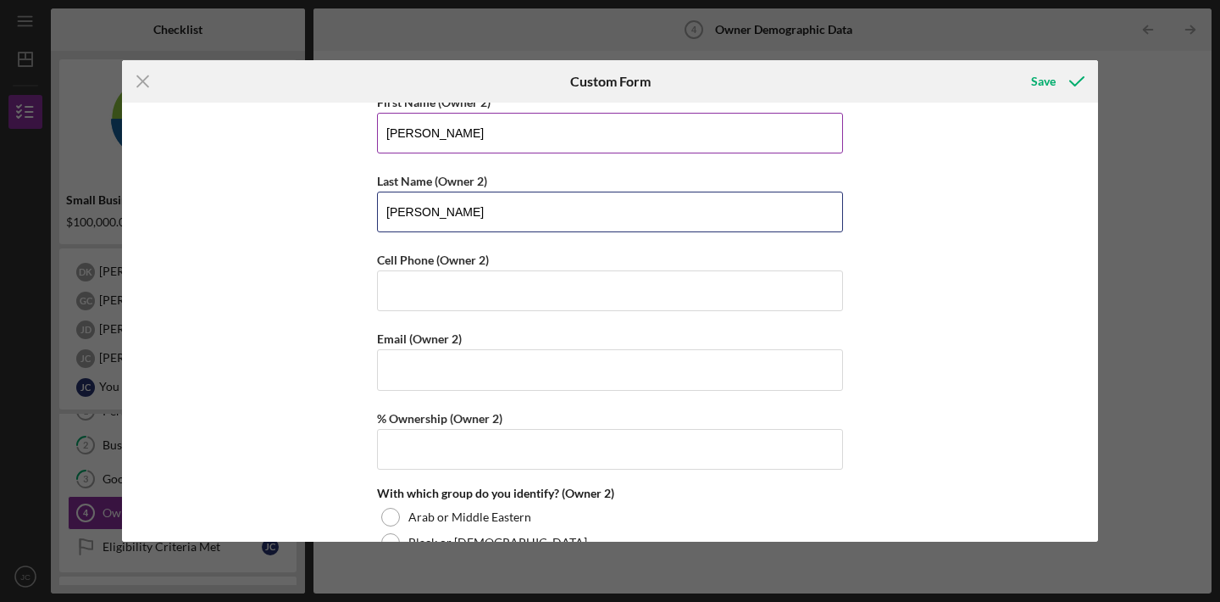
scroll to position [1891, 0]
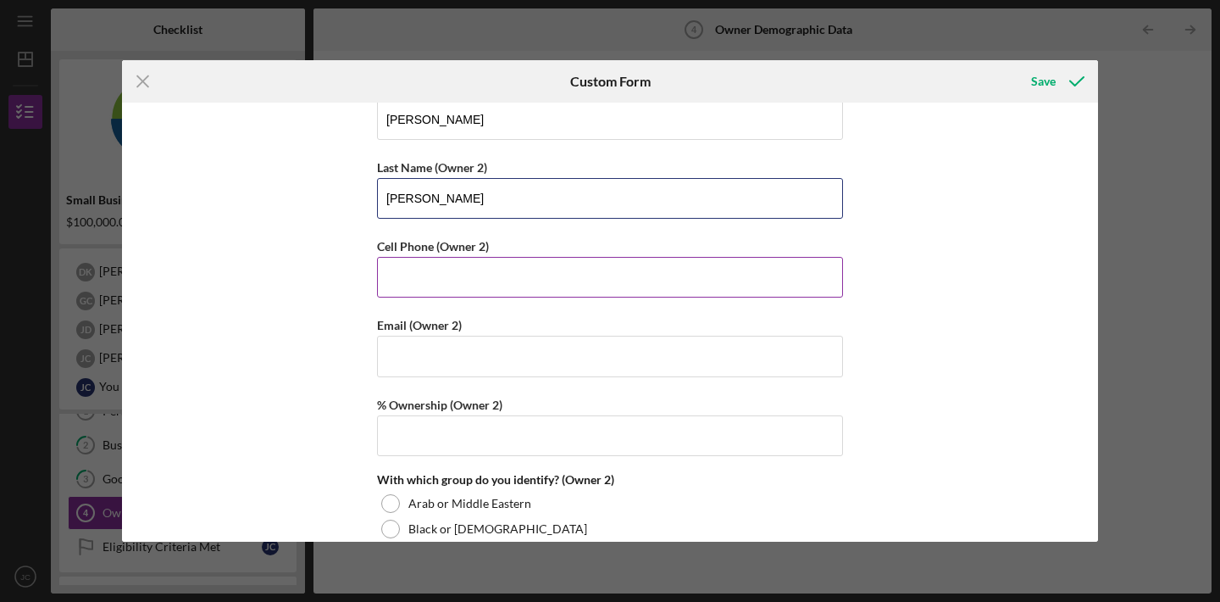
type input "[PERSON_NAME]"
type input "[PHONE_NUMBER]"
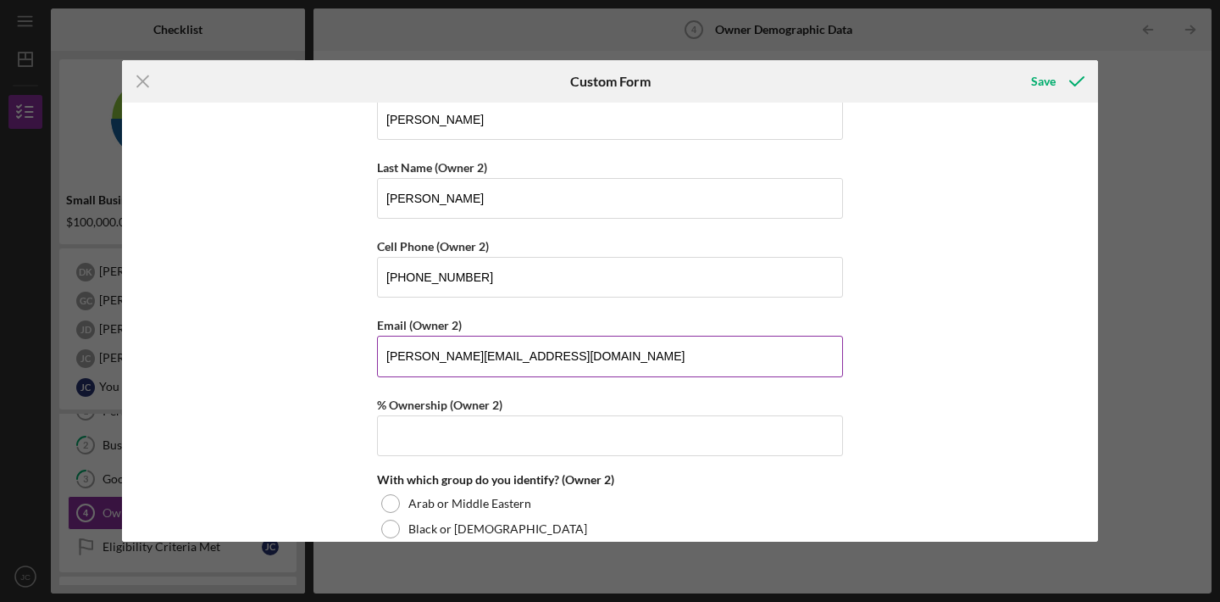
type input "[PERSON_NAME][EMAIL_ADDRESS][DOMAIN_NAME]"
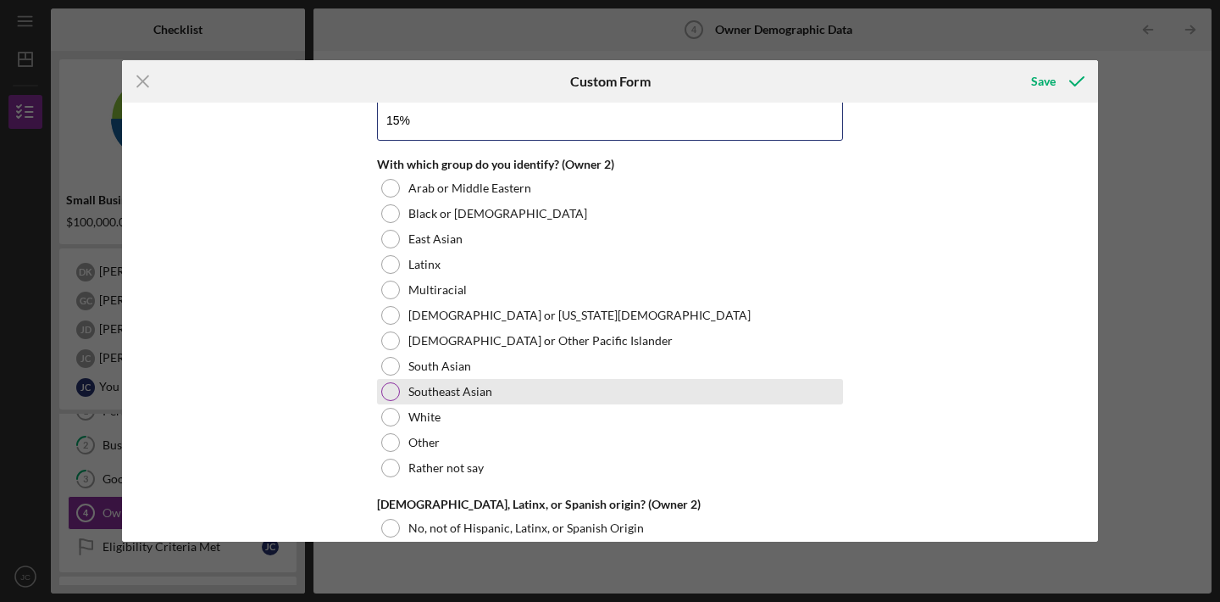
scroll to position [2220, 0]
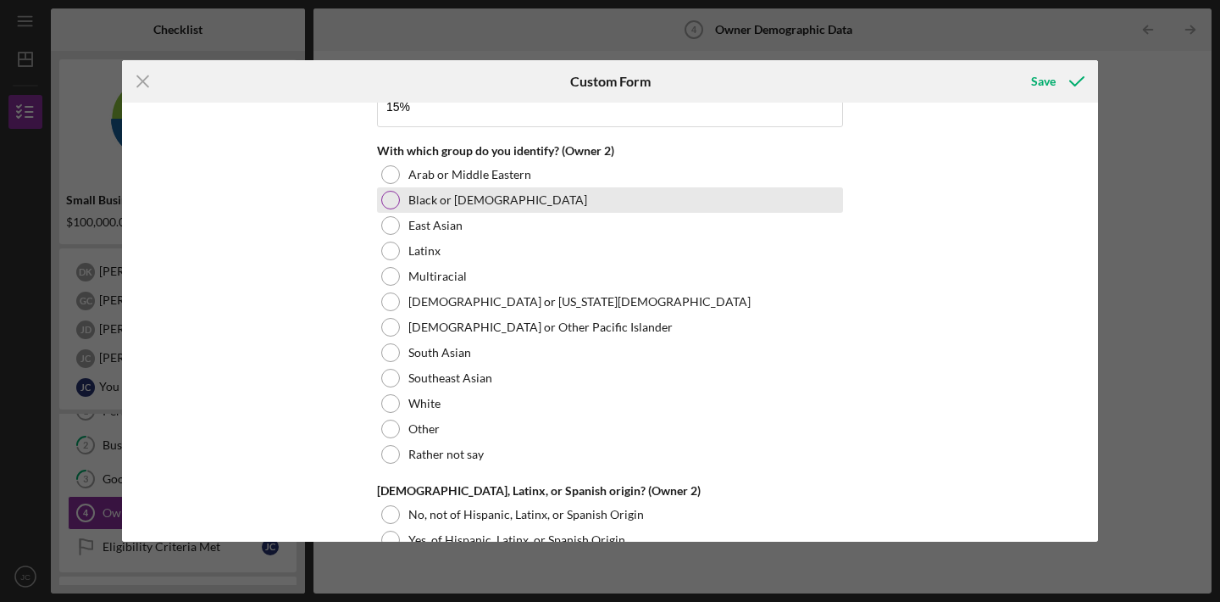
type input "15.00000%"
click at [389, 198] on div at bounding box center [390, 200] width 19 height 19
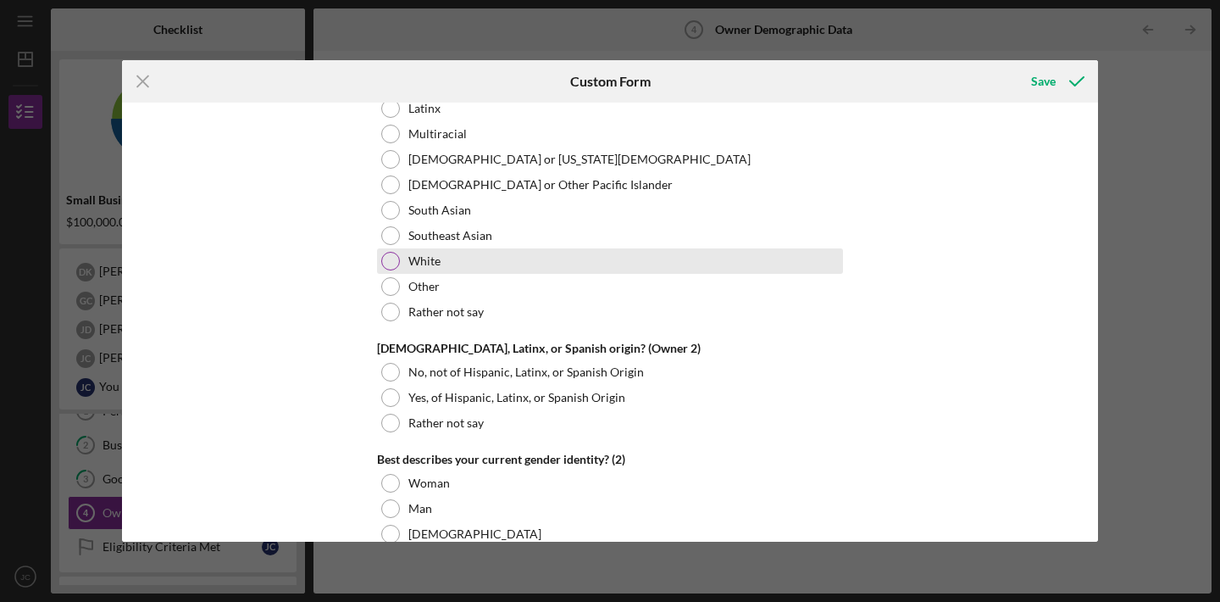
scroll to position [2366, 0]
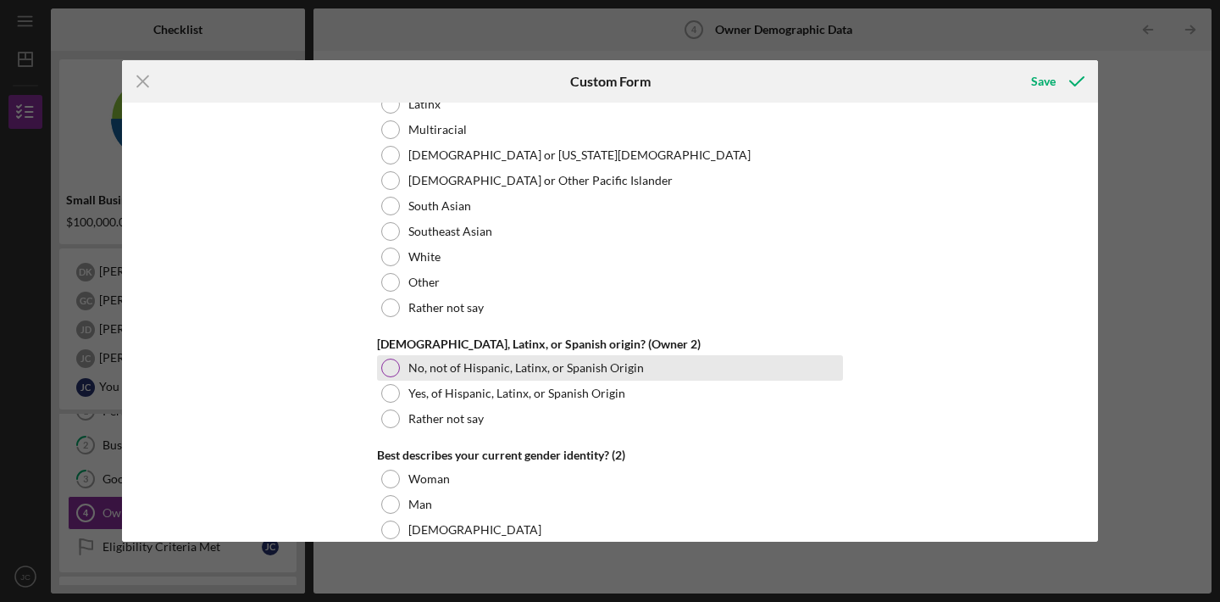
click at [387, 367] on div at bounding box center [390, 367] width 19 height 19
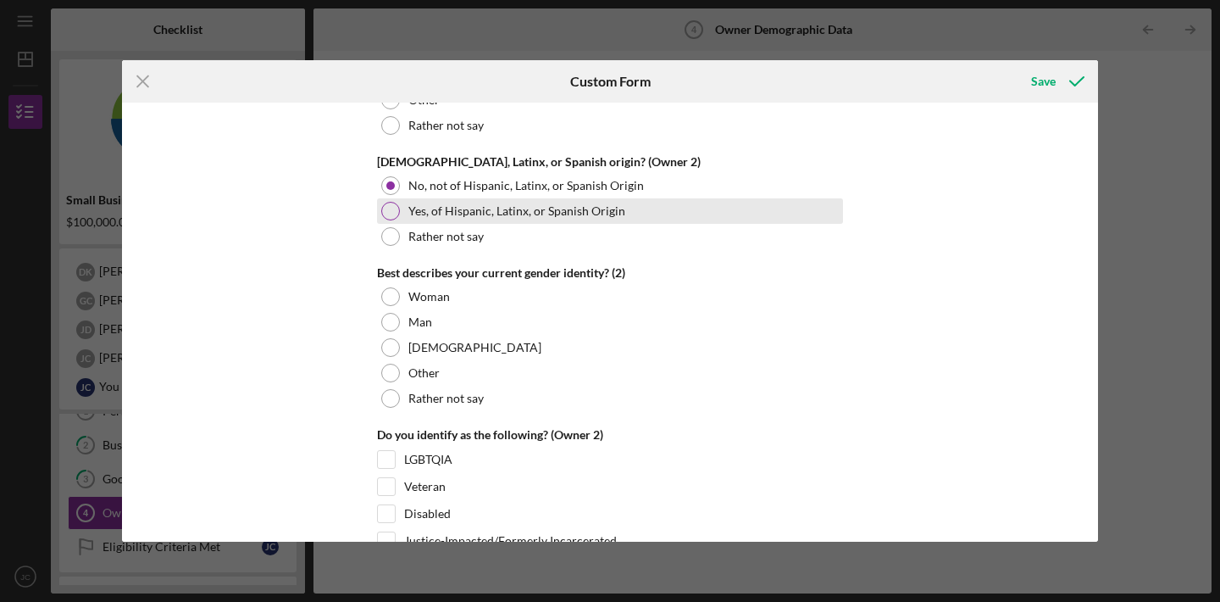
scroll to position [2552, 0]
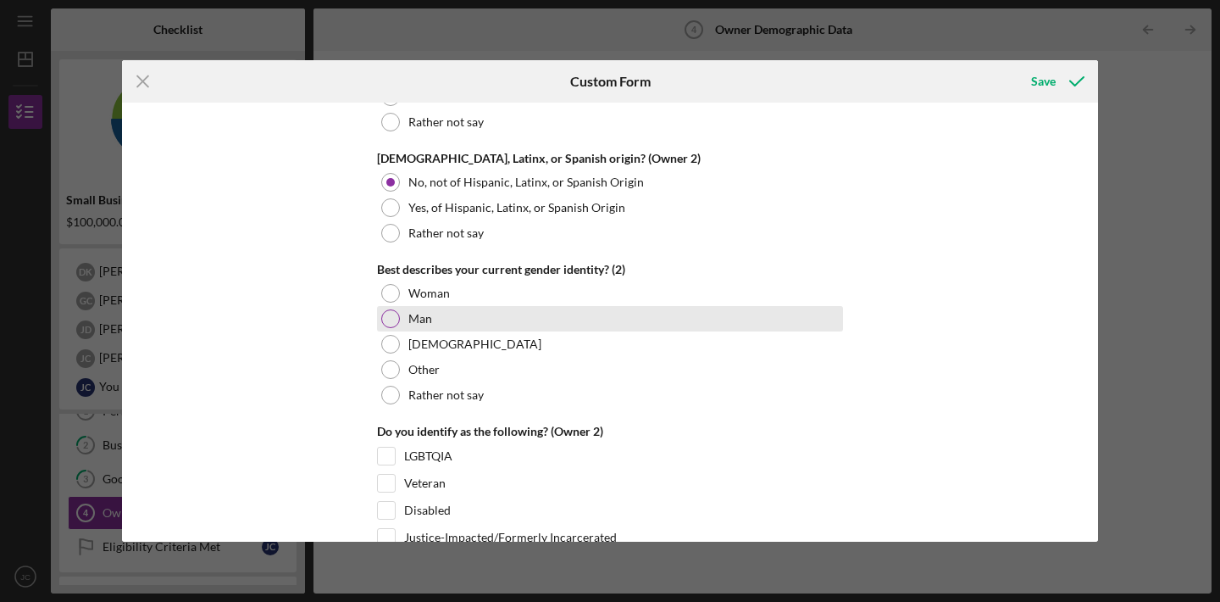
click at [387, 315] on div at bounding box center [390, 318] width 19 height 19
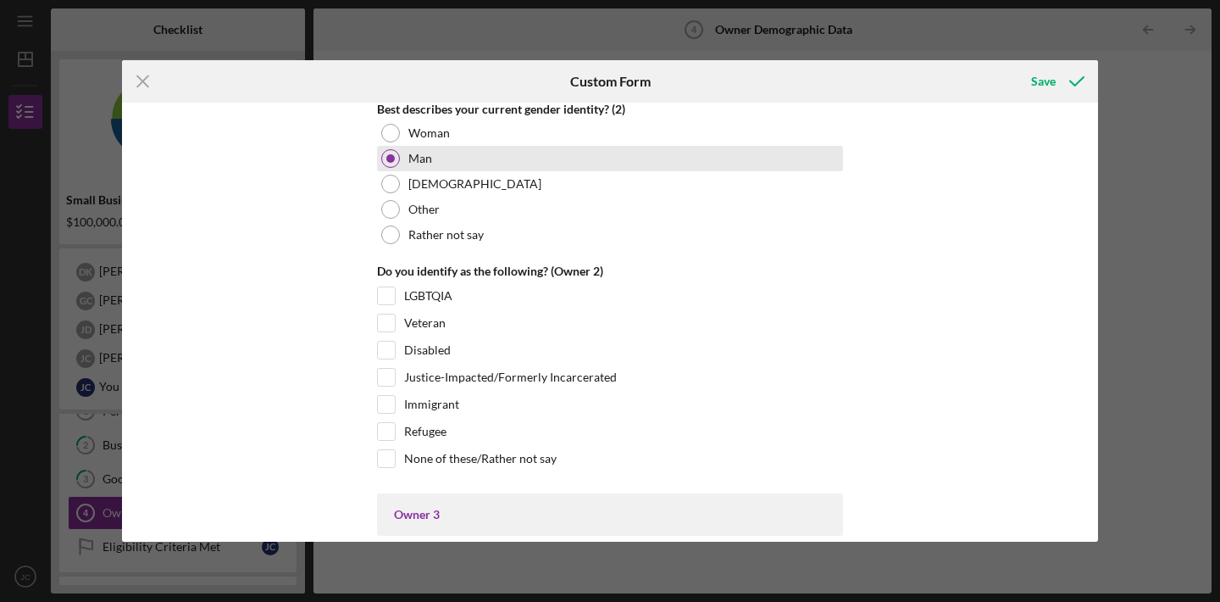
scroll to position [2715, 0]
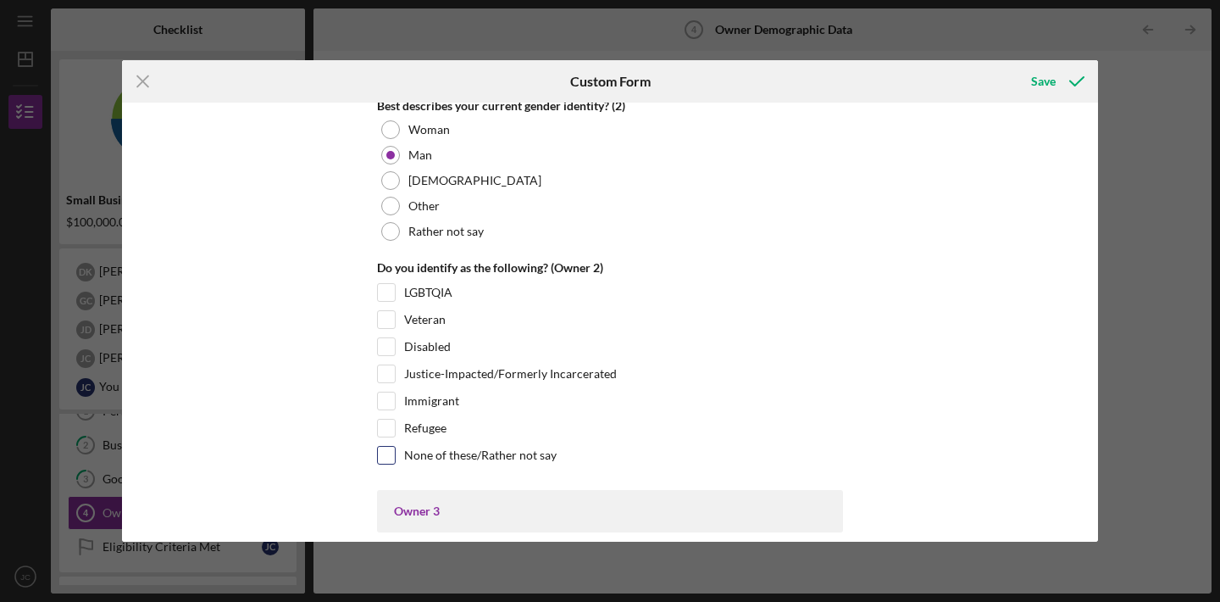
click at [385, 456] on input "None of these/Rather not say" at bounding box center [386, 454] width 17 height 17
checkbox input "true"
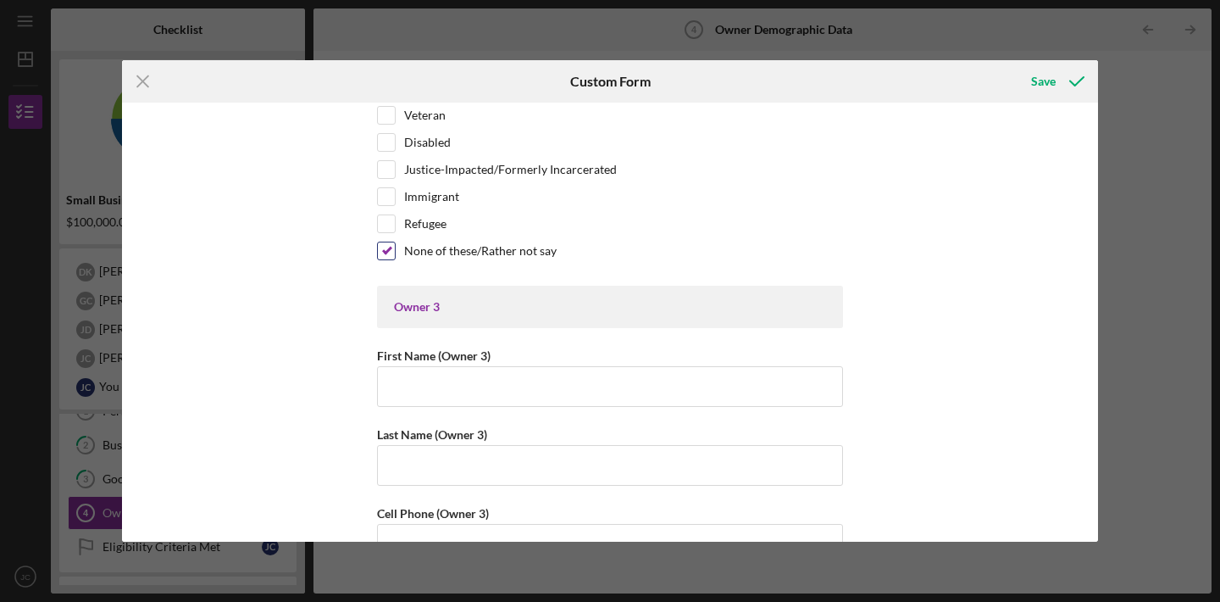
scroll to position [2932, 0]
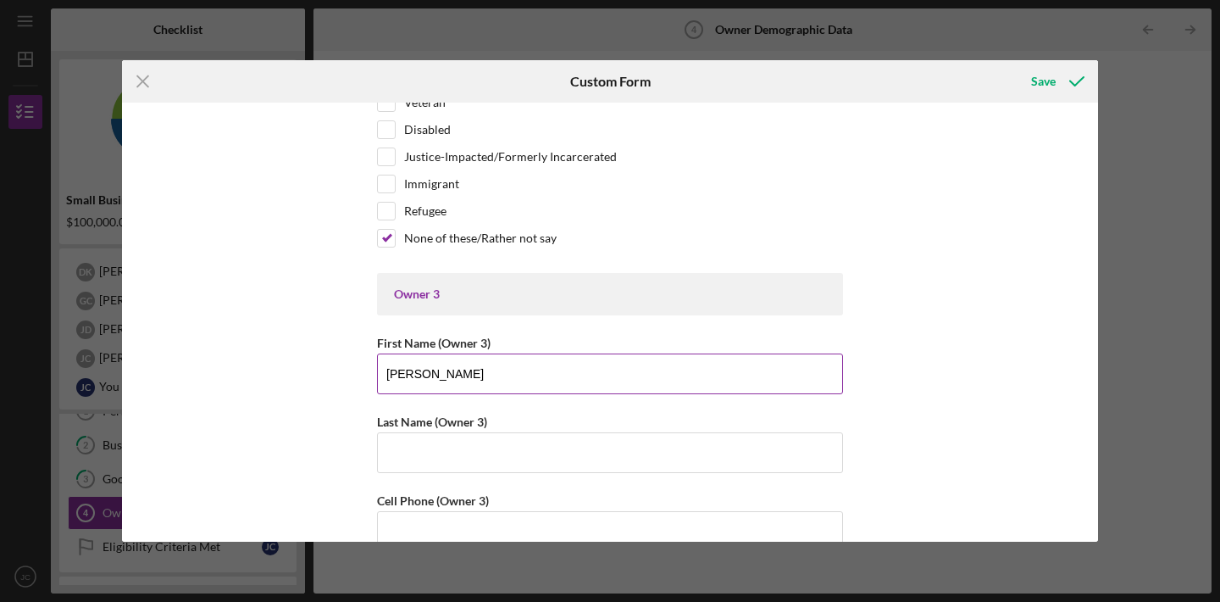
type input "[PERSON_NAME]"
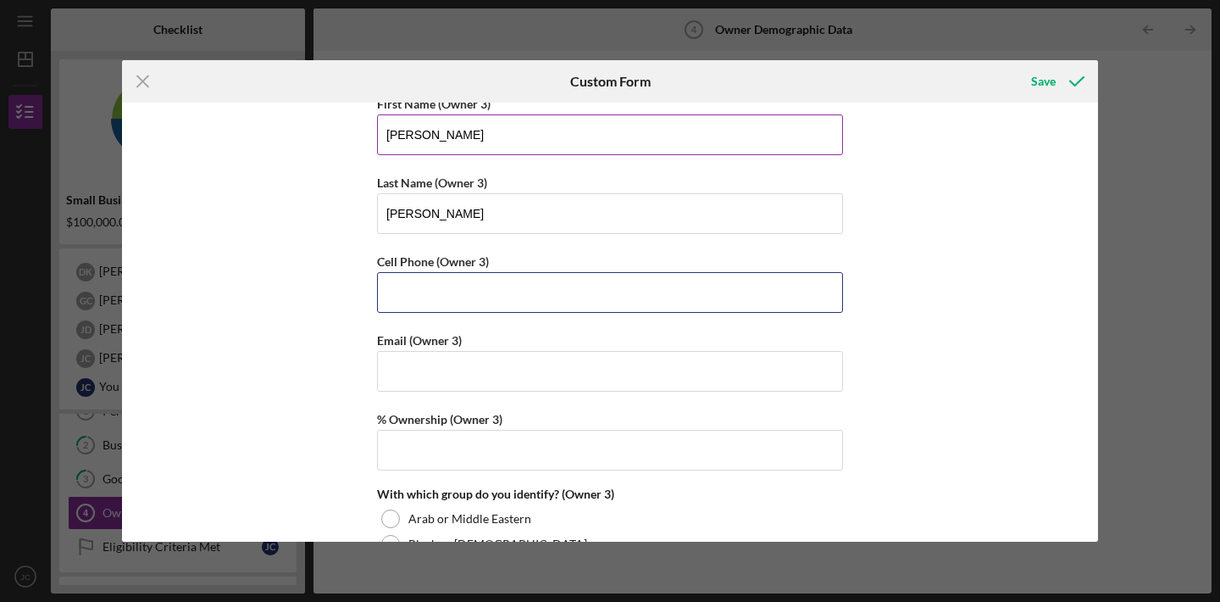
scroll to position [3181, 0]
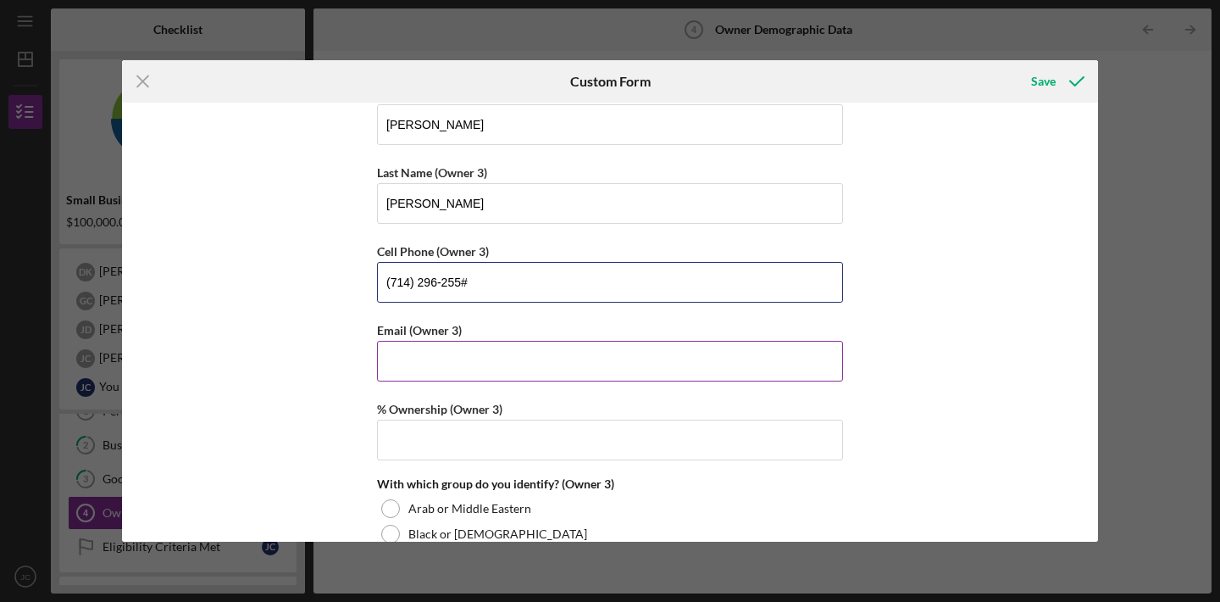
type input "[PHONE_NUMBER]"
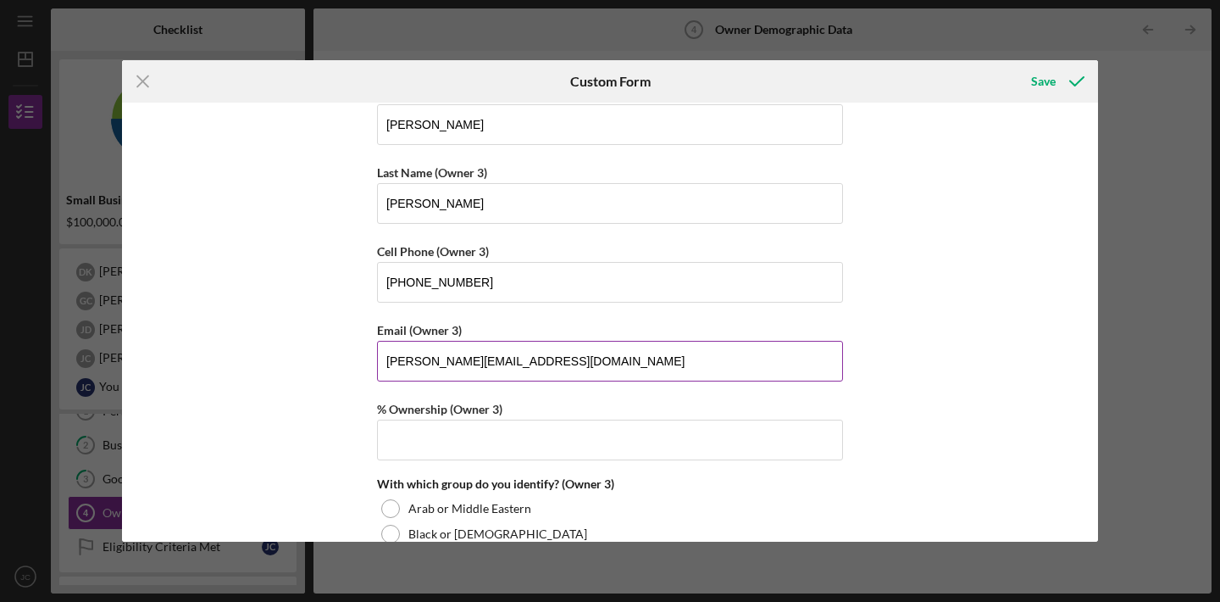
type input "[PERSON_NAME][EMAIL_ADDRESS][DOMAIN_NAME]"
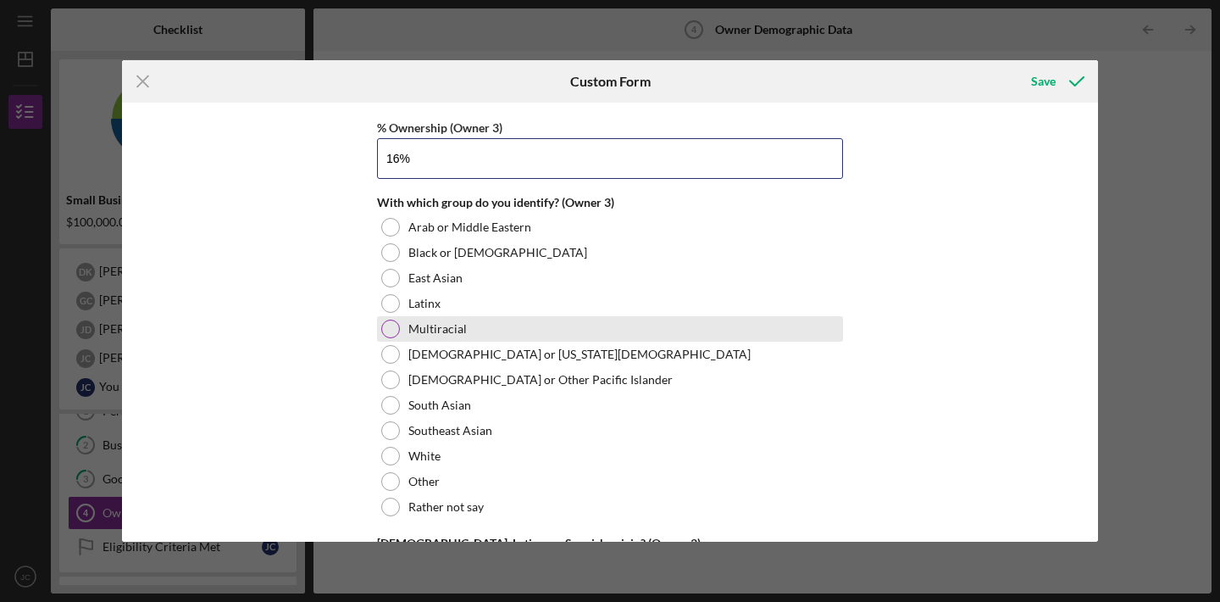
scroll to position [3486, 0]
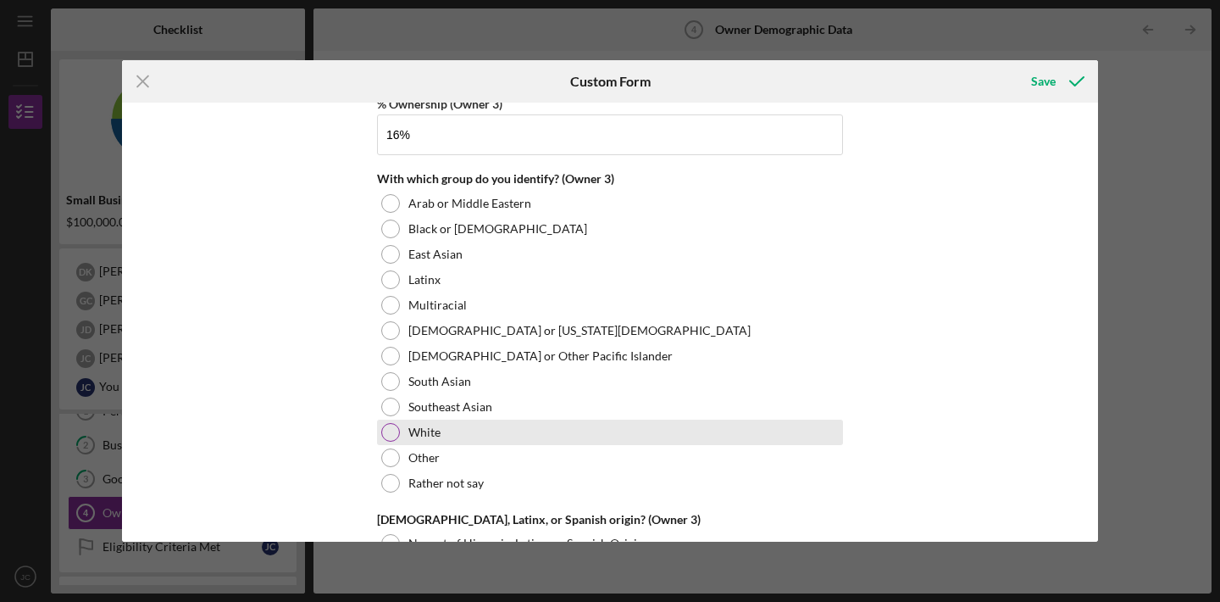
type input "16.00000%"
click at [394, 430] on div at bounding box center [390, 432] width 19 height 19
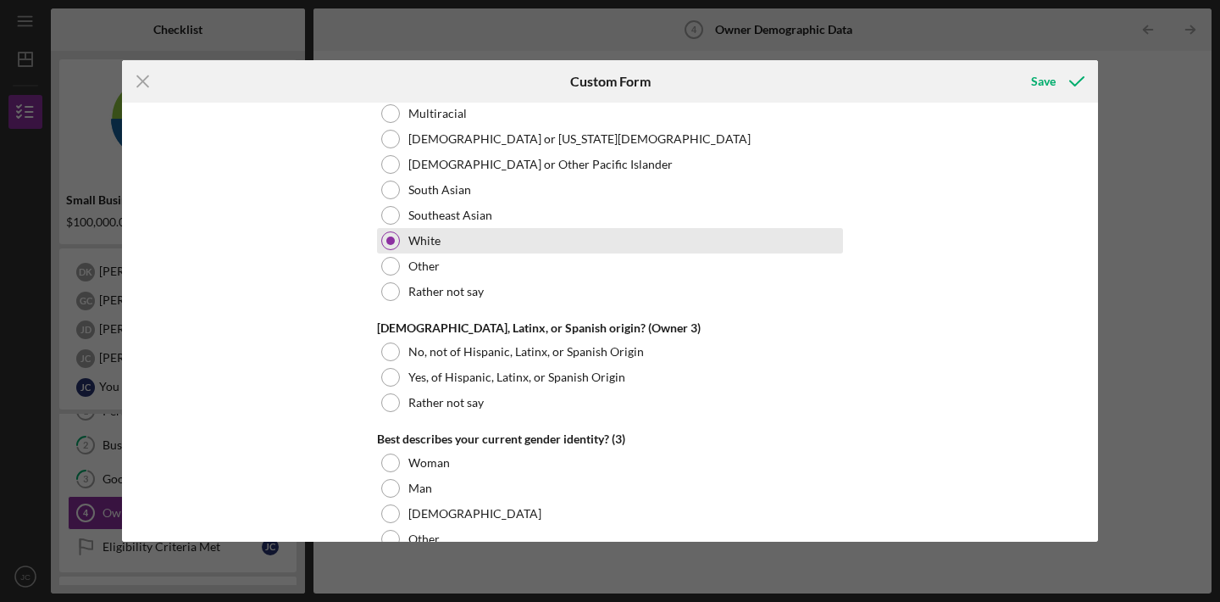
scroll to position [3690, 0]
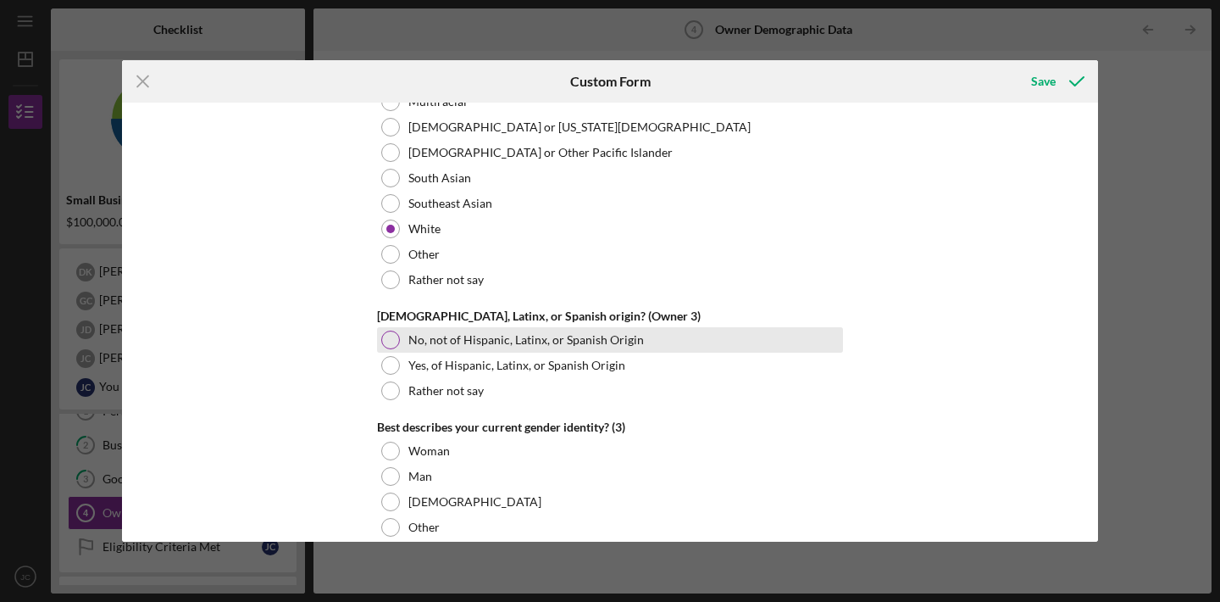
click at [391, 341] on div at bounding box center [390, 339] width 19 height 19
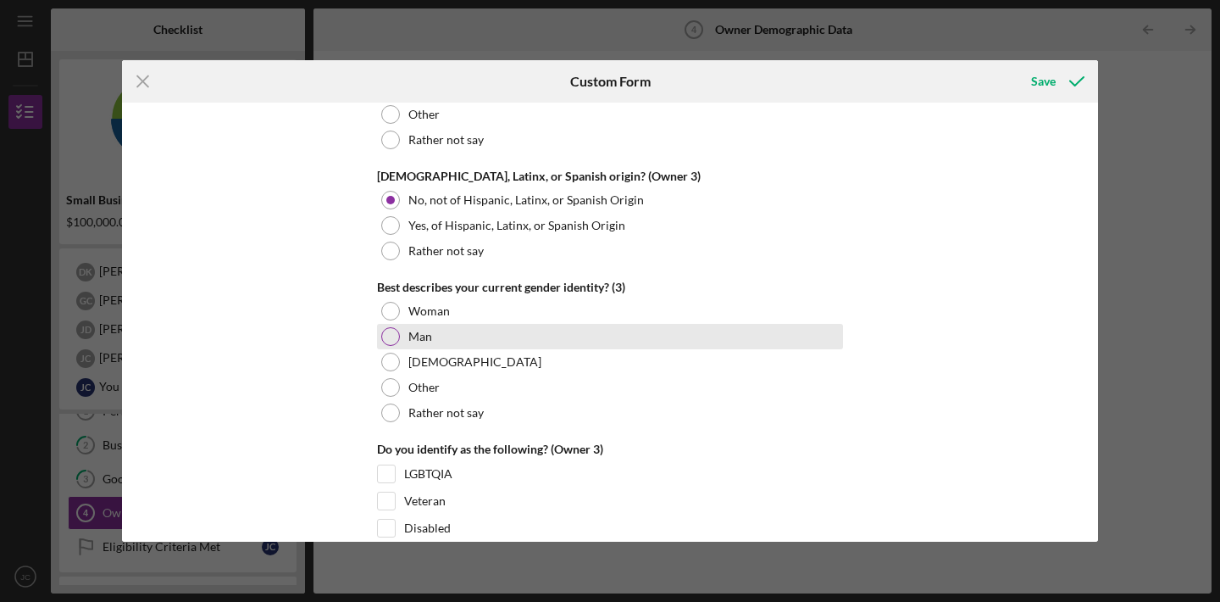
click at [391, 341] on div at bounding box center [390, 336] width 19 height 19
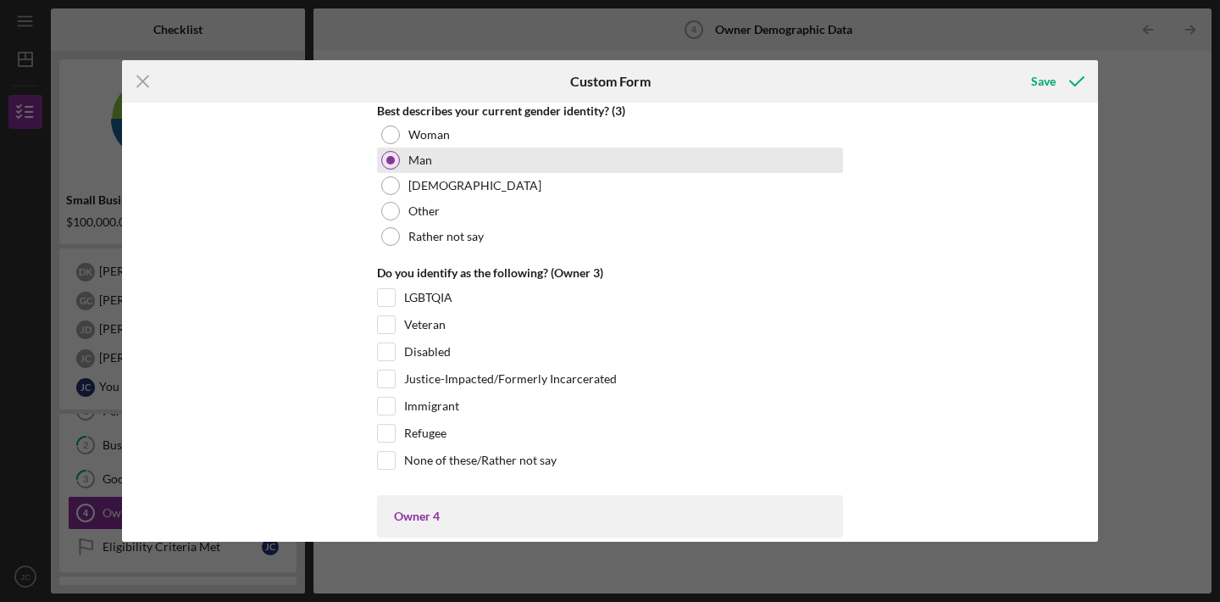
scroll to position [4007, 0]
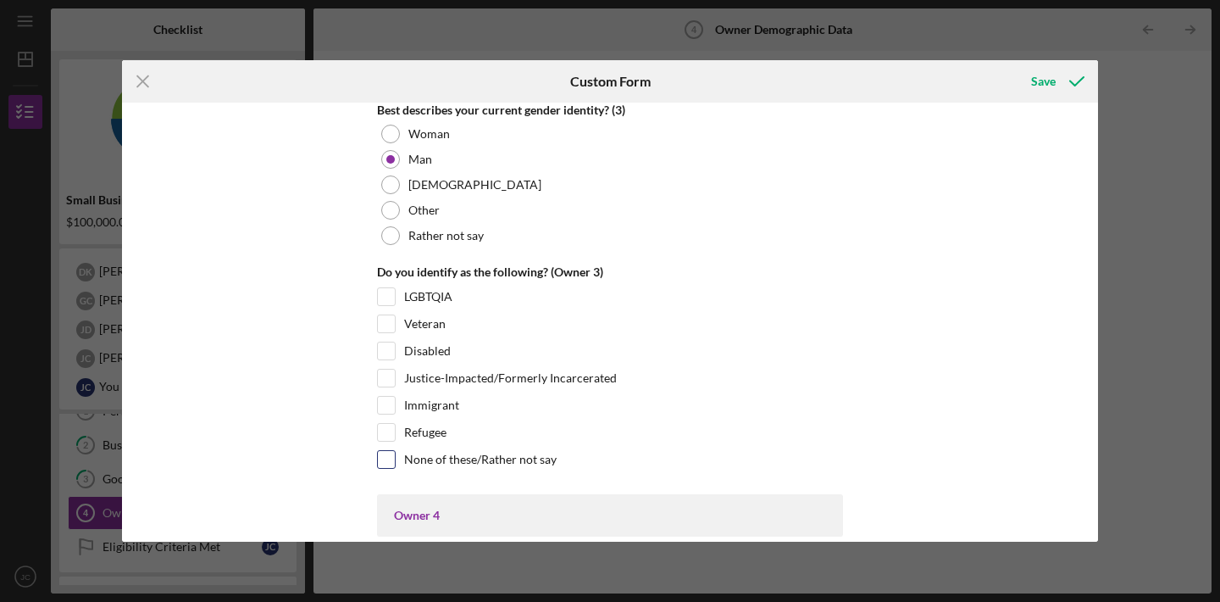
click at [388, 457] on input "None of these/Rather not say" at bounding box center [386, 459] width 17 height 17
checkbox input "true"
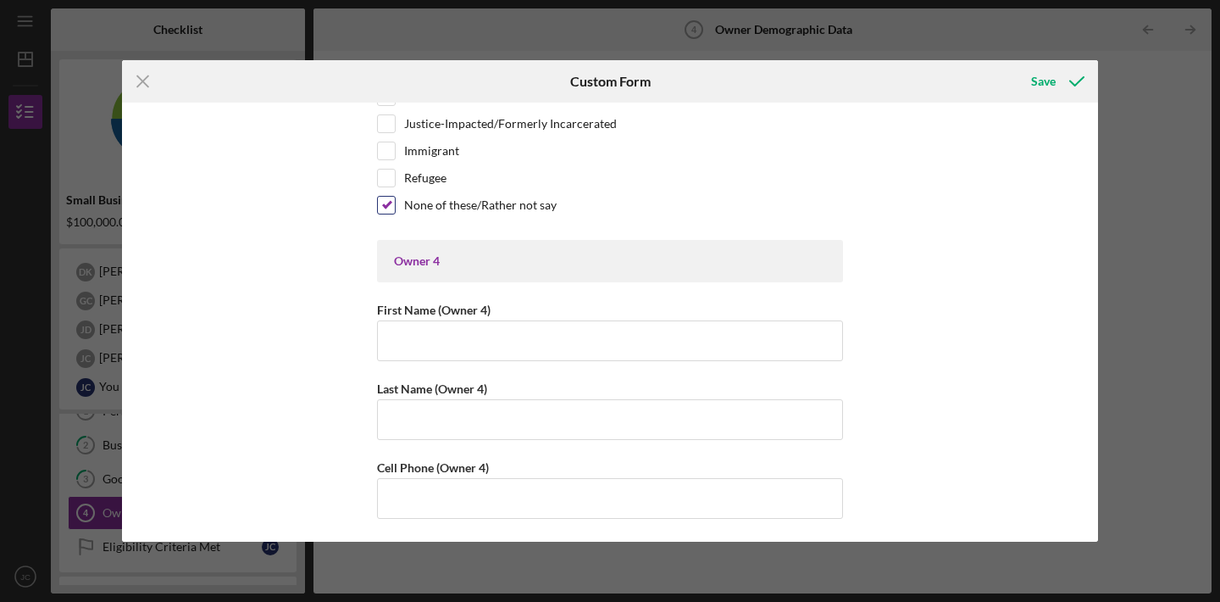
scroll to position [4268, 0]
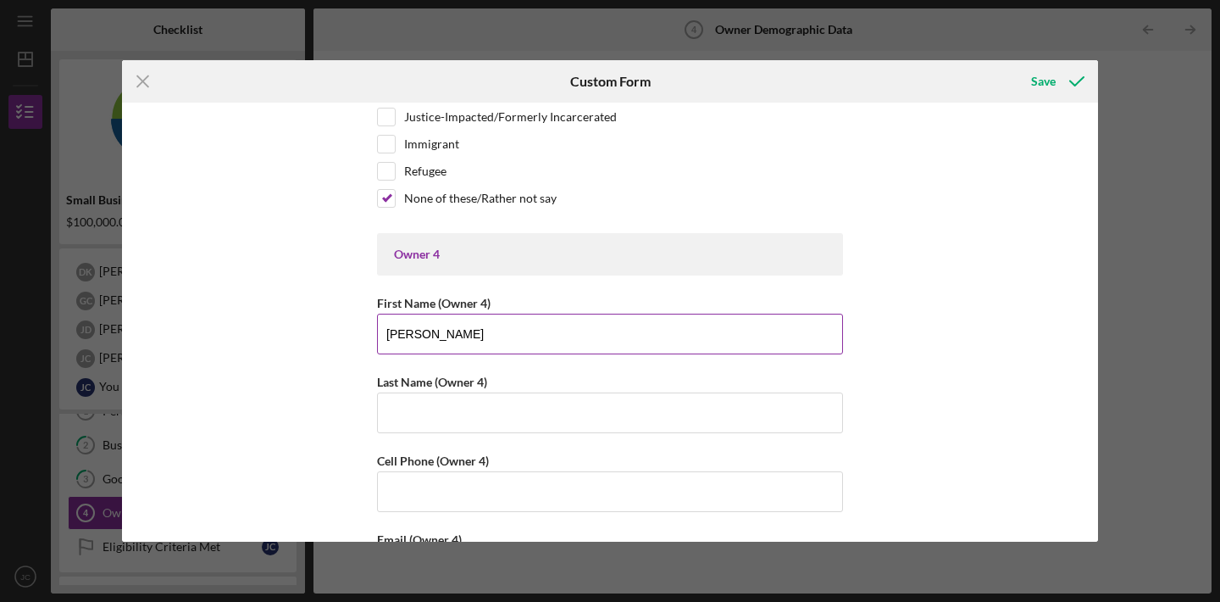
type input "[PERSON_NAME]"
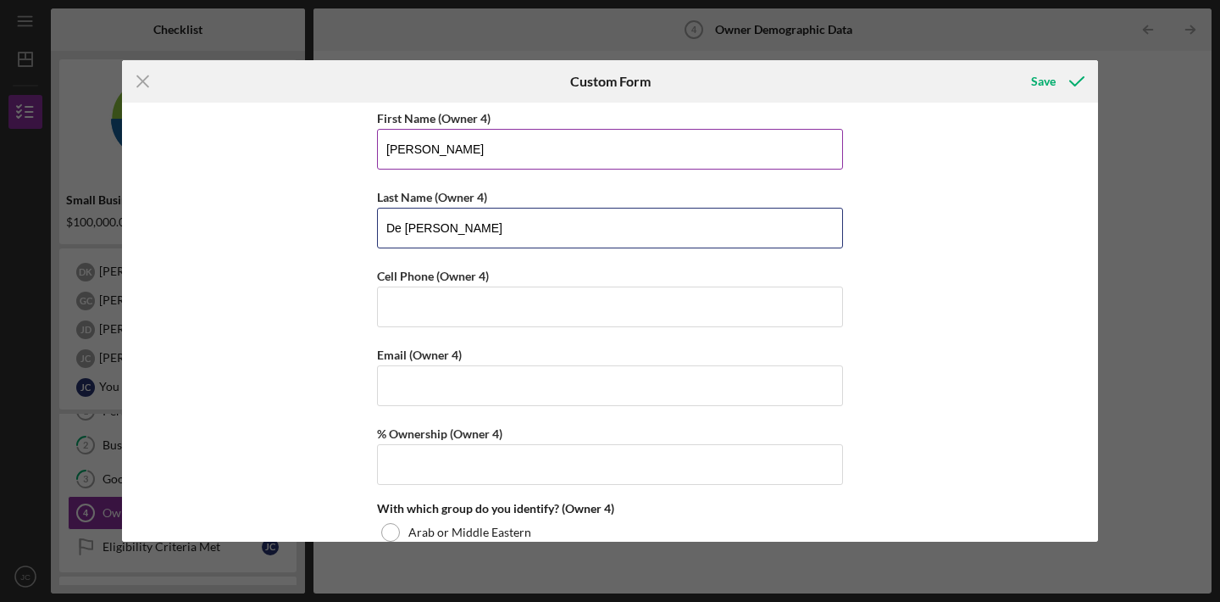
scroll to position [4505, 0]
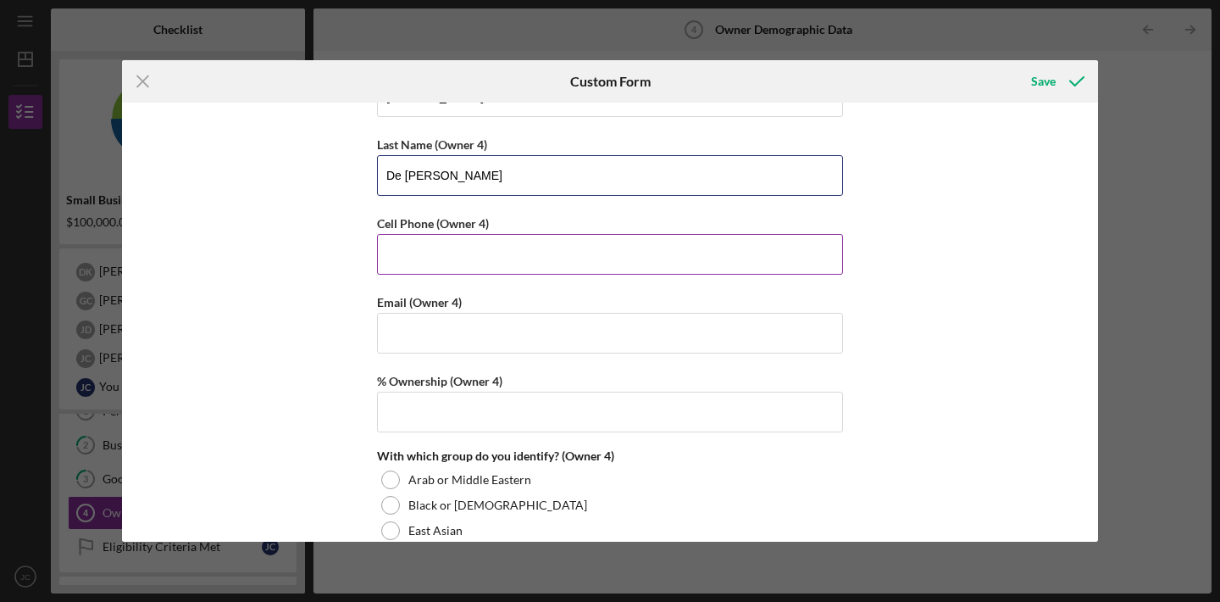
type input "De [PERSON_NAME]"
type input "[PHONE_NUMBER]"
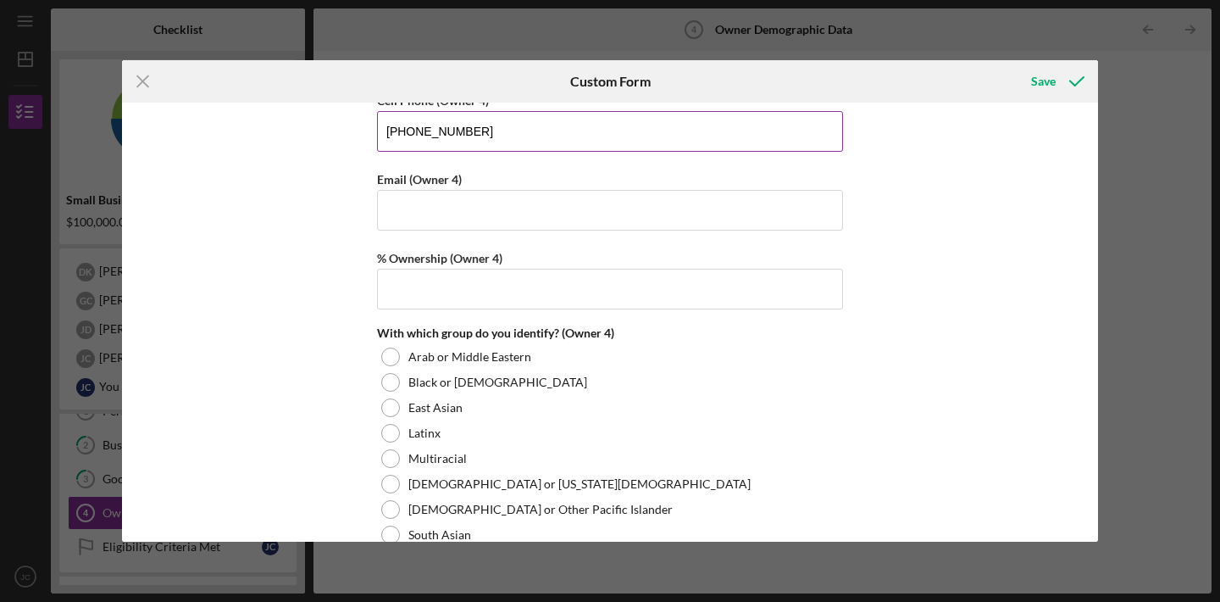
scroll to position [4628, 0]
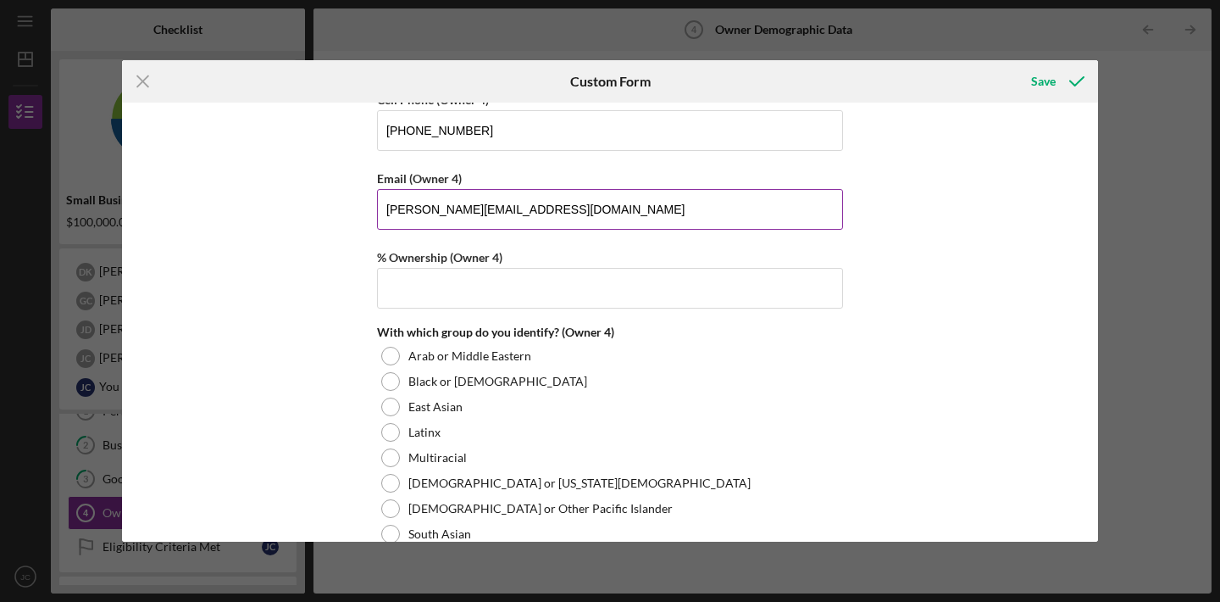
type input "[PERSON_NAME][EMAIL_ADDRESS][DOMAIN_NAME]"
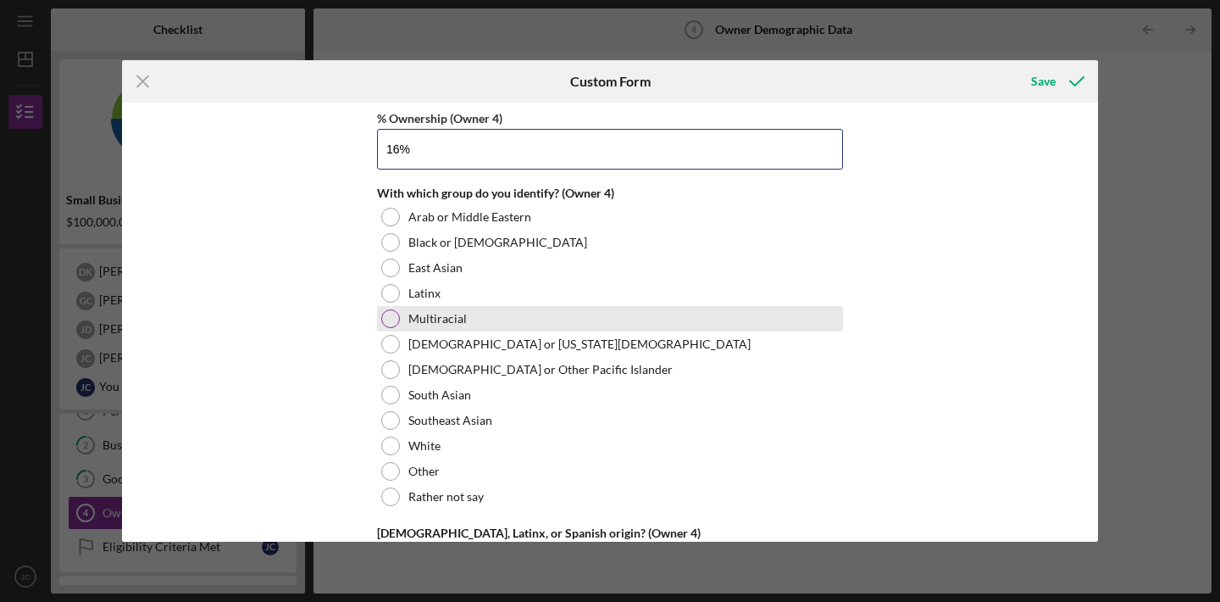
scroll to position [4805, 0]
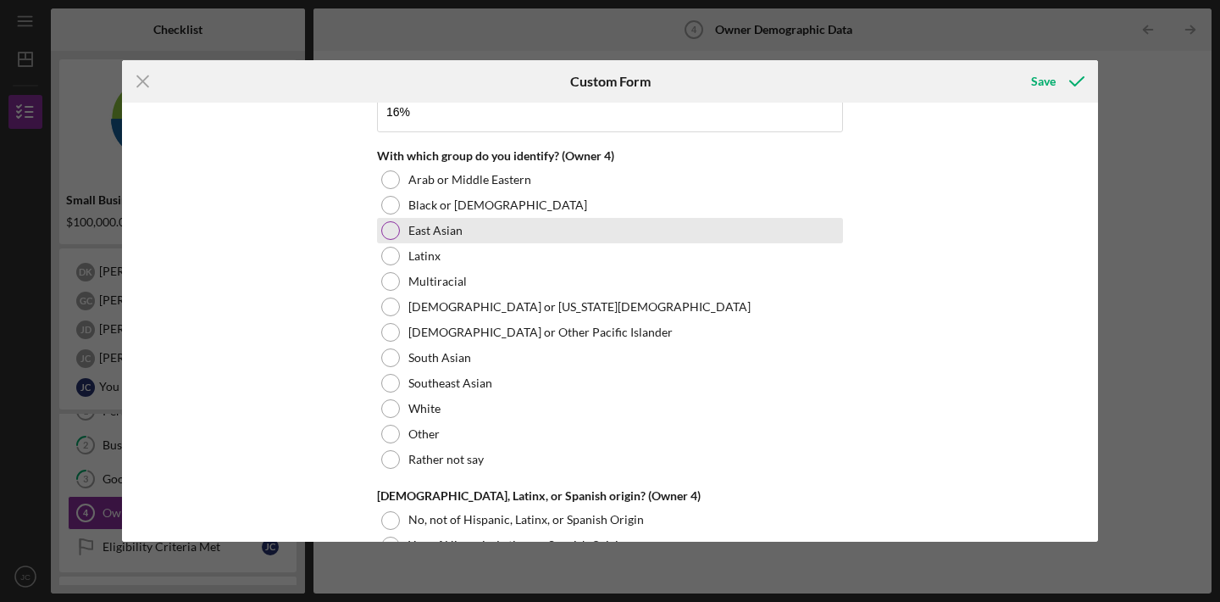
type input "16.00000%"
click at [392, 232] on div at bounding box center [390, 230] width 19 height 19
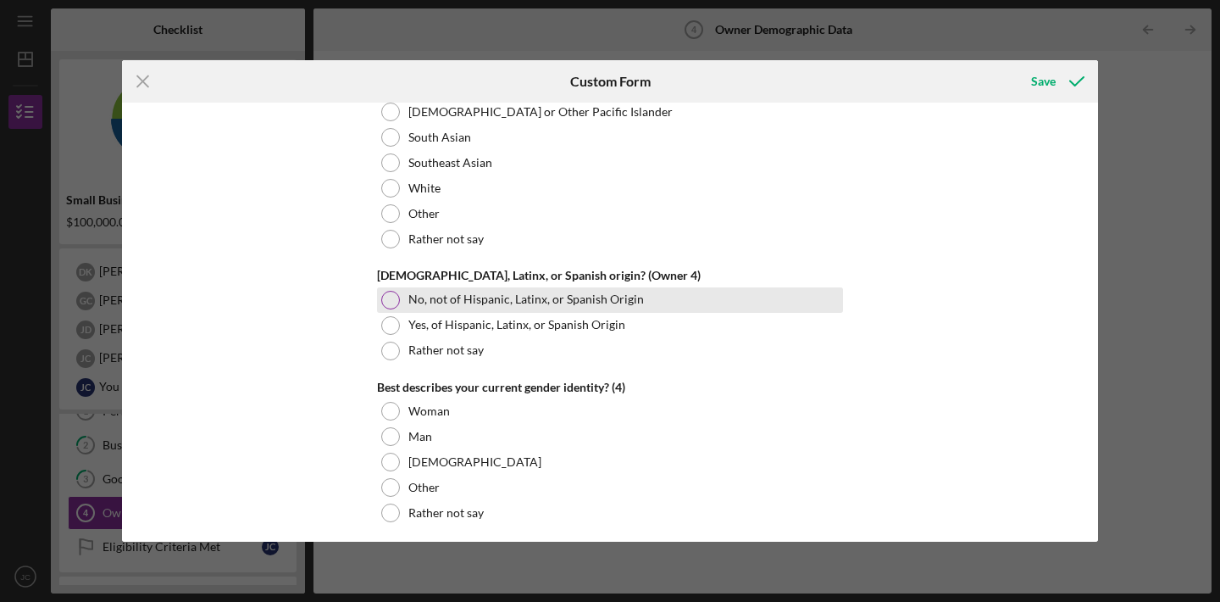
scroll to position [5039, 0]
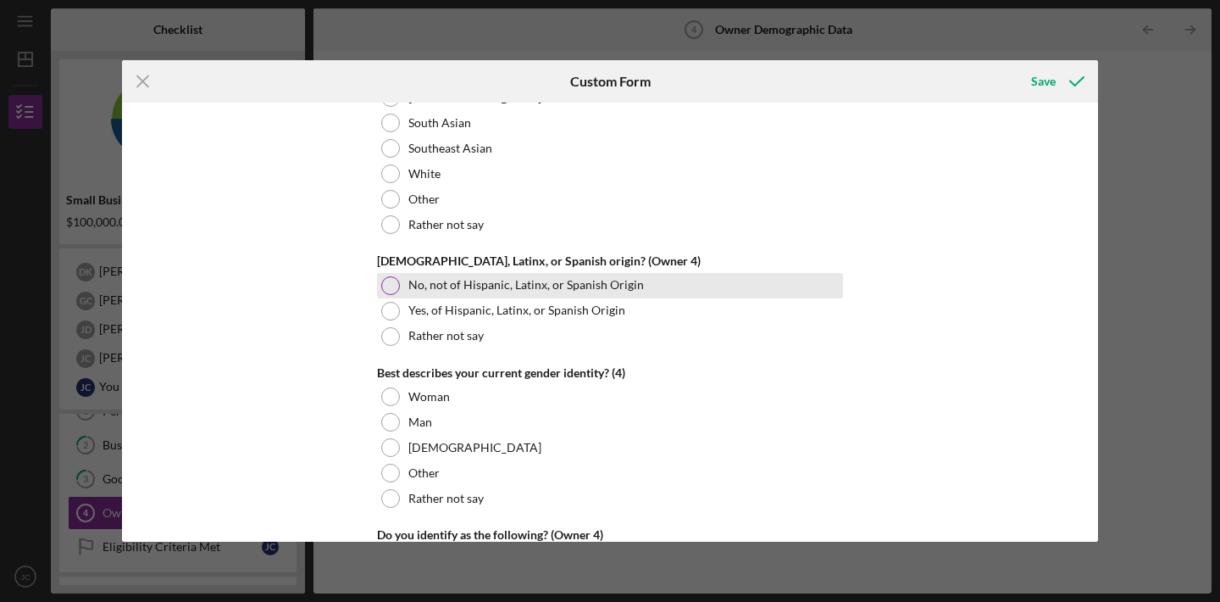
click at [387, 280] on div at bounding box center [390, 285] width 19 height 19
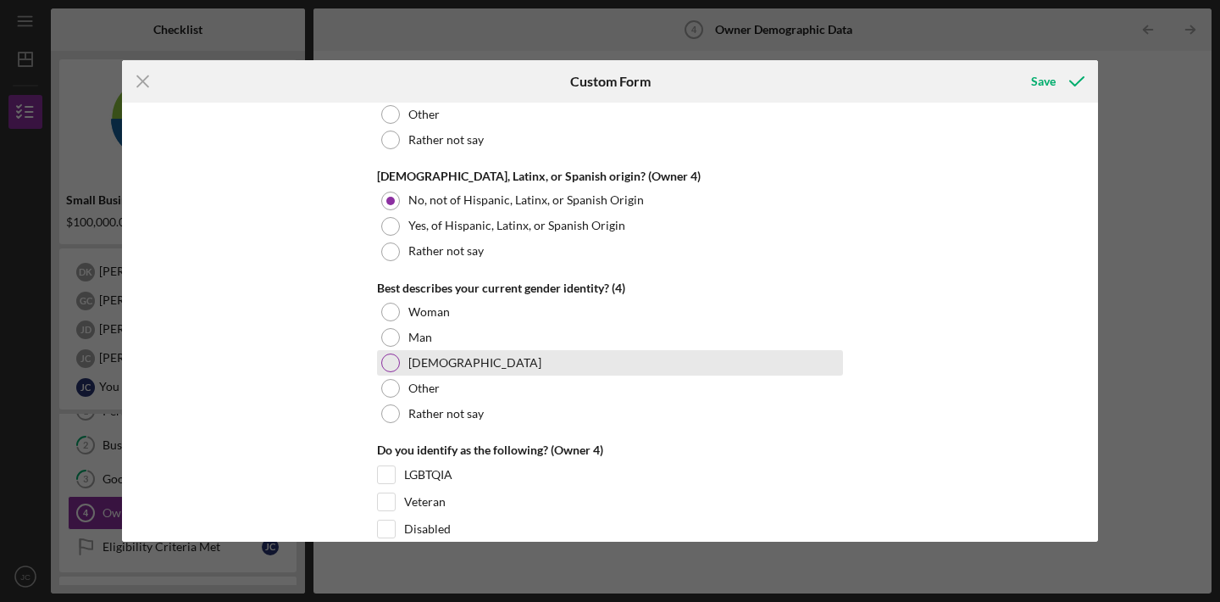
scroll to position [5126, 0]
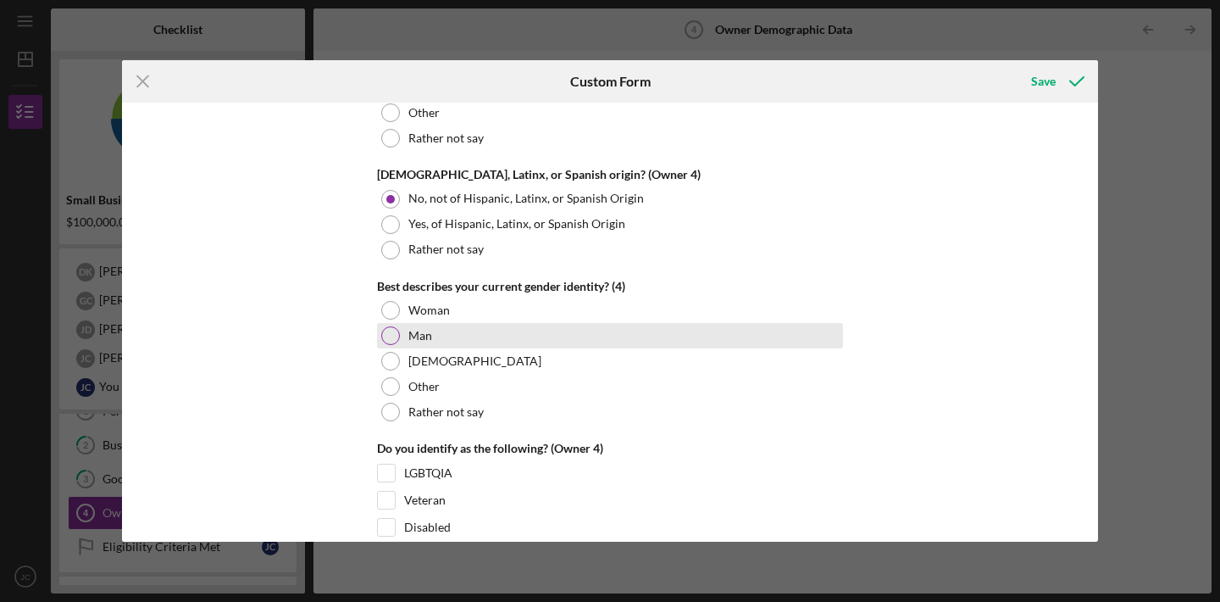
click at [394, 335] on div at bounding box center [390, 335] width 19 height 19
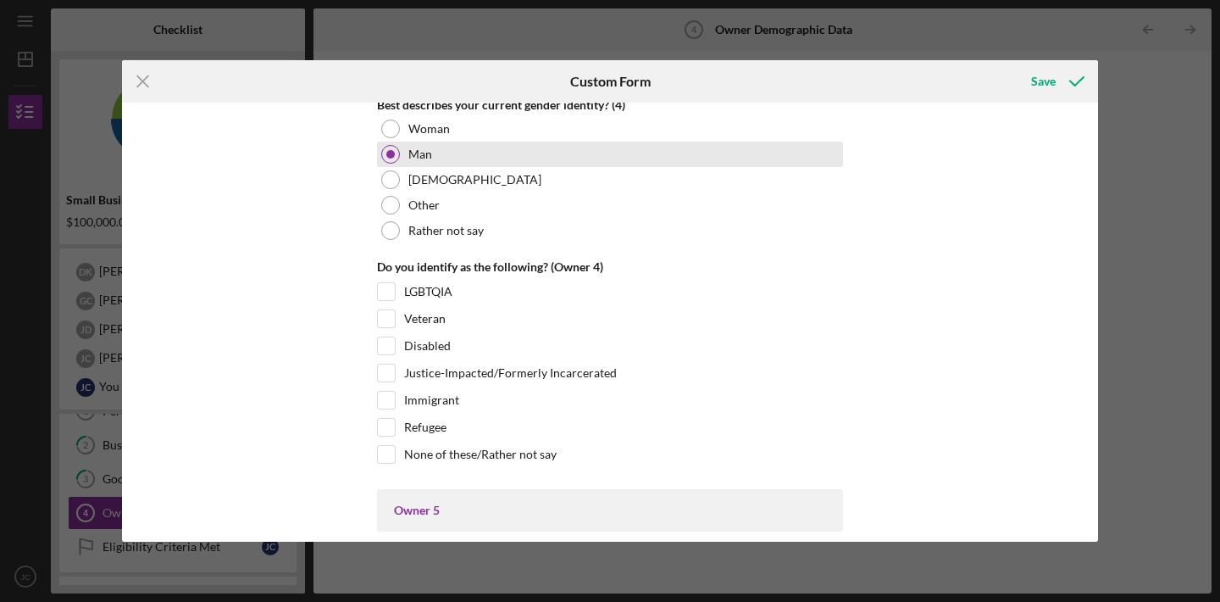
scroll to position [5309, 0]
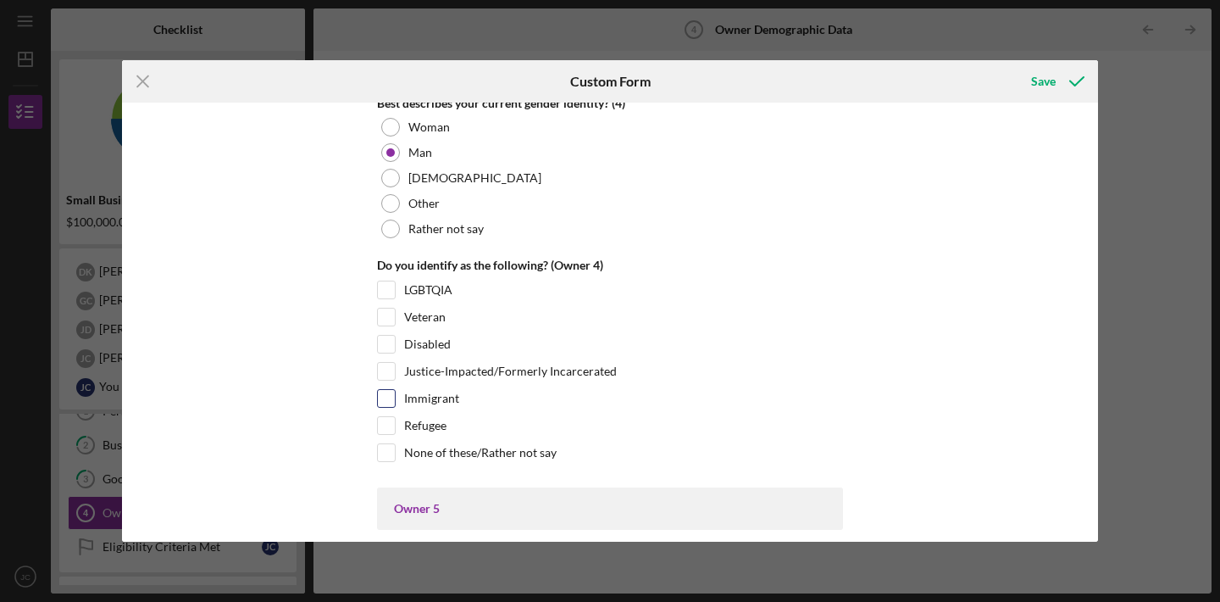
click at [386, 390] on input "Immigrant" at bounding box center [386, 398] width 17 height 17
checkbox input "true"
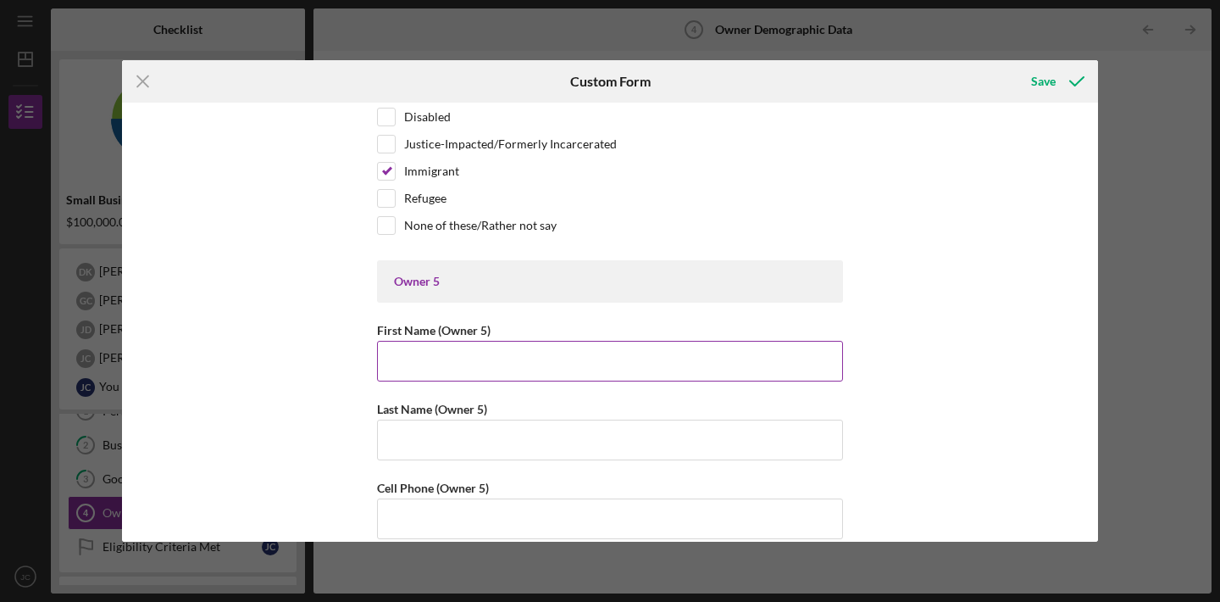
scroll to position [5553, 0]
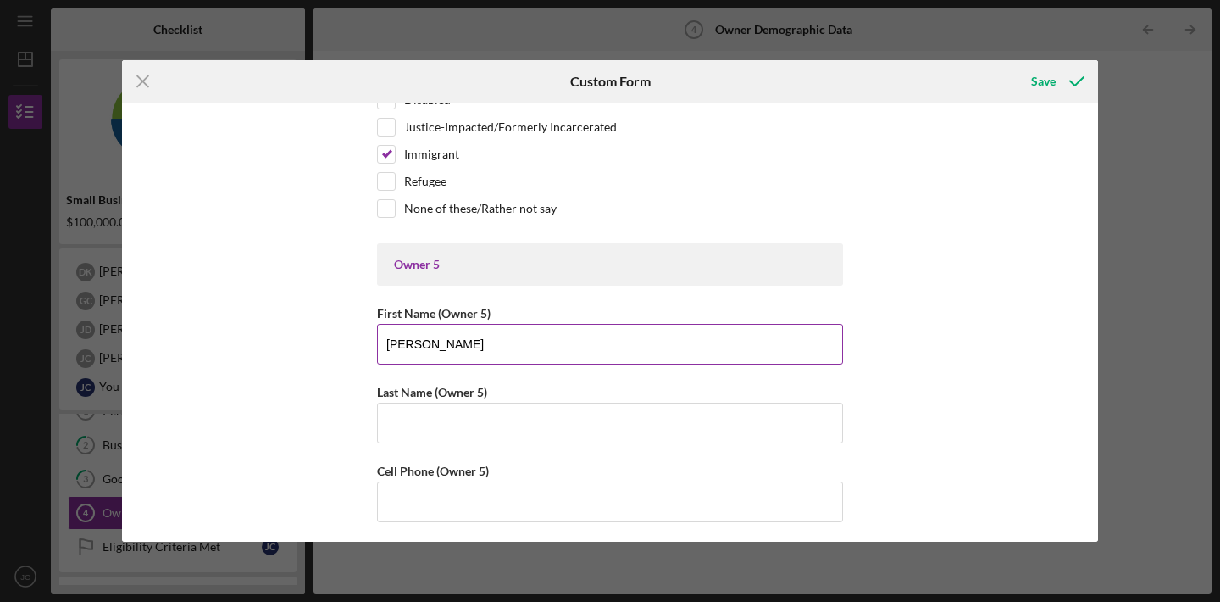
type input "[PERSON_NAME]"
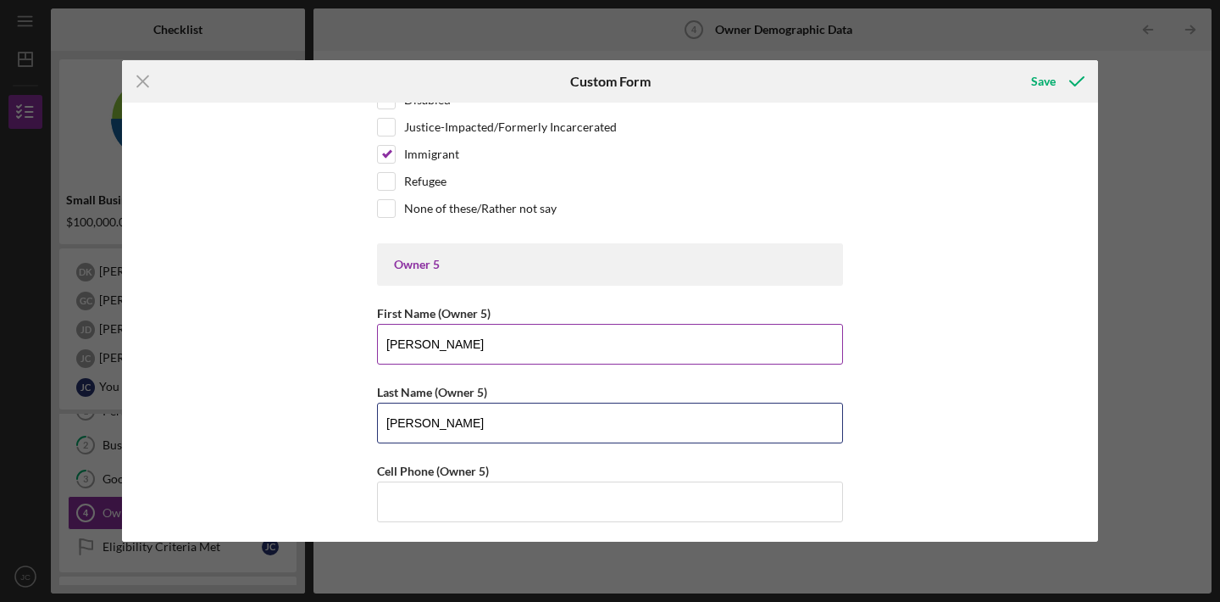
type input "[PERSON_NAME]"
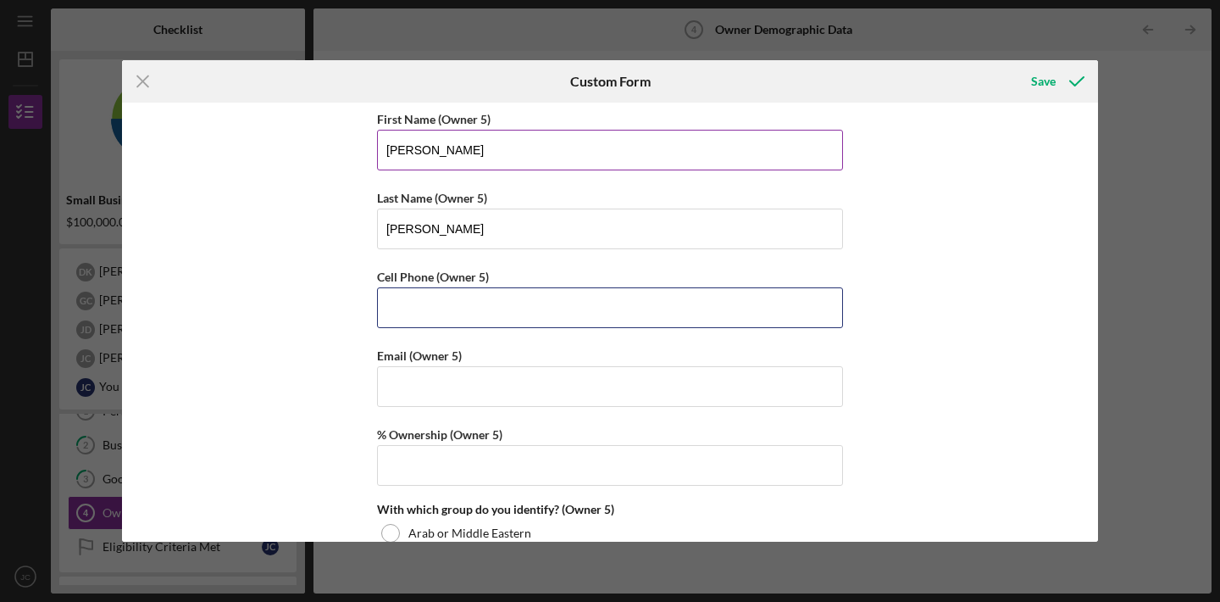
scroll to position [5748, 0]
type input "[PHONE_NUMBER]"
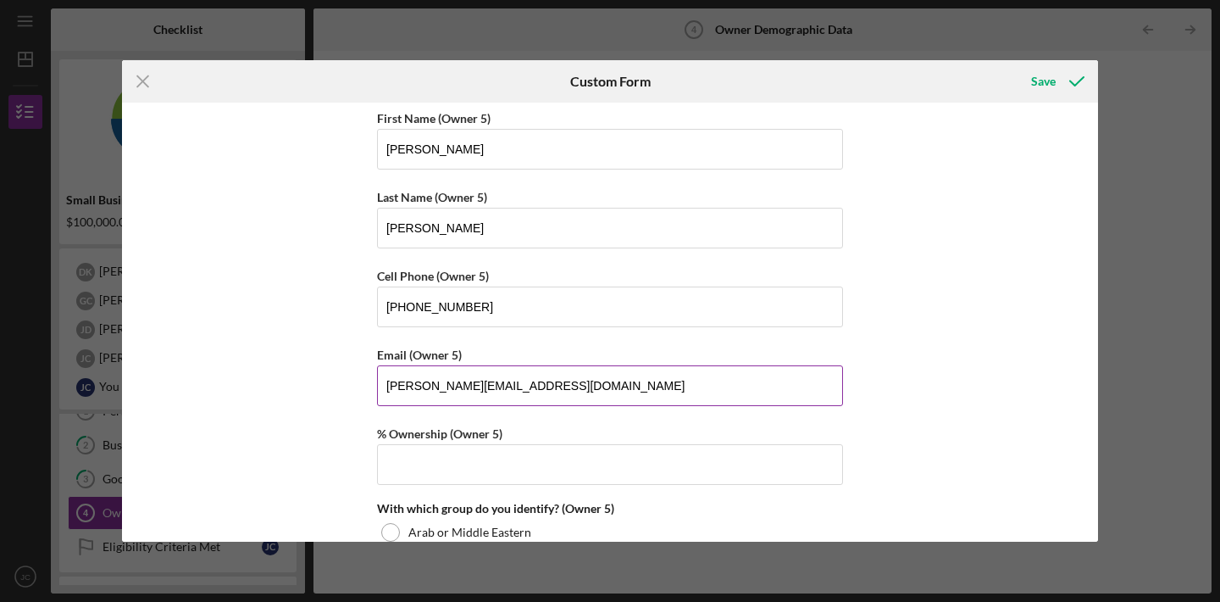
type input "[PERSON_NAME][EMAIL_ADDRESS][DOMAIN_NAME]"
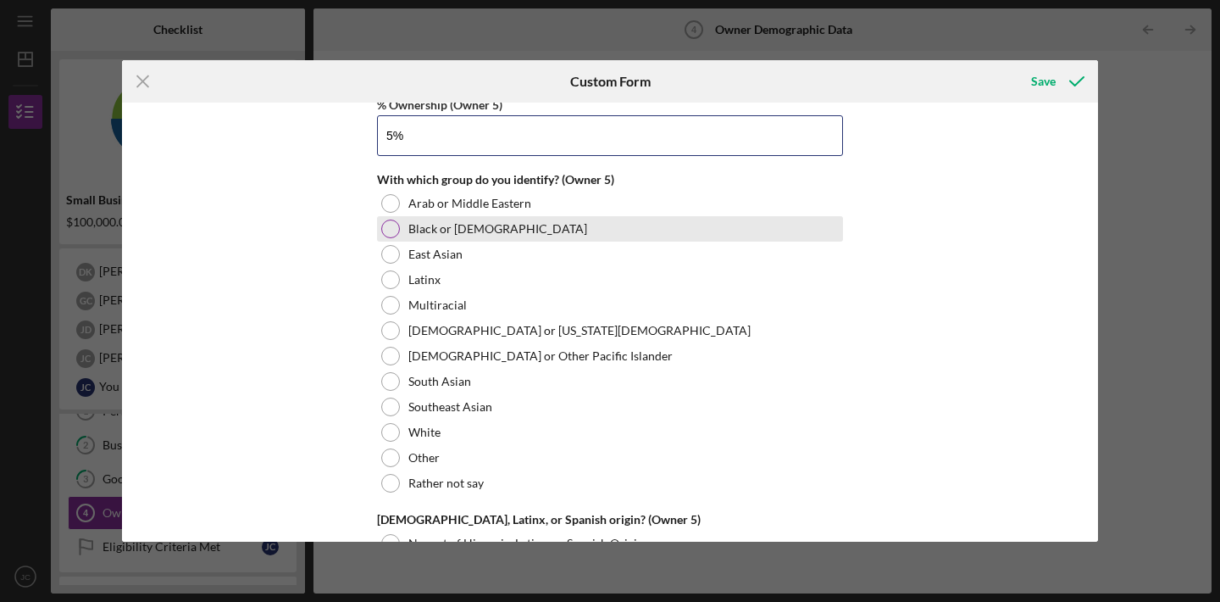
scroll to position [6077, 0]
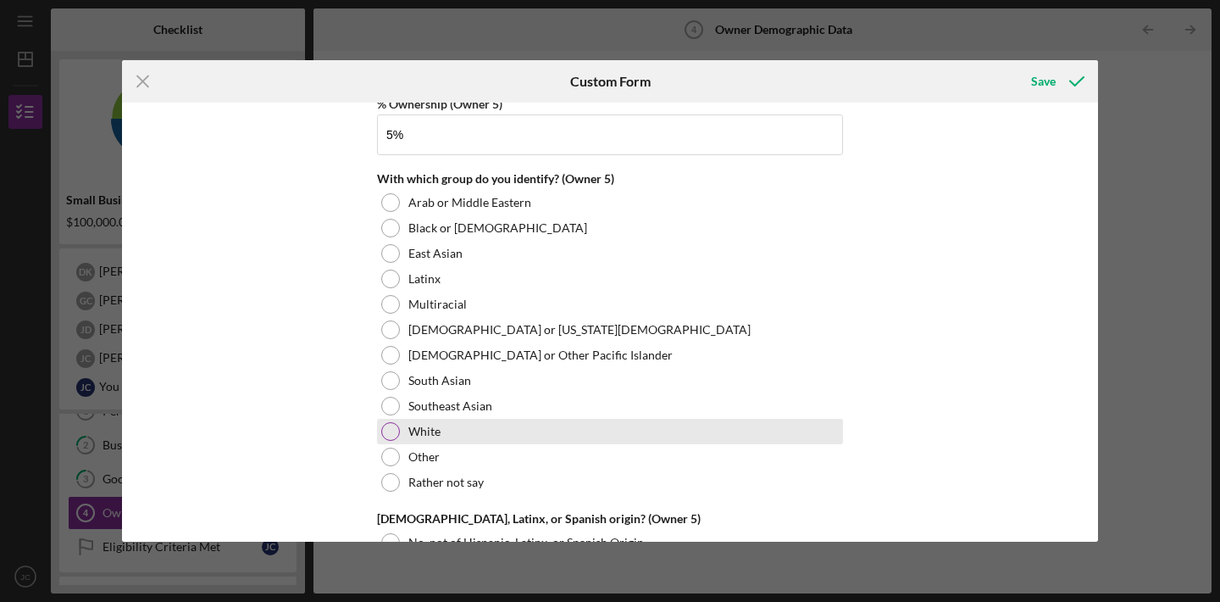
type input "5.00000%"
click at [389, 430] on div at bounding box center [390, 431] width 19 height 19
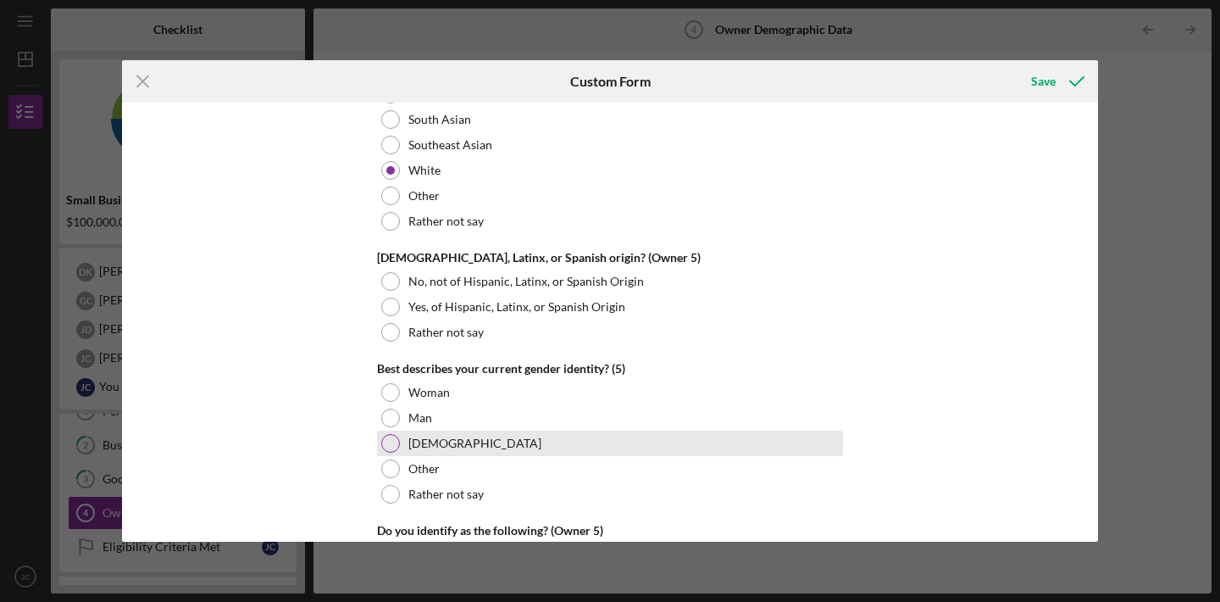
scroll to position [6353, 0]
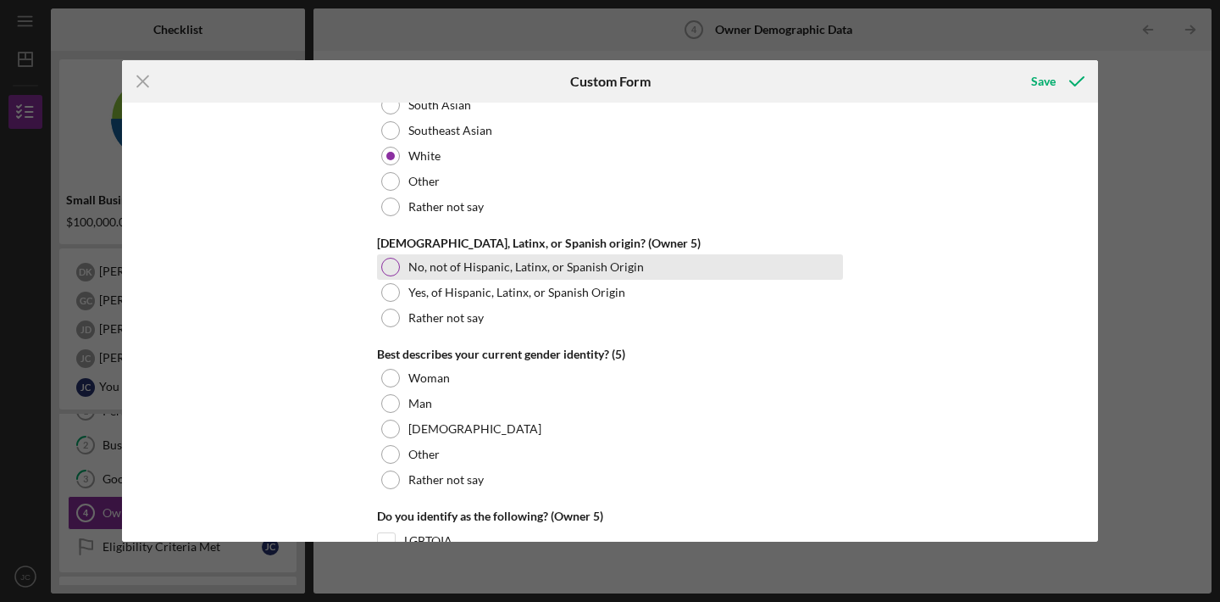
click at [392, 266] on div at bounding box center [390, 267] width 19 height 19
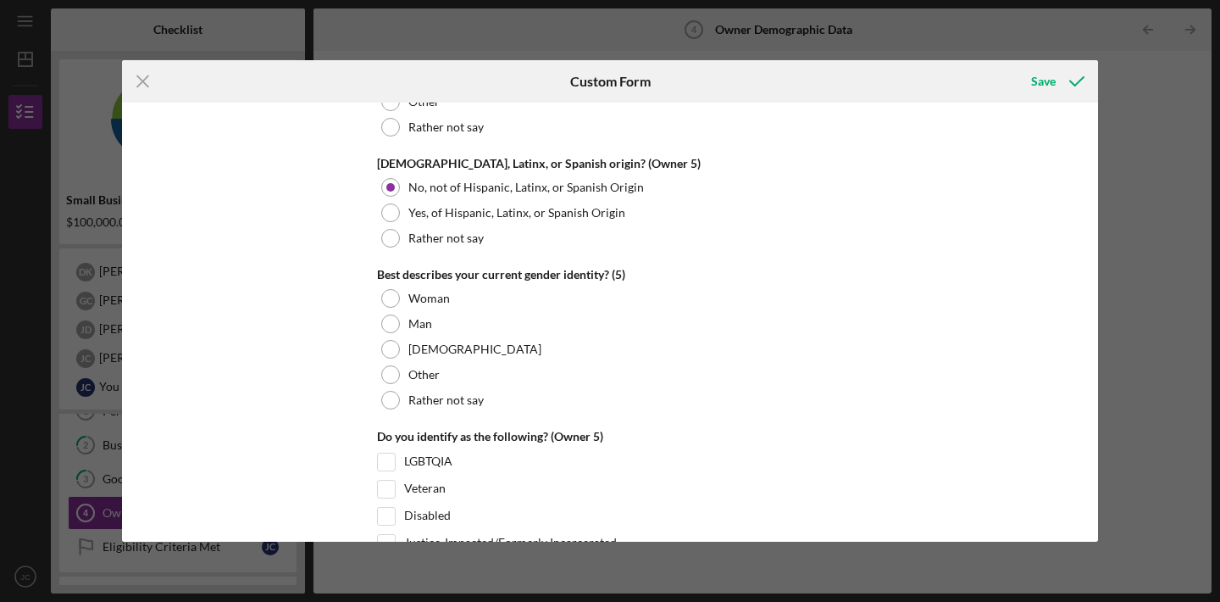
scroll to position [6435, 0]
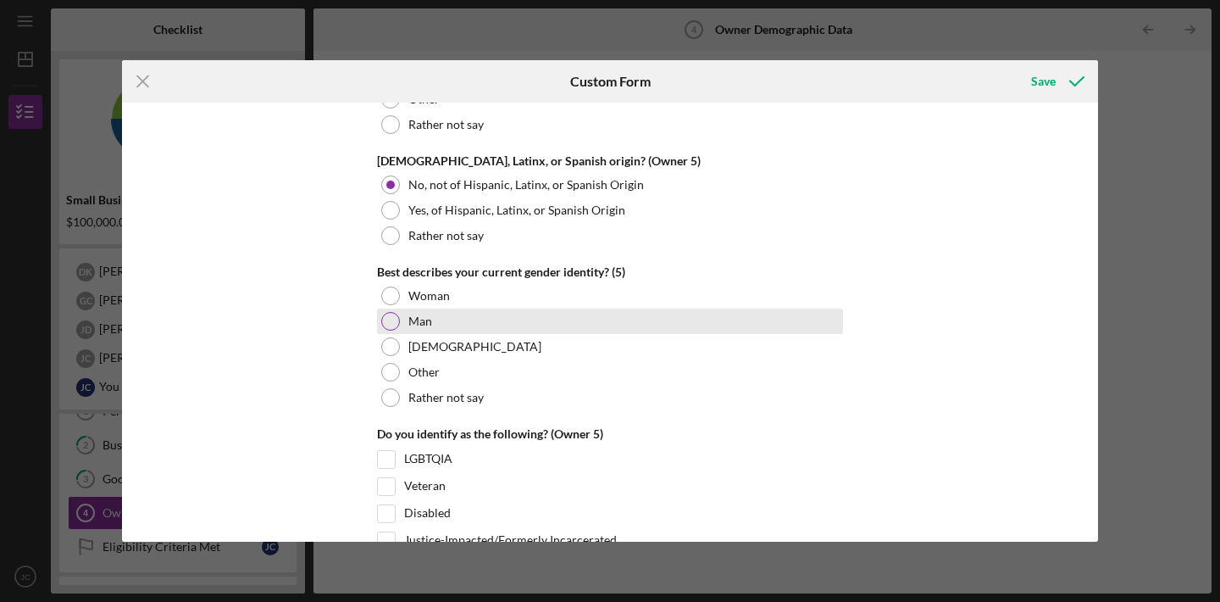
click at [385, 315] on div at bounding box center [390, 321] width 19 height 19
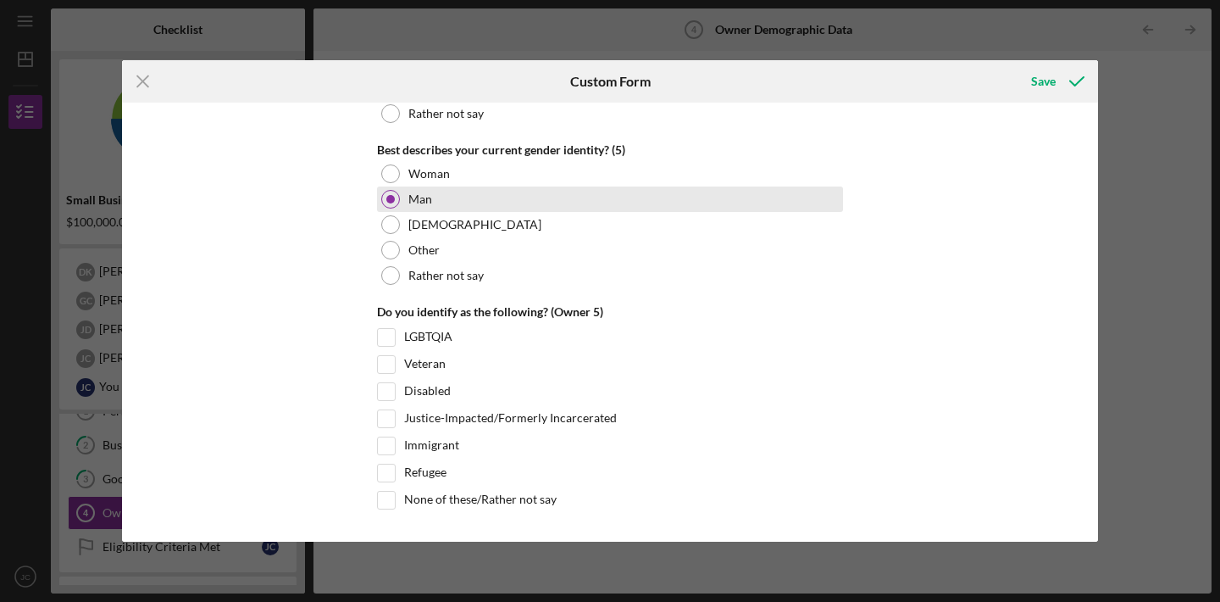
scroll to position [6556, 0]
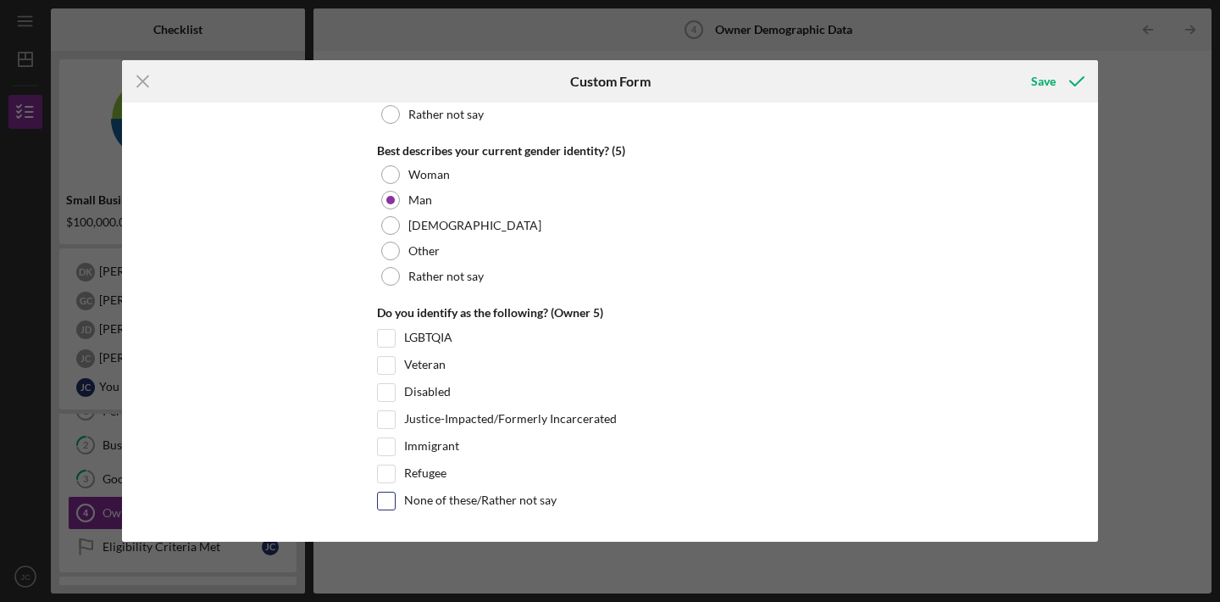
click at [385, 500] on input "None of these/Rather not say" at bounding box center [386, 500] width 17 height 17
checkbox input "true"
click at [1032, 76] on div "Save" at bounding box center [1043, 81] width 25 height 34
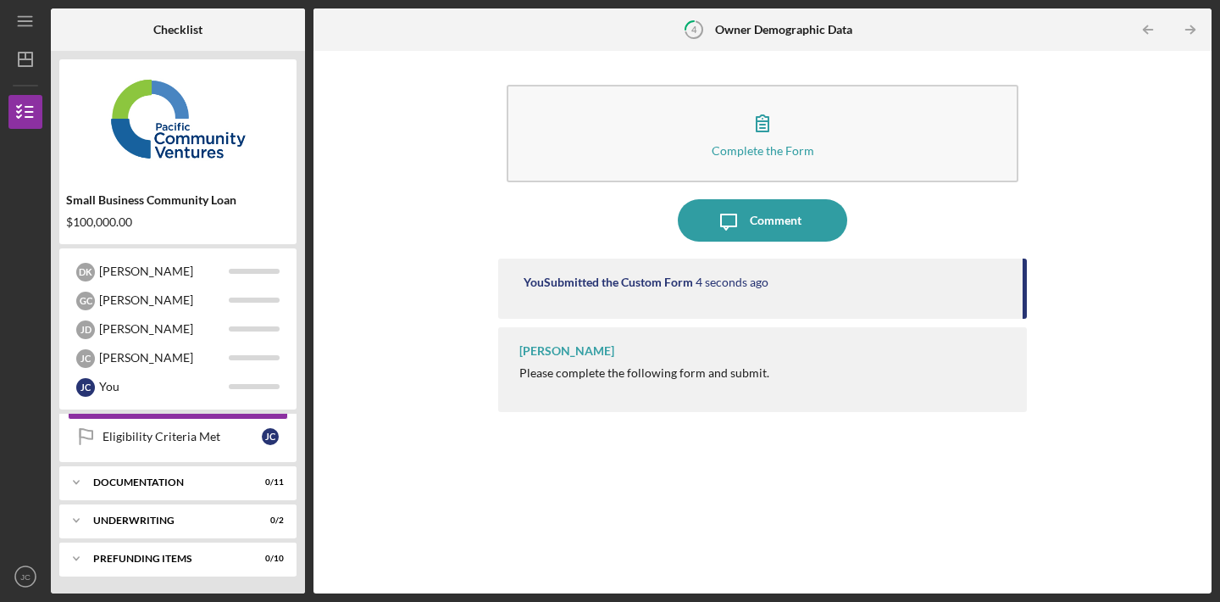
scroll to position [121, 0]
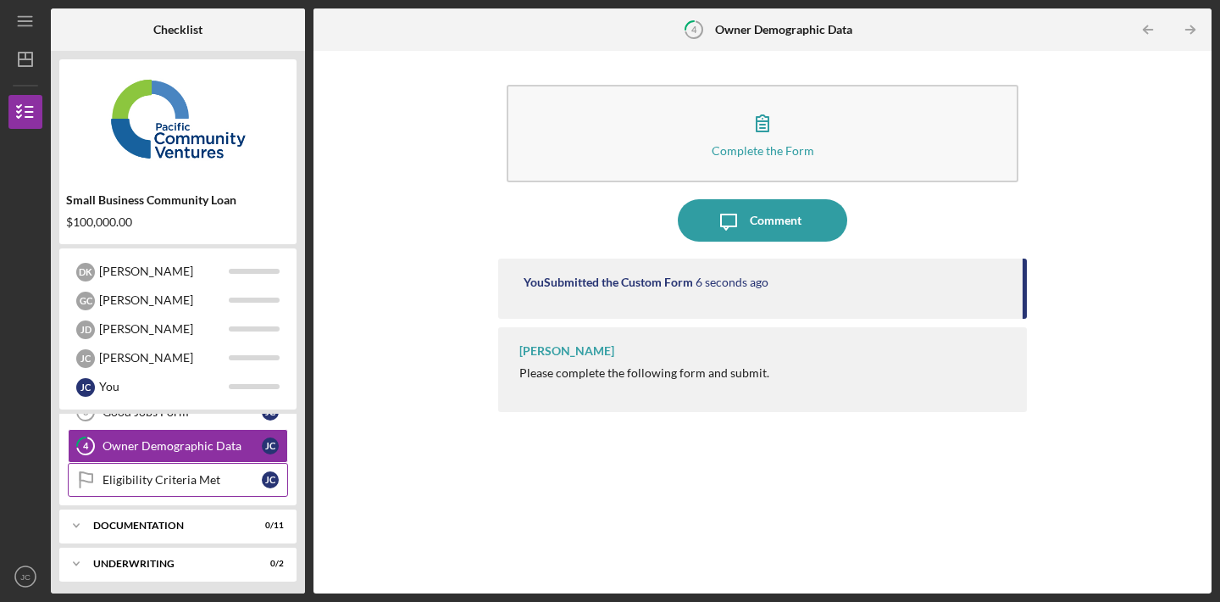
click at [188, 475] on div "Eligibility Criteria Met" at bounding box center [182, 480] width 159 height 14
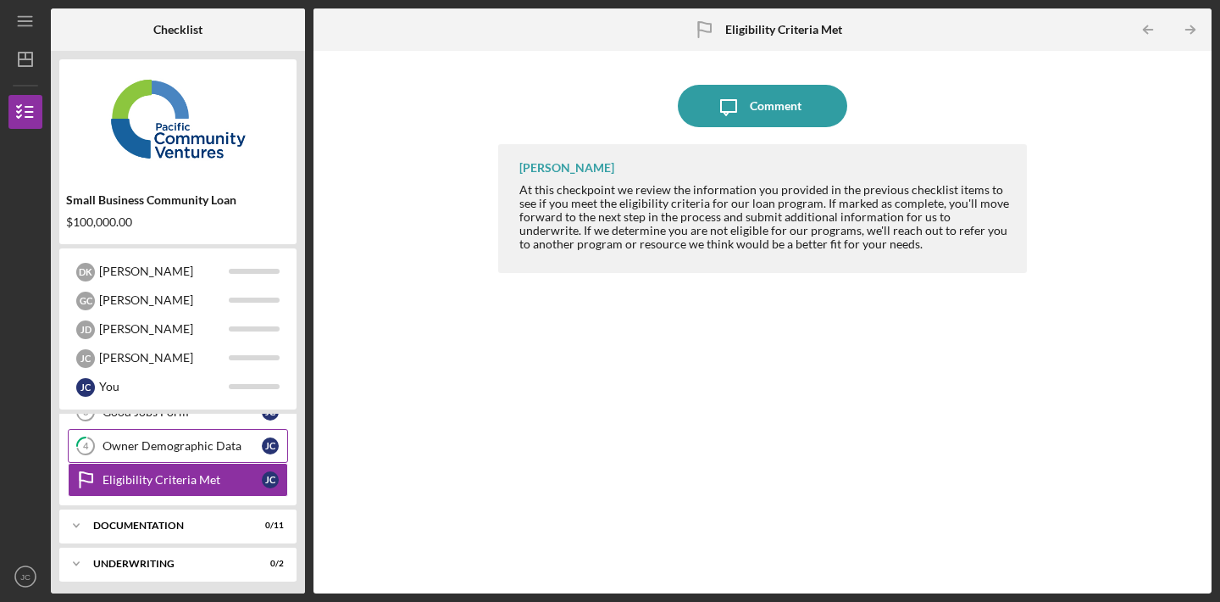
click at [200, 442] on div "Owner Demographic Data" at bounding box center [182, 446] width 159 height 14
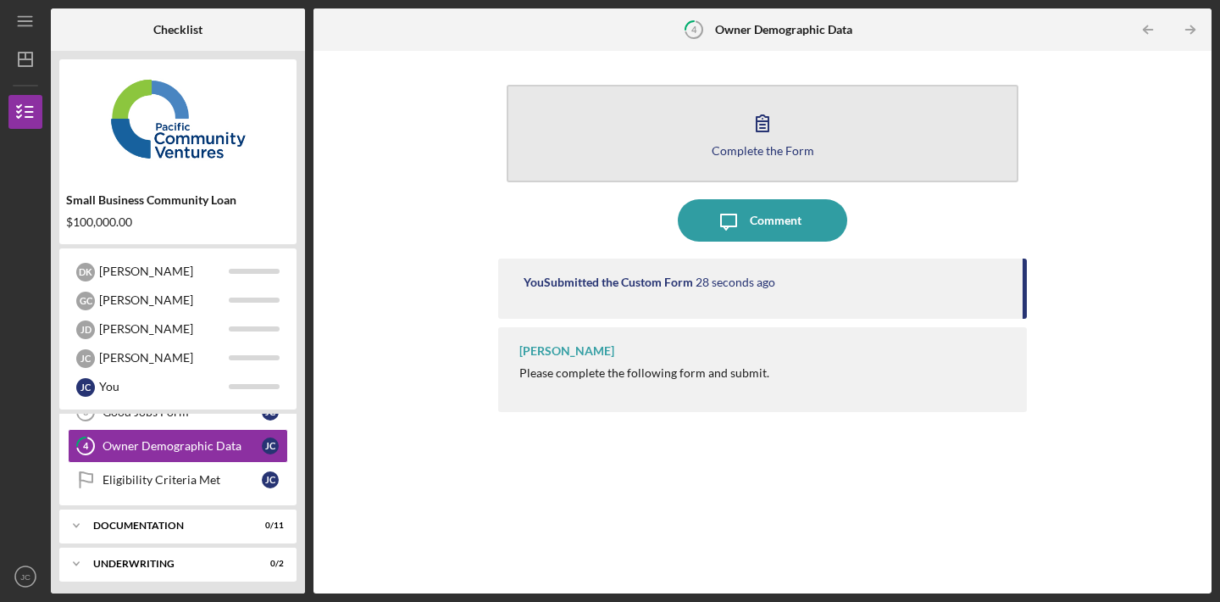
click at [778, 145] on div "Complete the Form" at bounding box center [763, 150] width 103 height 13
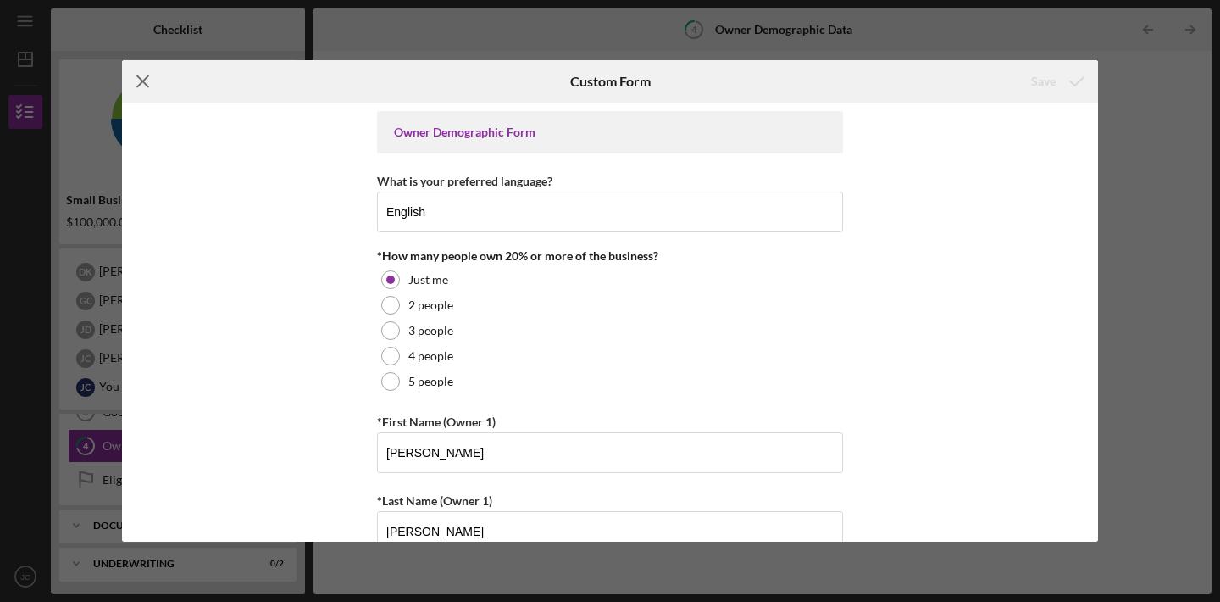
click at [143, 76] on icon "Icon/Menu Close" at bounding box center [143, 81] width 42 height 42
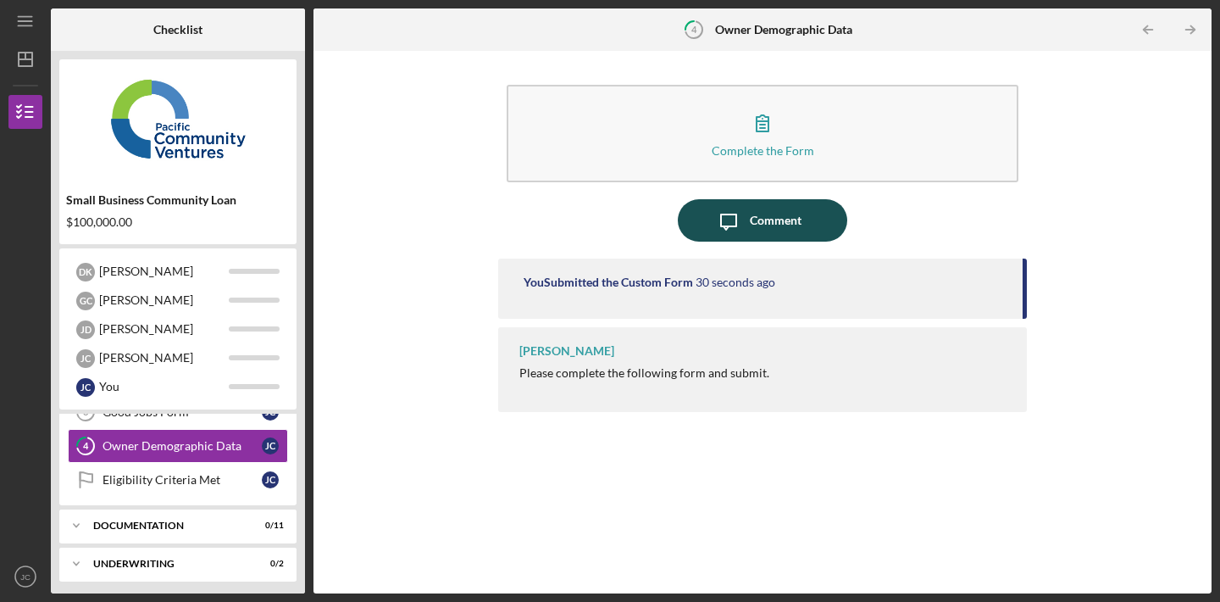
click at [709, 221] on button "Icon/Message Comment" at bounding box center [762, 220] width 169 height 42
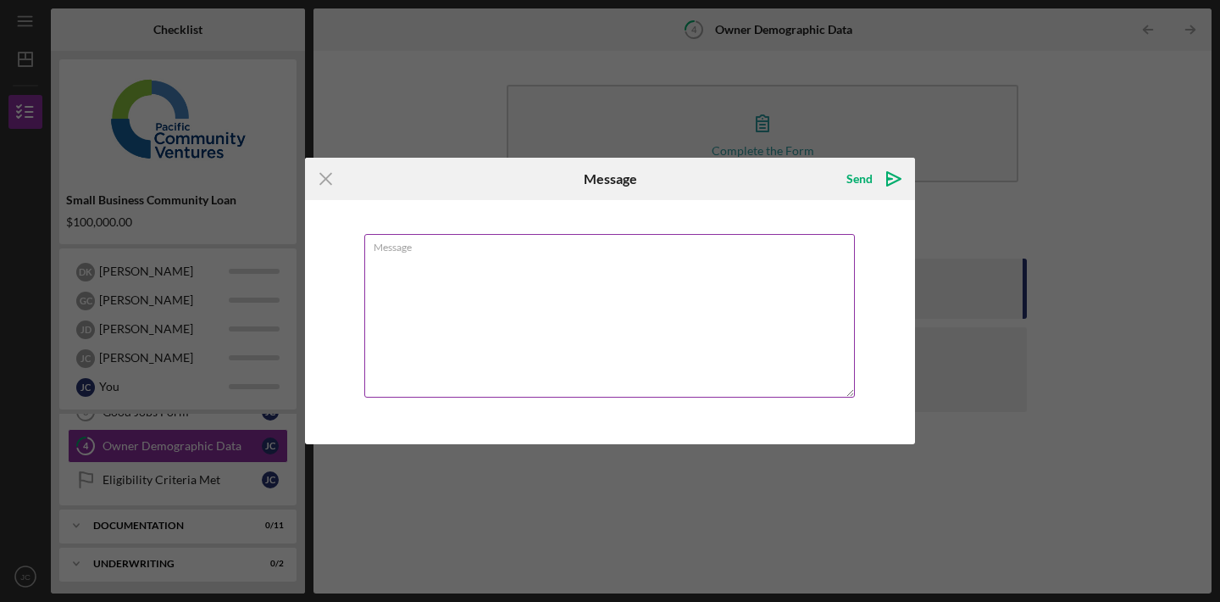
click at [576, 278] on textarea "Message" at bounding box center [609, 316] width 491 height 164
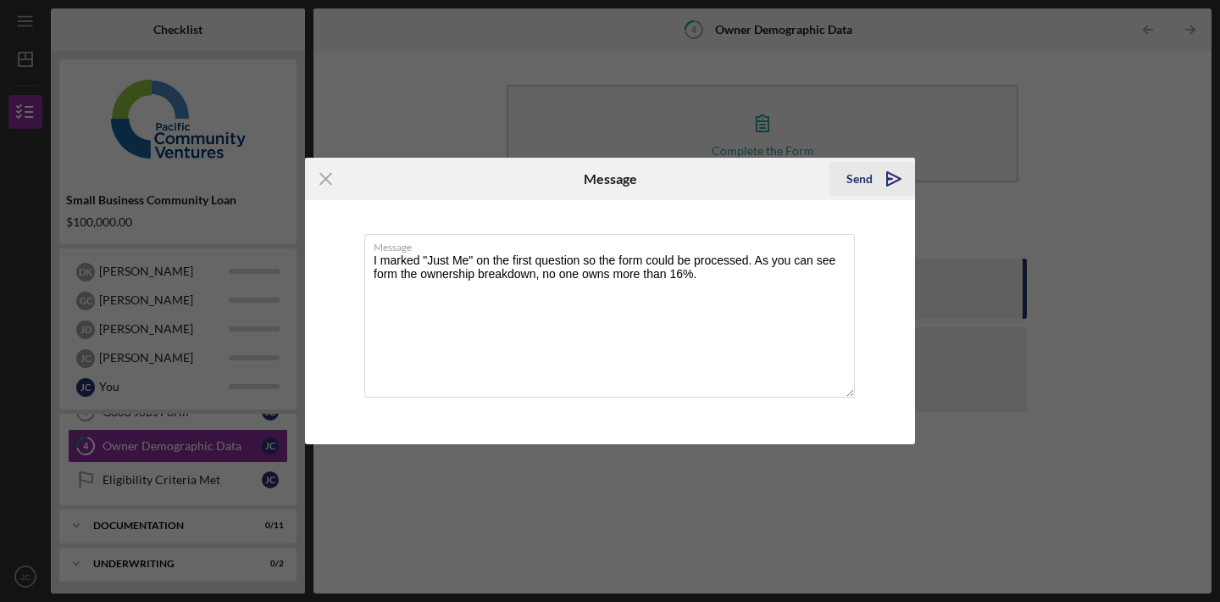
type textarea "I marked "Just Me" on the first question so the form could be processed. As you…"
click at [855, 186] on div "Send" at bounding box center [859, 179] width 26 height 34
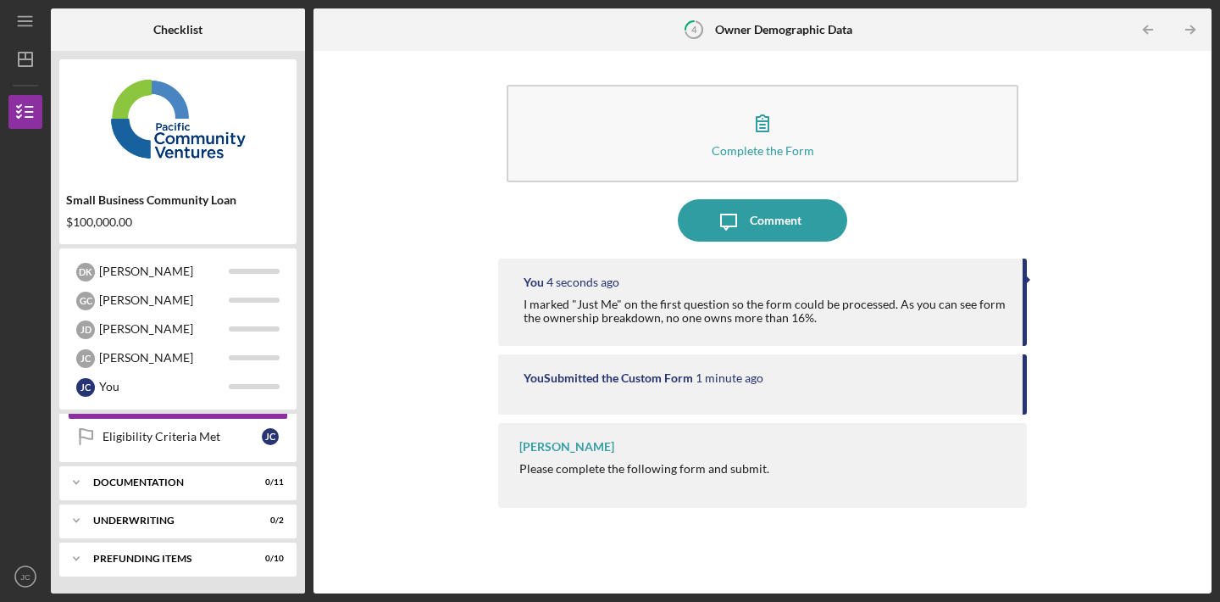
scroll to position [164, 0]
click at [77, 480] on icon "Icon/Expander" at bounding box center [76, 482] width 34 height 34
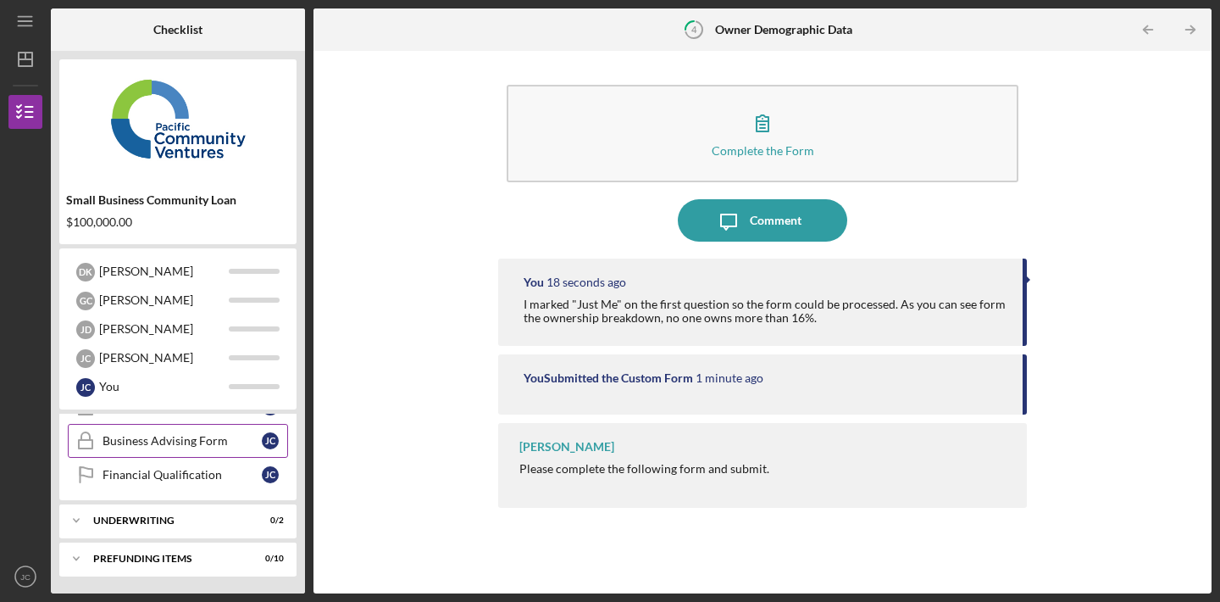
scroll to position [546, 0]
click at [78, 518] on icon "Icon/Expander" at bounding box center [76, 520] width 34 height 34
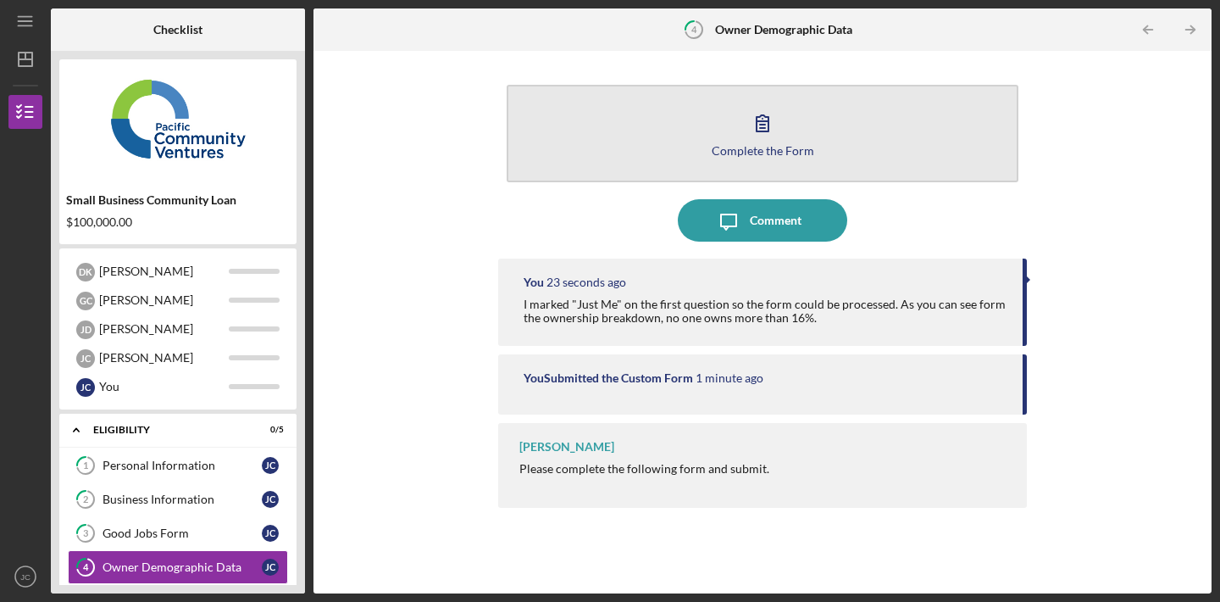
scroll to position [0, 0]
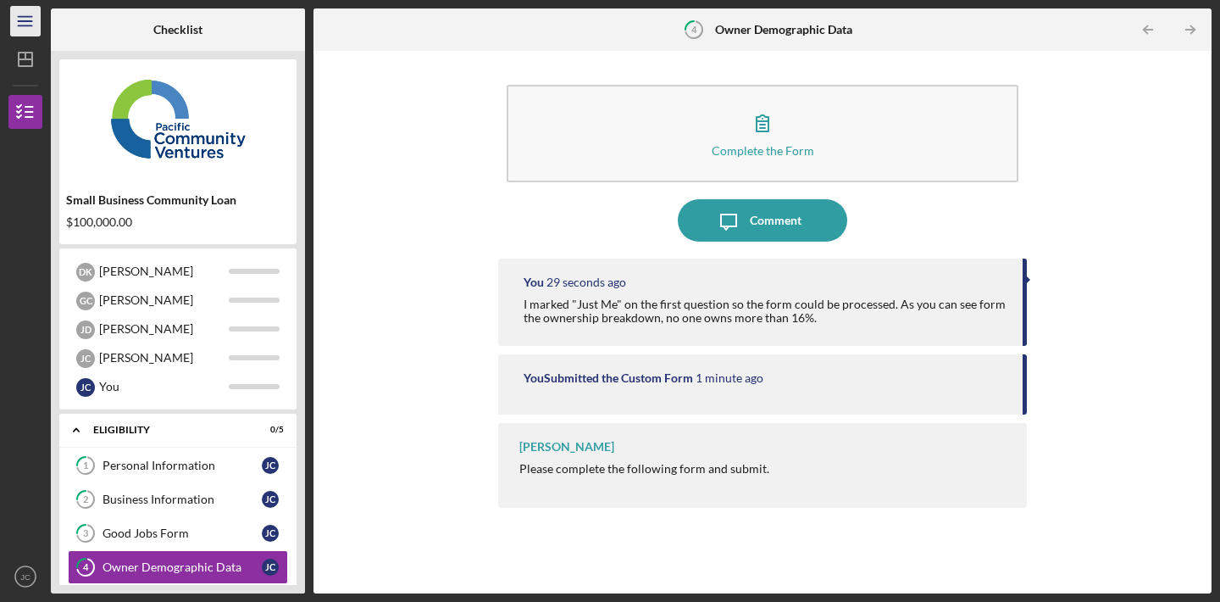
click at [25, 17] on line "button" at bounding box center [25, 17] width 14 height 0
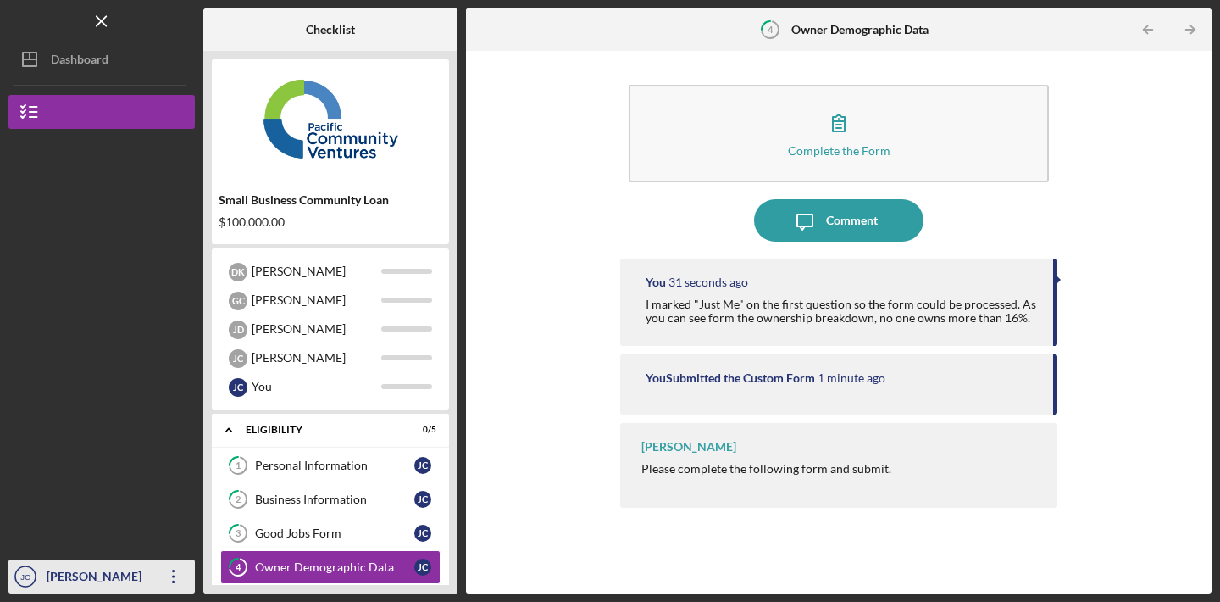
click at [169, 571] on icon "Icon/Overflow" at bounding box center [174, 576] width 42 height 42
